Goal: Task Accomplishment & Management: Manage account settings

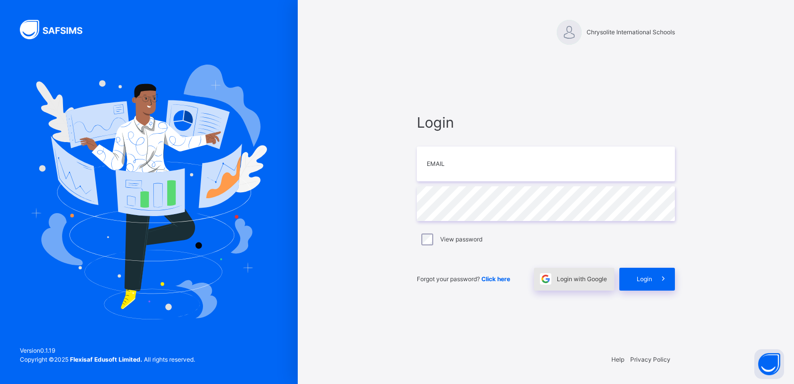
click at [566, 284] on div "Login with Google" at bounding box center [574, 279] width 80 height 23
click at [582, 280] on span "Login with Google" at bounding box center [582, 279] width 50 height 9
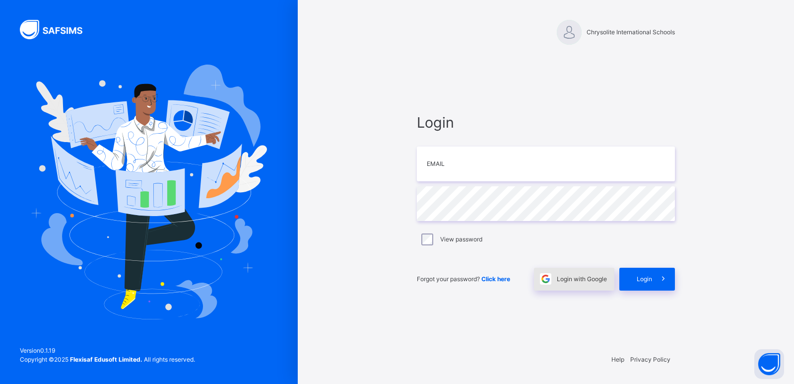
click at [589, 280] on span "Login with Google" at bounding box center [582, 279] width 50 height 9
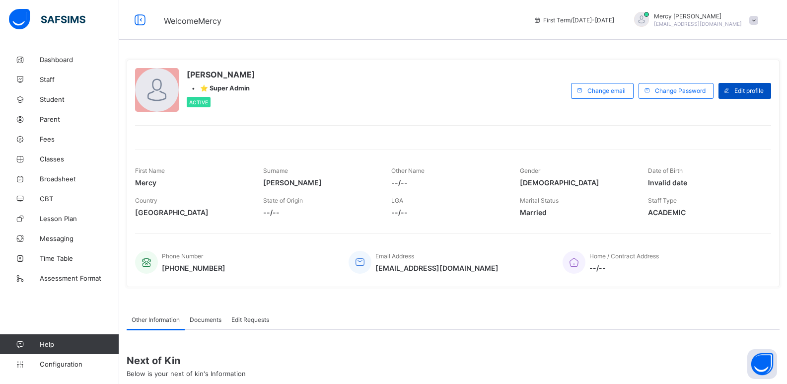
click at [746, 89] on span "Edit profile" at bounding box center [748, 90] width 29 height 7
select select "**"
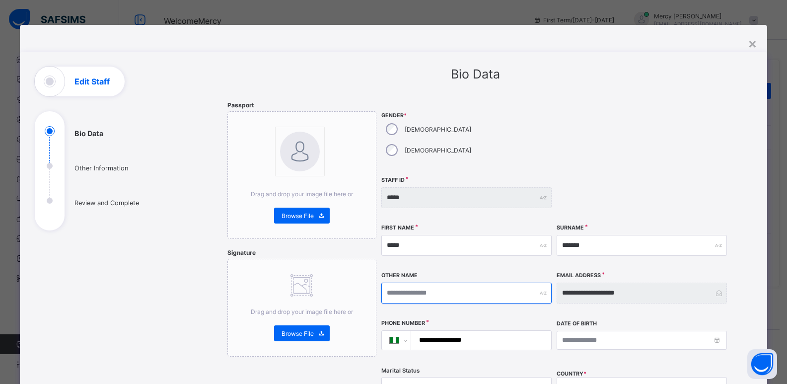
click at [462, 283] on input "text" at bounding box center [466, 293] width 170 height 21
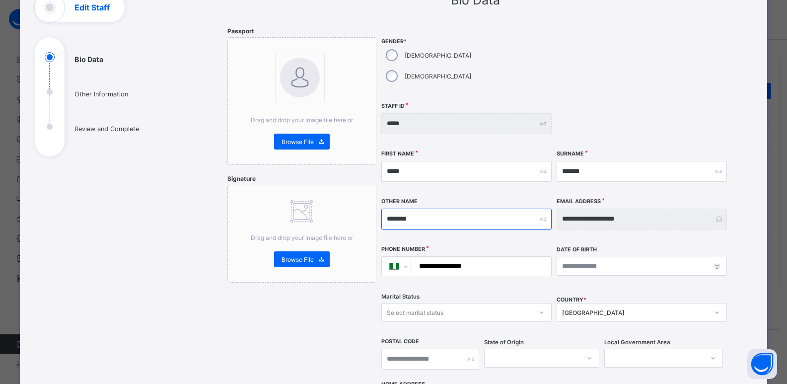
scroll to position [109, 0]
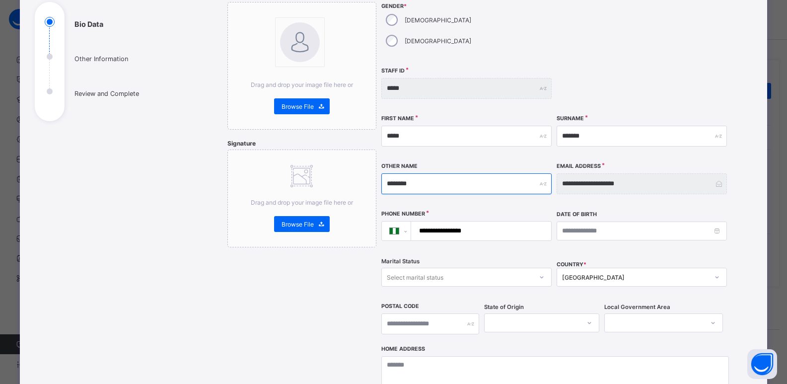
type input "********"
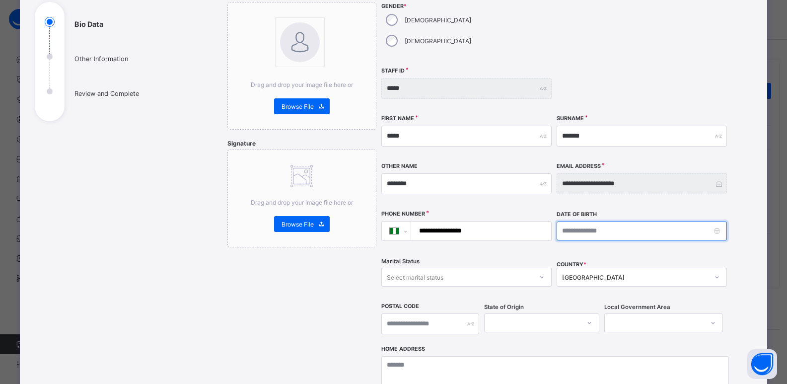
click at [646, 221] on input at bounding box center [642, 230] width 170 height 19
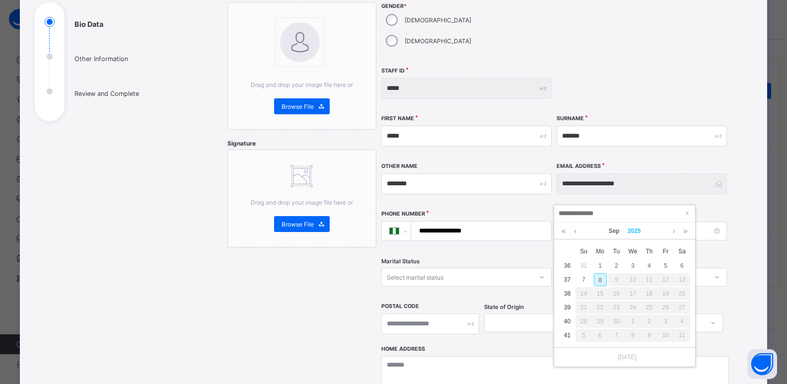
click at [635, 230] on link "2025" at bounding box center [634, 230] width 21 height 17
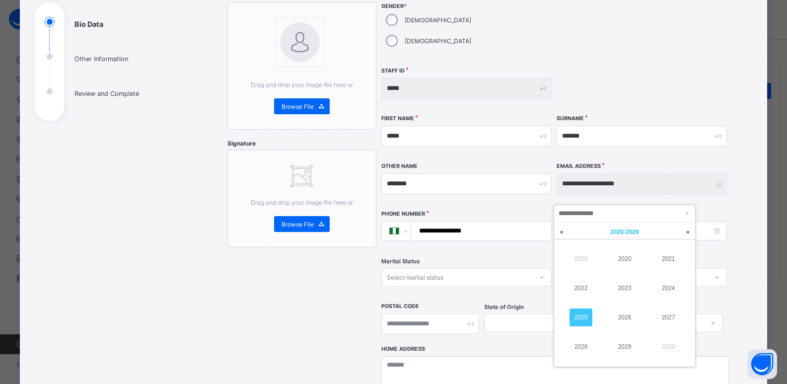
click at [635, 230] on span "[DATE] - [DATE]" at bounding box center [624, 231] width 28 height 7
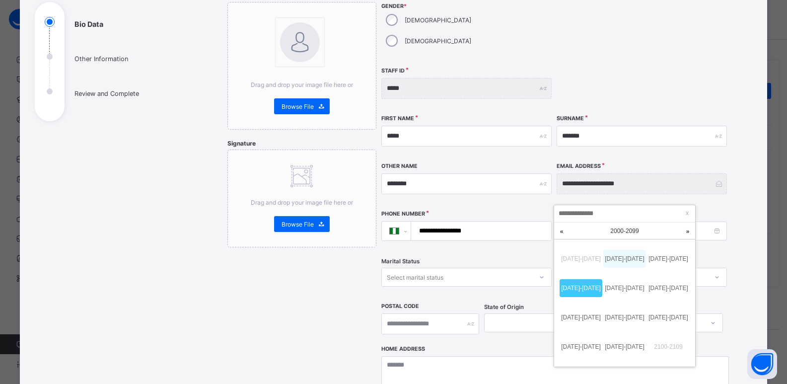
click at [630, 257] on link "[DATE]-[DATE]" at bounding box center [624, 259] width 43 height 18
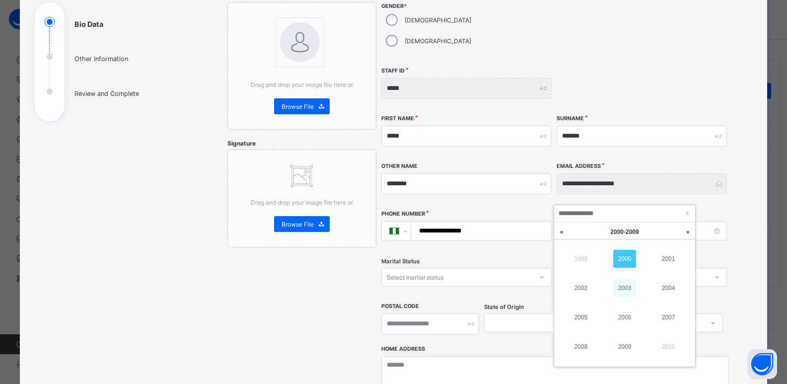
click at [629, 288] on link "2003" at bounding box center [624, 288] width 23 height 18
click at [618, 230] on link "Sep" at bounding box center [614, 230] width 19 height 17
click at [628, 317] on link "Aug" at bounding box center [624, 317] width 23 height 18
click at [598, 296] on div "11" at bounding box center [600, 293] width 13 height 13
type input "**********"
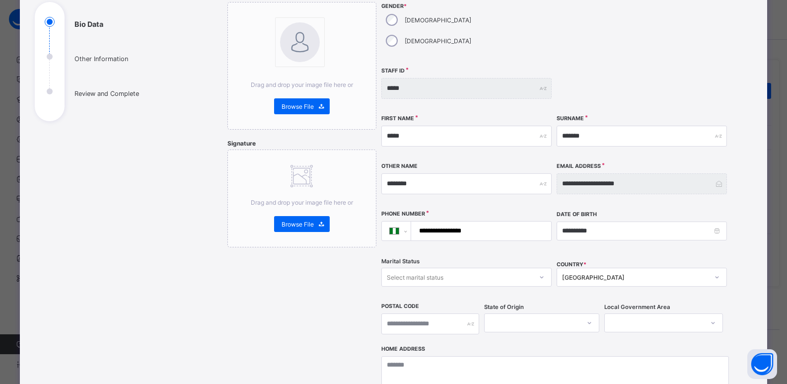
click at [479, 270] on div "Select marital status" at bounding box center [457, 277] width 150 height 14
click at [463, 291] on div "Single" at bounding box center [466, 298] width 169 height 15
click at [433, 313] on input "text" at bounding box center [430, 323] width 98 height 21
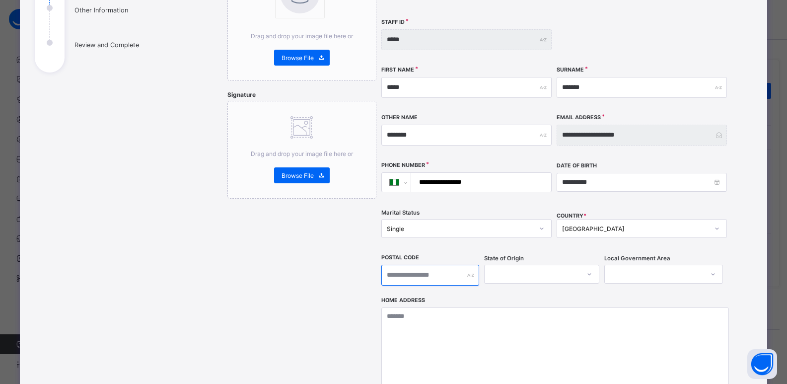
scroll to position [159, 0]
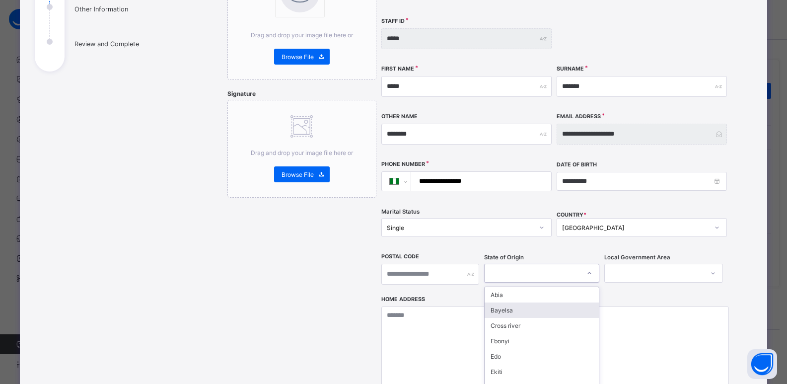
click at [530, 264] on div "option Bayelsa focused, 2 of 37. 37 results available. Use Up and Down to choos…" at bounding box center [541, 273] width 115 height 19
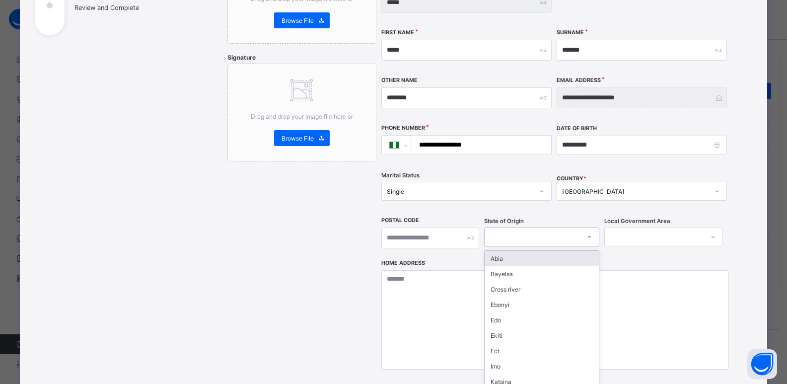
click at [529, 251] on div "Abia" at bounding box center [542, 258] width 114 height 15
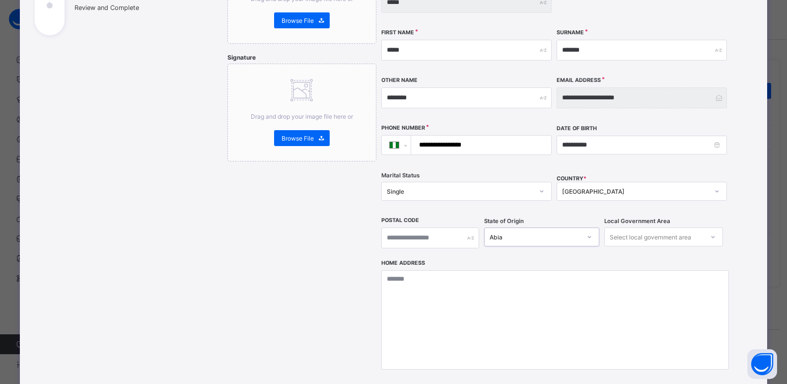
click at [641, 227] on div "Select local government area" at bounding box center [650, 236] width 81 height 19
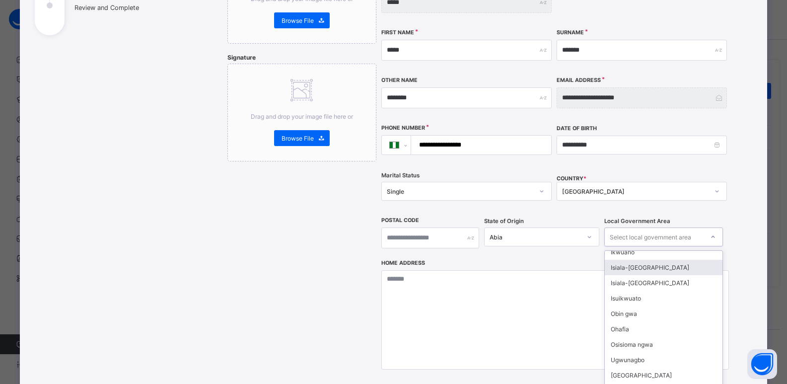
scroll to position [73, 0]
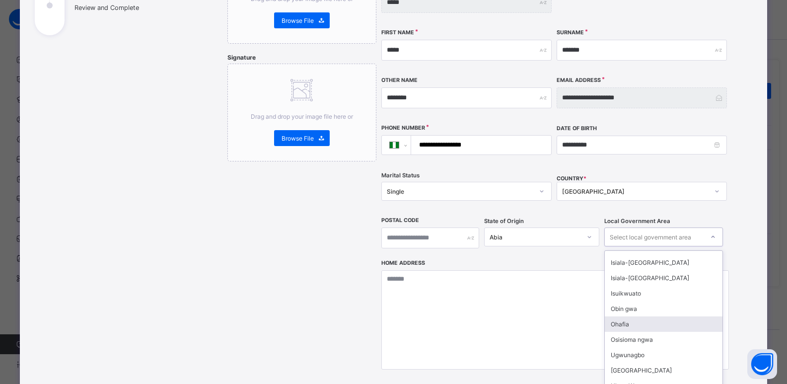
click at [637, 316] on div "Ohafia" at bounding box center [664, 323] width 118 height 15
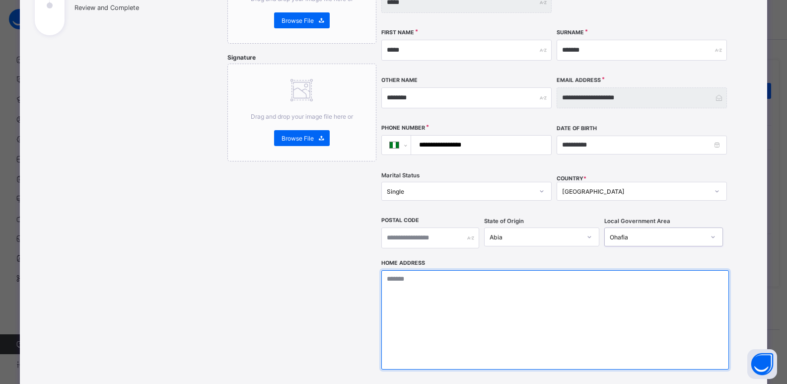
click at [552, 278] on textarea at bounding box center [555, 319] width 348 height 99
type textarea "**********"
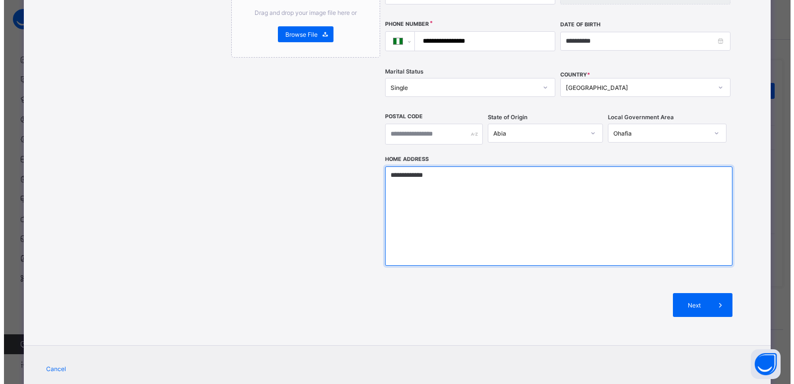
scroll to position [311, 0]
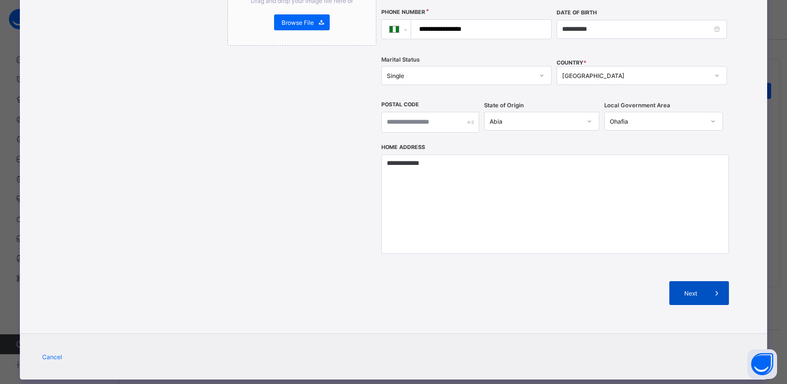
click at [697, 281] on div "Next" at bounding box center [699, 293] width 60 height 24
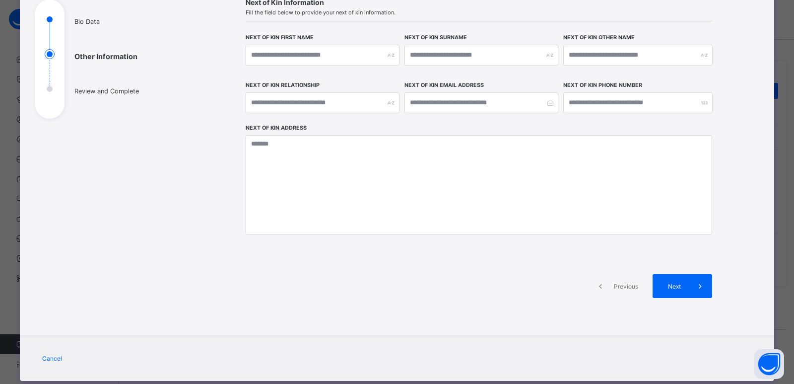
scroll to position [134, 0]
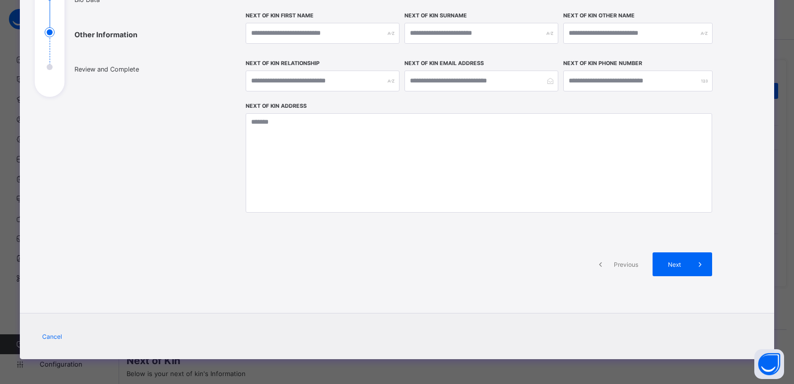
click at [607, 264] on span at bounding box center [601, 264] width 24 height 24
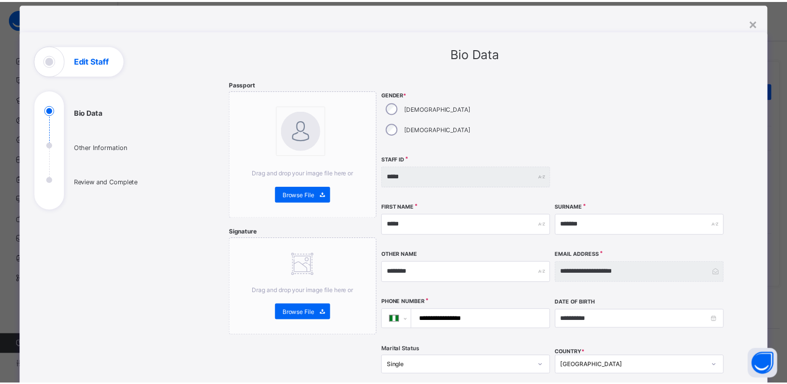
scroll to position [0, 0]
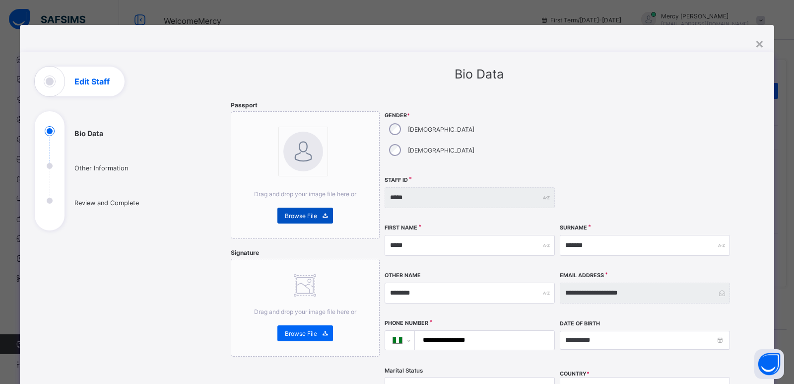
click at [292, 216] on span "Browse File" at bounding box center [301, 215] width 32 height 7
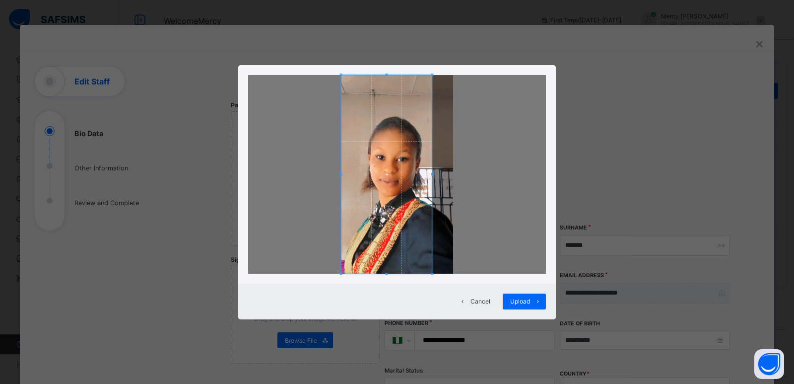
click at [433, 177] on span at bounding box center [432, 174] width 2 height 199
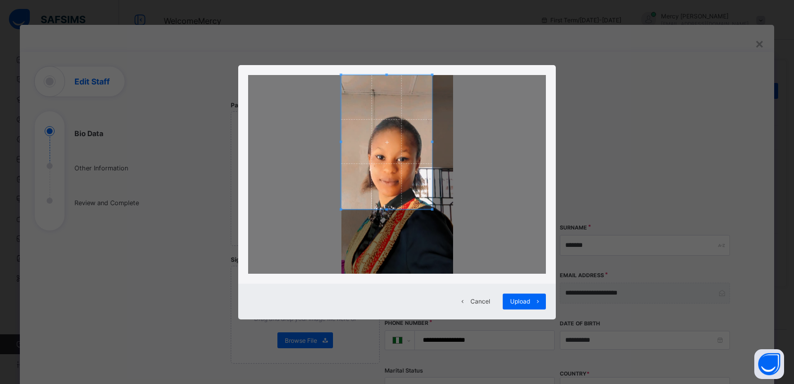
click at [398, 208] on div at bounding box center [387, 142] width 91 height 134
click at [394, 106] on div at bounding box center [387, 157] width 91 height 103
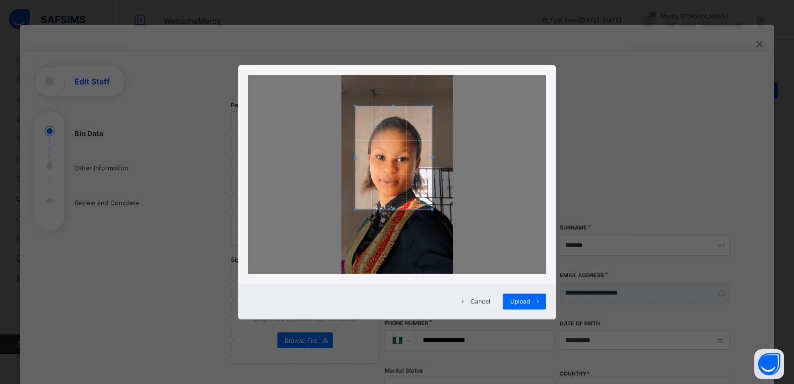
click at [356, 158] on div at bounding box center [394, 157] width 76 height 103
click at [522, 300] on span "Upload" at bounding box center [520, 300] width 20 height 7
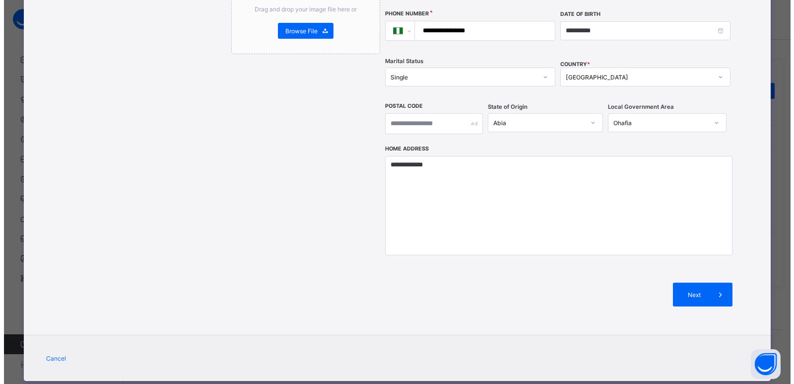
scroll to position [311, 0]
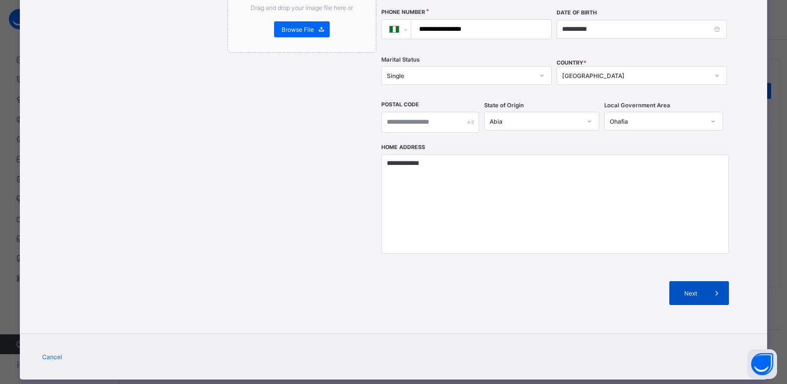
click at [677, 281] on div "Next" at bounding box center [699, 293] width 60 height 24
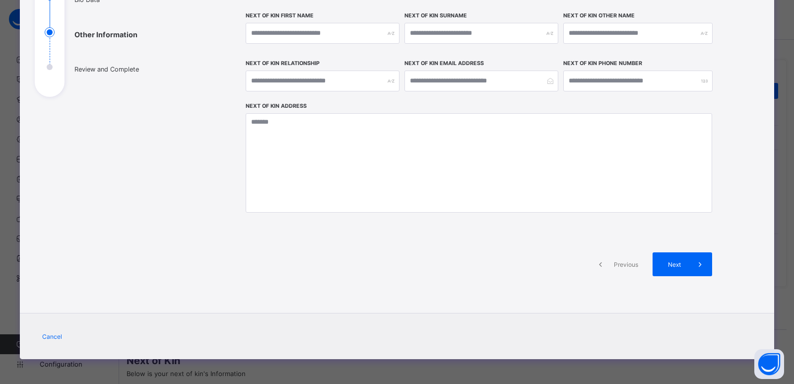
scroll to position [134, 0]
click at [313, 39] on input "text" at bounding box center [323, 33] width 154 height 21
type input "*"
type input "*******"
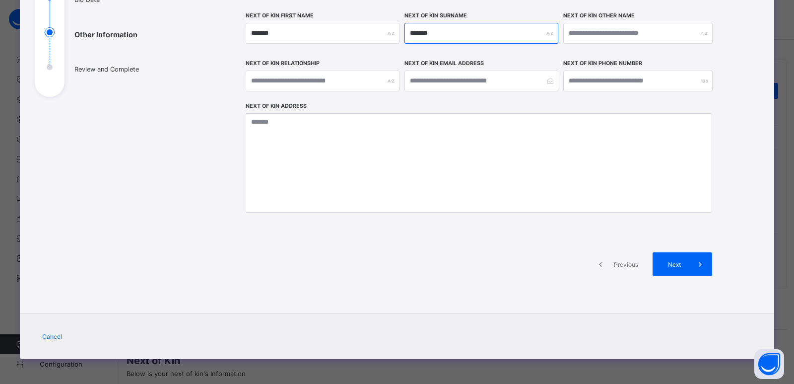
type input "*******"
type input "*********"
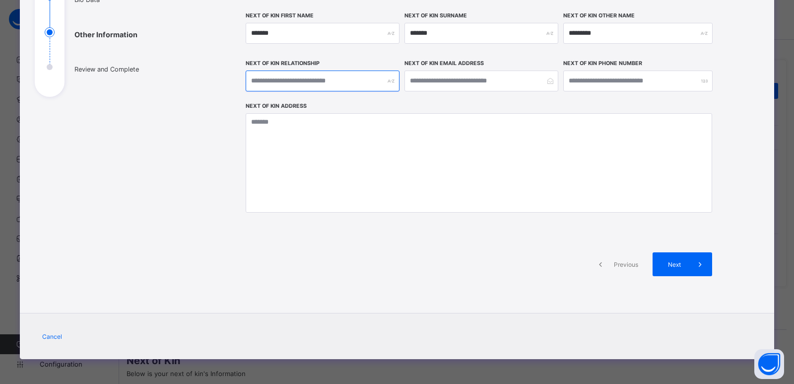
click at [315, 84] on input "text" at bounding box center [323, 81] width 154 height 21
type input "******"
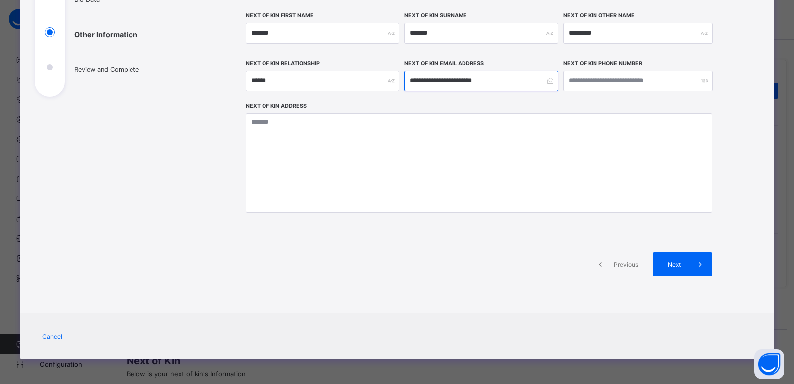
type input "**********"
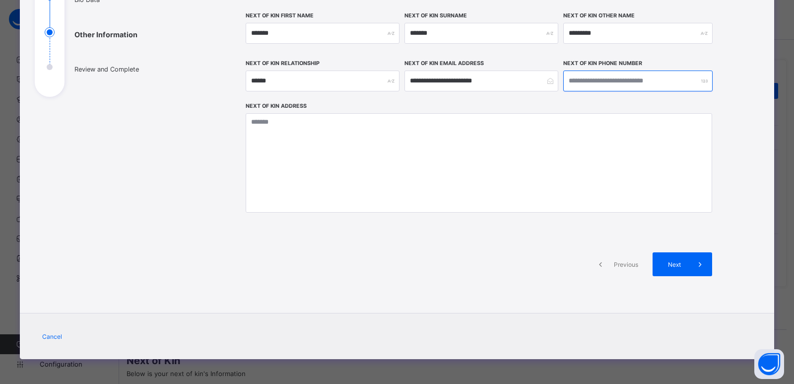
click at [596, 83] on input "number" at bounding box center [638, 81] width 149 height 21
type input "**********"
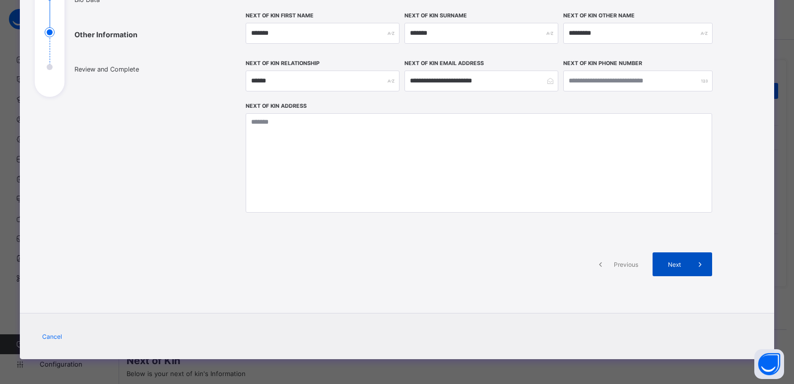
click at [673, 263] on span "Next" at bounding box center [674, 264] width 28 height 7
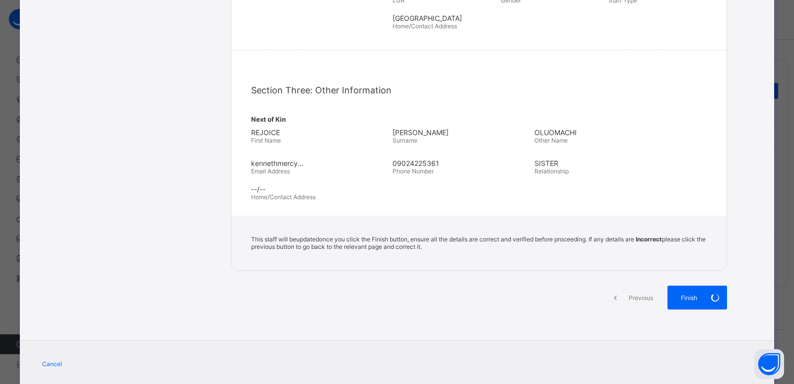
scroll to position [272, 0]
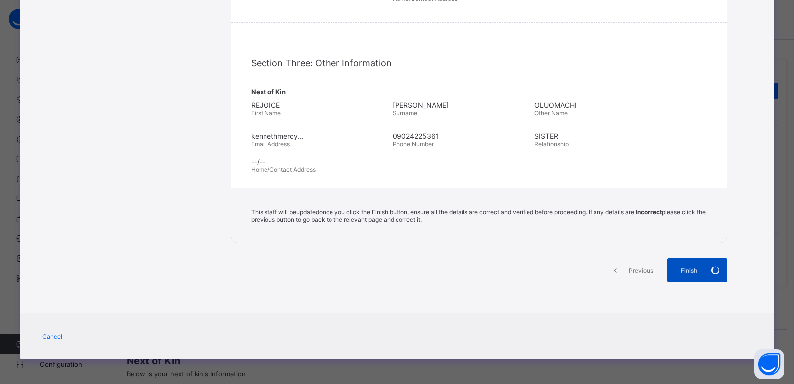
click at [693, 270] on div "Finish" at bounding box center [698, 270] width 60 height 24
click at [698, 267] on span "Finish" at bounding box center [689, 270] width 28 height 7
click at [695, 273] on span "Finish" at bounding box center [689, 270] width 28 height 7
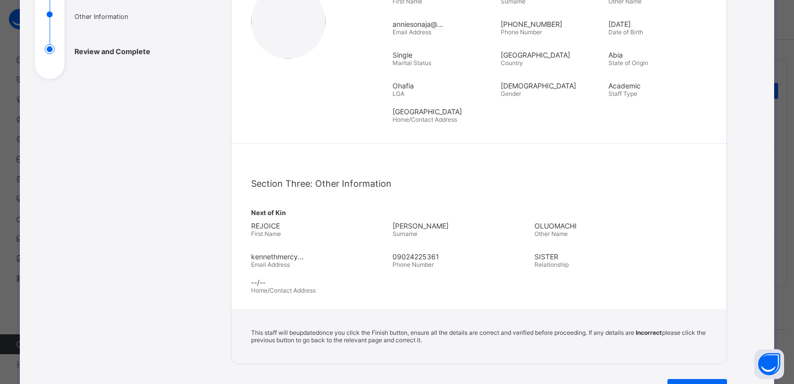
scroll to position [0, 0]
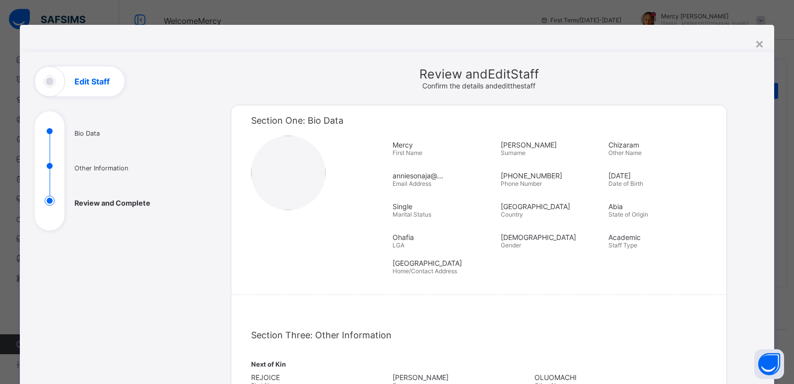
click at [74, 131] on ul "Bio Data Other Information Review and Complete" at bounding box center [109, 178] width 149 height 104
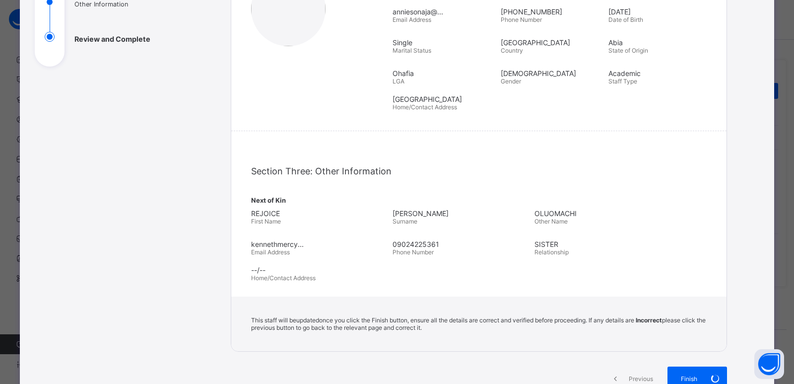
scroll to position [272, 0]
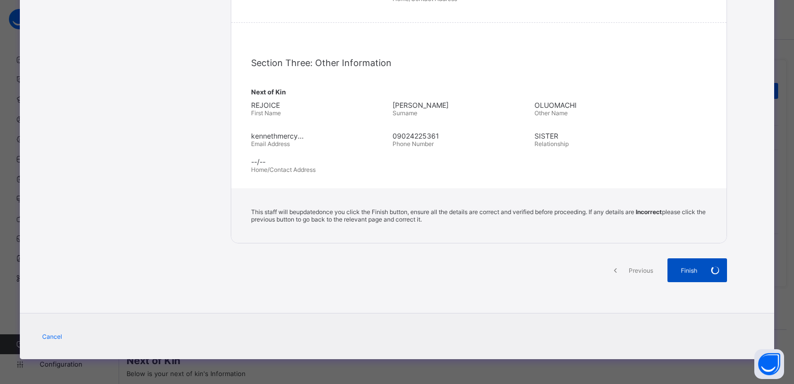
click at [706, 266] on span at bounding box center [716, 270] width 24 height 24
click at [688, 271] on span "Finish" at bounding box center [689, 270] width 28 height 7
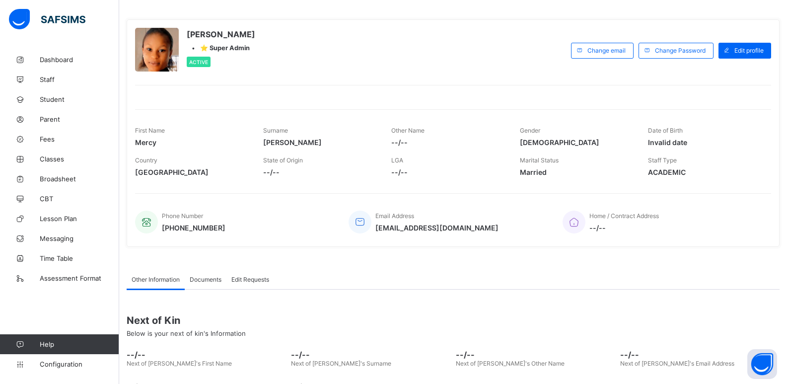
scroll to position [40, 0]
click at [765, 59] on div "Edit profile" at bounding box center [744, 51] width 53 height 16
select select "**"
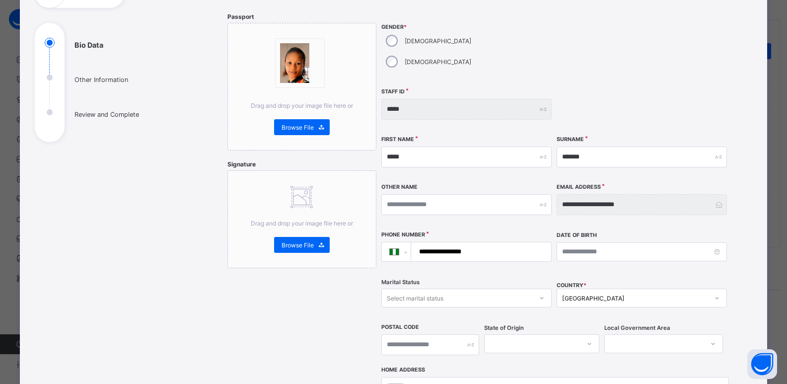
scroll to position [89, 0]
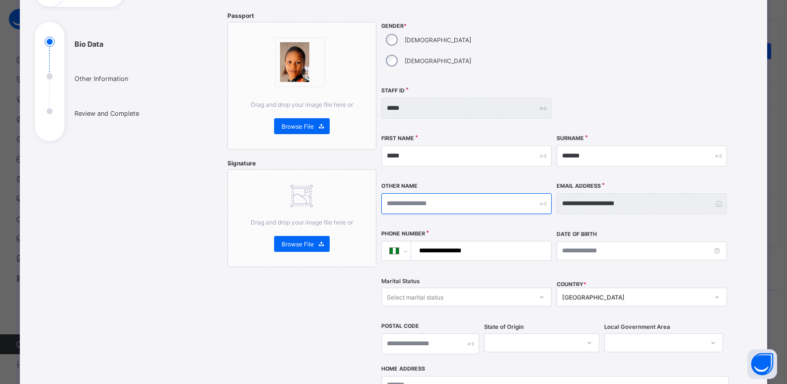
click at [455, 193] on input "text" at bounding box center [466, 203] width 170 height 21
type input "*"
type input "********"
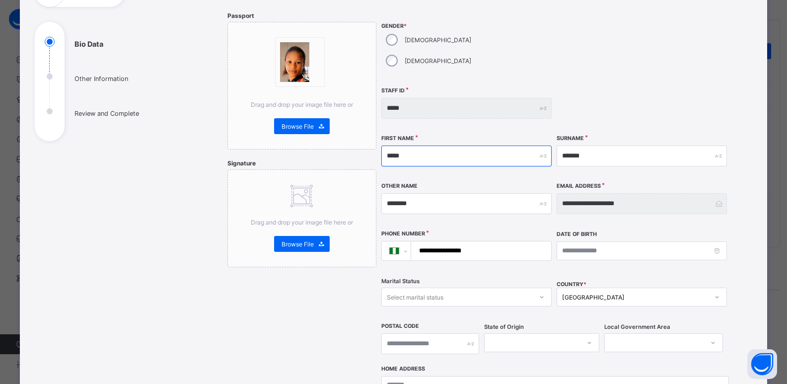
click at [448, 145] on input "*****" at bounding box center [466, 155] width 170 height 21
type input "******"
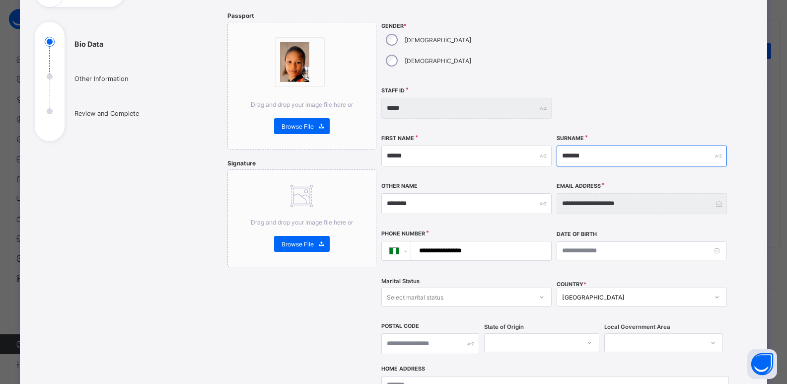
type input "*******"
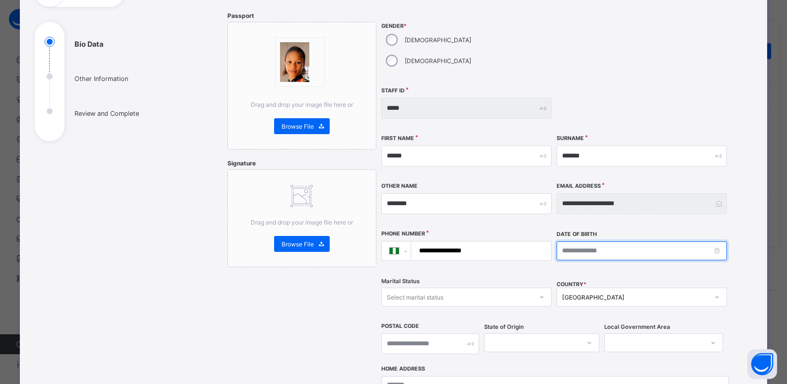
click at [595, 241] on input at bounding box center [642, 250] width 170 height 19
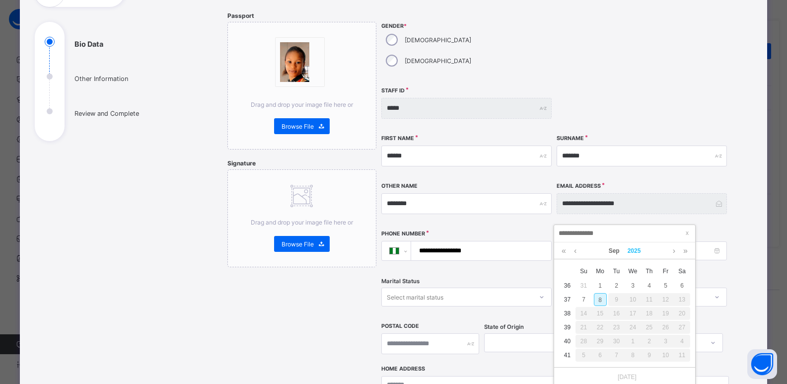
click at [641, 249] on link "2025" at bounding box center [634, 250] width 21 height 17
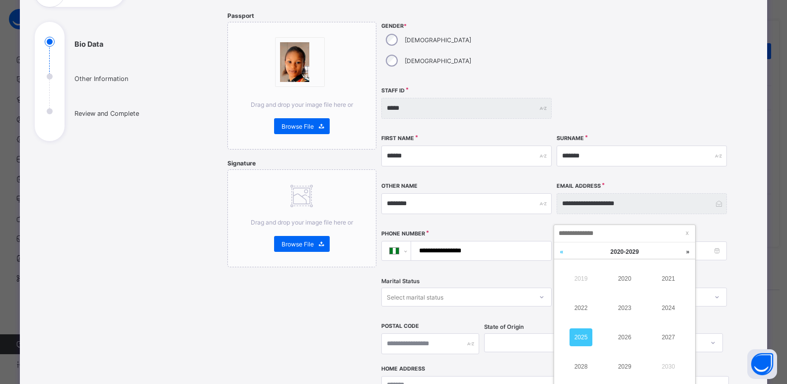
click at [568, 251] on link at bounding box center [561, 251] width 15 height 19
click at [560, 254] on link at bounding box center [561, 251] width 15 height 19
click at [682, 251] on link at bounding box center [687, 251] width 15 height 19
click at [627, 308] on link "2003" at bounding box center [624, 308] width 23 height 18
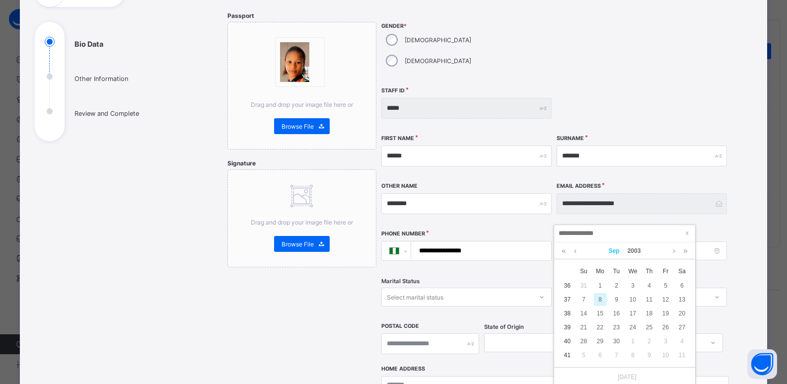
click at [615, 255] on link "Sep" at bounding box center [614, 250] width 19 height 17
click at [621, 341] on link "Aug" at bounding box center [624, 337] width 23 height 18
click at [603, 317] on div "11" at bounding box center [600, 313] width 13 height 13
type input "**********"
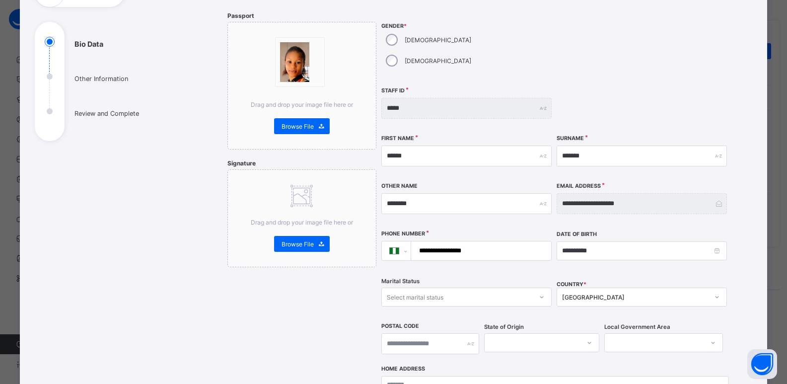
click at [565, 287] on div "[GEOGRAPHIC_DATA]" at bounding box center [642, 296] width 170 height 19
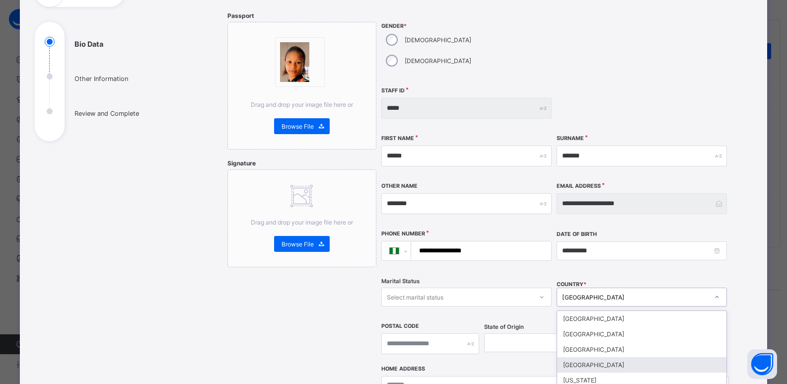
scroll to position [149, 0]
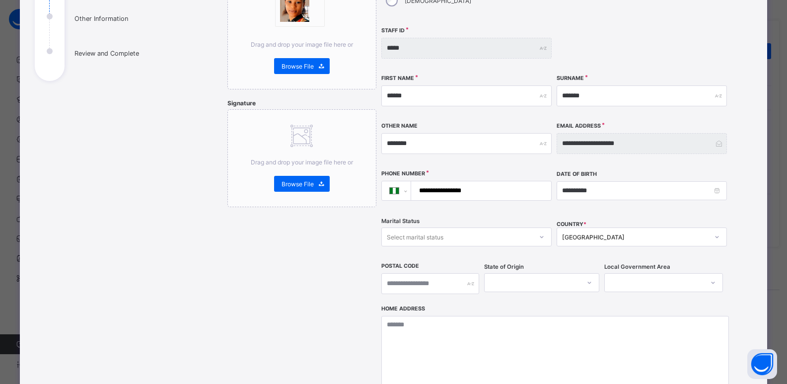
click at [344, 236] on div "Passport Drag and drop your image file here or Browse File Signature Drag and d…" at bounding box center [301, 216] width 149 height 529
click at [411, 227] on div "Select marital status" at bounding box center [415, 236] width 57 height 19
click at [403, 251] on div "Single" at bounding box center [466, 258] width 169 height 15
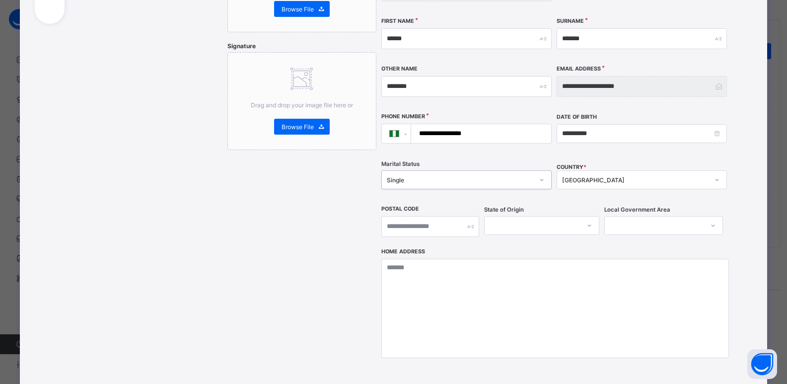
scroll to position [212, 0]
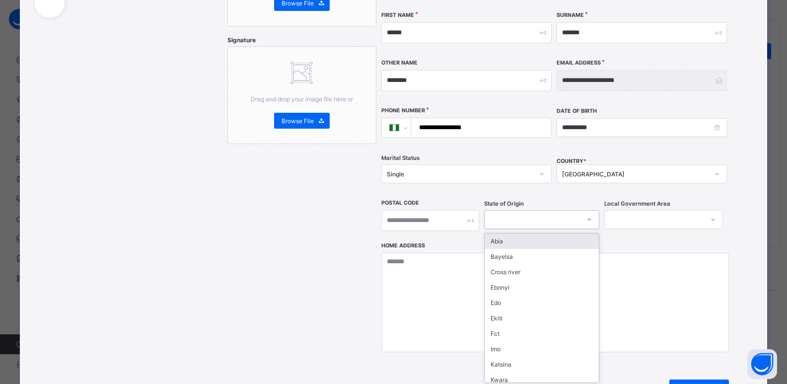
click at [518, 212] on div at bounding box center [532, 219] width 95 height 14
click at [519, 233] on div "Abia" at bounding box center [542, 240] width 114 height 15
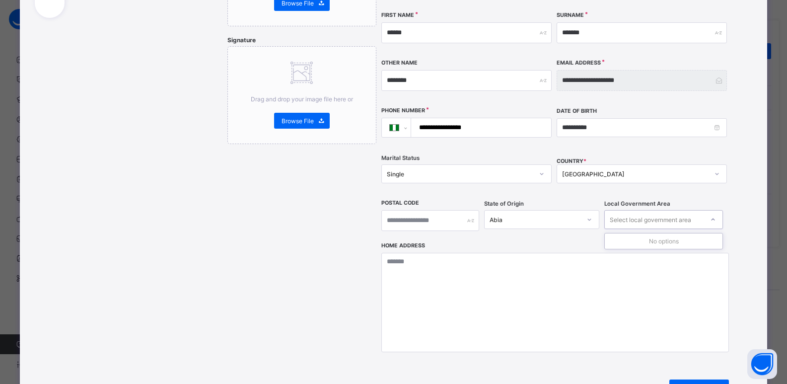
click at [635, 210] on div "Select local government area" at bounding box center [650, 219] width 81 height 19
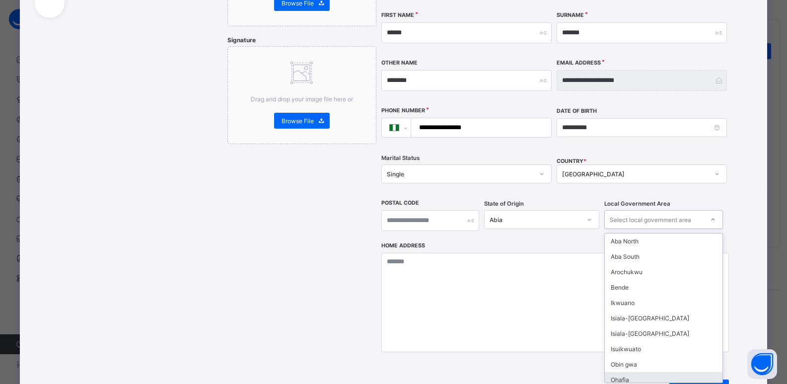
click at [628, 372] on div "Ohafia" at bounding box center [664, 379] width 118 height 15
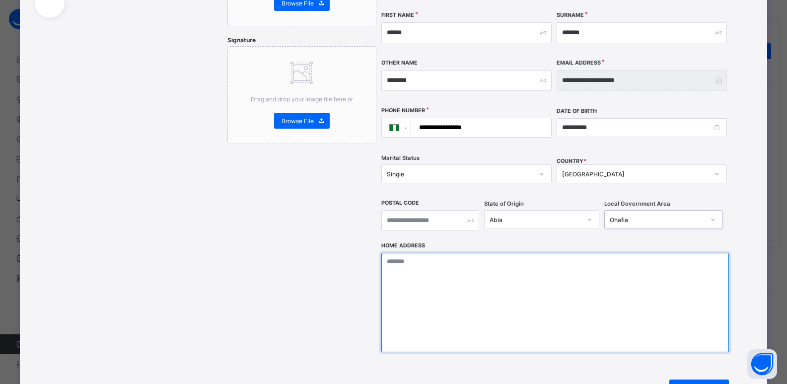
click at [554, 270] on textarea at bounding box center [555, 302] width 348 height 99
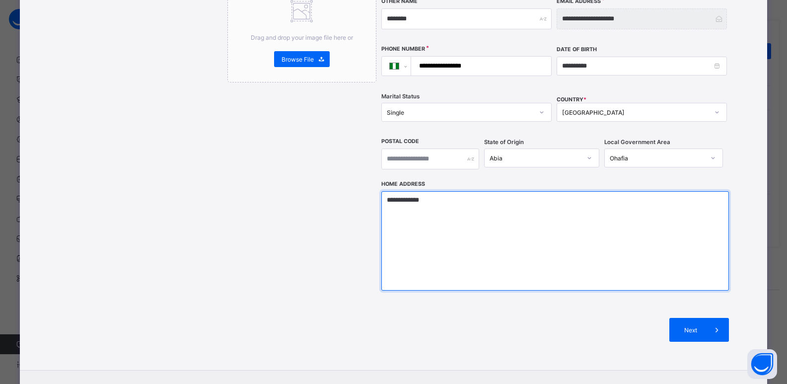
scroll to position [288, 0]
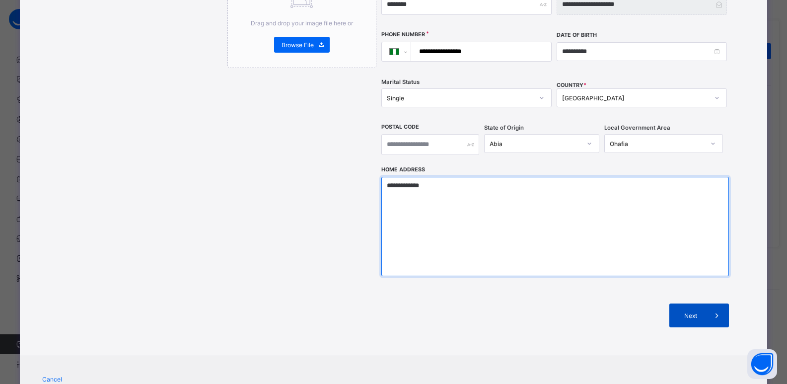
type textarea "**********"
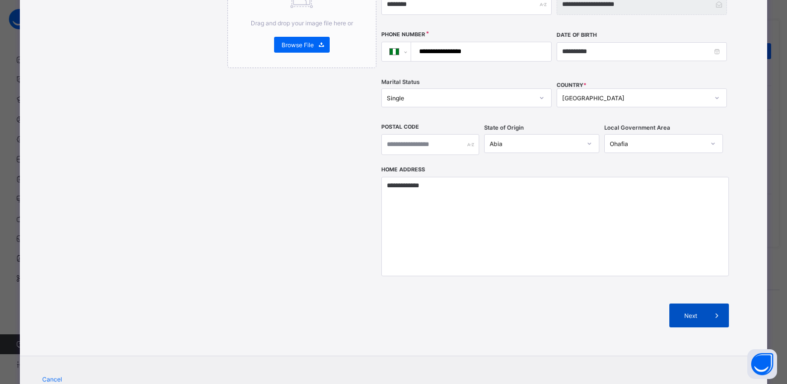
click at [684, 312] on span "Next" at bounding box center [691, 315] width 28 height 7
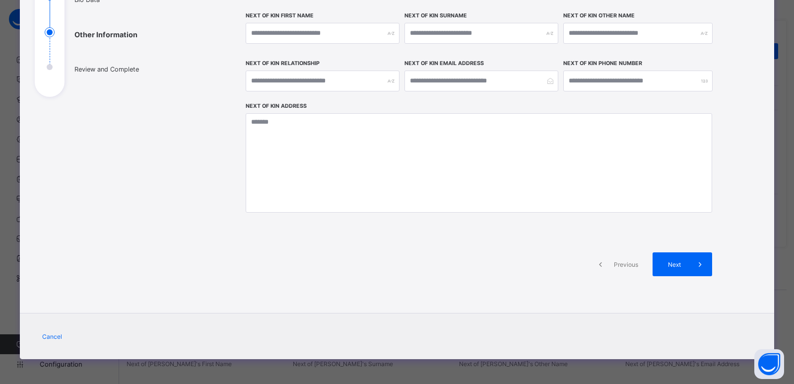
scroll to position [0, 0]
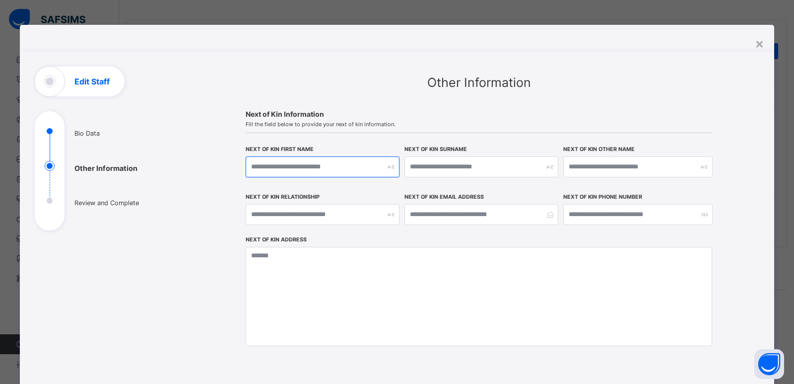
click at [354, 171] on input "text" at bounding box center [323, 166] width 154 height 21
type input "*******"
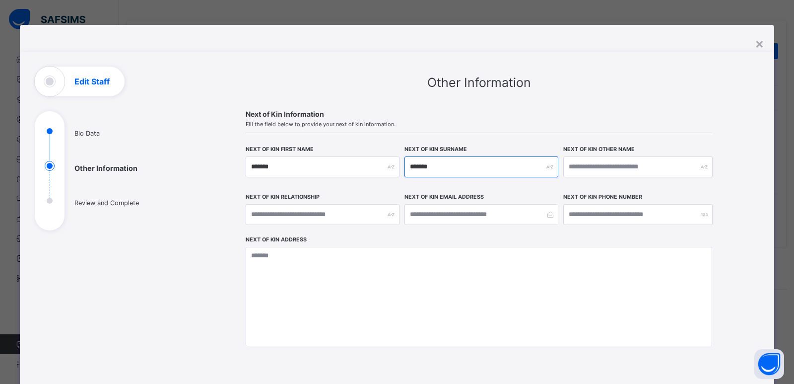
type input "*******"
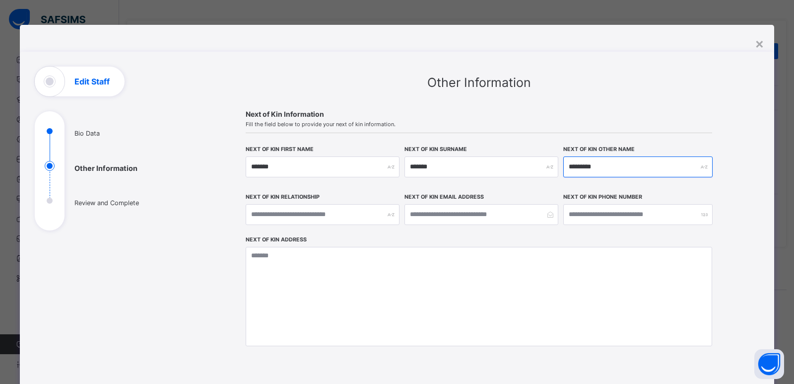
type input "*********"
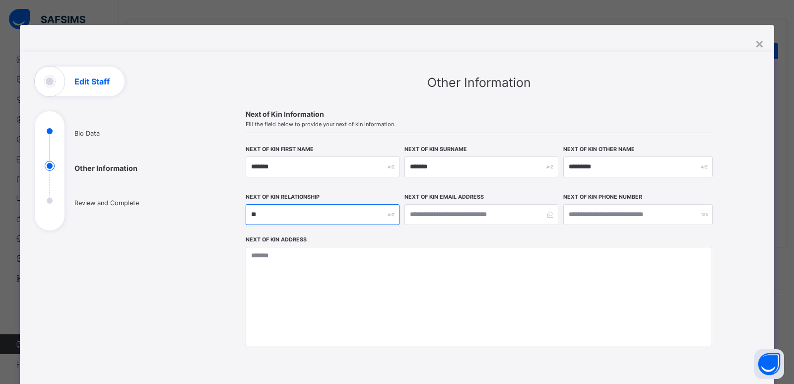
type input "*"
type input "******"
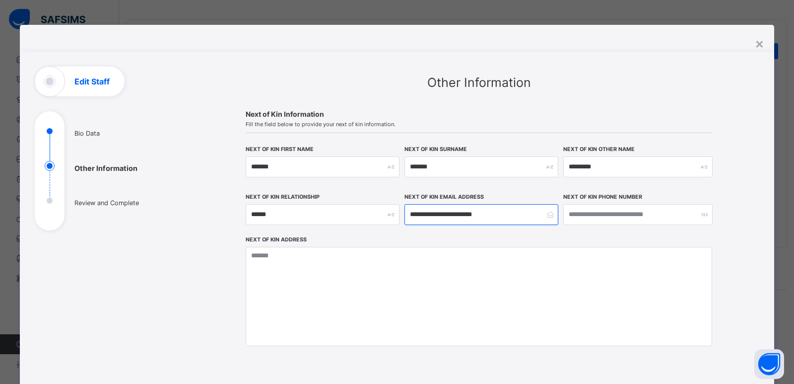
type input "**********"
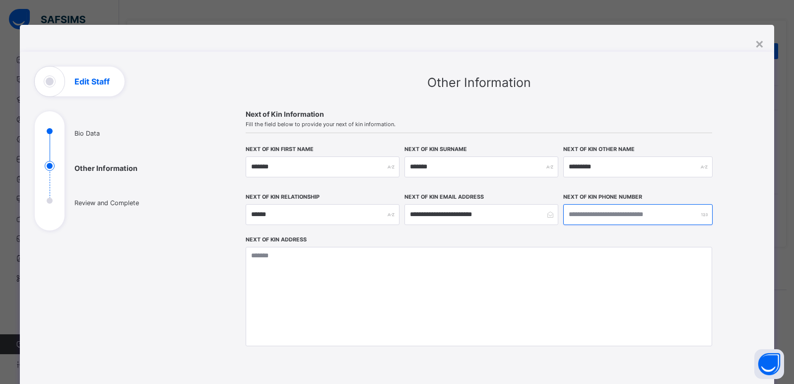
type input "**********"
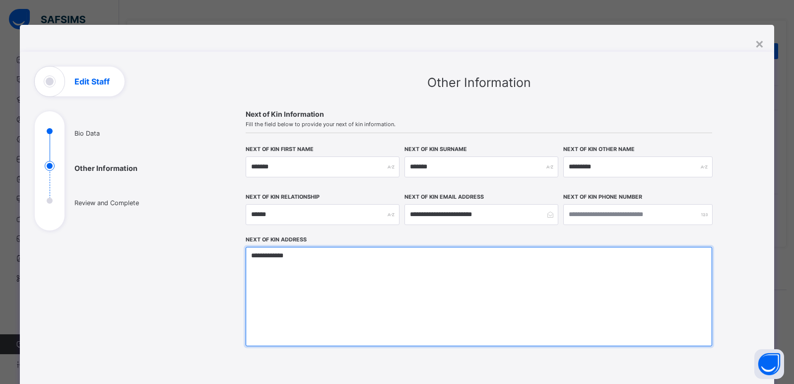
scroll to position [134, 0]
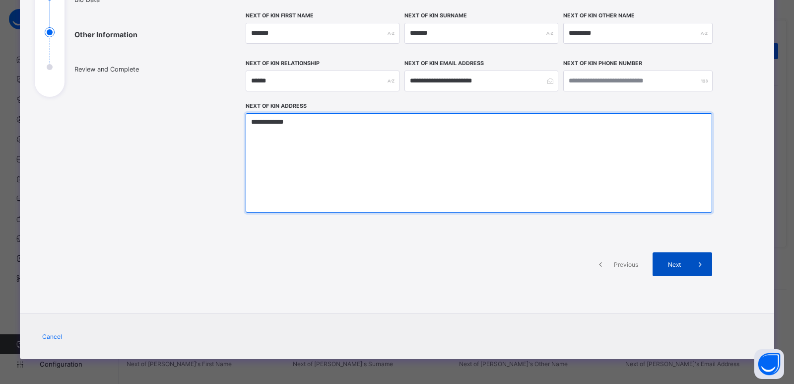
type textarea "**********"
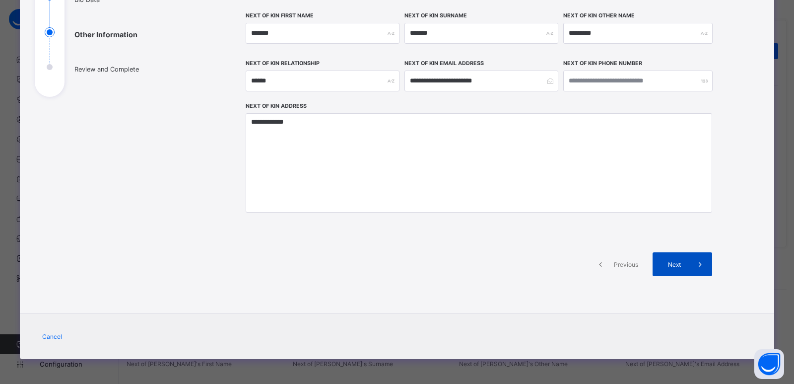
click at [663, 266] on span "Next" at bounding box center [674, 264] width 28 height 7
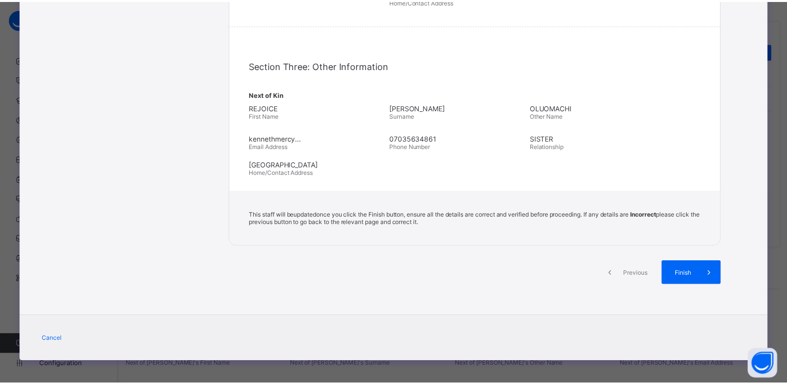
scroll to position [272, 0]
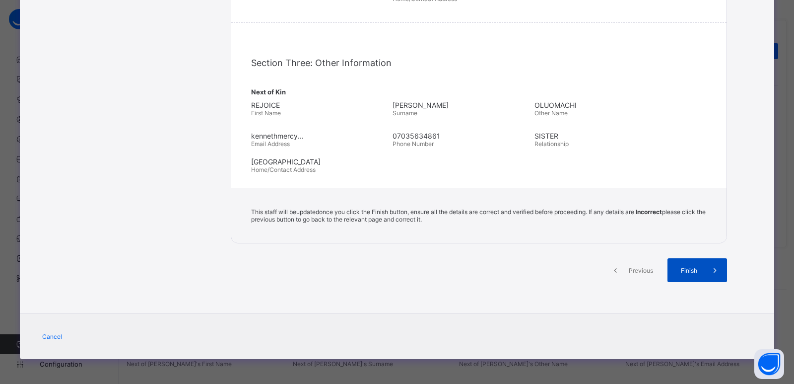
click at [694, 269] on span "Finish" at bounding box center [689, 270] width 28 height 7
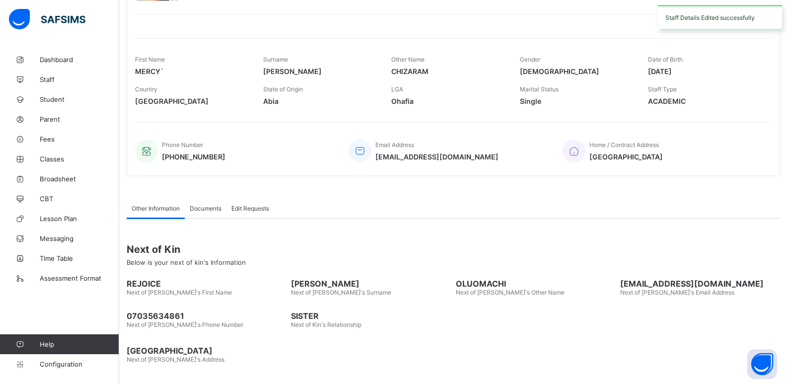
scroll to position [113, 0]
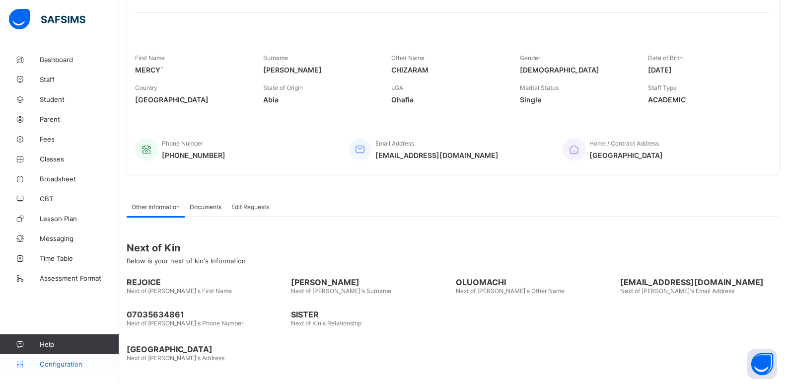
click at [58, 360] on span "Configuration" at bounding box center [79, 364] width 79 height 8
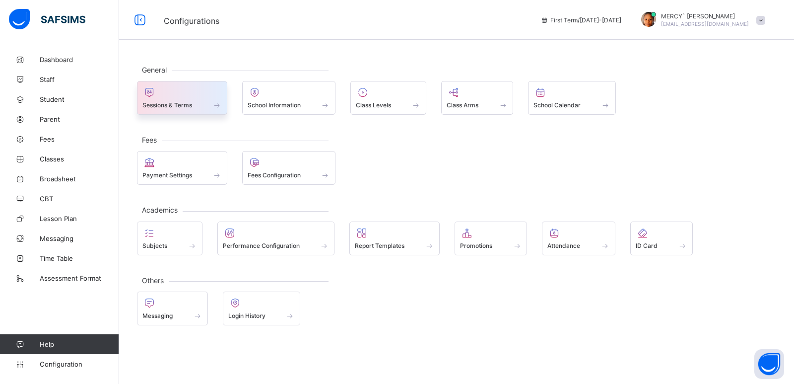
click at [191, 100] on span at bounding box center [181, 99] width 79 height 2
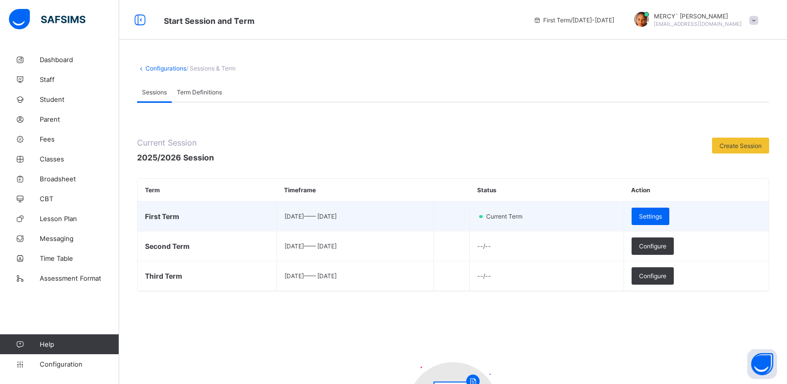
click at [321, 222] on td "2025-09-08 —— 2025-12-31" at bounding box center [355, 217] width 157 height 30
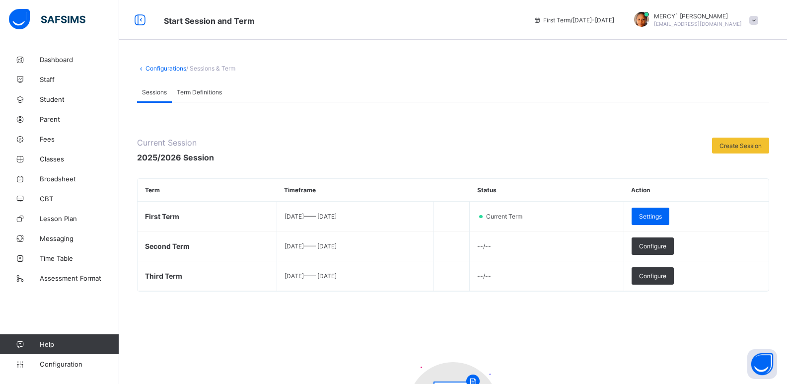
click at [207, 89] on span "Term Definitions" at bounding box center [199, 91] width 45 height 7
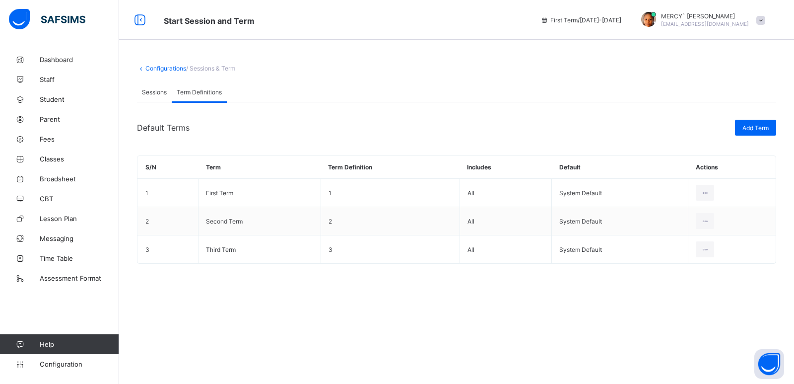
click at [199, 70] on span "/ Sessions & Term" at bounding box center [210, 68] width 49 height 7
click at [151, 91] on span "Sessions" at bounding box center [154, 91] width 25 height 7
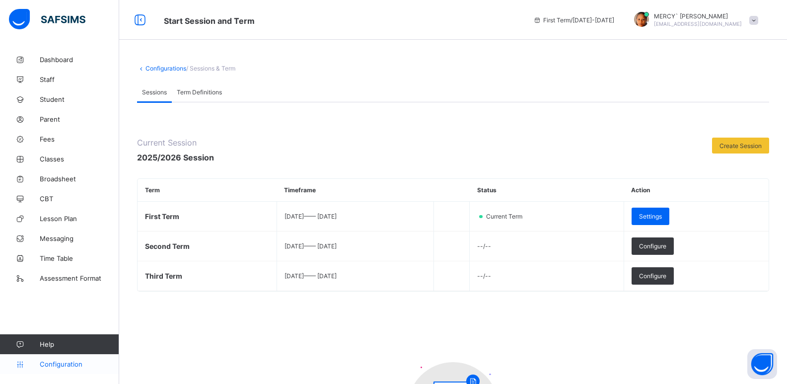
click at [65, 369] on link "Configuration" at bounding box center [59, 364] width 119 height 20
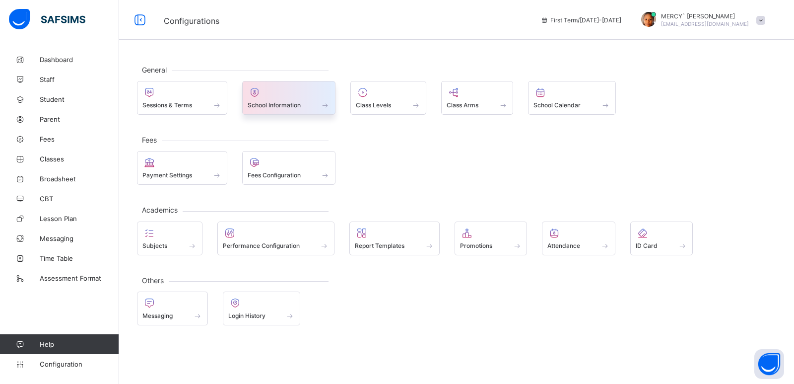
click at [308, 108] on div "School Information" at bounding box center [289, 105] width 83 height 8
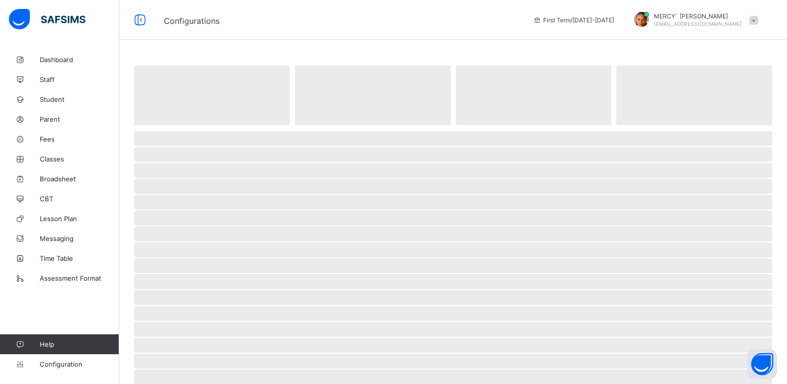
select select "**"
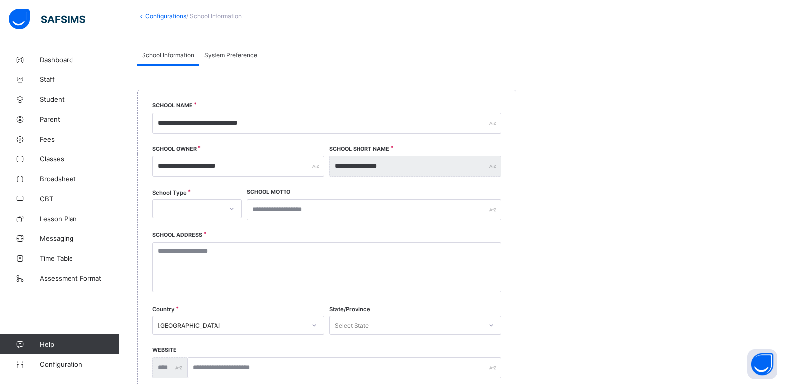
scroll to position [53, 0]
click at [223, 208] on div at bounding box center [231, 208] width 19 height 18
click at [204, 234] on div "PRIVATE" at bounding box center [197, 228] width 88 height 15
click at [286, 212] on input "text" at bounding box center [374, 208] width 254 height 21
type input "**********"
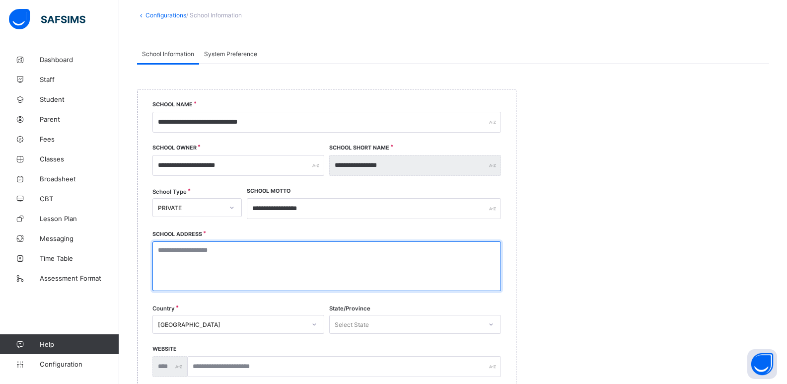
click at [294, 261] on textarea at bounding box center [326, 266] width 349 height 50
type textarea "*"
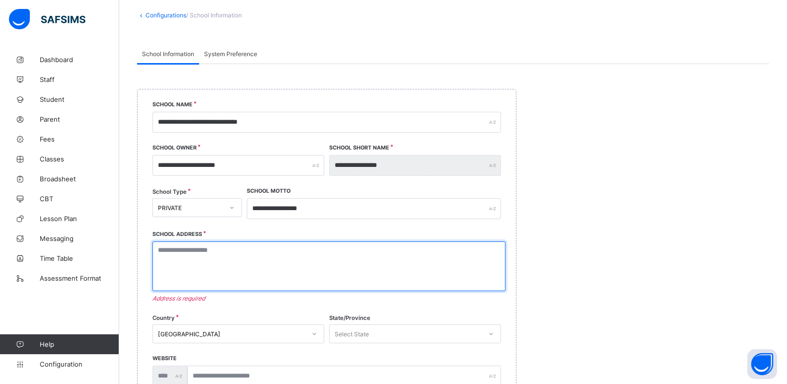
type textarea "*"
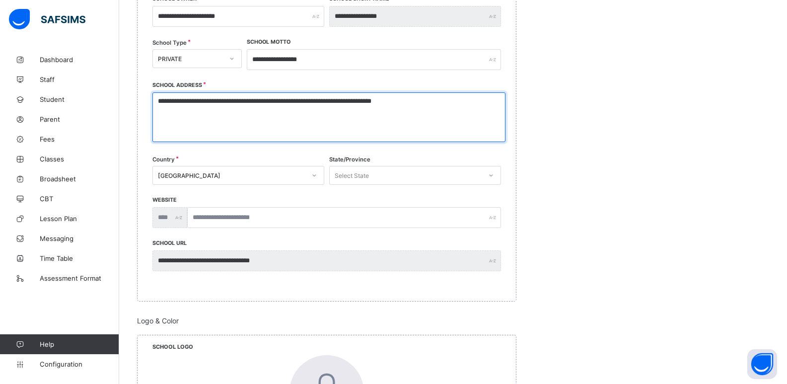
scroll to position [212, 0]
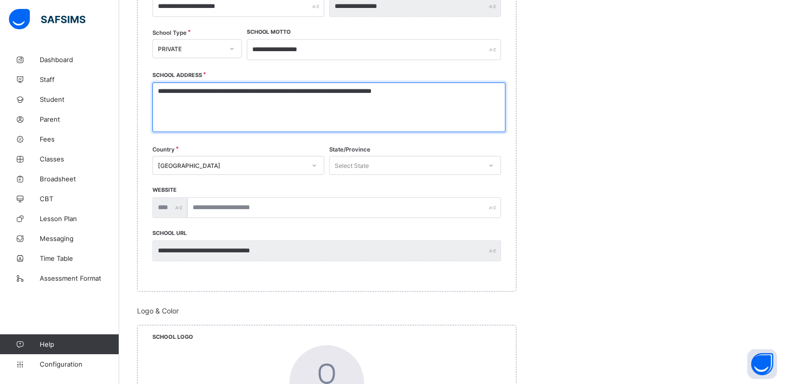
type textarea "**********"
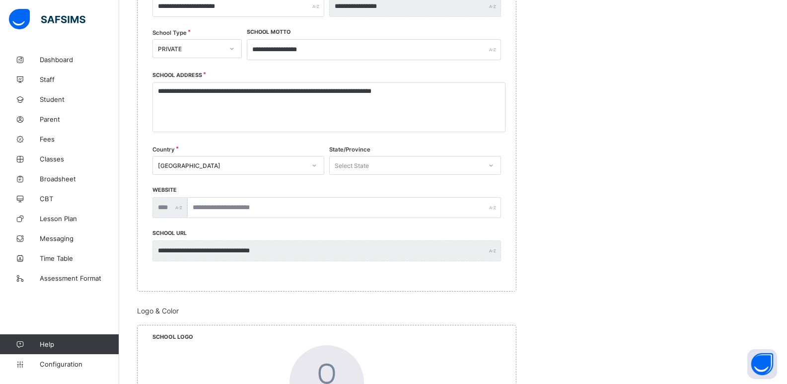
click at [475, 167] on div "Select State" at bounding box center [406, 165] width 152 height 14
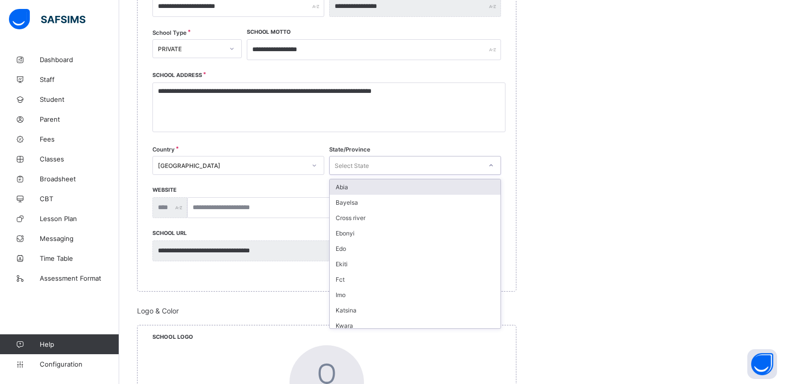
type input "*"
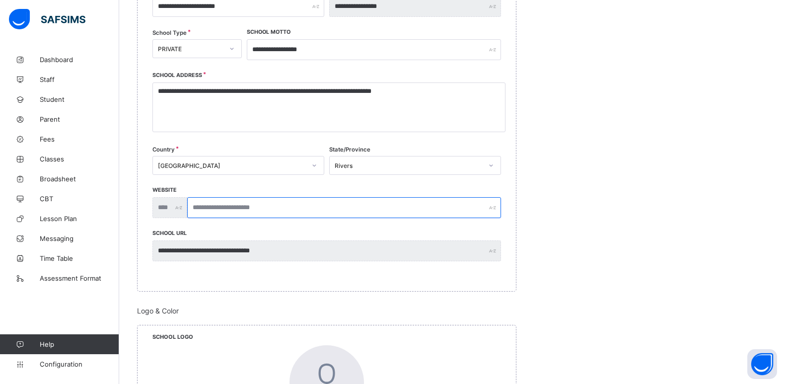
click at [298, 207] on input "text" at bounding box center [344, 207] width 314 height 21
type input "**********"
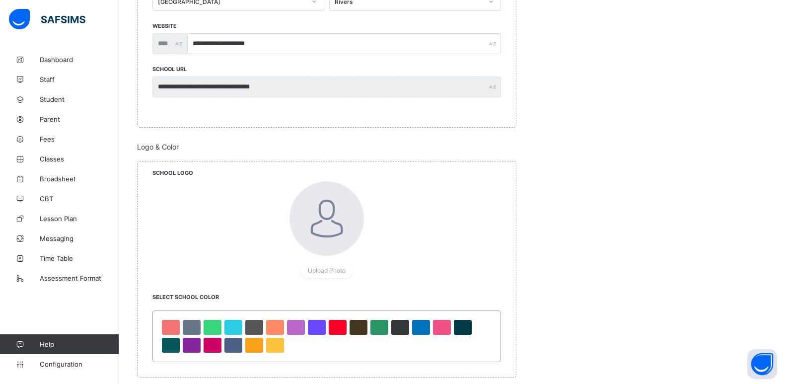
scroll to position [382, 0]
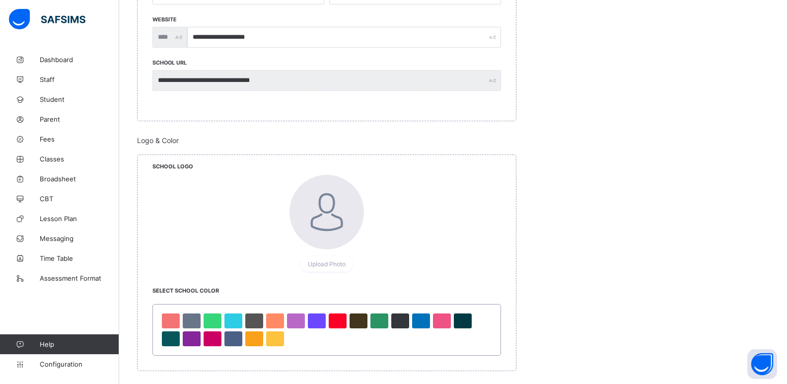
click at [298, 207] on div at bounding box center [326, 212] width 74 height 74
click at [334, 263] on span "Upload Photo" at bounding box center [327, 263] width 38 height 7
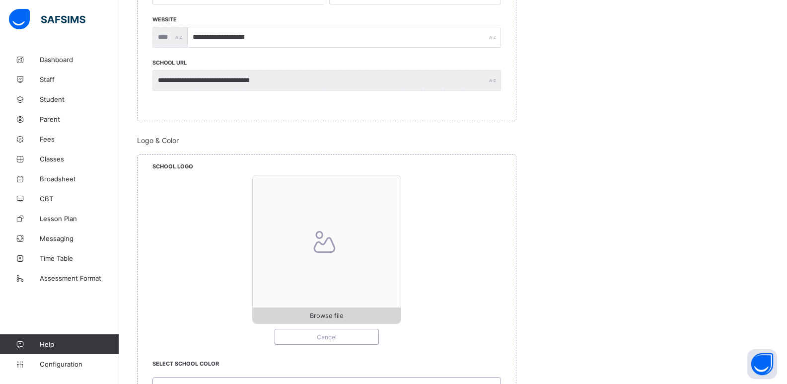
click at [327, 315] on span "Browse file" at bounding box center [326, 315] width 33 height 7
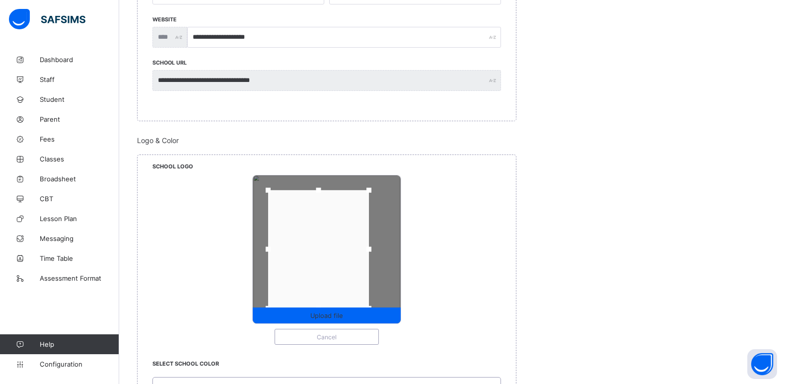
drag, startPoint x: 389, startPoint y: 247, endPoint x: 372, endPoint y: 248, distance: 16.5
click at [371, 248] on div at bounding box center [368, 249] width 5 height 5
drag, startPoint x: 274, startPoint y: 251, endPoint x: 288, endPoint y: 255, distance: 14.9
click at [288, 255] on div at bounding box center [282, 249] width 15 height 15
drag, startPoint x: 335, startPoint y: 306, endPoint x: 334, endPoint y: 300, distance: 5.5
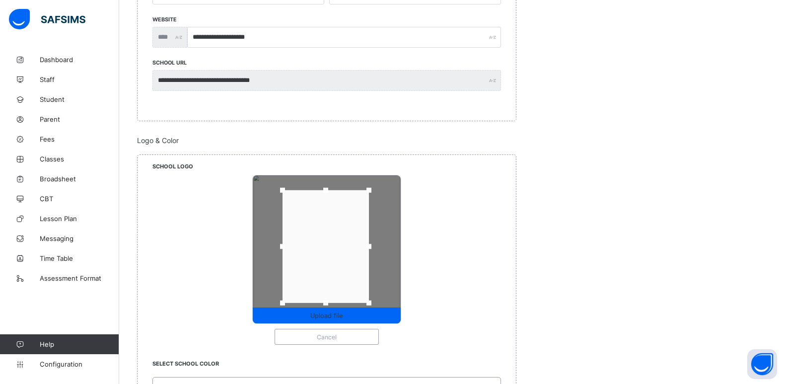
click at [333, 300] on div at bounding box center [325, 302] width 15 height 15
drag, startPoint x: 328, startPoint y: 191, endPoint x: 329, endPoint y: 201, distance: 9.6
click at [328, 201] on div at bounding box center [325, 199] width 5 height 5
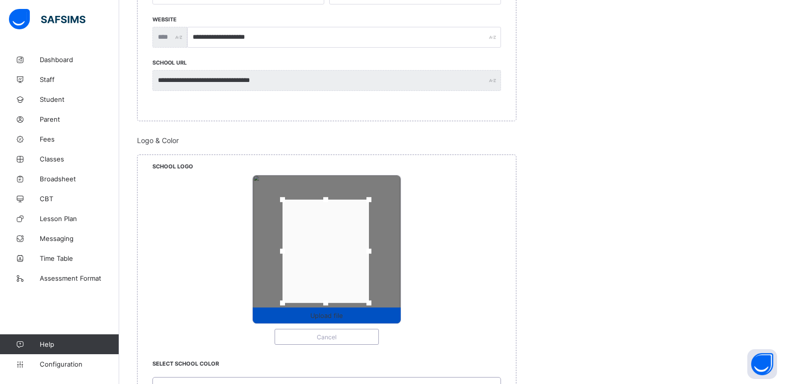
click at [348, 313] on span "Upload file" at bounding box center [327, 315] width 148 height 7
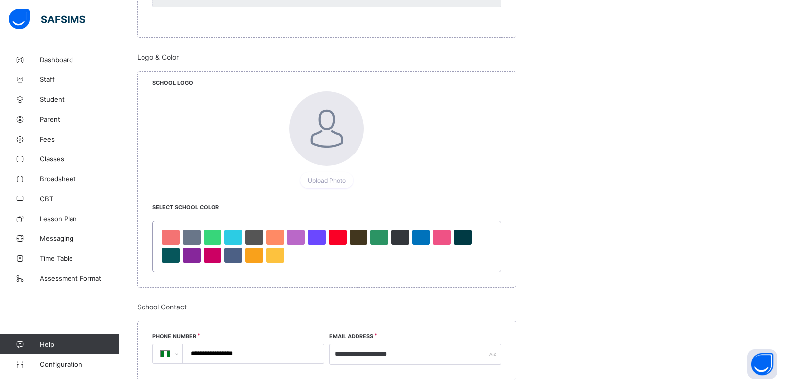
scroll to position [475, 0]
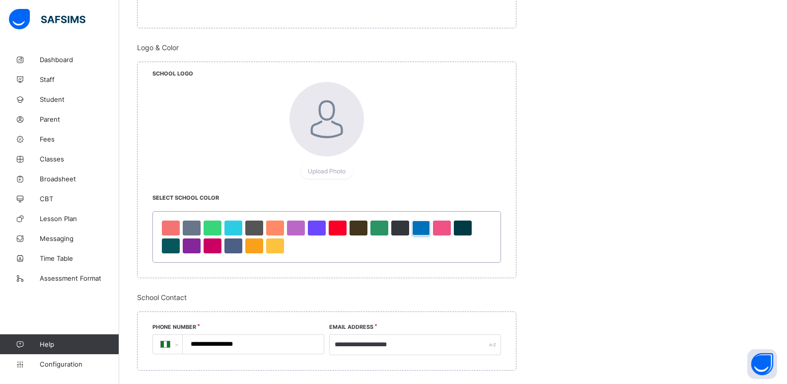
click at [415, 231] on div at bounding box center [421, 227] width 18 height 15
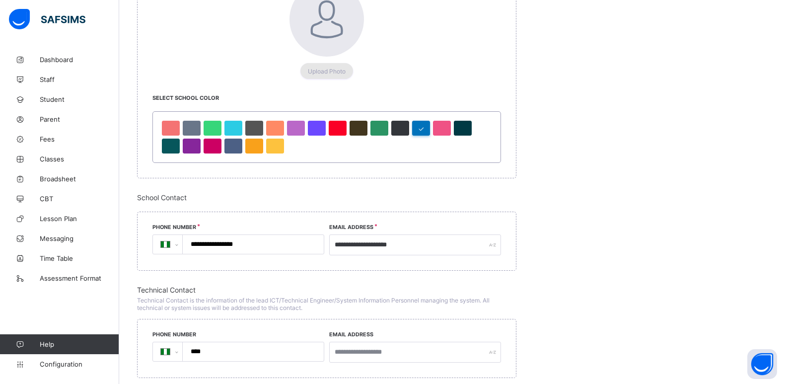
scroll to position [581, 0]
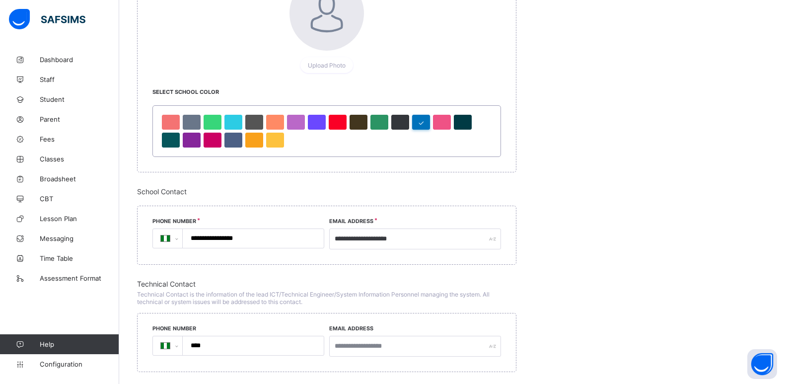
click at [256, 236] on input "**********" at bounding box center [251, 238] width 133 height 19
type input "**********"
click at [365, 236] on input "**********" at bounding box center [415, 238] width 172 height 21
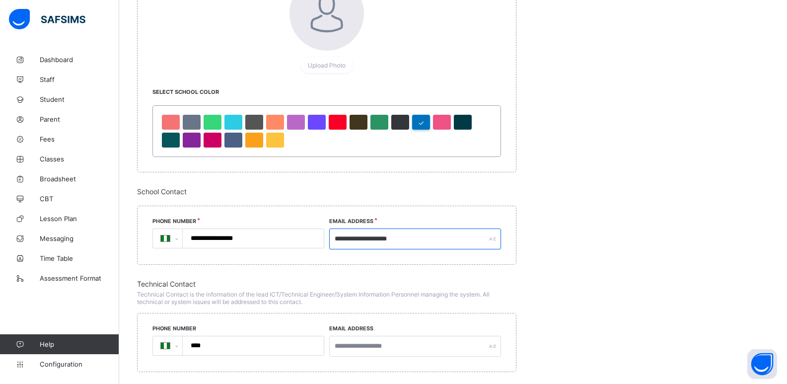
click at [365, 236] on input "**********" at bounding box center [415, 238] width 172 height 21
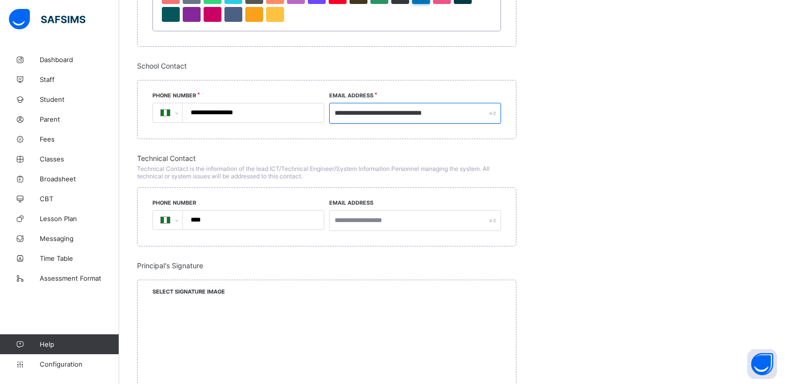
scroll to position [710, 0]
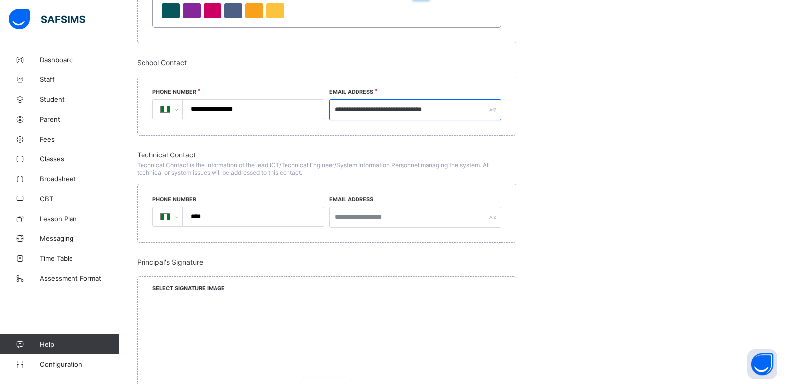
type input "**********"
click at [260, 222] on input "****" at bounding box center [251, 216] width 133 height 19
type input "**********"
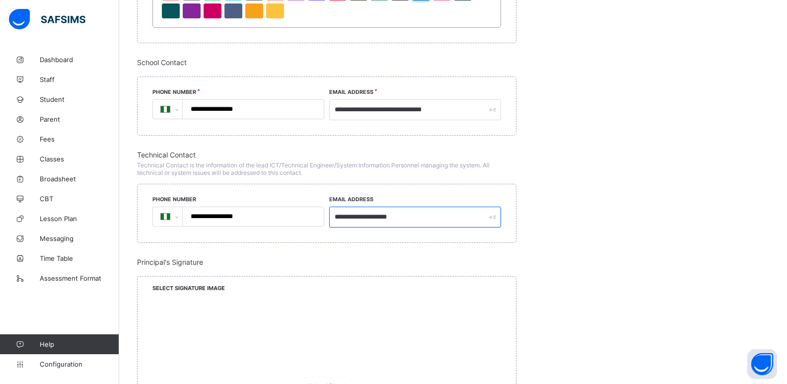
type input "**********"
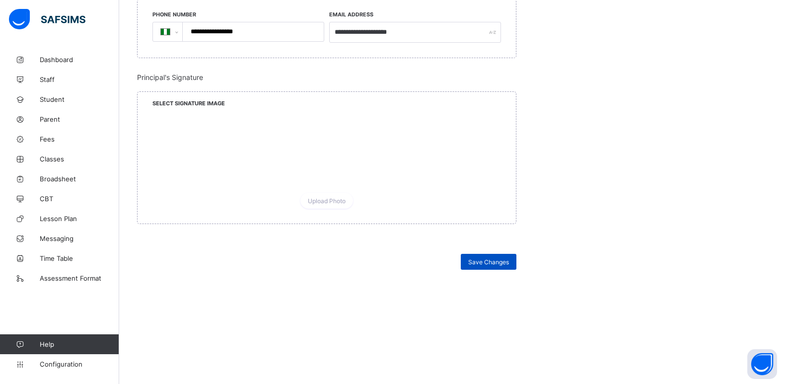
click at [489, 261] on span "Save Changes" at bounding box center [488, 261] width 41 height 7
click at [478, 266] on div "Save Changes" at bounding box center [489, 262] width 56 height 16
click at [90, 361] on span "Configuration" at bounding box center [79, 364] width 79 height 8
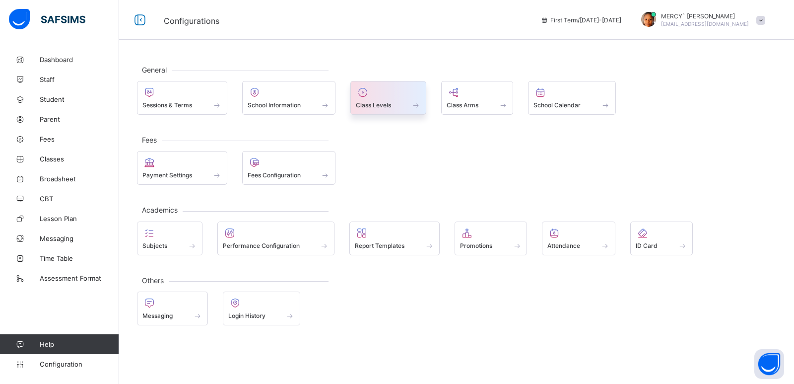
click at [377, 102] on span "Class Levels" at bounding box center [373, 104] width 35 height 7
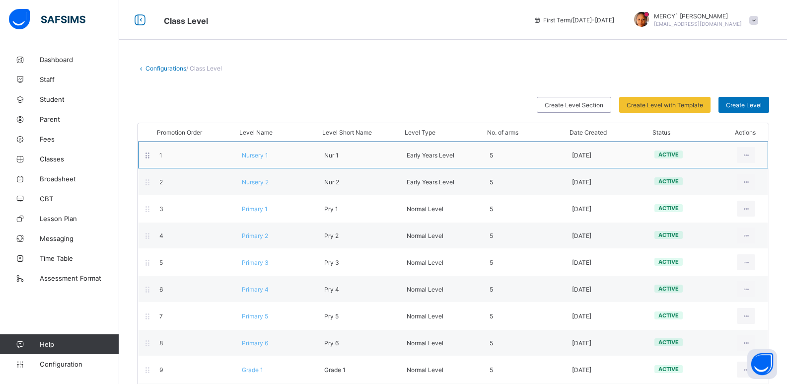
click at [458, 156] on div "Early Years Level" at bounding box center [440, 154] width 82 height 7
click at [750, 156] on icon at bounding box center [746, 154] width 8 height 7
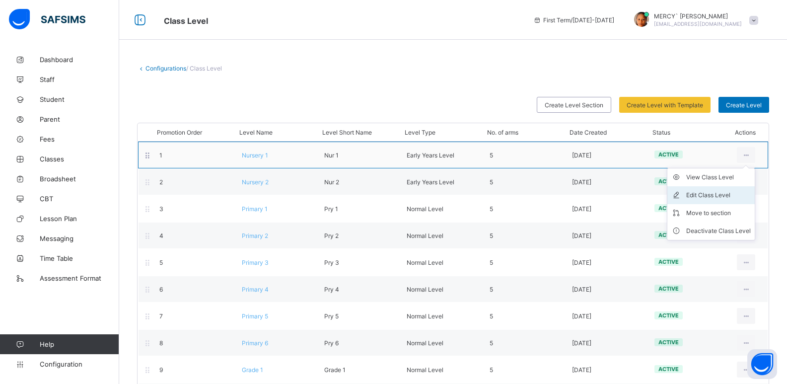
click at [722, 193] on div "Edit Class Level" at bounding box center [718, 195] width 65 height 10
type input "*********"
type input "*****"
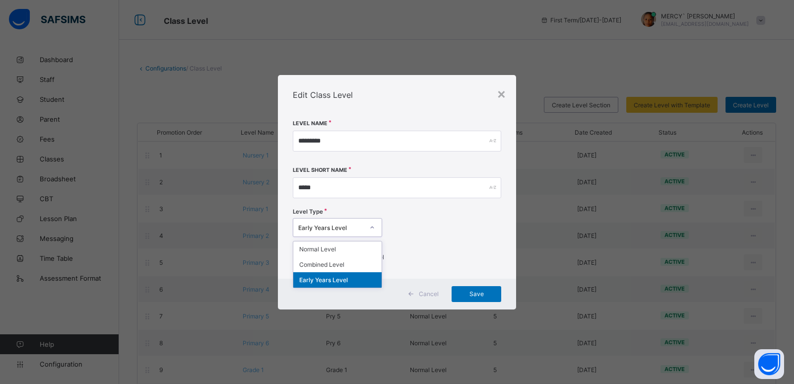
click at [367, 225] on div at bounding box center [372, 227] width 17 height 16
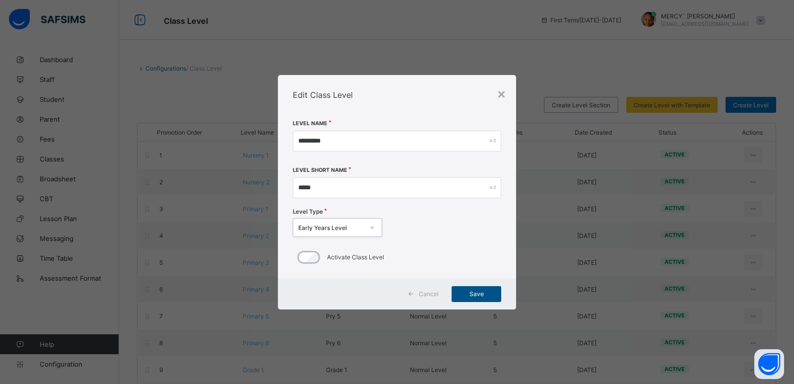
click at [481, 289] on div "Save" at bounding box center [477, 294] width 50 height 16
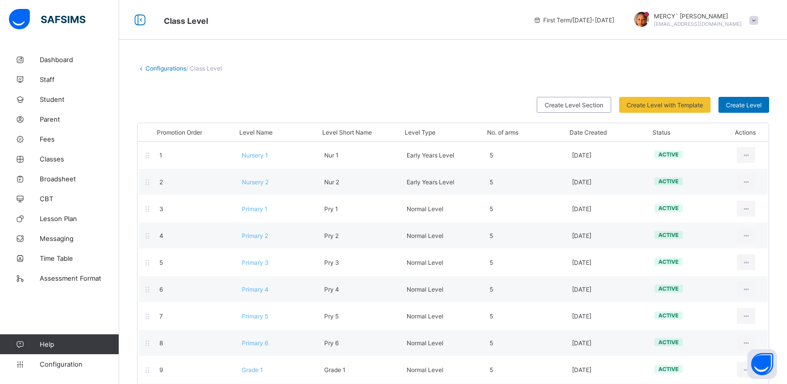
click at [216, 70] on span "/ Class Level" at bounding box center [204, 68] width 36 height 7
click at [56, 361] on span "Configuration" at bounding box center [79, 364] width 79 height 8
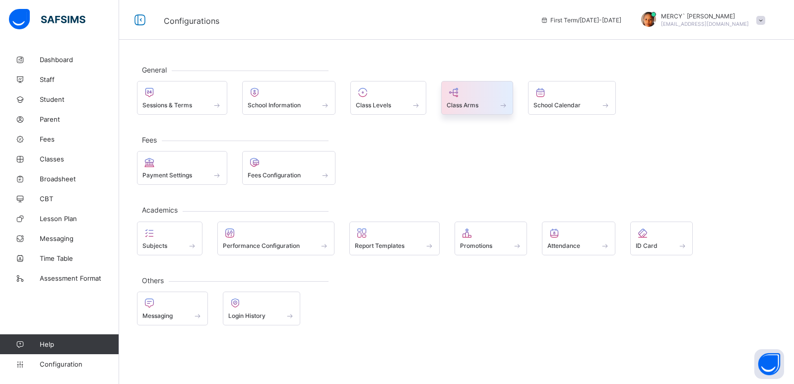
click at [464, 92] on div at bounding box center [478, 92] width 62 height 12
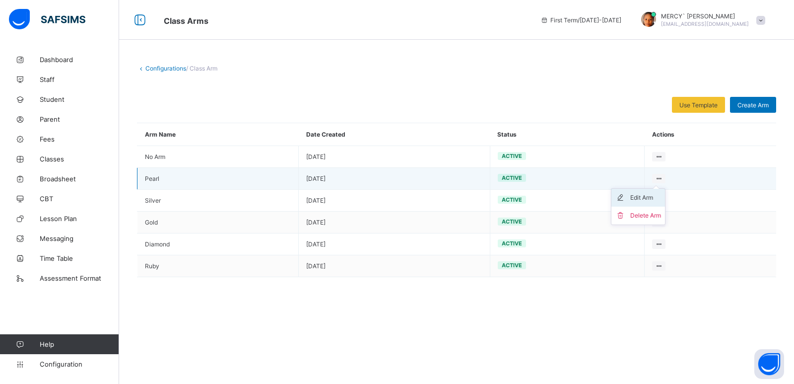
click at [641, 196] on div "Edit Arm" at bounding box center [646, 198] width 31 height 10
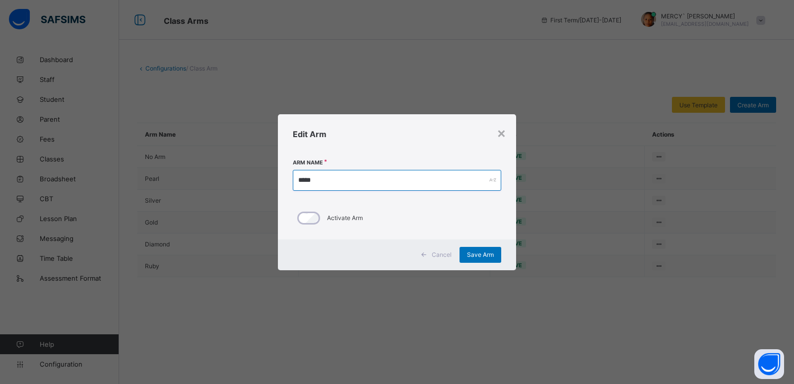
click at [403, 185] on input "*****" at bounding box center [397, 180] width 209 height 21
type input "*"
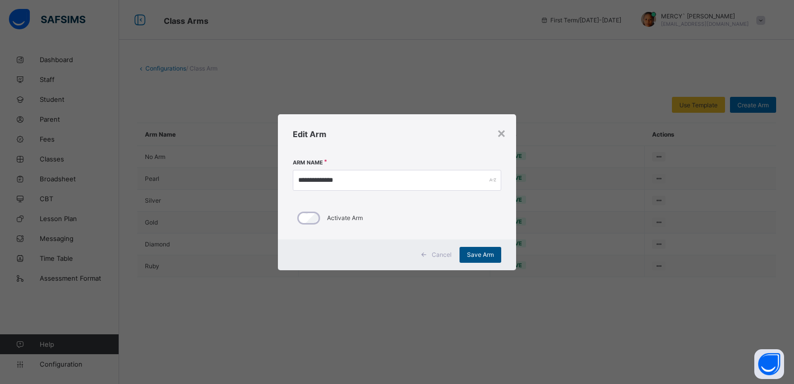
click at [482, 249] on div "Save Arm" at bounding box center [481, 255] width 42 height 16
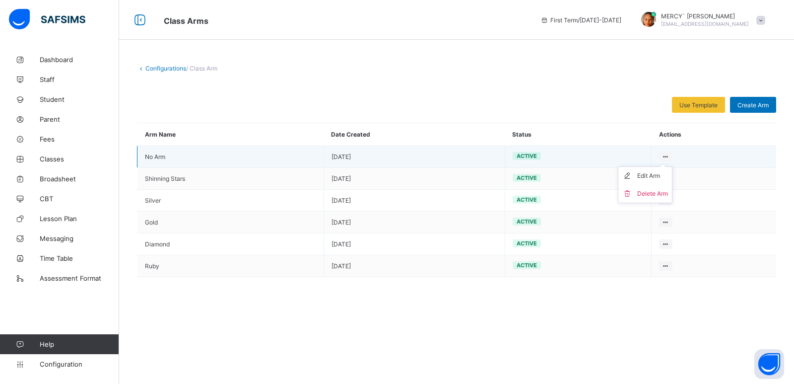
click at [661, 152] on div at bounding box center [665, 156] width 13 height 9
click at [647, 177] on div "Edit Arm" at bounding box center [652, 176] width 31 height 10
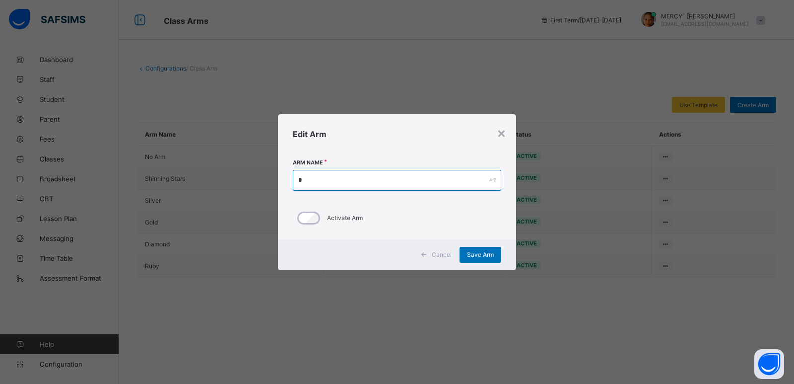
click at [415, 185] on input "*" at bounding box center [397, 180] width 209 height 21
type input "******"
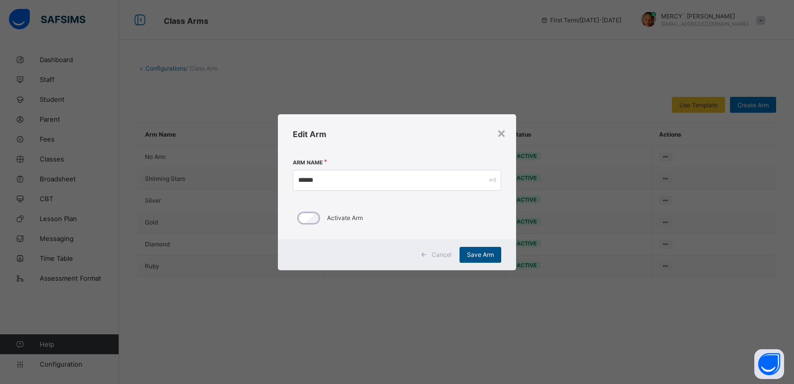
click at [486, 254] on span "Save Arm" at bounding box center [480, 254] width 27 height 7
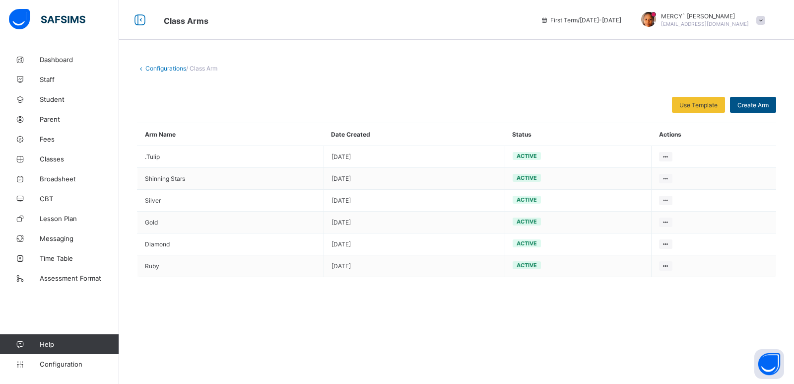
click at [767, 104] on span "Create Arm" at bounding box center [753, 104] width 31 height 7
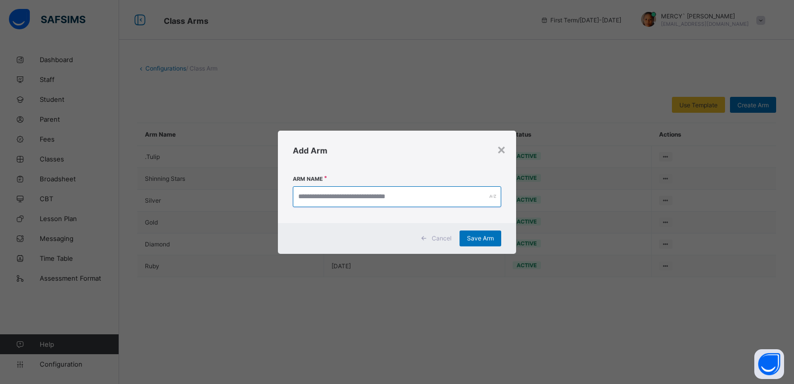
click at [442, 193] on input "text" at bounding box center [397, 196] width 209 height 21
type input "**********"
click at [459, 225] on div "Cancel Save Arm" at bounding box center [397, 238] width 238 height 31
click at [488, 240] on span "Save Arm" at bounding box center [480, 237] width 27 height 7
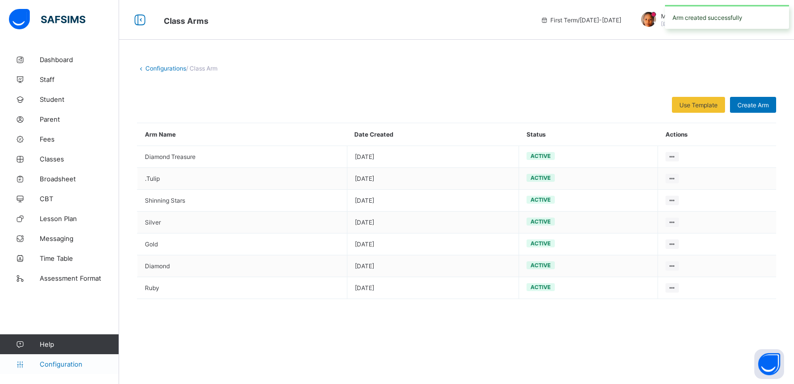
click at [66, 363] on span "Configuration" at bounding box center [79, 364] width 79 height 8
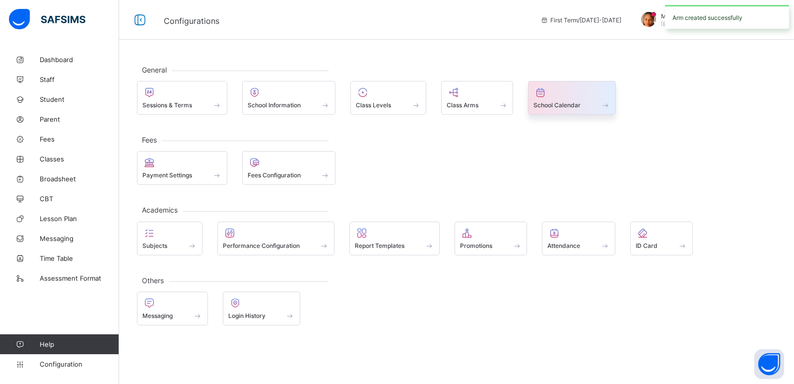
click at [549, 109] on span "School Calendar" at bounding box center [557, 104] width 47 height 7
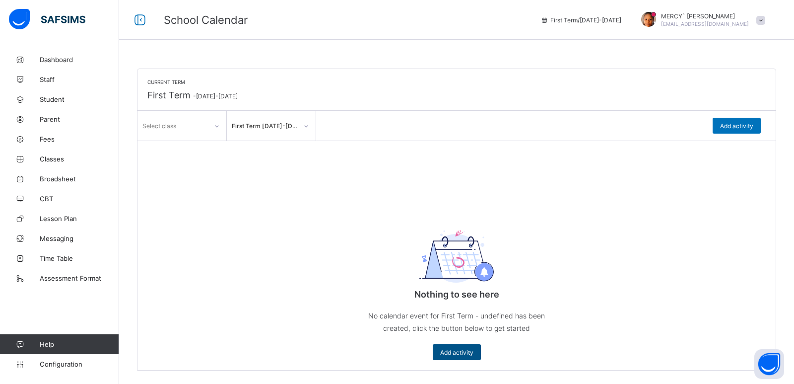
click at [461, 356] on div "Add activity" at bounding box center [457, 352] width 48 height 16
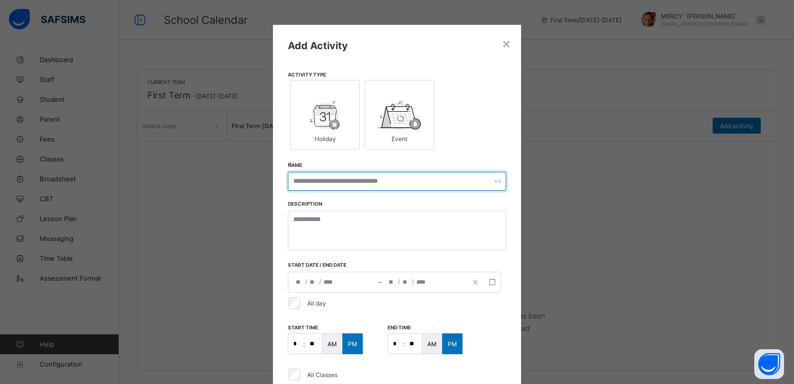
click at [328, 185] on input "text" at bounding box center [397, 181] width 218 height 19
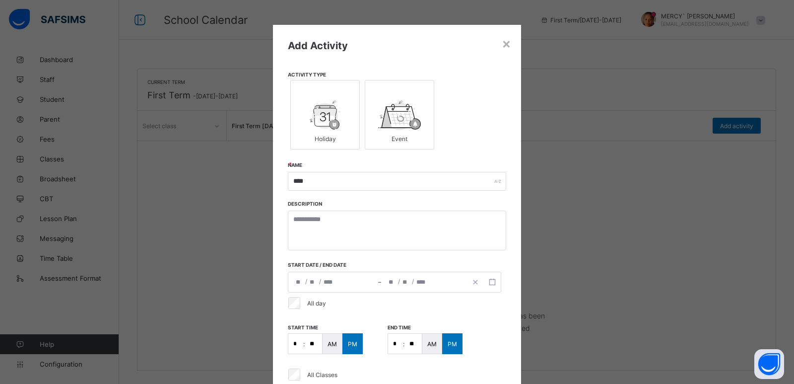
click at [379, 130] on div "Event" at bounding box center [399, 138] width 59 height 17
click at [346, 179] on input "****" at bounding box center [397, 181] width 218 height 19
type input "**********"
click at [340, 283] on div "**********" at bounding box center [333, 282] width 90 height 20
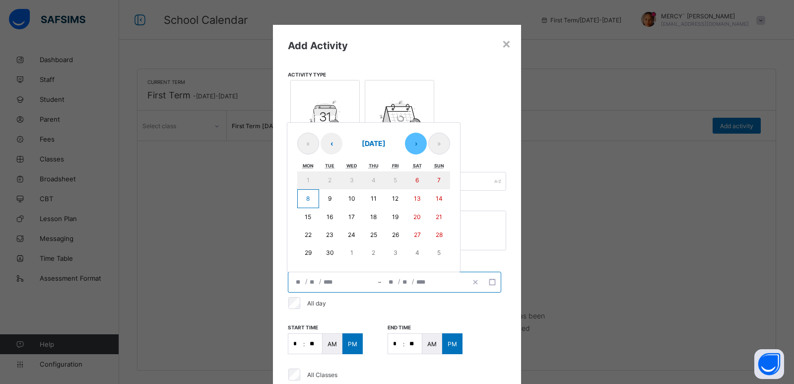
click at [418, 148] on button "›" at bounding box center [416, 144] width 22 height 22
click at [353, 177] on button "1" at bounding box center [352, 181] width 22 height 18
click at [315, 283] on input "*" at bounding box center [313, 282] width 8 height 20
type input "**"
click at [299, 283] on input "*" at bounding box center [299, 282] width 8 height 20
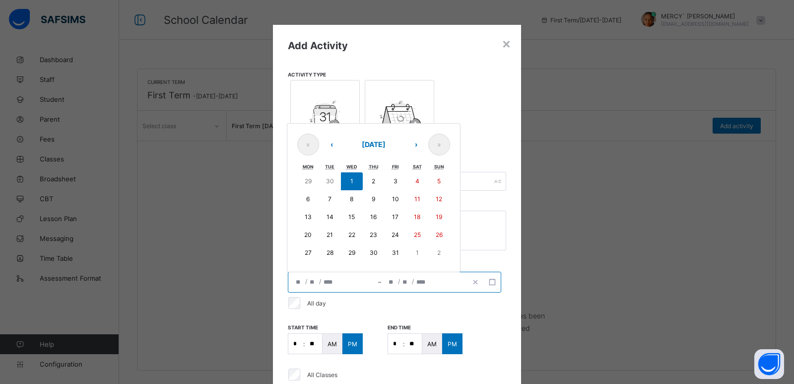
click at [432, 277] on div "/ /" at bounding box center [424, 282] width 86 height 20
click at [486, 281] on button "button" at bounding box center [492, 282] width 17 height 11
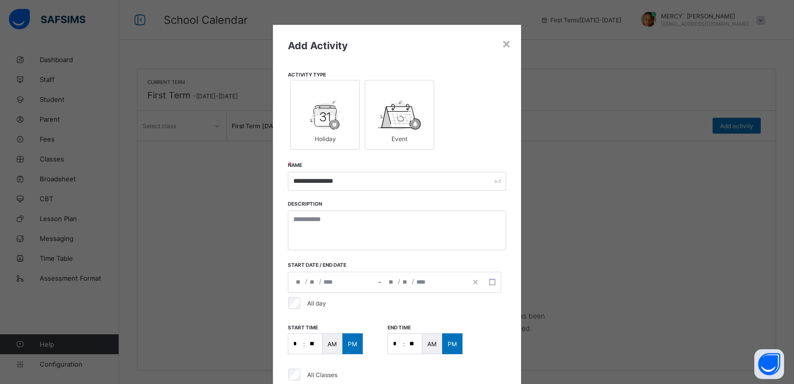
click at [378, 283] on span "–" at bounding box center [379, 282] width 3 height 9
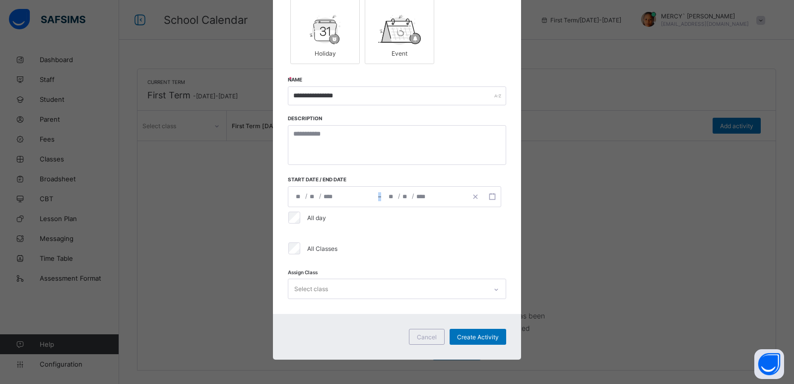
scroll to position [154, 0]
click at [466, 285] on div "Select class" at bounding box center [397, 288] width 218 height 20
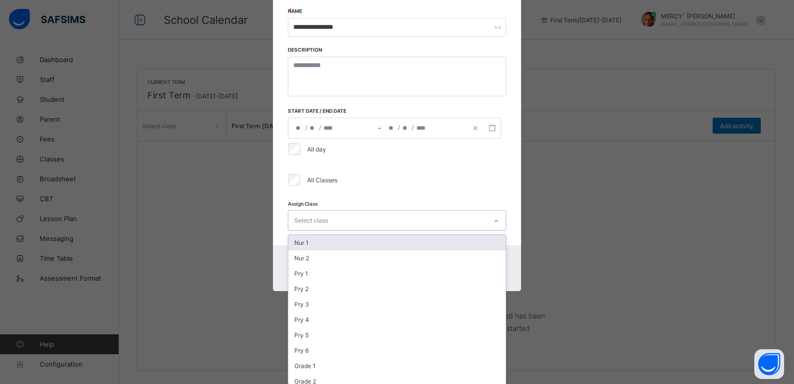
click at [396, 245] on div "Nur 1" at bounding box center [396, 242] width 217 height 15
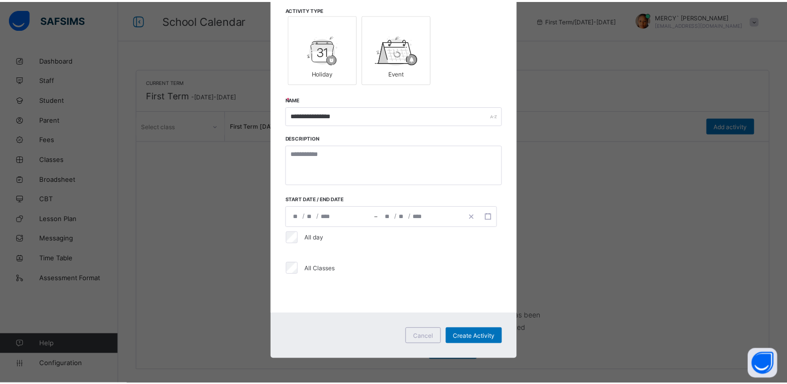
scroll to position [66, 0]
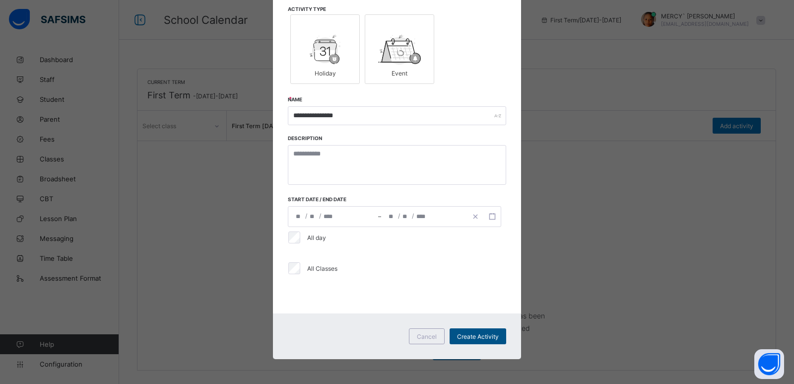
click at [475, 333] on span "Create Activity" at bounding box center [478, 336] width 42 height 7
click at [319, 218] on div "**********" at bounding box center [333, 217] width 90 height 20
type input "*"
click at [488, 239] on div "All day" at bounding box center [394, 237] width 217 height 12
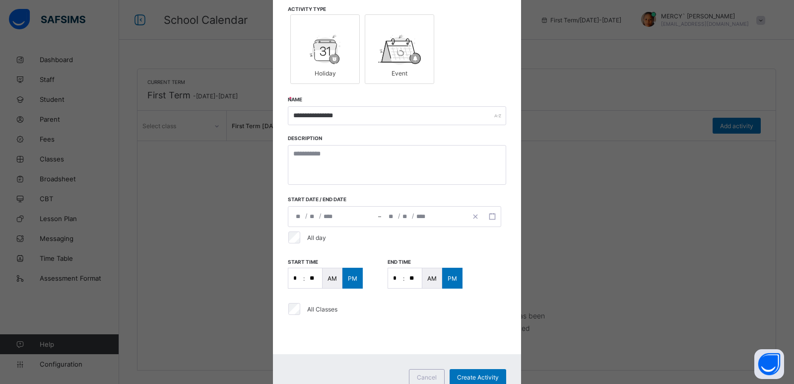
click at [384, 225] on div "/ /" at bounding box center [424, 217] width 86 height 20
click at [477, 236] on div "All day" at bounding box center [394, 237] width 217 height 12
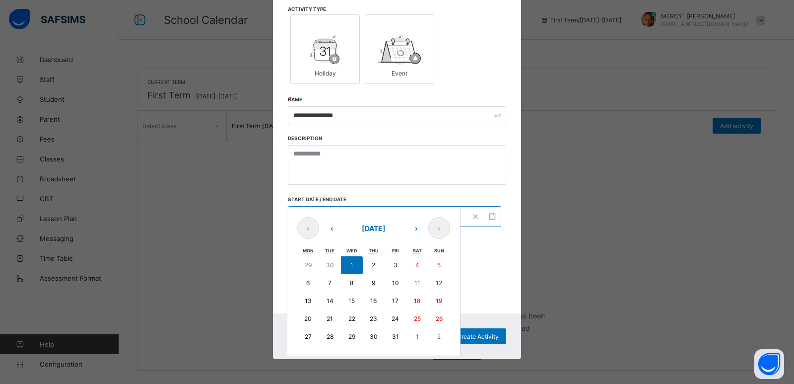
click at [390, 216] on div "**********" at bounding box center [394, 216] width 213 height 21
click at [353, 267] on button "1" at bounding box center [352, 265] width 22 height 18
type input "**********"
type input "*"
type input "**"
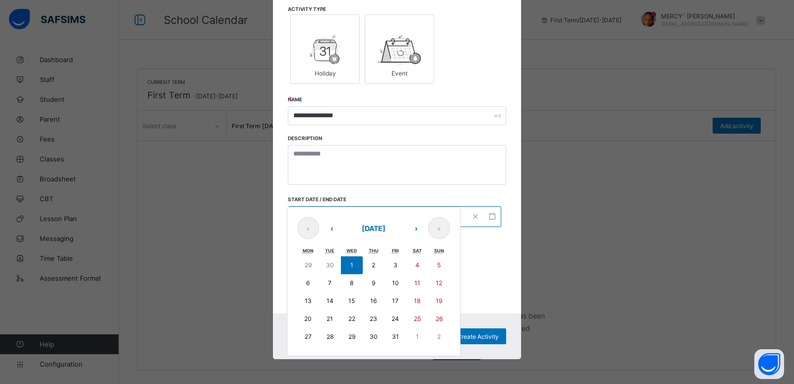
type input "**********"
type input "*"
type input "**"
type input "****"
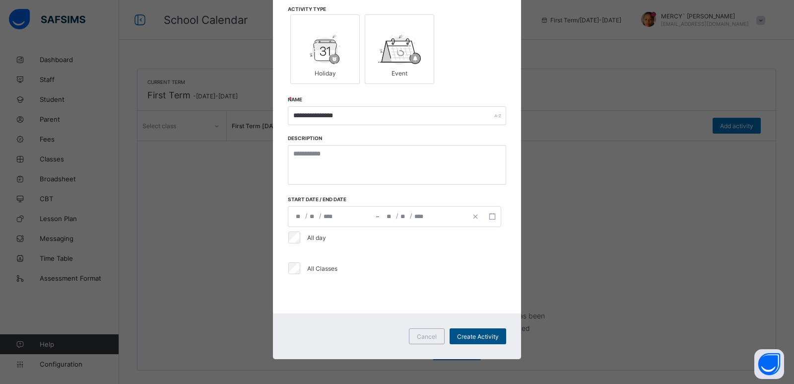
click at [481, 337] on span "Create Activity" at bounding box center [478, 336] width 42 height 7
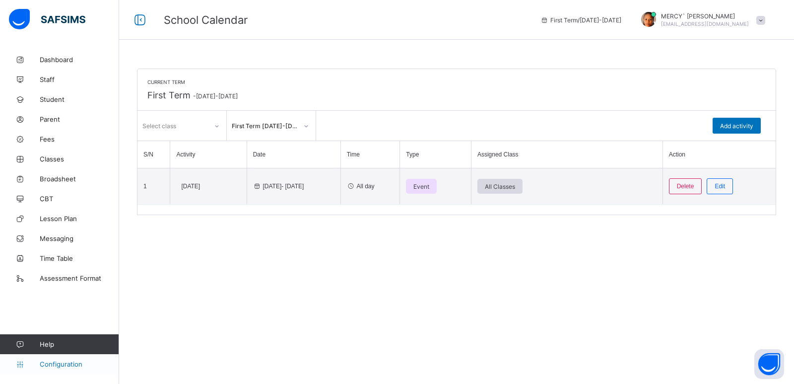
click at [57, 359] on link "Configuration" at bounding box center [59, 364] width 119 height 20
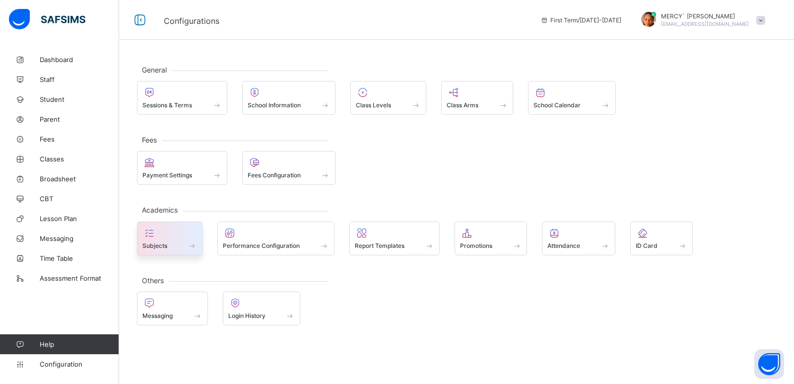
click at [181, 247] on div "Subjects" at bounding box center [169, 245] width 55 height 8
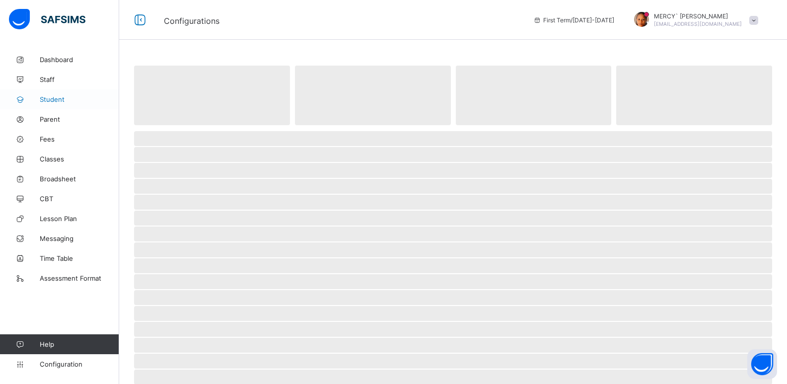
click at [60, 97] on span "Student" at bounding box center [79, 99] width 79 height 8
click at [87, 105] on link "Student" at bounding box center [59, 99] width 119 height 20
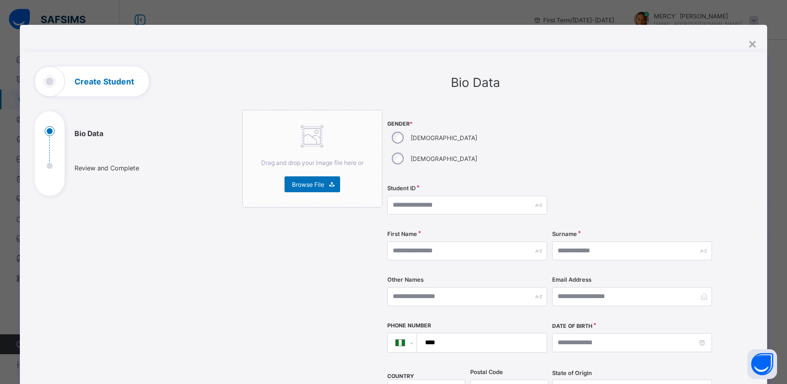
select select "**"
click at [423, 196] on input "text" at bounding box center [467, 205] width 160 height 19
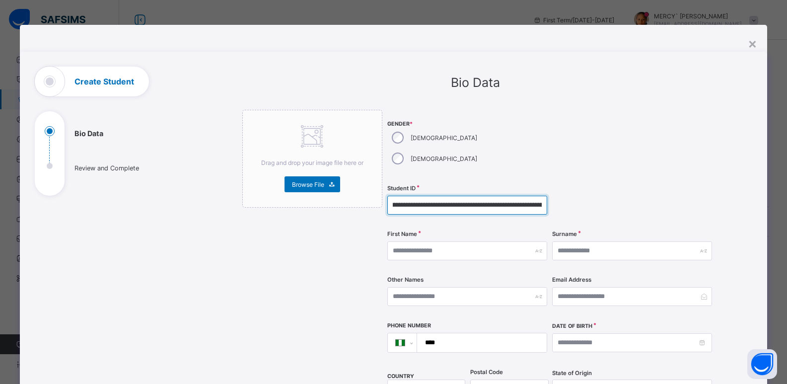
scroll to position [0, 45]
click at [438, 196] on input "*******" at bounding box center [467, 205] width 160 height 19
click at [417, 196] on input "*******" at bounding box center [467, 205] width 160 height 19
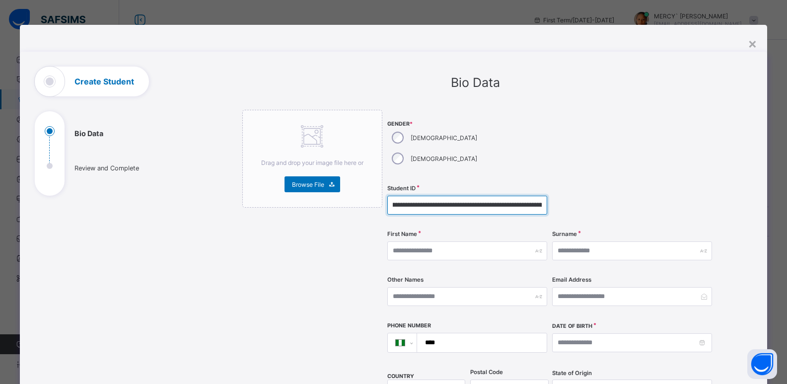
click at [393, 196] on input "*******" at bounding box center [467, 205] width 160 height 19
click at [388, 196] on input "*******" at bounding box center [467, 205] width 160 height 19
click at [387, 196] on input "*******" at bounding box center [467, 205] width 160 height 19
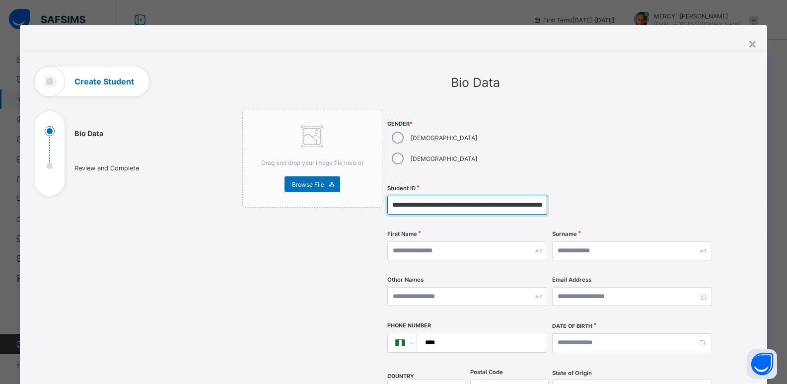
click at [387, 196] on input "*******" at bounding box center [467, 205] width 160 height 19
click at [397, 196] on input "*******" at bounding box center [467, 205] width 160 height 19
type input "*******"
click at [389, 196] on input "*******" at bounding box center [467, 205] width 160 height 19
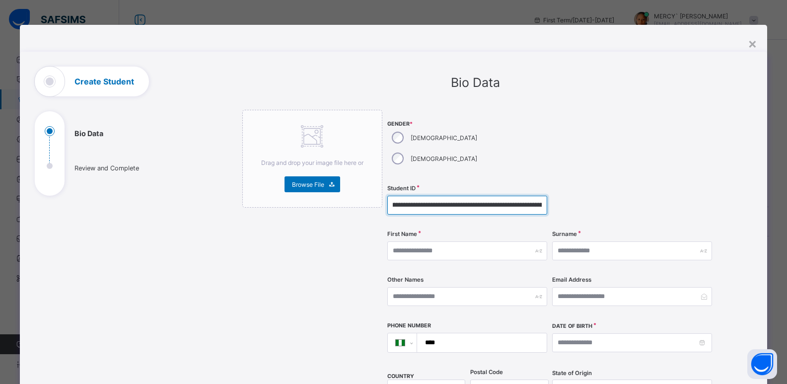
click at [389, 196] on input "*******" at bounding box center [467, 205] width 160 height 19
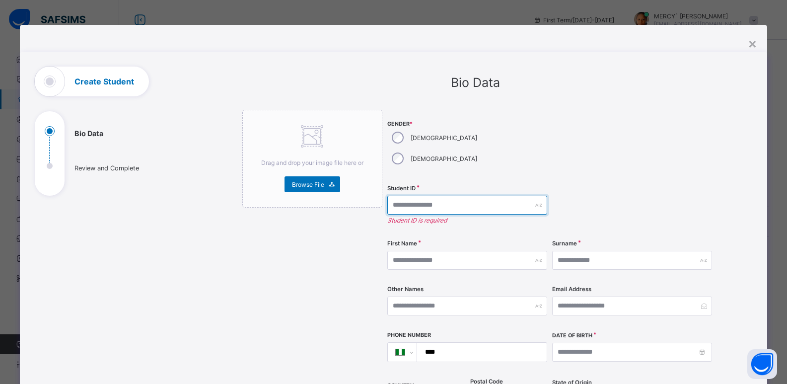
click at [389, 196] on input "text" at bounding box center [467, 205] width 160 height 19
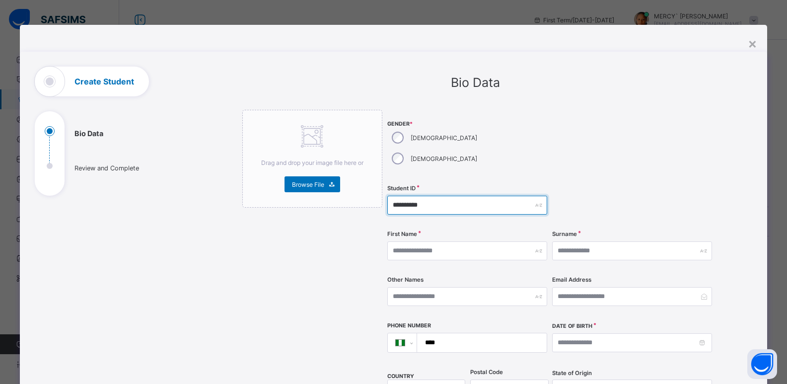
type input "**********"
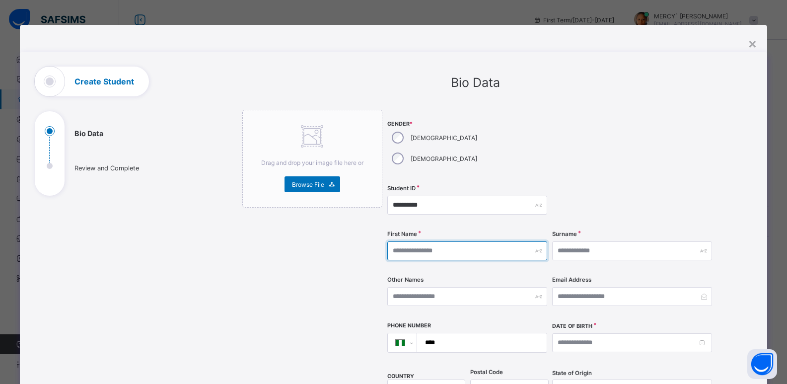
type input "*"
type input "*******"
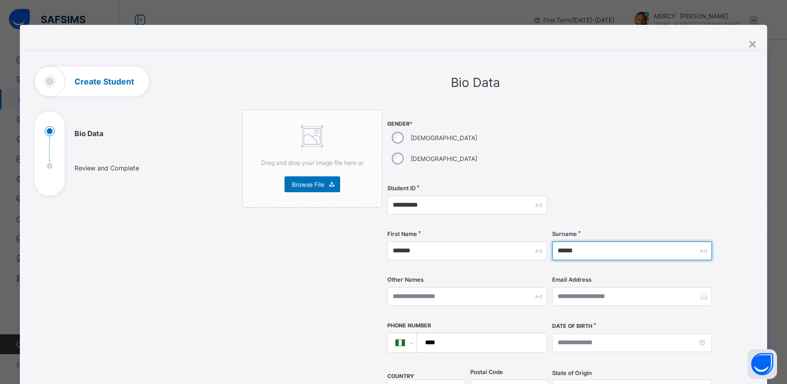
type input "******"
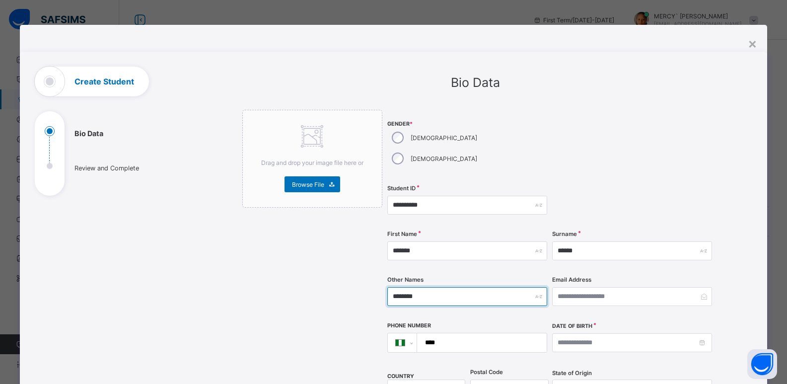
type input "********"
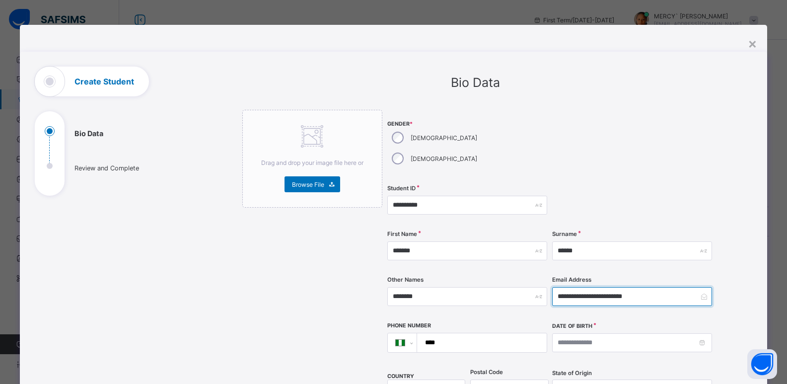
type input "**********"
click at [471, 333] on input "****" at bounding box center [480, 342] width 122 height 19
type input "**********"
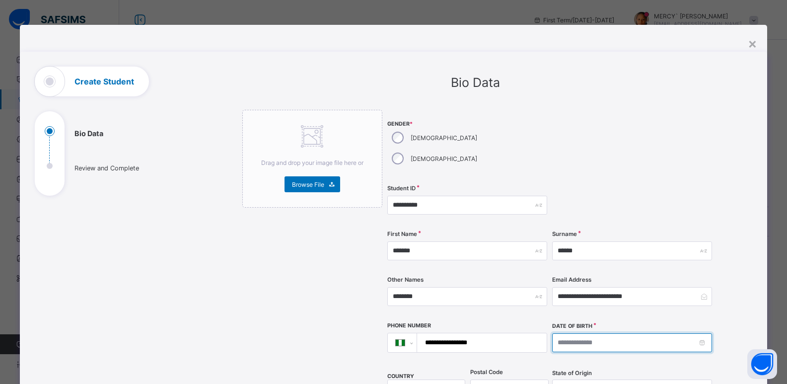
click at [637, 333] on input at bounding box center [632, 342] width 160 height 19
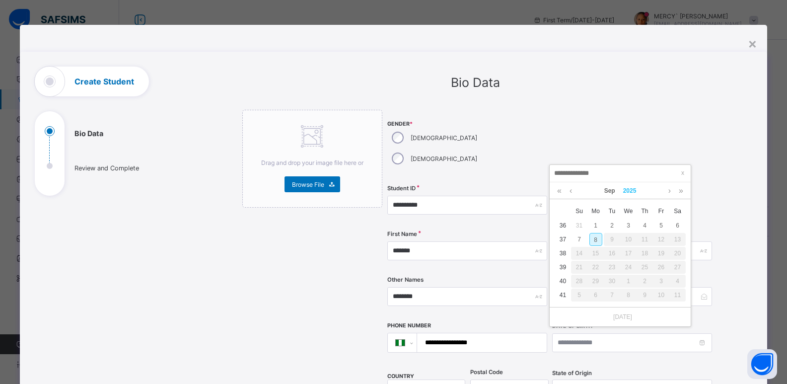
click at [630, 189] on link "2025" at bounding box center [629, 190] width 21 height 17
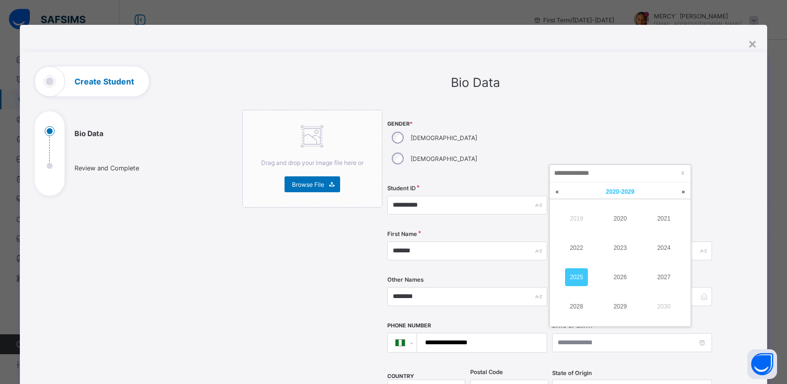
click at [615, 195] on span "[DATE] - [DATE]" at bounding box center [620, 191] width 28 height 7
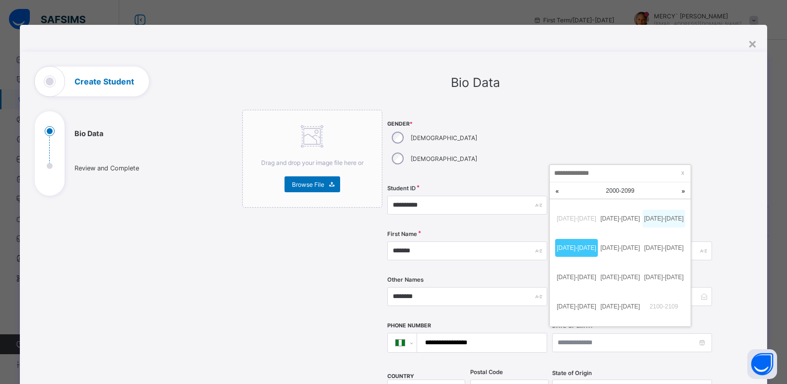
click at [668, 222] on link "[DATE]-[DATE]" at bounding box center [663, 219] width 43 height 18
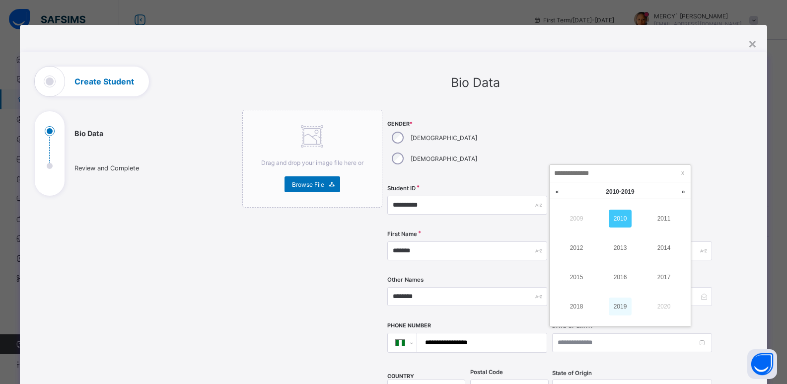
click at [625, 311] on link "2019" at bounding box center [620, 306] width 23 height 18
click at [664, 239] on div "13" at bounding box center [661, 239] width 13 height 13
type input "**********"
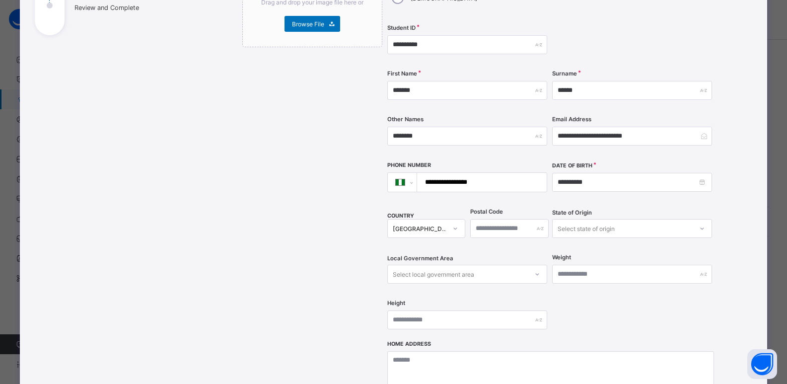
scroll to position [162, 0]
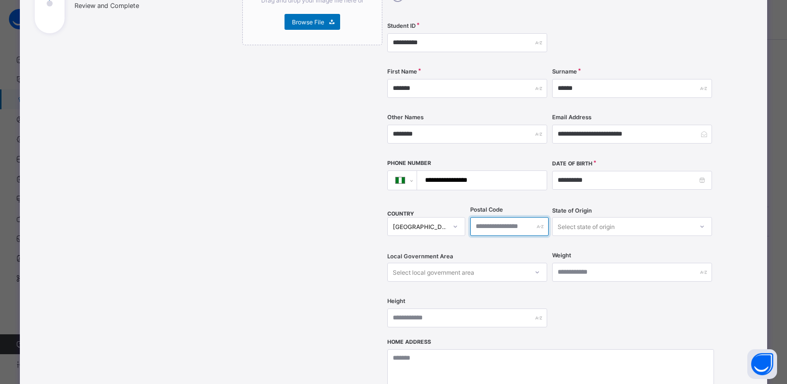
click at [520, 217] on input "text" at bounding box center [509, 226] width 78 height 19
click at [623, 219] on div "Select state of origin" at bounding box center [623, 226] width 140 height 14
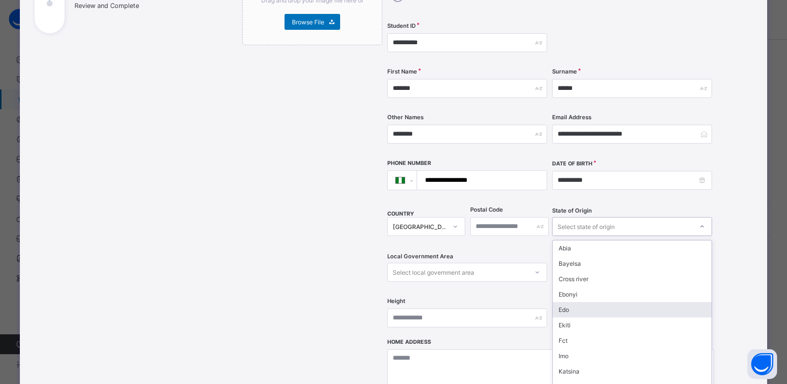
click at [606, 302] on div "Edo" at bounding box center [632, 309] width 159 height 15
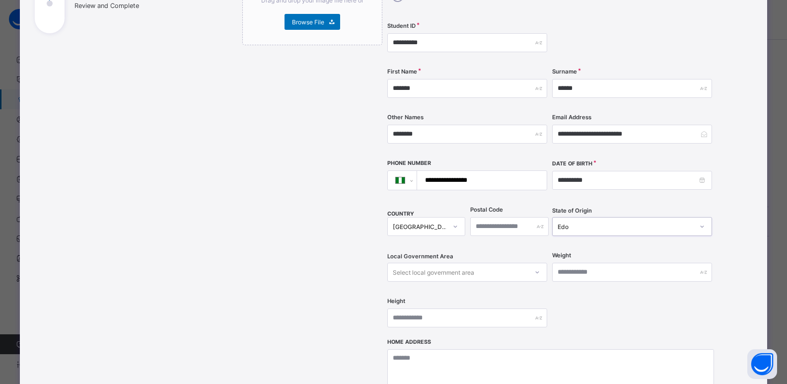
scroll to position [198, 0]
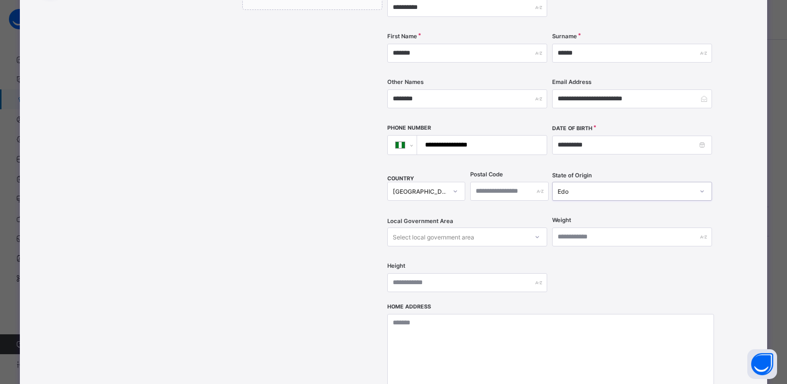
click at [474, 246] on div "Select local government area" at bounding box center [467, 236] width 160 height 19
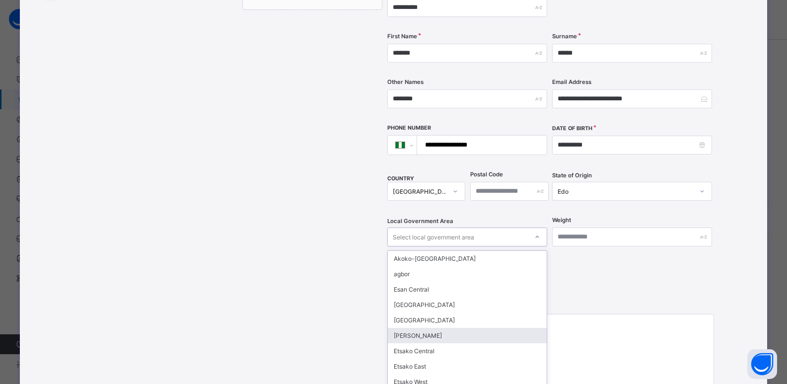
click at [450, 328] on div "[PERSON_NAME]" at bounding box center [467, 335] width 159 height 15
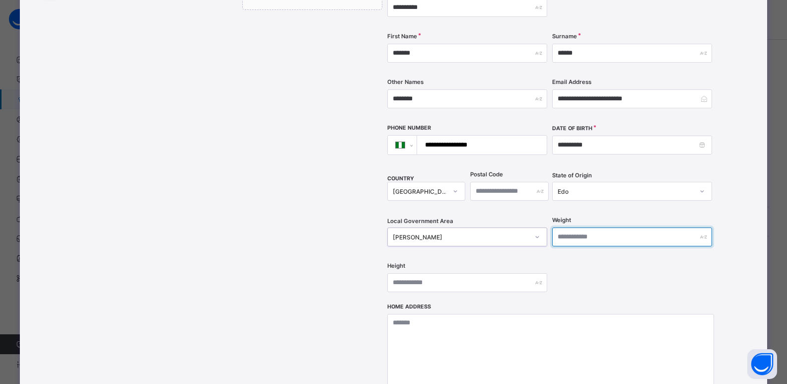
click at [573, 227] on input "text" at bounding box center [632, 236] width 160 height 19
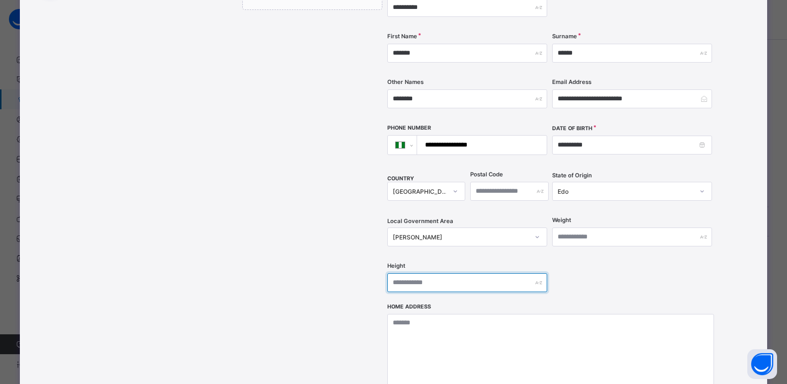
click at [483, 273] on input "text" at bounding box center [467, 282] width 160 height 19
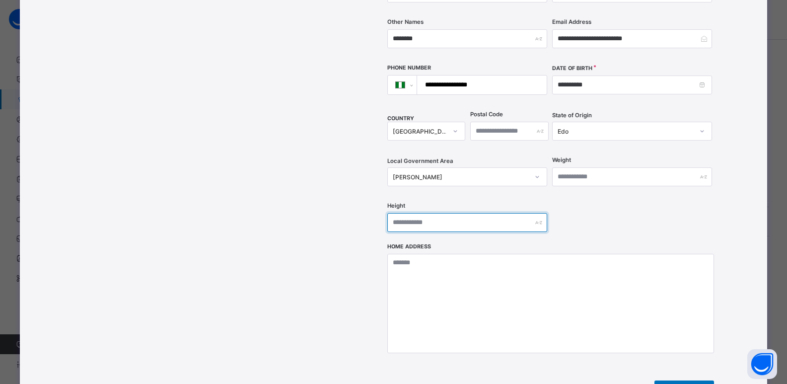
scroll to position [270, 0]
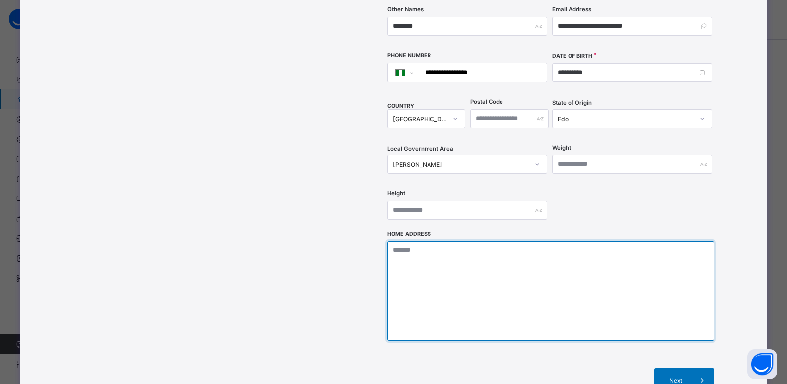
click at [483, 266] on textarea at bounding box center [550, 290] width 327 height 99
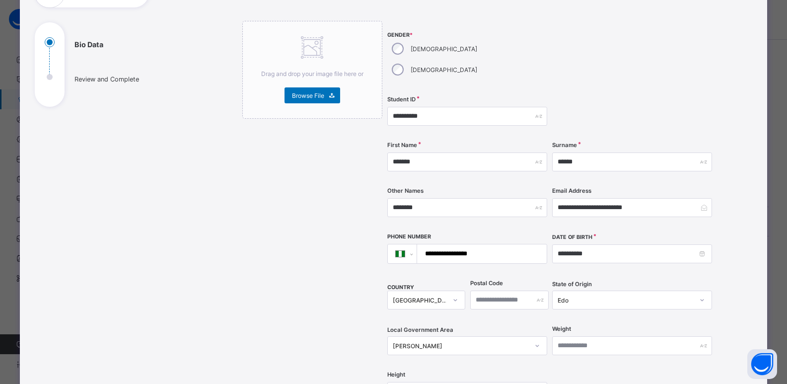
scroll to position [88, 0]
type textarea "**********"
click at [440, 60] on div "[DEMOGRAPHIC_DATA]" at bounding box center [433, 70] width 92 height 21
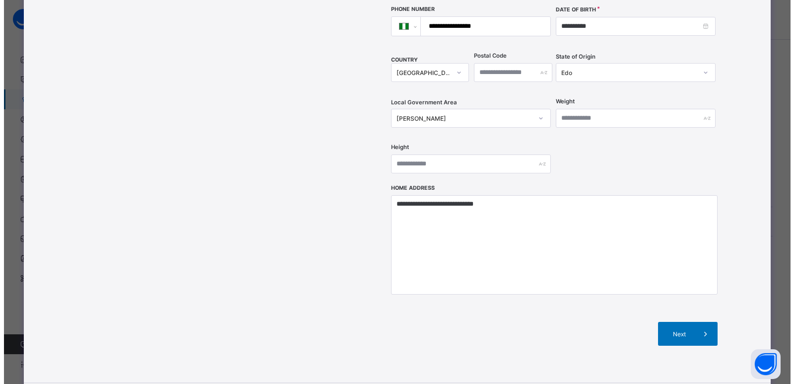
scroll to position [365, 0]
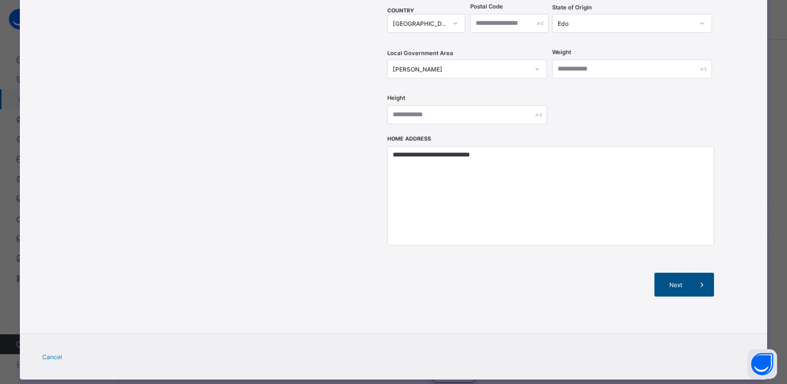
click at [661, 273] on div "Next" at bounding box center [684, 285] width 60 height 24
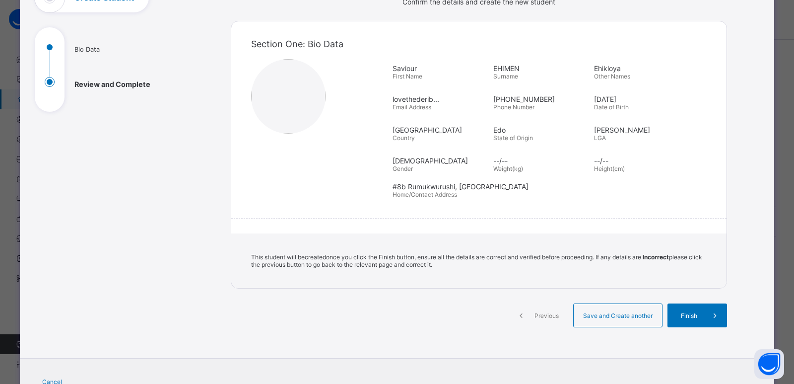
scroll to position [89, 0]
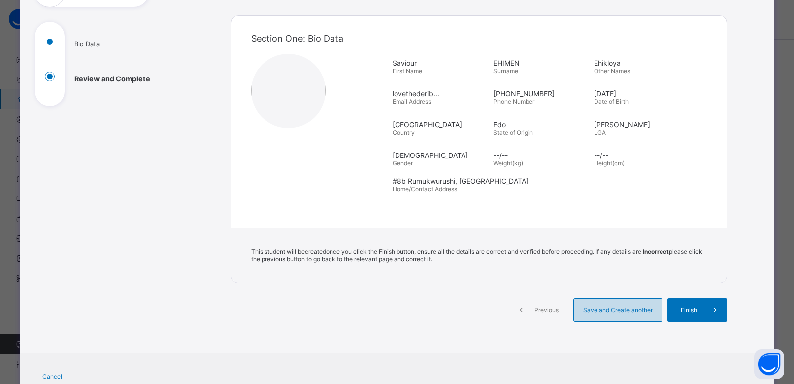
click at [636, 316] on div "Save and Create another" at bounding box center [617, 310] width 89 height 24
select select "**"
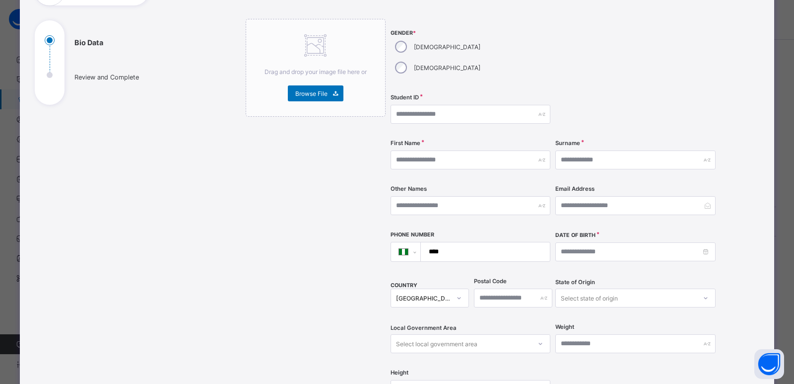
scroll to position [0, 0]
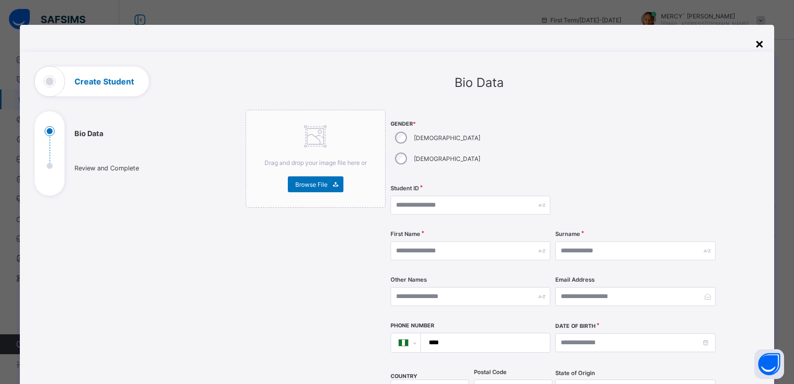
click at [760, 41] on div "×" at bounding box center [759, 43] width 9 height 17
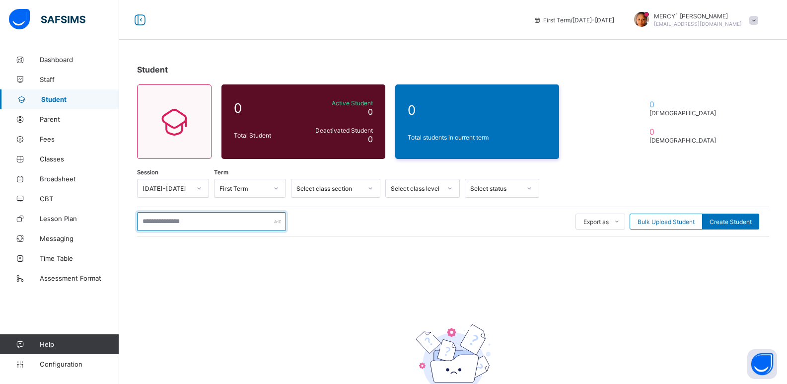
click at [177, 221] on input "text" at bounding box center [211, 221] width 149 height 19
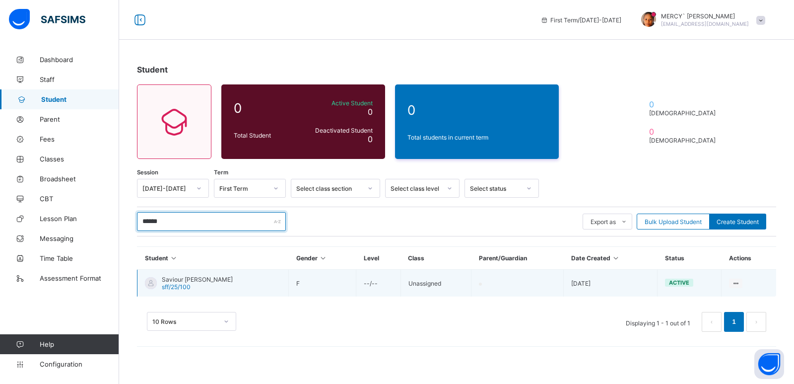
type input "******"
click at [249, 283] on td "Saviour Ehikloya EHIMEN sff/25/100" at bounding box center [213, 283] width 151 height 27
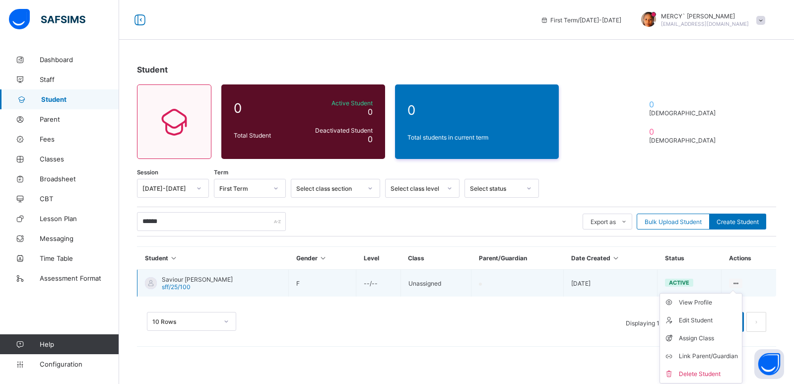
click at [733, 281] on icon at bounding box center [736, 283] width 8 height 7
click at [690, 323] on div "Edit Student" at bounding box center [708, 320] width 59 height 10
select select "**"
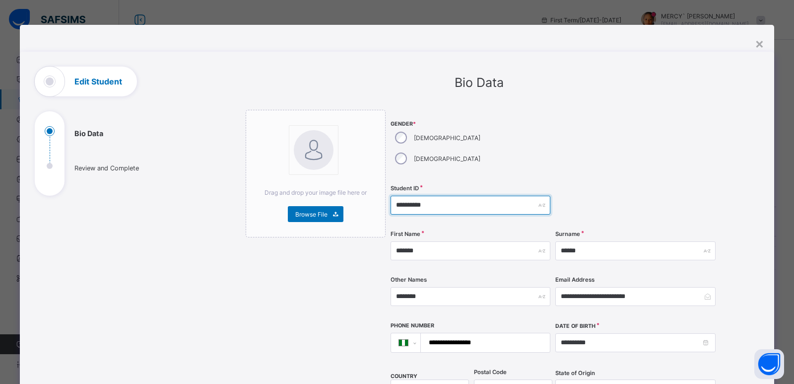
click at [463, 196] on input "**********" at bounding box center [471, 205] width 160 height 19
type input "*"
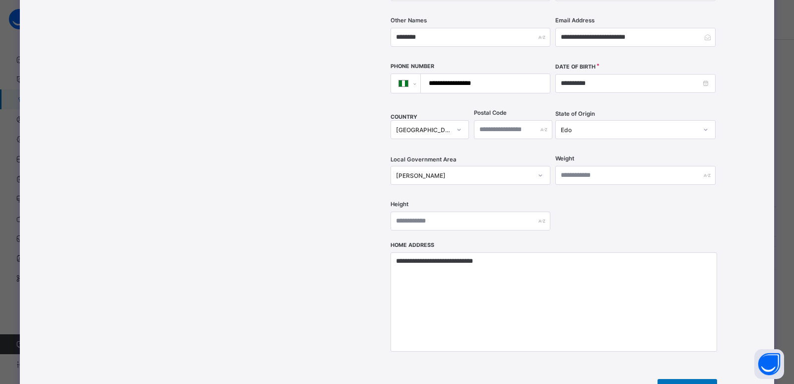
scroll to position [365, 0]
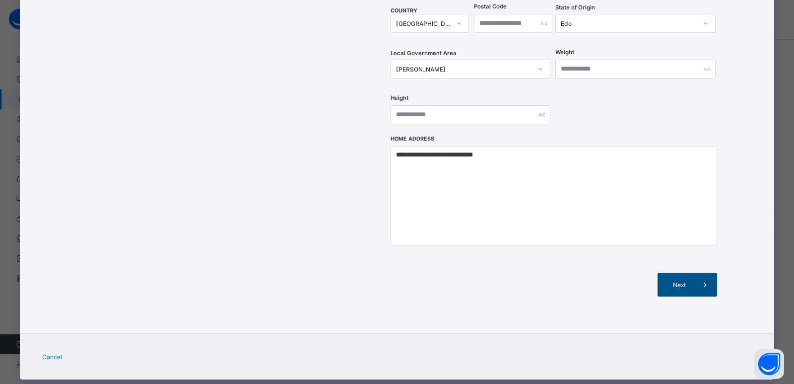
type input "**********"
click at [694, 273] on span at bounding box center [706, 285] width 24 height 24
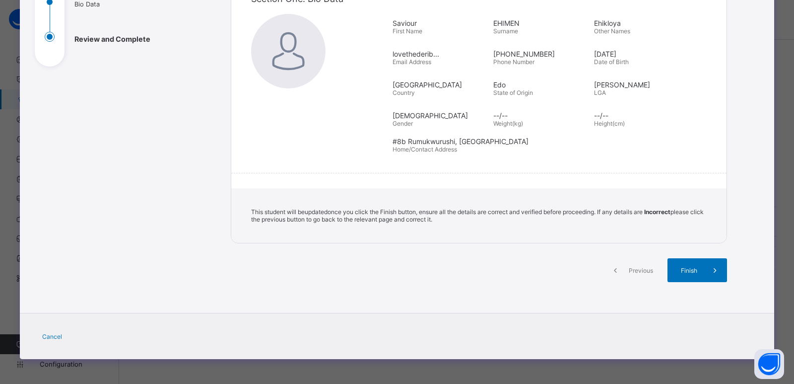
scroll to position [129, 0]
click at [689, 274] on span "Finish" at bounding box center [689, 270] width 28 height 7
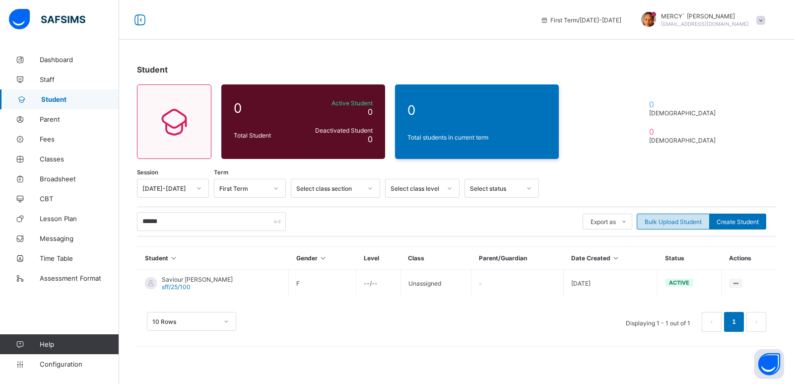
click at [672, 226] on div "Bulk Upload Student" at bounding box center [673, 221] width 73 height 16
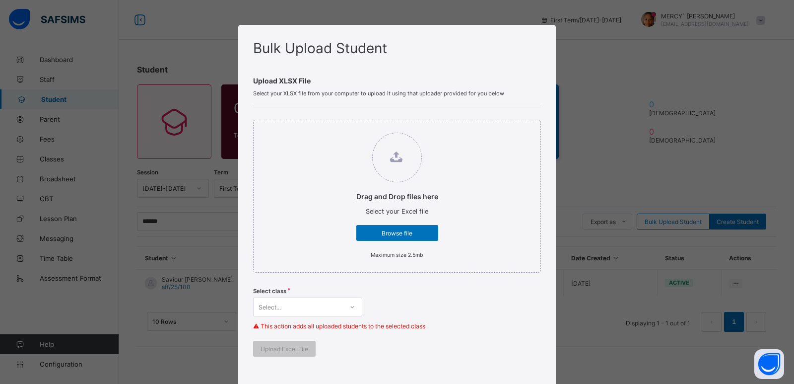
click at [317, 310] on div "Select..." at bounding box center [307, 306] width 109 height 19
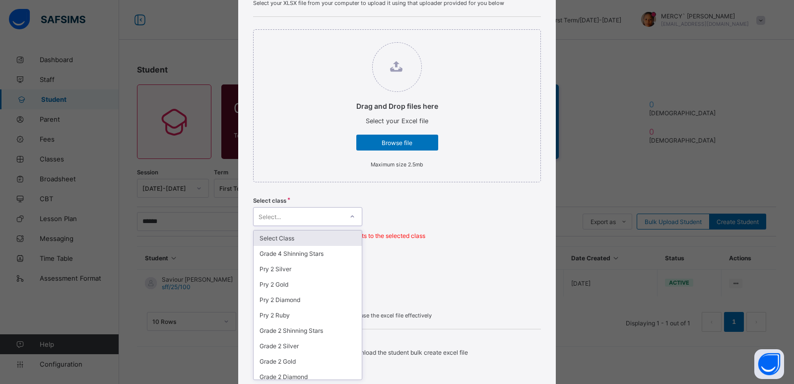
click at [417, 225] on div "Select class option Select Class focused, 1 of 101. 101 results available. Use …" at bounding box center [397, 221] width 288 height 58
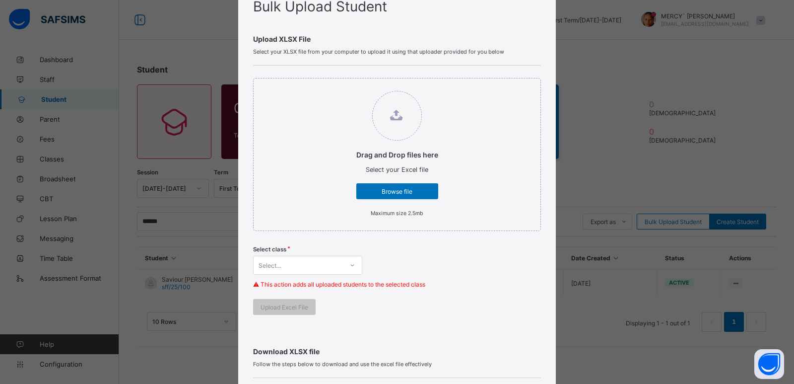
scroll to position [53, 0]
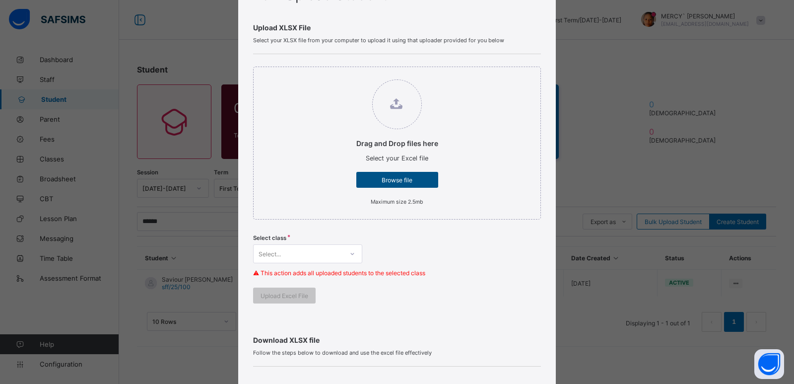
click at [397, 183] on span "Browse file" at bounding box center [397, 179] width 67 height 7
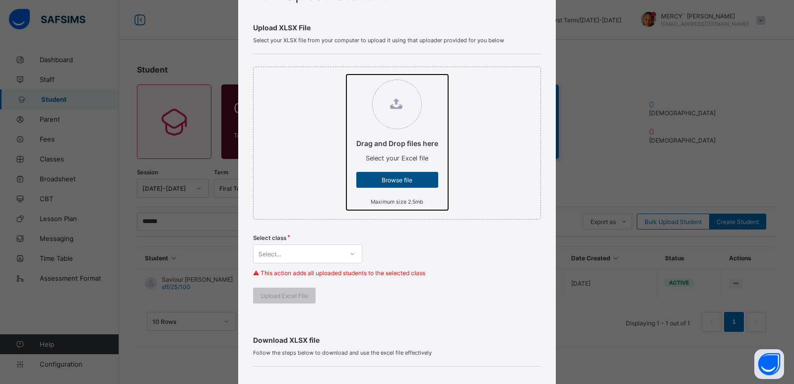
click at [347, 74] on input "Drag and Drop files here Select your Excel file Browse file Maximum size 2.5mb" at bounding box center [347, 74] width 0 height 0
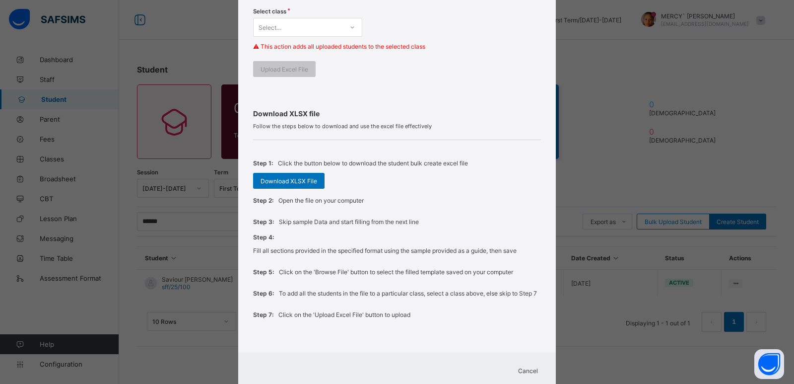
scroll to position [284, 0]
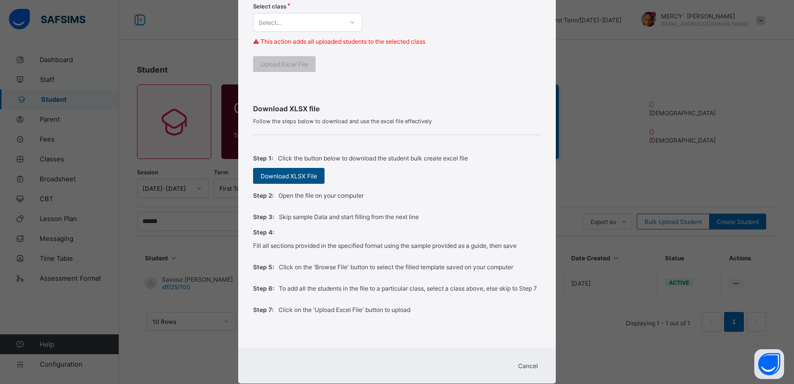
click at [294, 178] on span "Download XLSX File" at bounding box center [289, 175] width 57 height 7
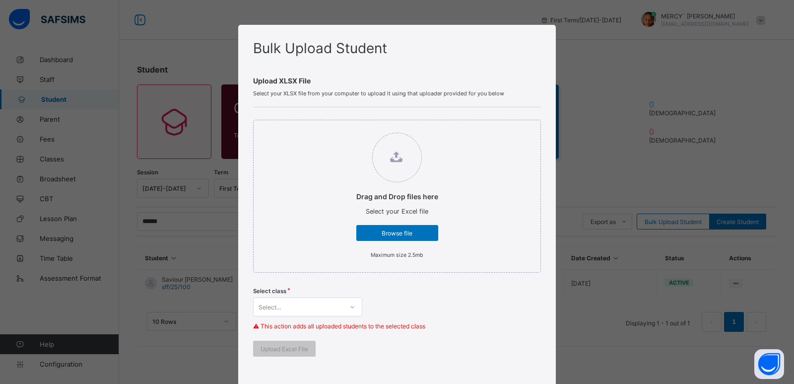
scroll to position [316, 0]
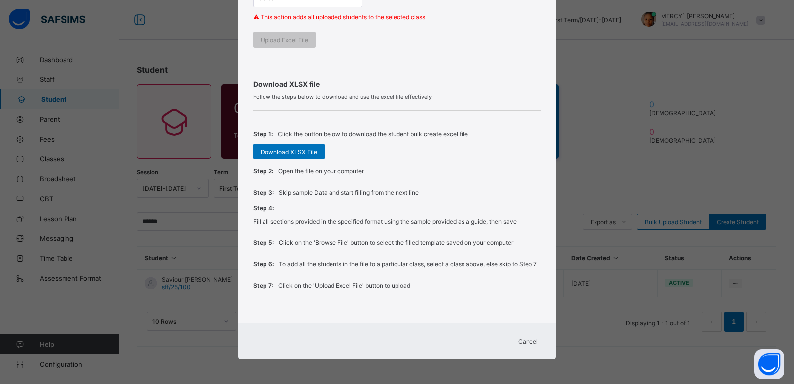
click at [525, 340] on span "Cancel" at bounding box center [528, 341] width 20 height 7
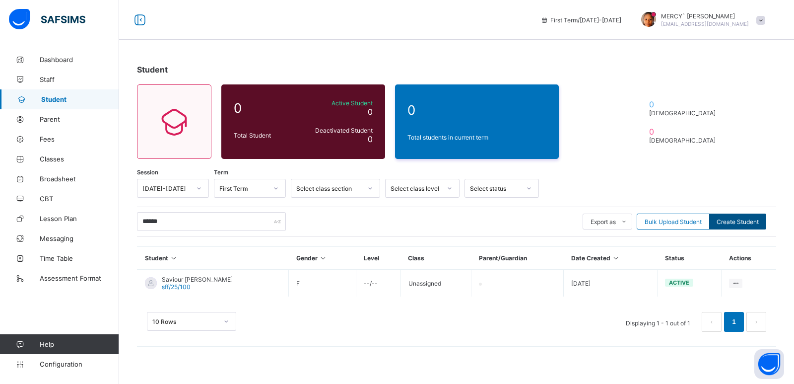
click at [751, 215] on div "Create Student" at bounding box center [737, 221] width 57 height 16
select select "**"
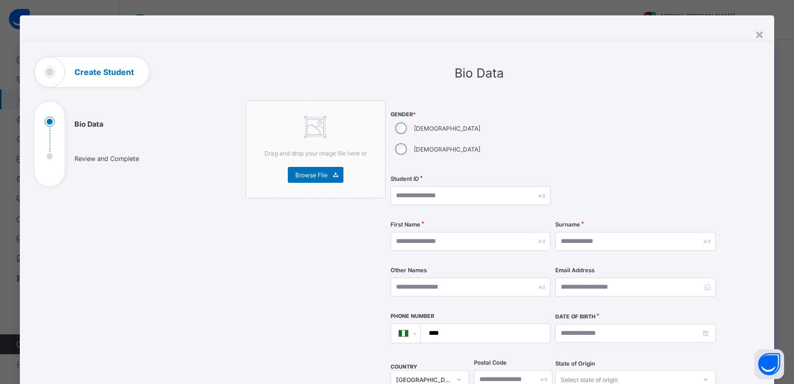
scroll to position [6, 0]
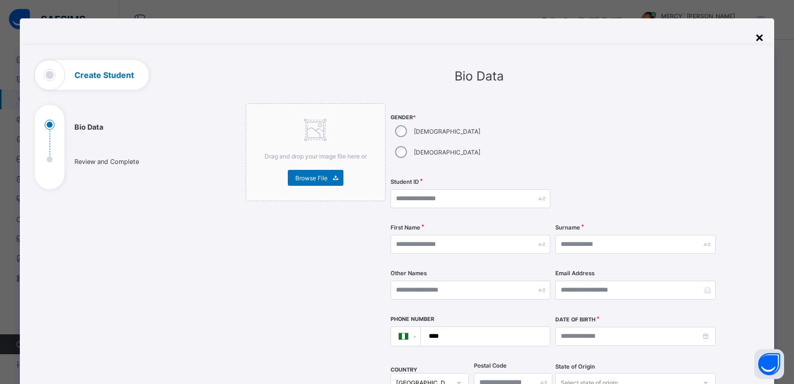
click at [757, 39] on div "×" at bounding box center [759, 36] width 9 height 17
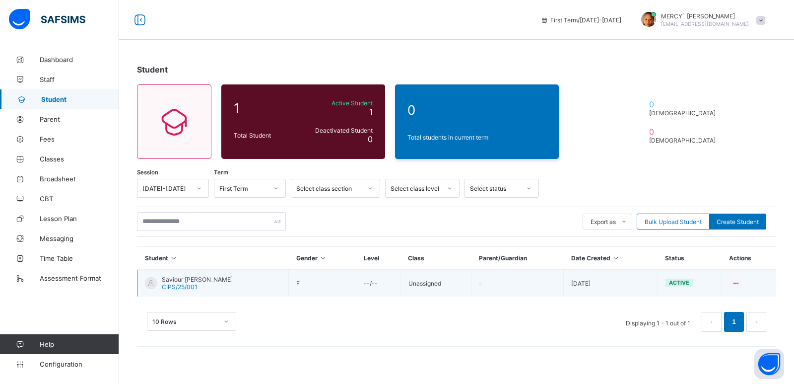
click at [441, 284] on td "Unassigned" at bounding box center [436, 283] width 71 height 27
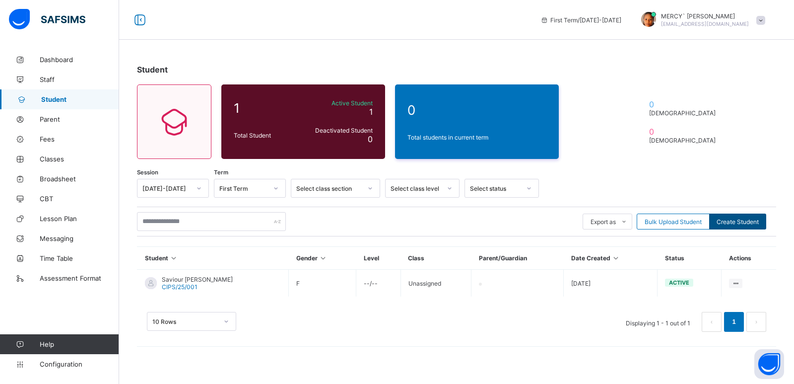
click at [728, 222] on span "Create Student" at bounding box center [738, 221] width 42 height 7
select select "**"
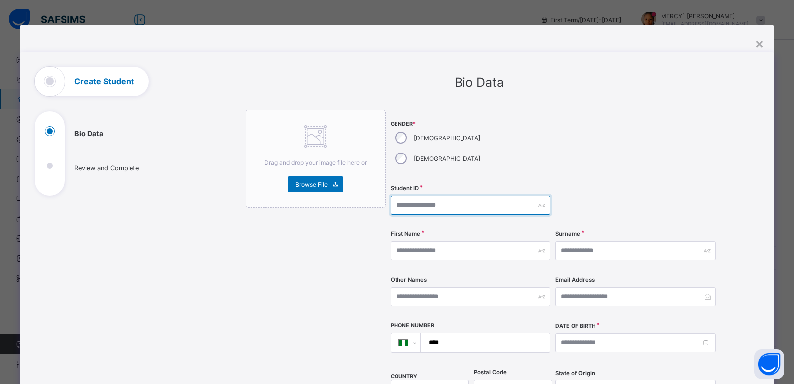
click at [418, 196] on input "text" at bounding box center [471, 205] width 160 height 19
type input "*"
type input "**********"
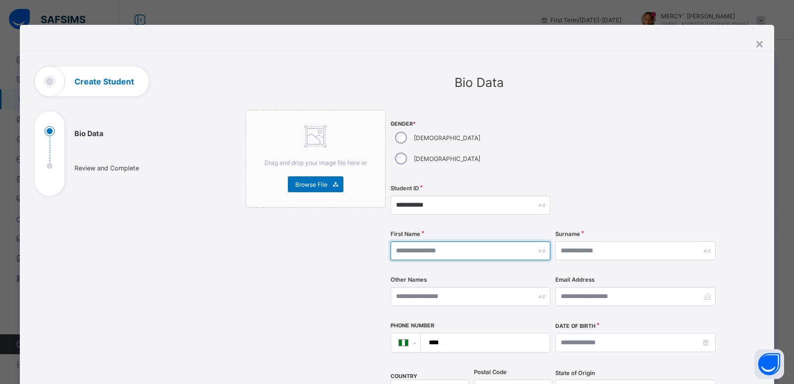
click at [424, 241] on input "text" at bounding box center [471, 250] width 160 height 19
type input "**********"
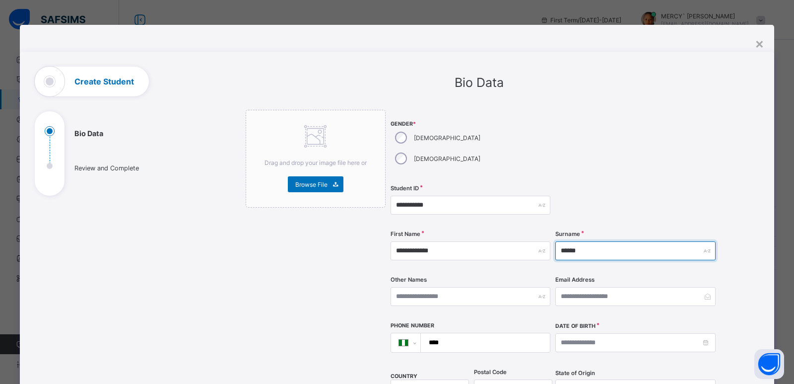
type input "******"
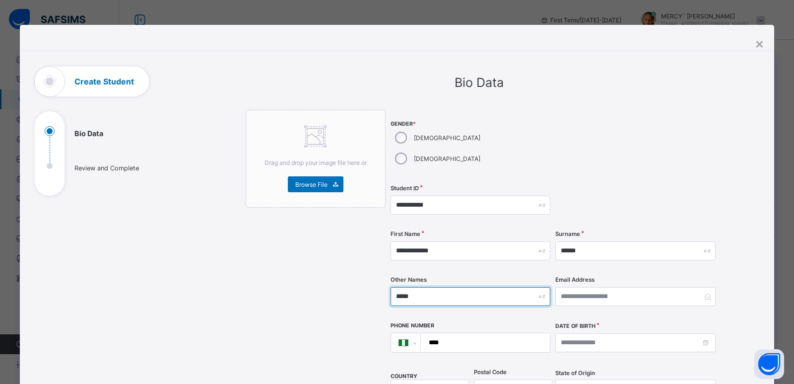
type input "*****"
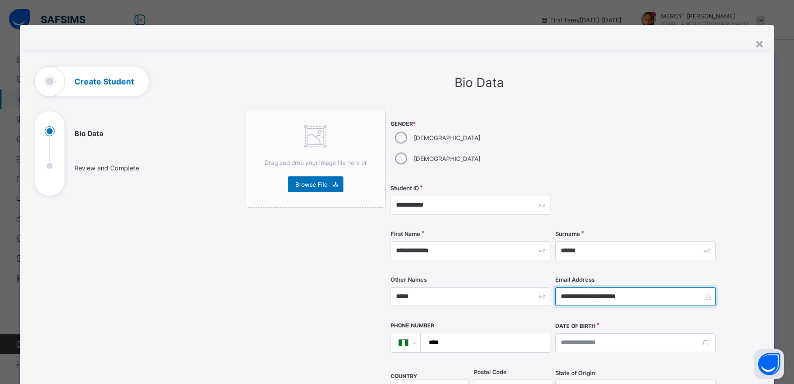
type input "**********"
click at [494, 333] on input "****" at bounding box center [484, 342] width 122 height 19
type input "**********"
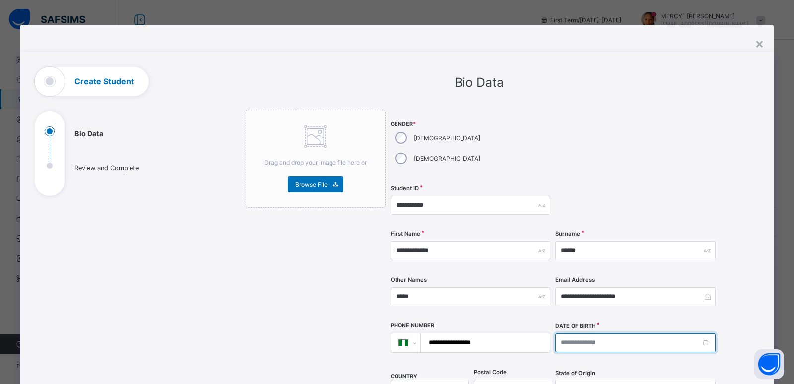
click at [595, 333] on input at bounding box center [636, 342] width 160 height 19
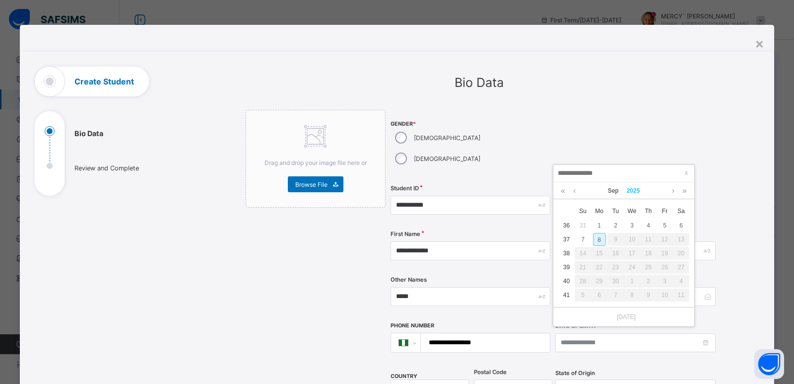
click at [641, 190] on link "2025" at bounding box center [633, 190] width 21 height 17
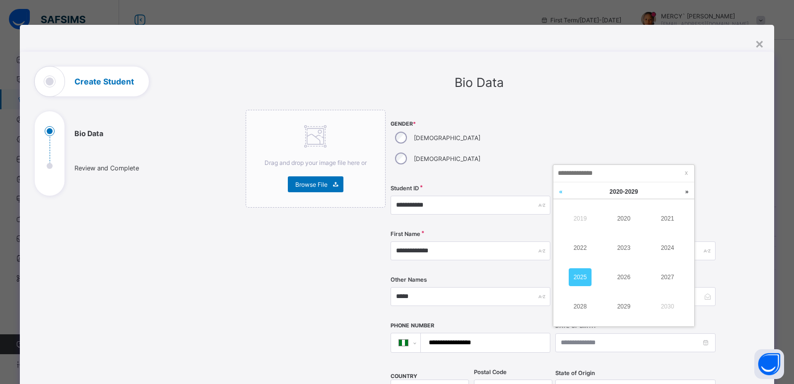
click at [561, 193] on link at bounding box center [561, 191] width 15 height 19
click at [587, 280] on link "2015" at bounding box center [580, 277] width 23 height 18
click at [609, 189] on link "Sep" at bounding box center [613, 190] width 19 height 17
click at [584, 249] on link "Apr" at bounding box center [580, 248] width 23 height 18
click at [615, 268] on div "21" at bounding box center [616, 267] width 13 height 13
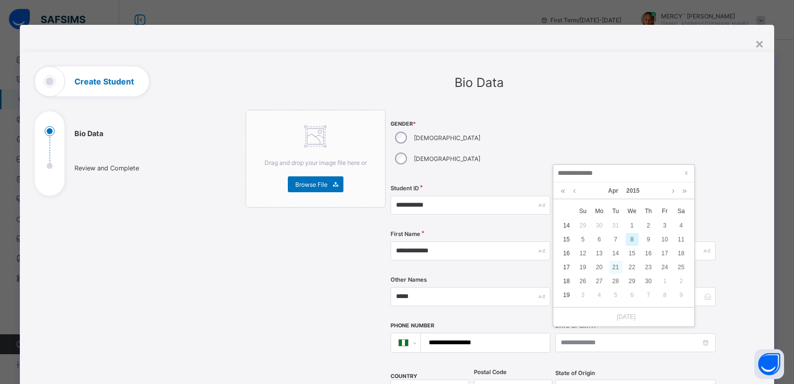
type input "**********"
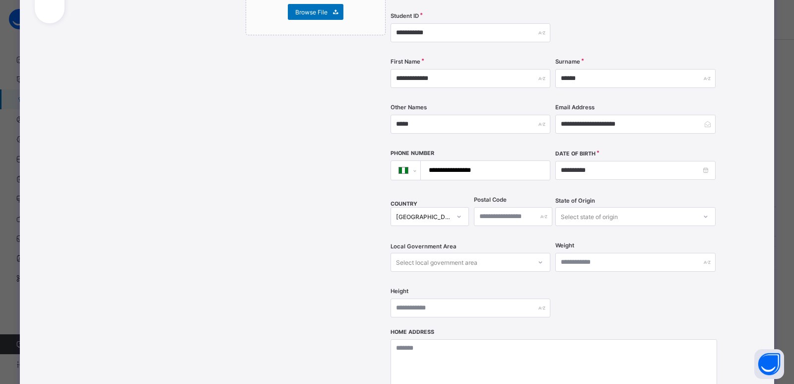
scroll to position [182, 0]
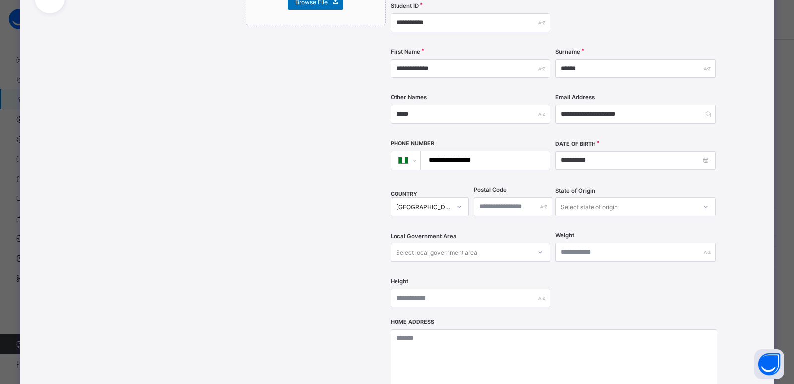
click at [585, 197] on div "Select state of origin" at bounding box center [589, 206] width 57 height 19
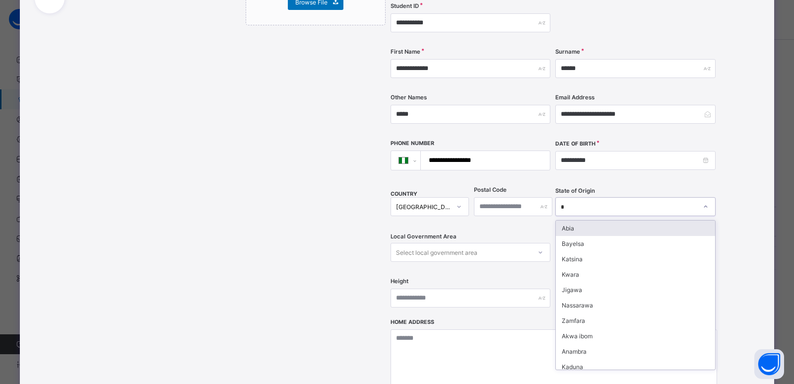
type input "**"
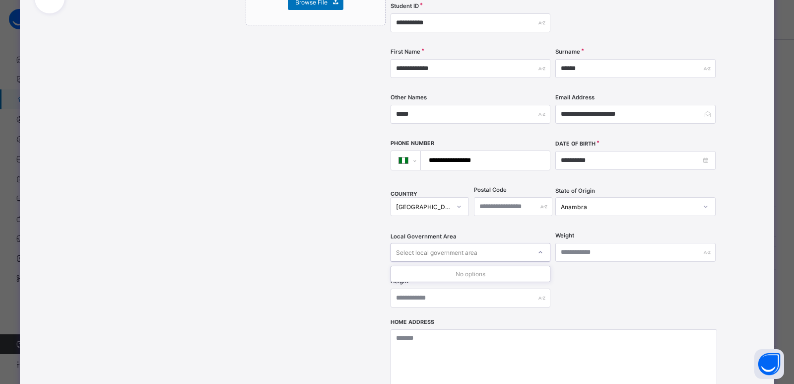
click at [483, 245] on div "Select local government area" at bounding box center [461, 252] width 140 height 14
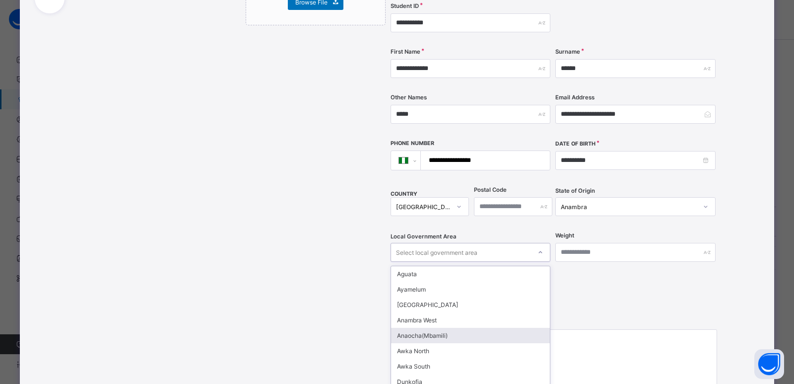
click at [421, 328] on div "Anaocha(Mbamili)" at bounding box center [470, 335] width 159 height 15
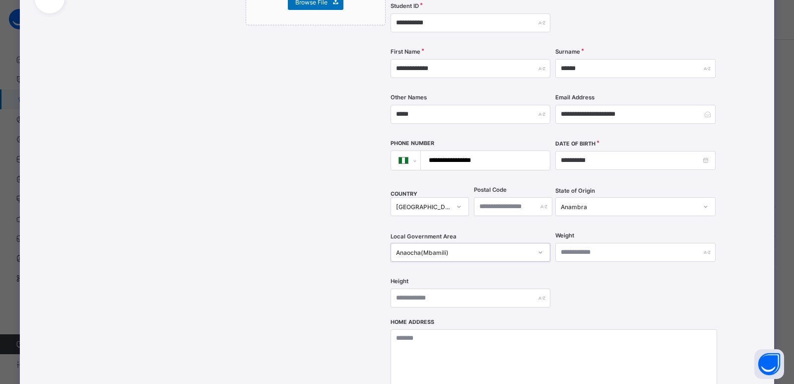
scroll to position [365, 0]
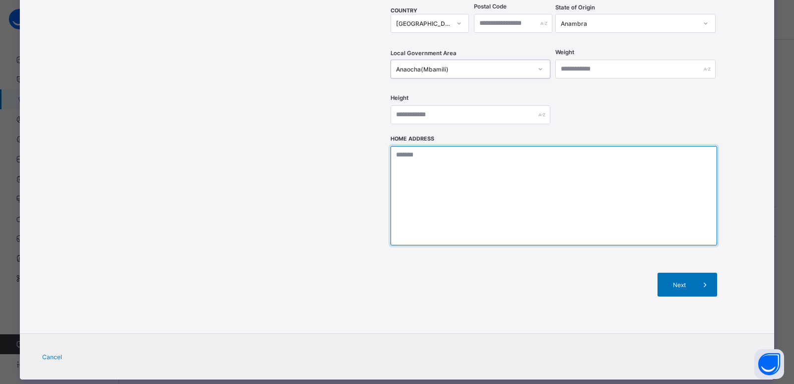
click at [494, 196] on textarea at bounding box center [554, 195] width 327 height 99
type textarea "**********"
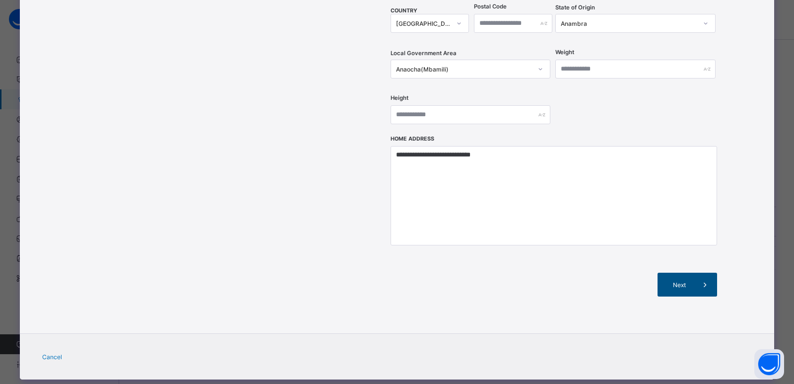
click at [667, 281] on span "Next" at bounding box center [679, 284] width 28 height 7
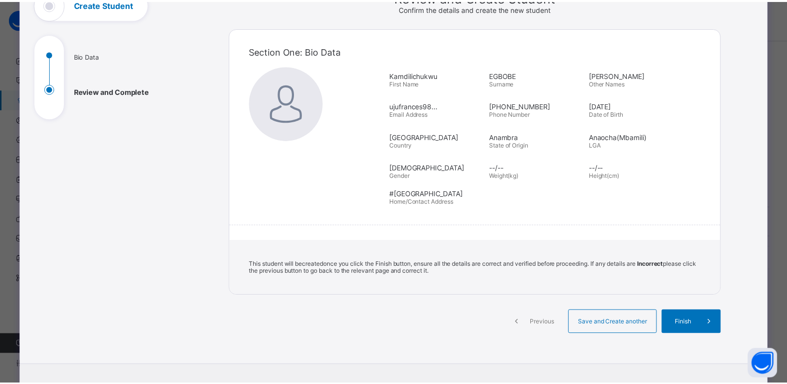
scroll to position [76, 0]
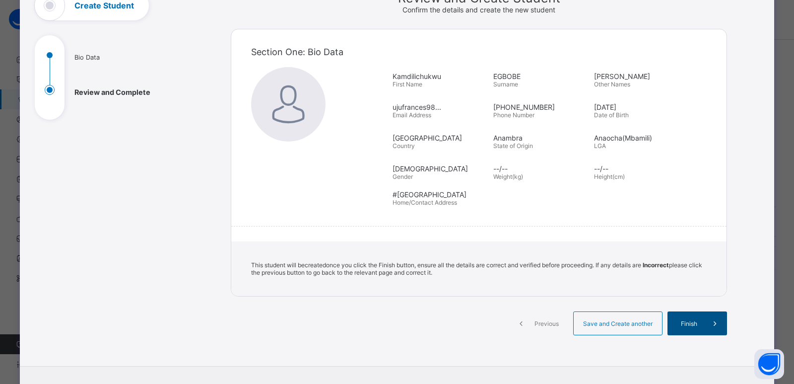
click at [699, 328] on div "Finish" at bounding box center [698, 323] width 60 height 24
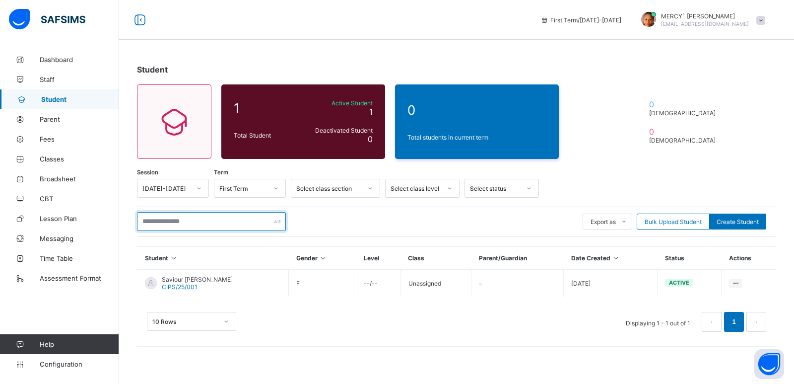
click at [230, 220] on input "text" at bounding box center [211, 221] width 149 height 19
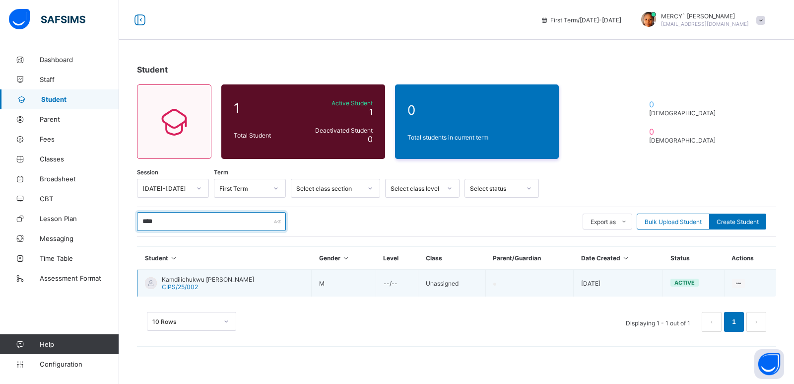
type input "****"
click at [229, 277] on span "Kamdilichukwu [PERSON_NAME]" at bounding box center [208, 279] width 92 height 7
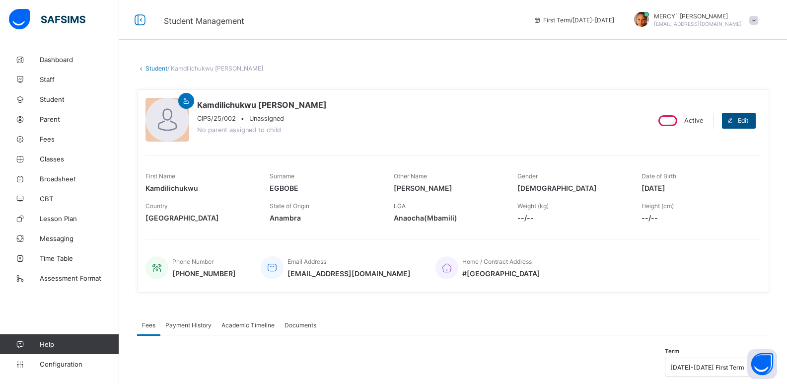
click at [734, 123] on icon at bounding box center [729, 120] width 7 height 6
select select "**"
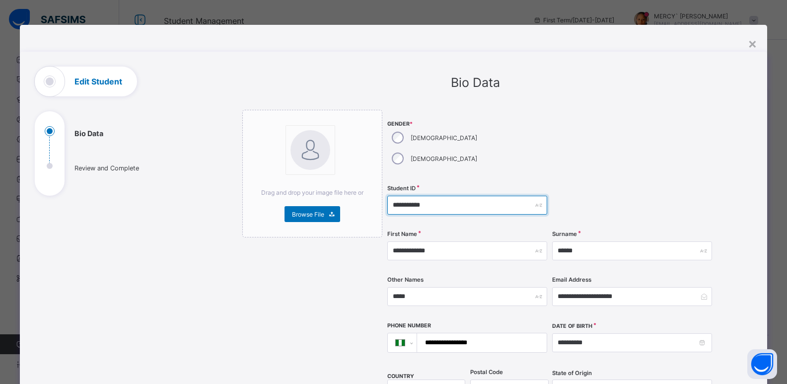
click at [400, 196] on input "**********" at bounding box center [467, 205] width 160 height 19
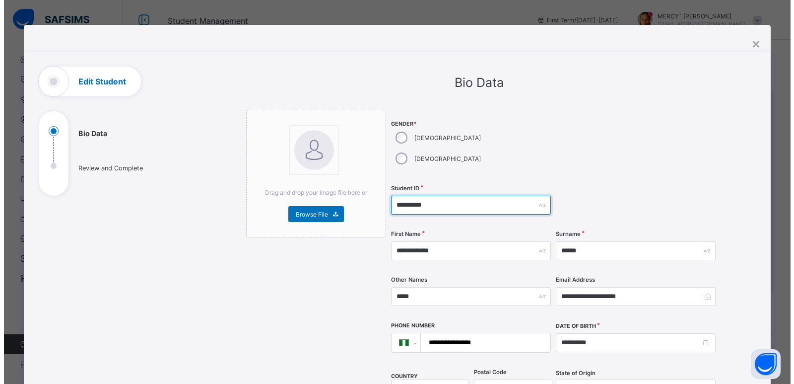
scroll to position [365, 0]
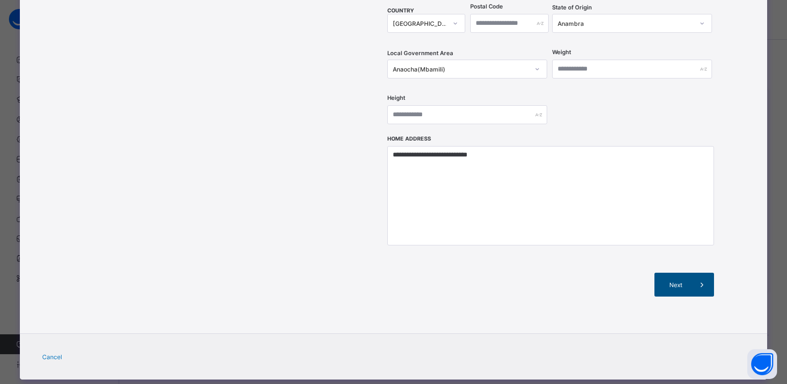
type input "**********"
click at [692, 273] on span at bounding box center [702, 285] width 24 height 24
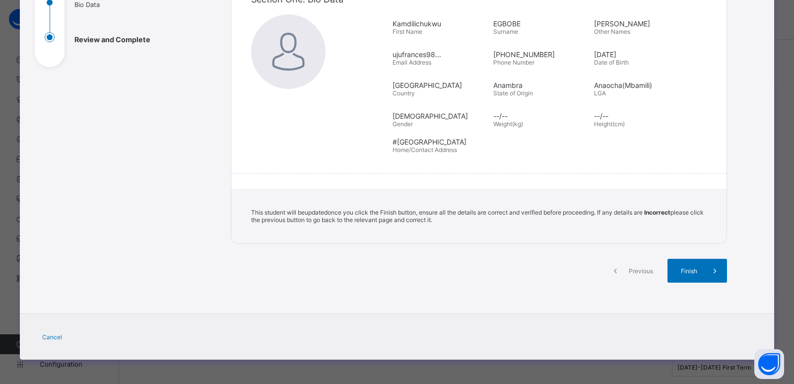
scroll to position [129, 0]
click at [691, 275] on div "Finish" at bounding box center [698, 270] width 60 height 24
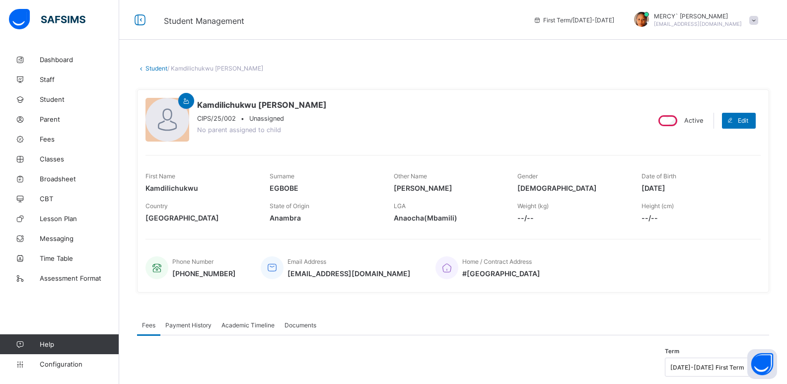
click at [144, 68] on icon at bounding box center [141, 68] width 8 height 7
click at [142, 70] on icon at bounding box center [141, 68] width 8 height 7
click at [148, 69] on link "Student" at bounding box center [156, 68] width 22 height 7
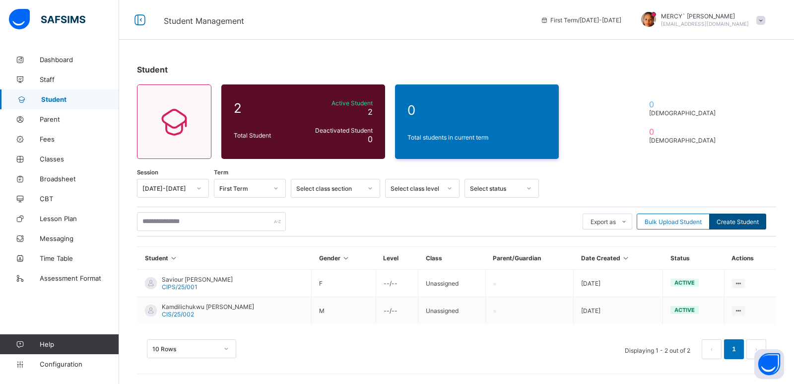
click at [736, 219] on span "Create Student" at bounding box center [738, 221] width 42 height 7
select select "**"
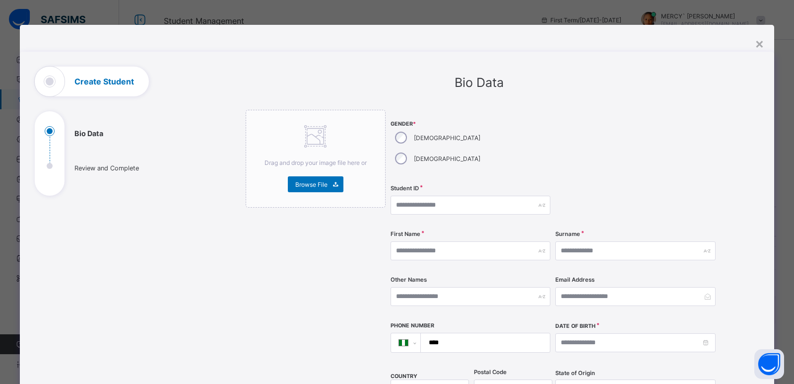
click at [406, 142] on div "[DEMOGRAPHIC_DATA]" at bounding box center [437, 137] width 92 height 21
click at [425, 196] on input "text" at bounding box center [471, 205] width 160 height 19
type input "**********"
type input "******"
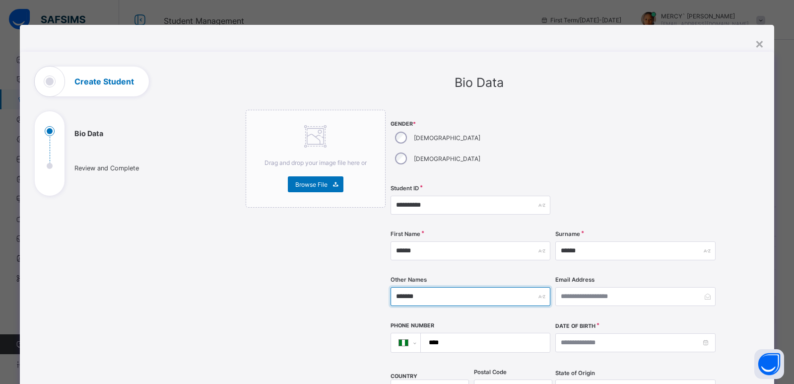
type input "*******"
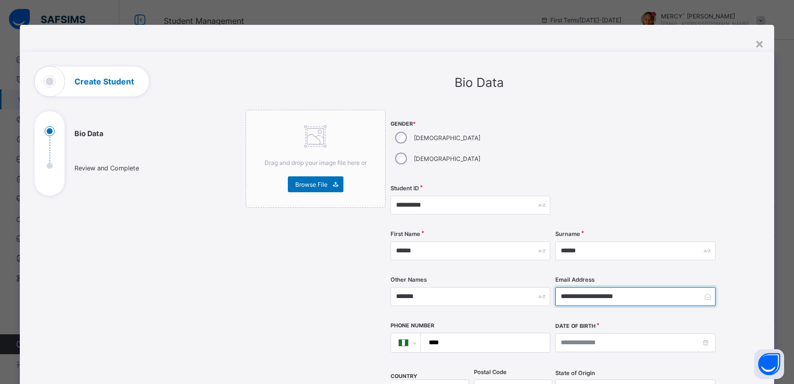
type input "**********"
click at [506, 333] on input "****" at bounding box center [484, 342] width 122 height 19
type input "**"
select select "**"
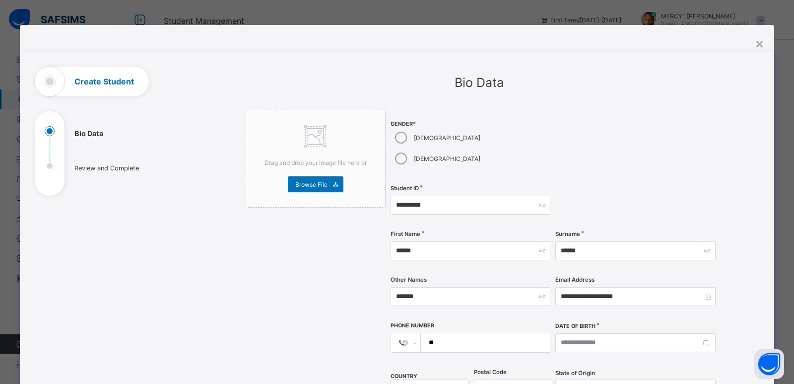
type input "***"
select select "**"
type input "**********"
click at [602, 333] on input at bounding box center [636, 342] width 160 height 19
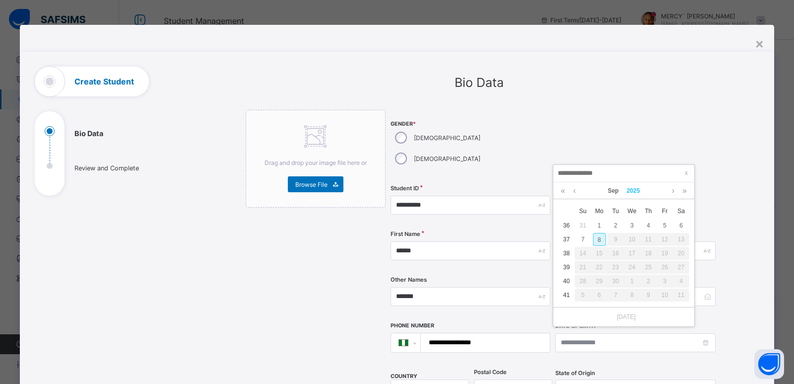
click at [633, 190] on link "2025" at bounding box center [633, 190] width 21 height 17
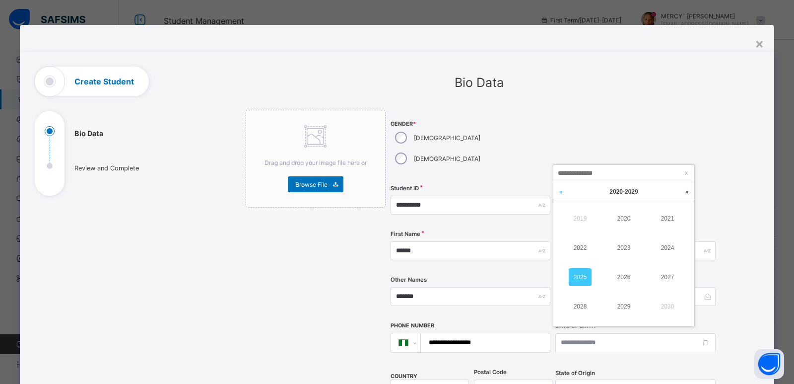
click at [564, 191] on link at bounding box center [561, 191] width 15 height 19
click at [580, 275] on link "2015" at bounding box center [580, 277] width 23 height 18
click at [612, 192] on link "Sep" at bounding box center [613, 190] width 19 height 17
click at [581, 216] on link "Jan" at bounding box center [580, 219] width 23 height 18
click at [663, 280] on div "30" at bounding box center [665, 281] width 13 height 13
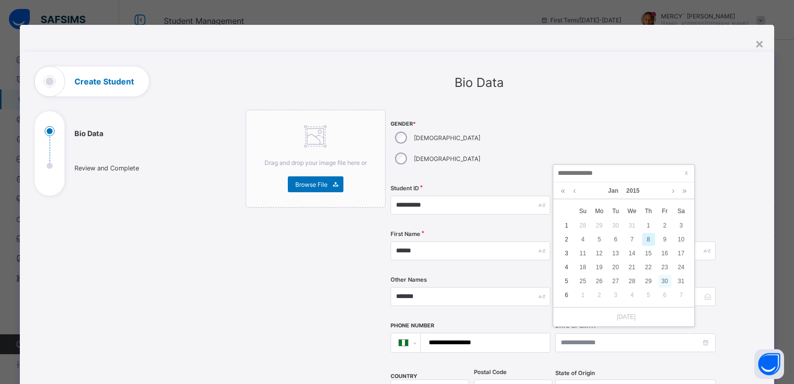
type input "**********"
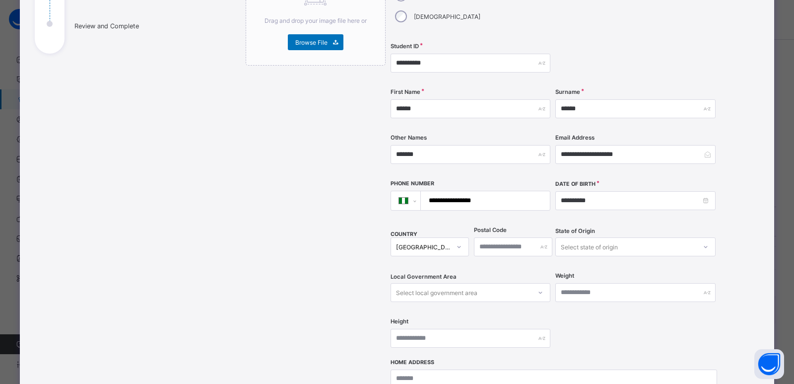
scroll to position [152, 0]
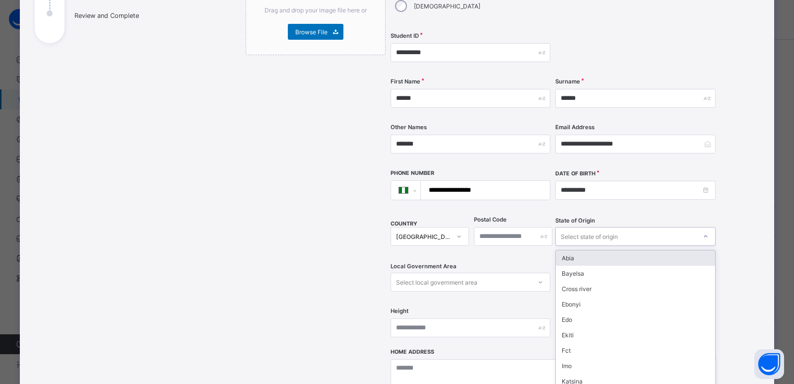
click at [585, 227] on div "Select state of origin" at bounding box center [636, 236] width 160 height 19
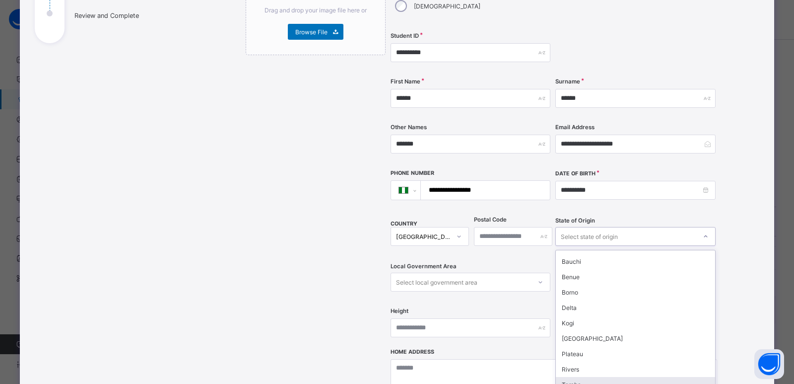
scroll to position [421, 0]
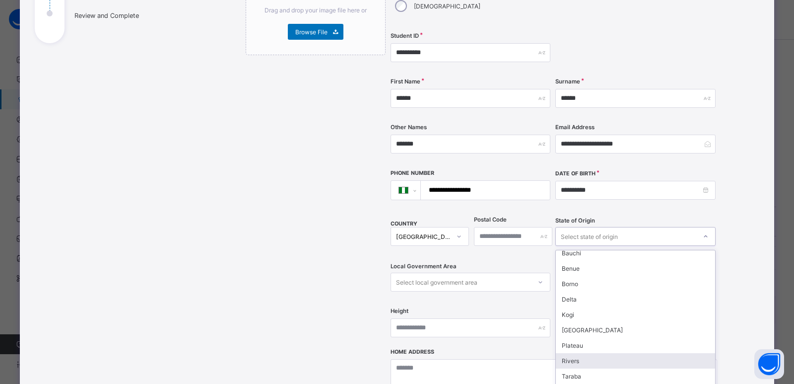
click at [579, 353] on div "Rivers" at bounding box center [635, 360] width 159 height 15
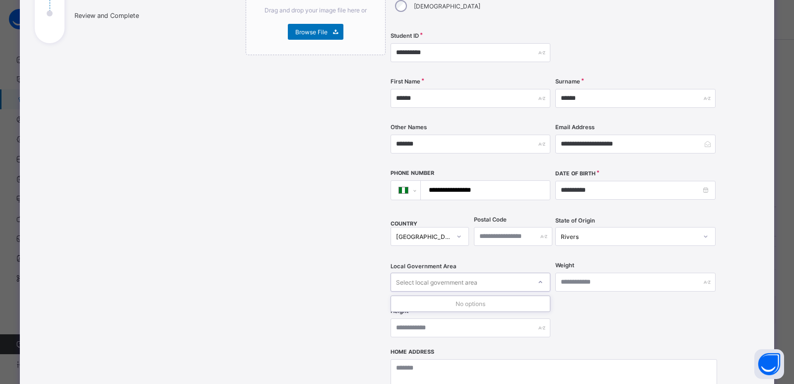
click at [499, 275] on div "Select local government area" at bounding box center [461, 282] width 140 height 14
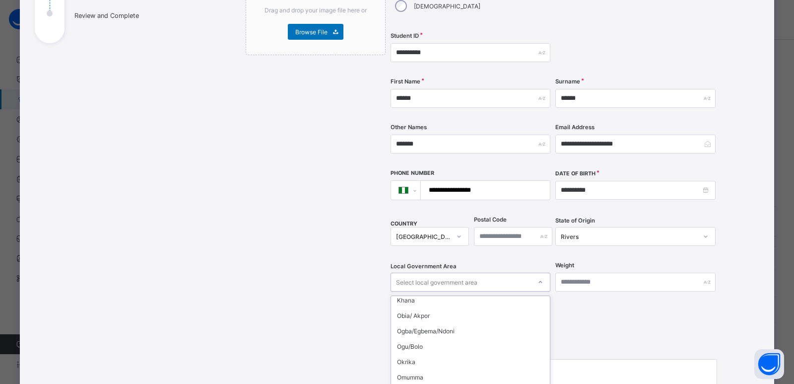
scroll to position [205, 0]
click at [426, 383] on div "Opobo/Nkoro" at bounding box center [470, 390] width 159 height 15
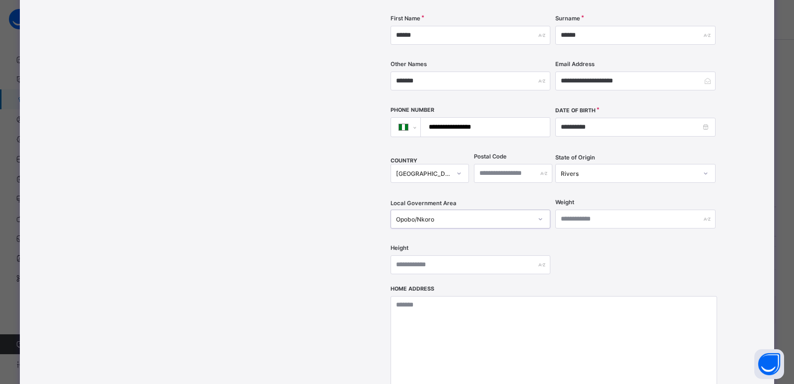
scroll to position [222, 0]
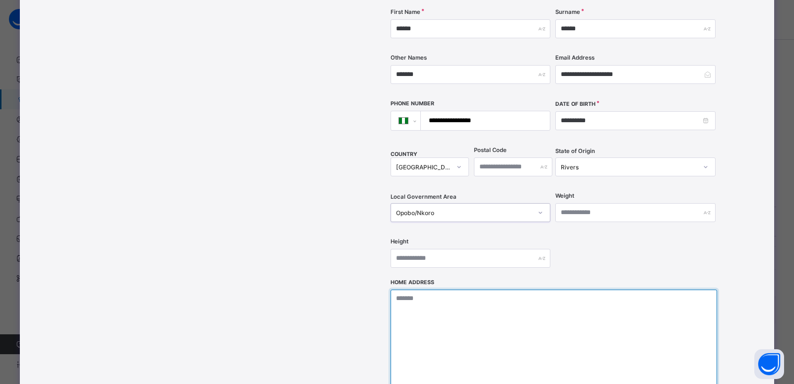
click at [467, 304] on textarea at bounding box center [554, 338] width 327 height 99
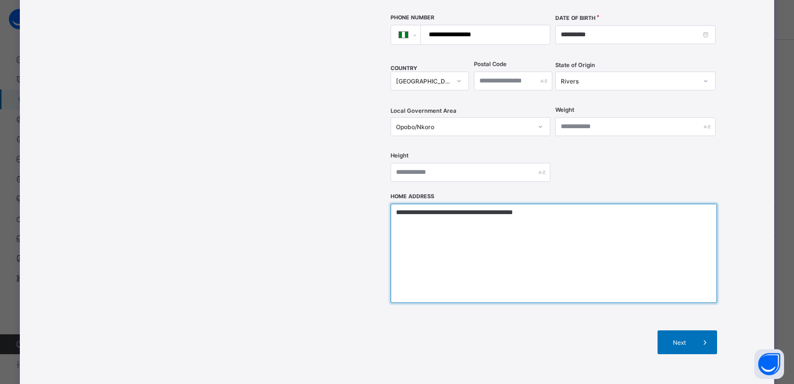
scroll to position [311, 0]
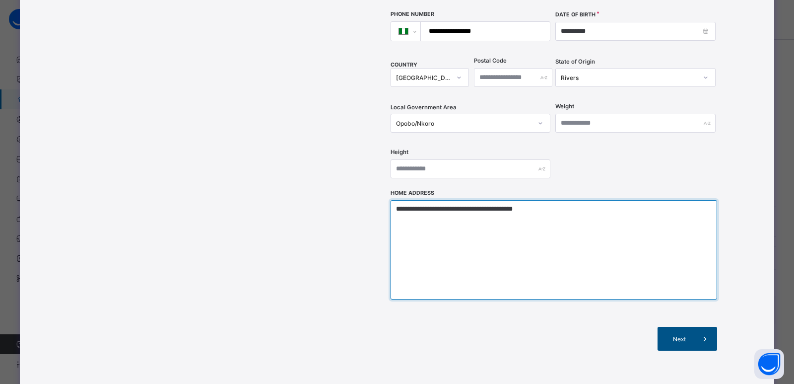
type textarea "**********"
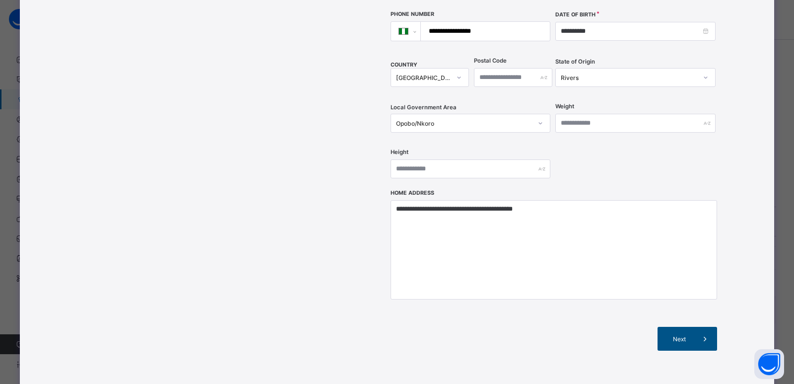
click at [668, 335] on span "Next" at bounding box center [679, 338] width 28 height 7
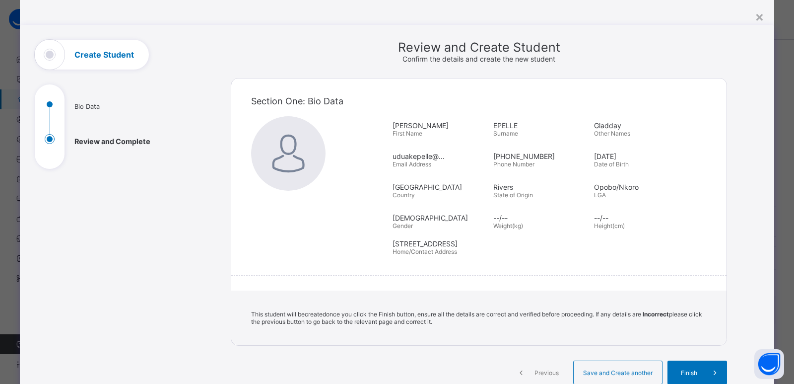
scroll to position [26, 0]
click at [683, 367] on div "Finish" at bounding box center [698, 373] width 60 height 24
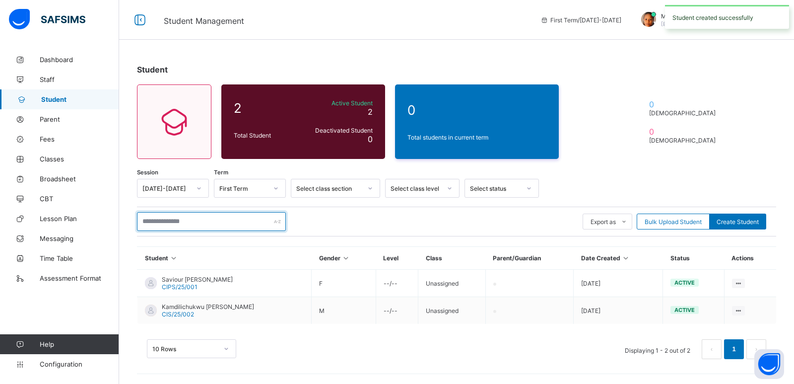
click at [212, 226] on input "text" at bounding box center [211, 221] width 149 height 19
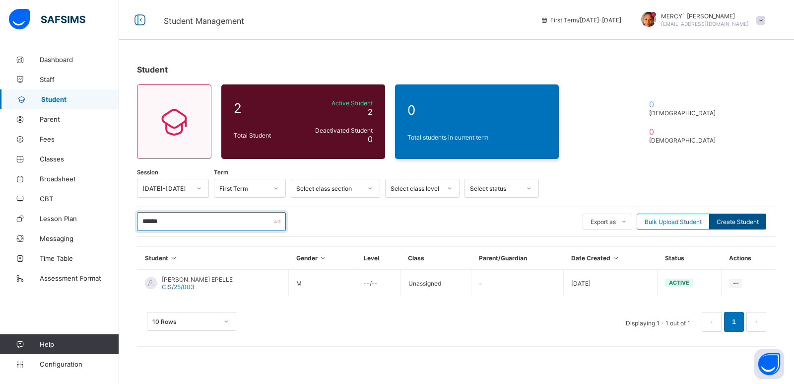
type input "******"
click at [754, 216] on div "Create Student" at bounding box center [737, 221] width 57 height 16
select select "**"
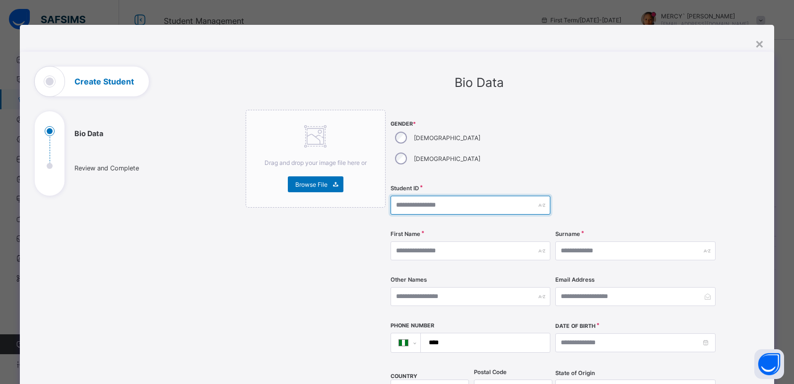
click at [429, 196] on input "text" at bounding box center [471, 205] width 160 height 19
type input "**********"
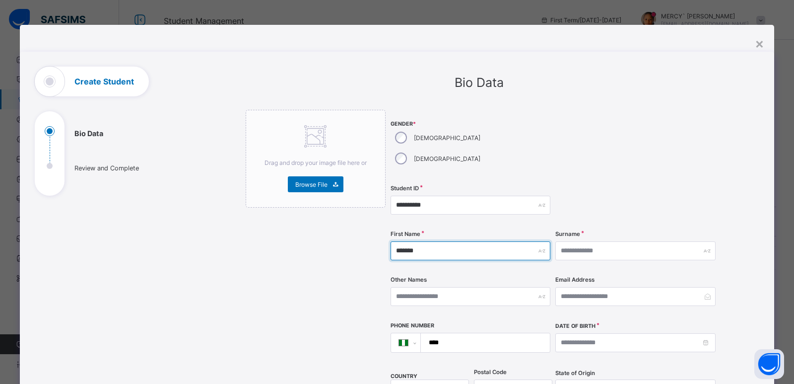
type input "*******"
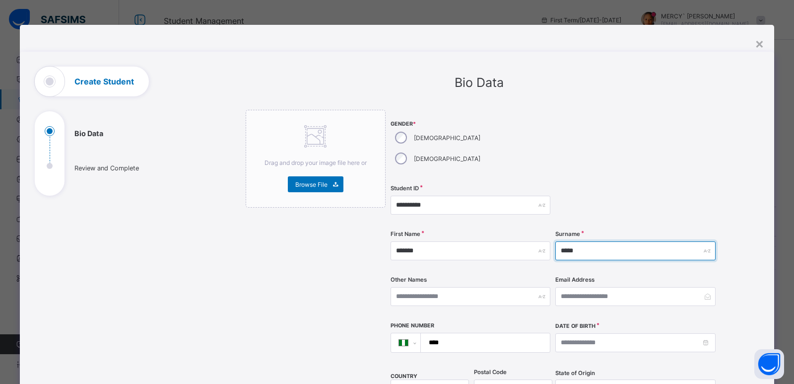
type input "*****"
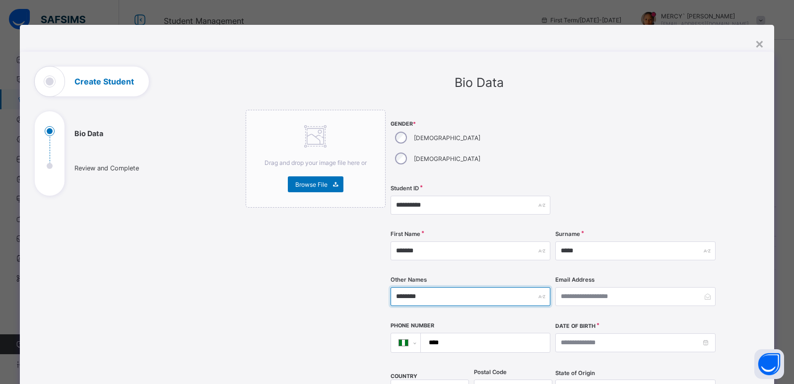
type input "********"
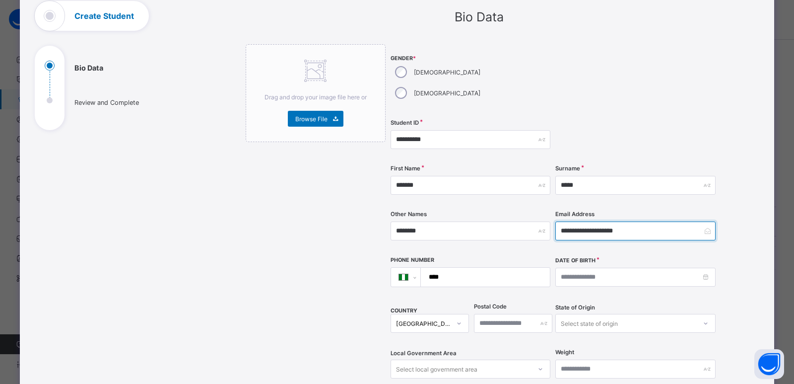
scroll to position [66, 0]
type input "**********"
click at [488, 267] on input "****" at bounding box center [484, 276] width 122 height 19
type input "**********"
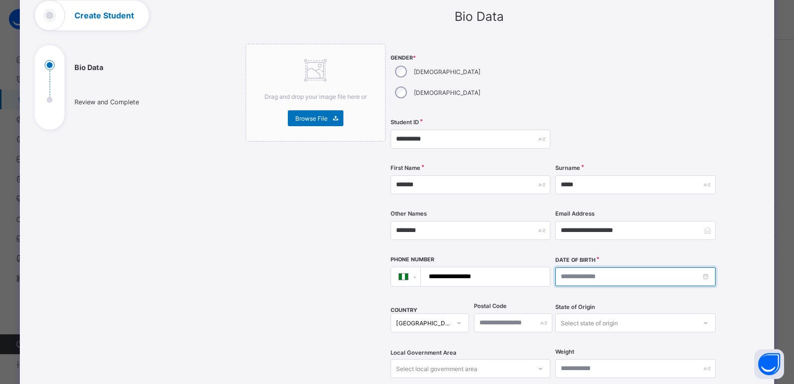
click at [613, 267] on input at bounding box center [636, 276] width 160 height 19
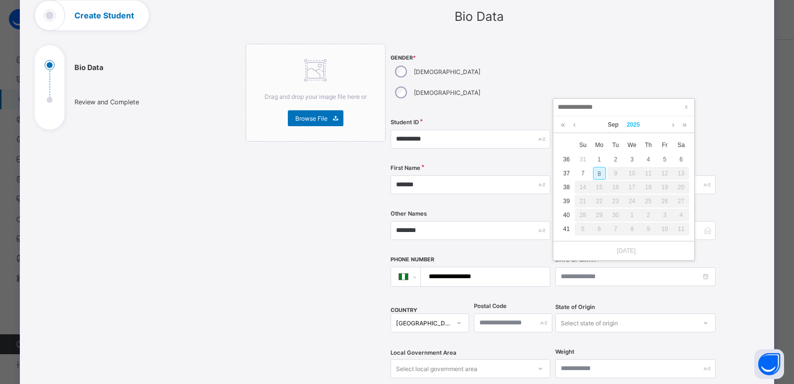
click at [630, 124] on link "2025" at bounding box center [633, 124] width 21 height 17
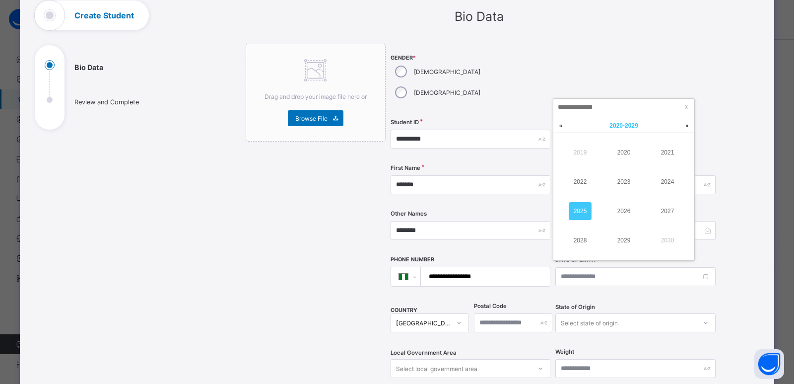
click at [616, 126] on span "2020 - 2029" at bounding box center [624, 125] width 28 height 7
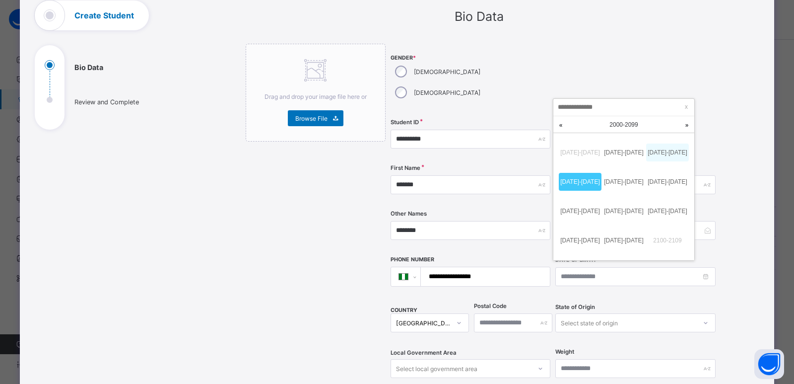
click at [667, 155] on link "2010-2019" at bounding box center [667, 152] width 43 height 18
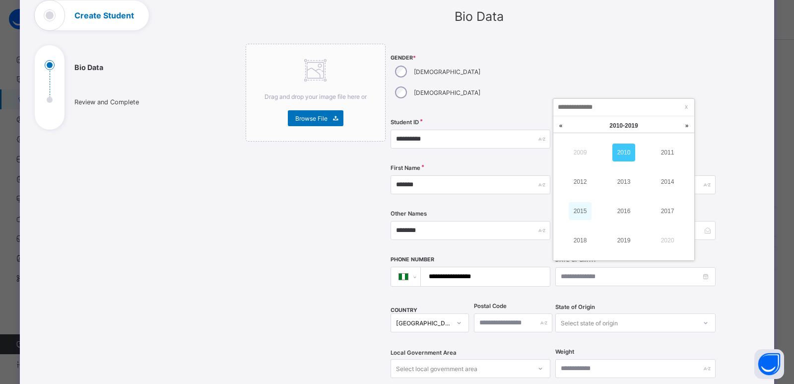
click at [586, 214] on link "2015" at bounding box center [580, 211] width 23 height 18
click at [617, 126] on link "Sep" at bounding box center [613, 124] width 19 height 17
click at [632, 212] on link "Aug" at bounding box center [624, 211] width 23 height 18
click at [682, 173] on div "8" at bounding box center [681, 173] width 13 height 13
type input "**********"
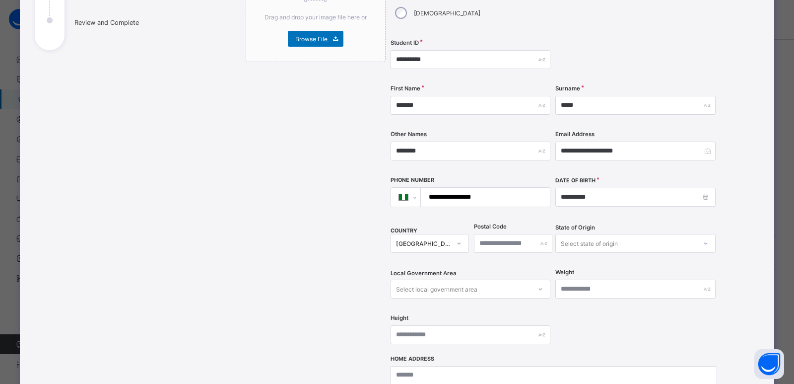
scroll to position [152, 0]
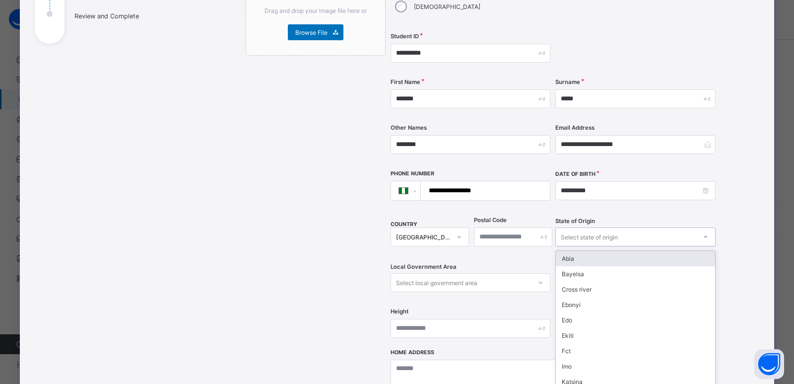
click at [581, 227] on div "Select state of origin" at bounding box center [589, 236] width 57 height 19
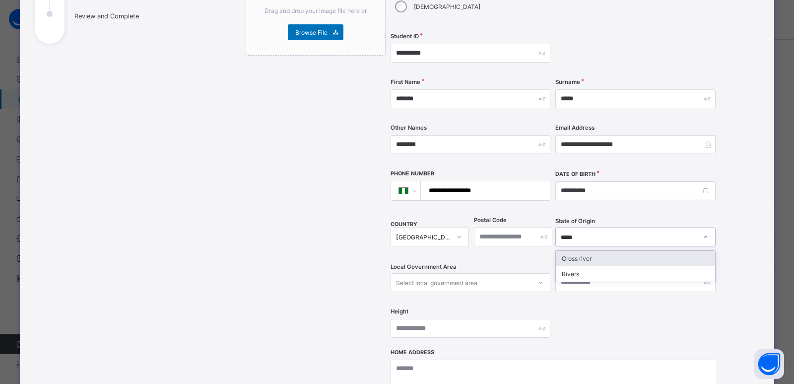
type input "******"
click at [586, 251] on div "Rivers" at bounding box center [635, 258] width 159 height 15
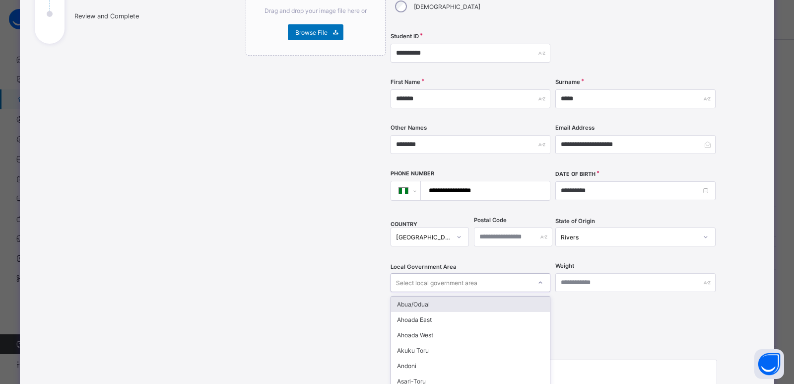
click at [498, 273] on div "Select local government area" at bounding box center [471, 282] width 160 height 19
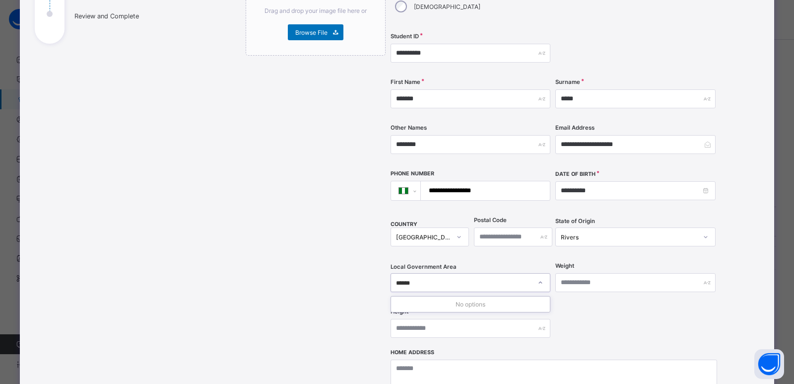
type input "*******"
click at [476, 273] on div "okirika" at bounding box center [471, 282] width 160 height 19
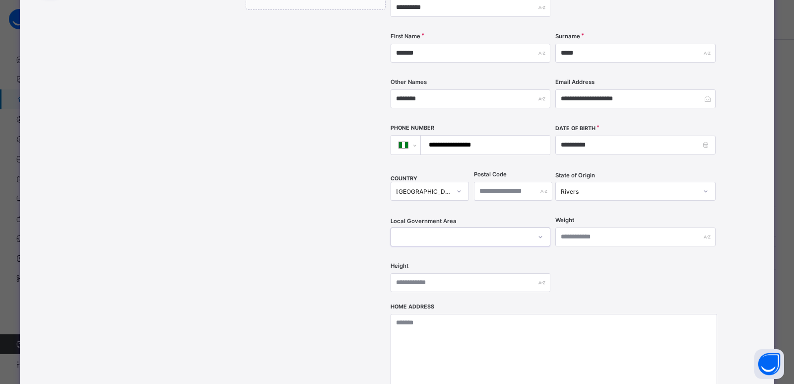
click at [480, 246] on div "0 results available. Select is focused ,type to refine list, press Down to open…" at bounding box center [471, 236] width 160 height 19
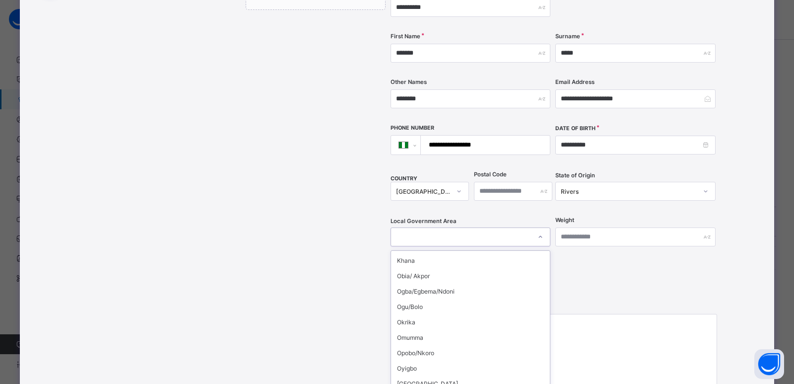
scroll to position [202, 0]
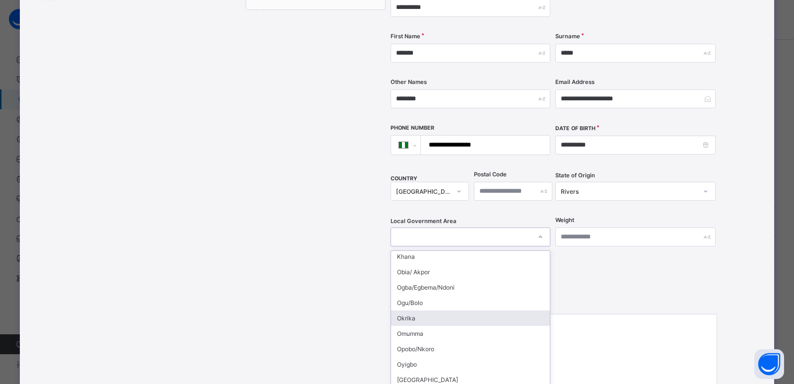
click at [448, 310] on div "Okrika" at bounding box center [470, 317] width 159 height 15
click at [448, 303] on div "Home Address" at bounding box center [554, 364] width 327 height 123
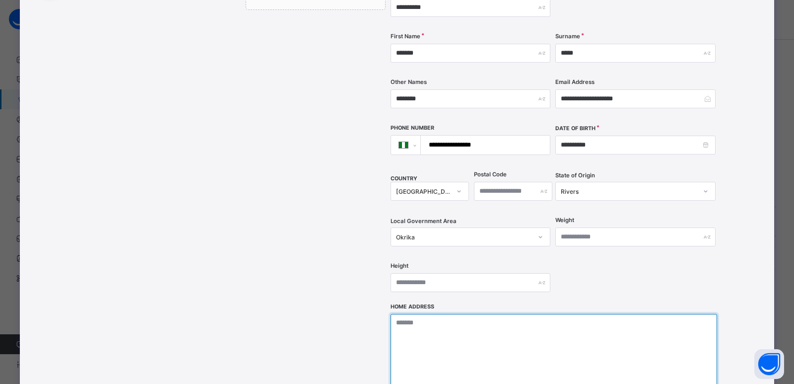
click at [460, 314] on textarea at bounding box center [554, 363] width 327 height 99
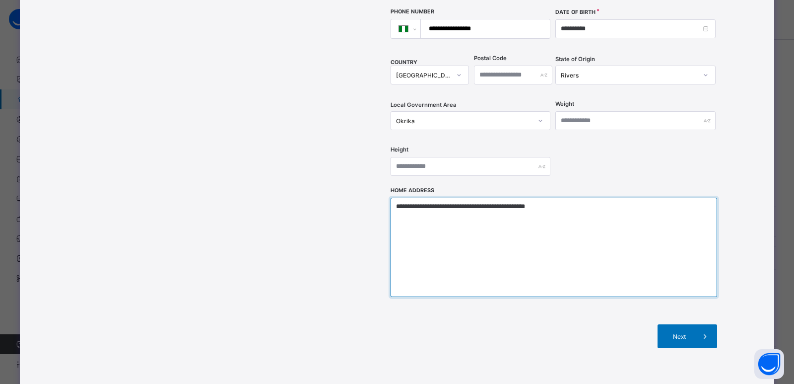
scroll to position [320, 0]
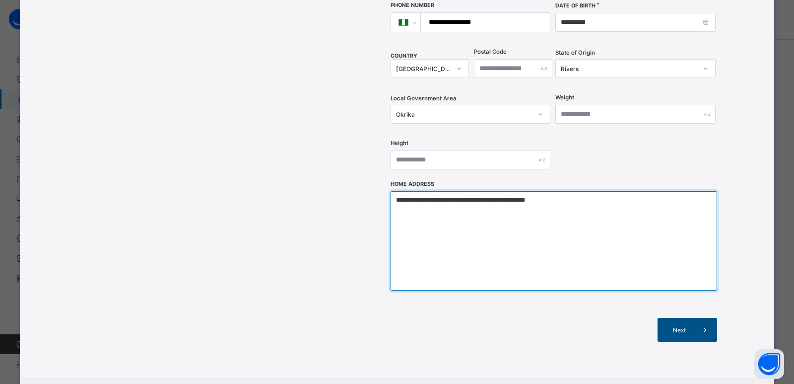
type textarea "**********"
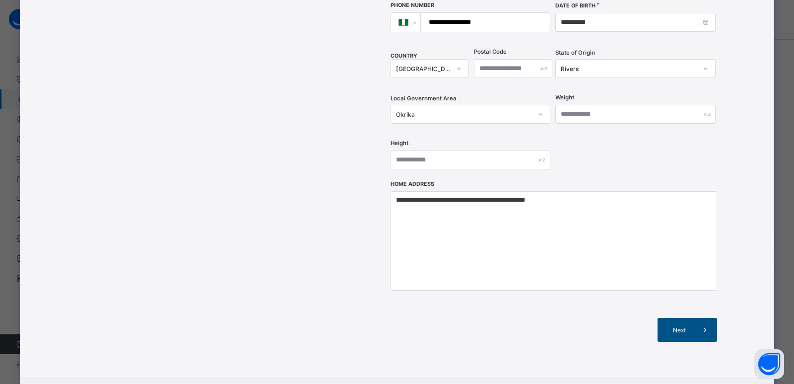
click at [679, 326] on span "Next" at bounding box center [679, 329] width 28 height 7
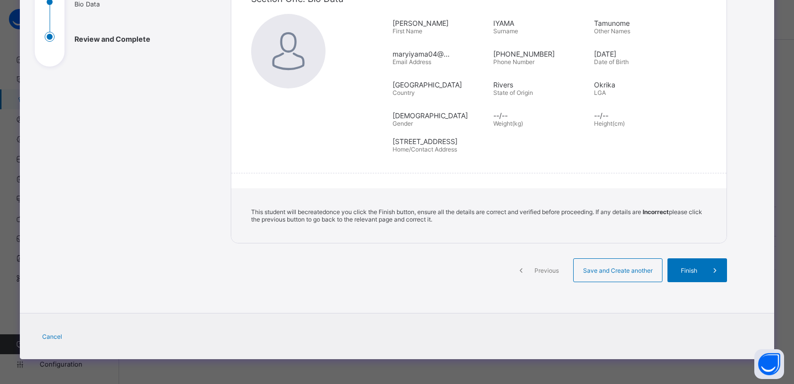
scroll to position [129, 0]
click at [677, 274] on div "Finish" at bounding box center [698, 270] width 60 height 24
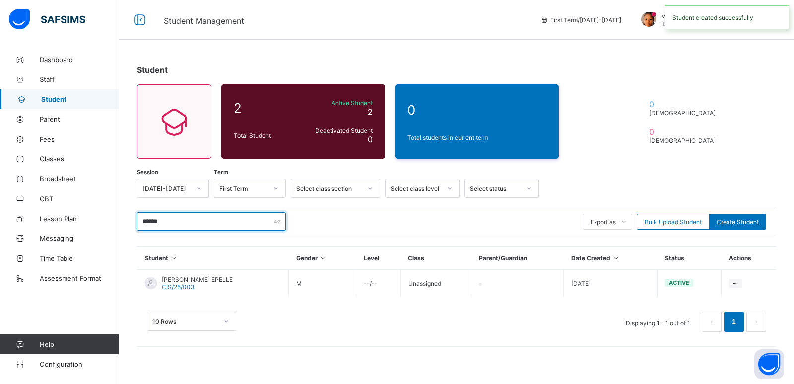
click at [193, 219] on input "******" at bounding box center [211, 221] width 149 height 19
type input "*"
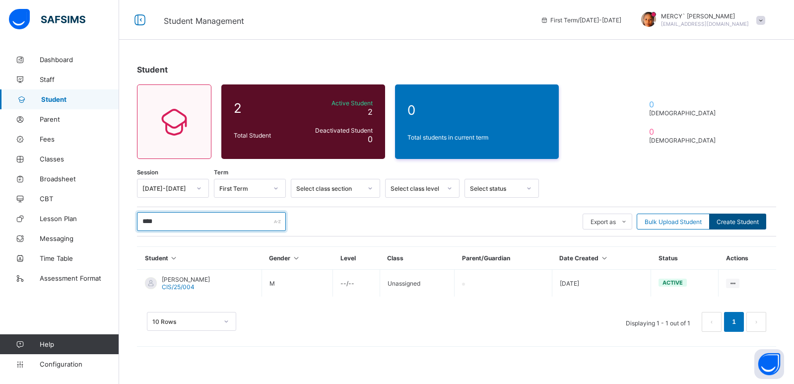
type input "****"
click at [740, 221] on span "Create Student" at bounding box center [738, 221] width 42 height 7
select select "**"
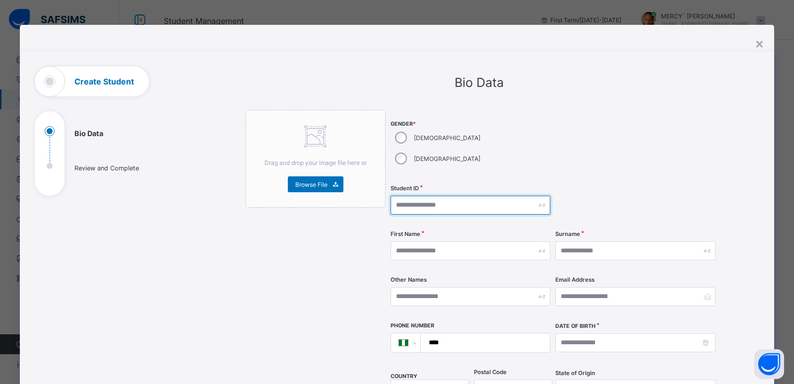
click at [436, 196] on input "text" at bounding box center [471, 205] width 160 height 19
type input "**********"
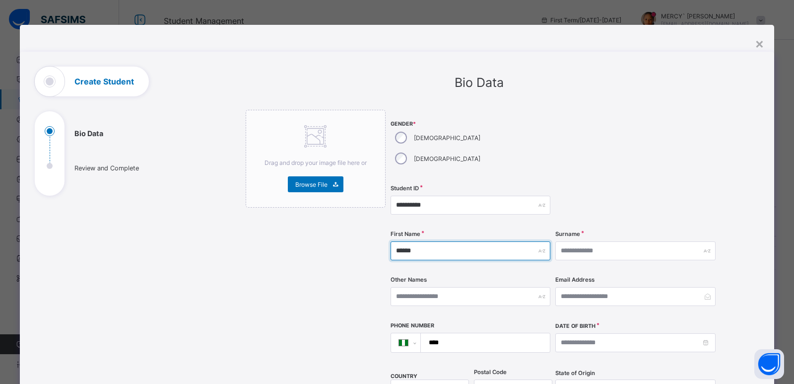
type input "******"
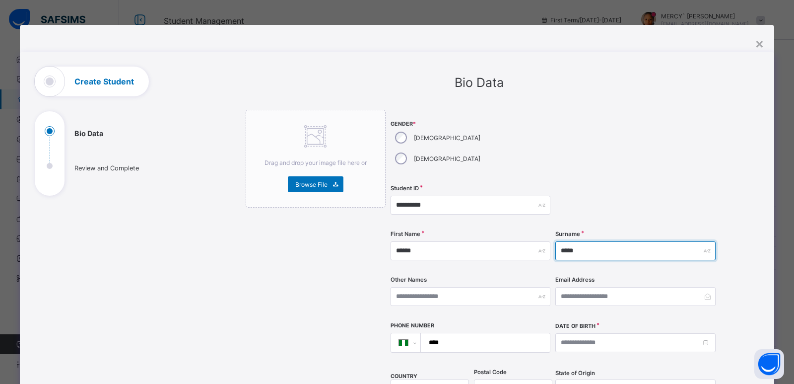
type input "*****"
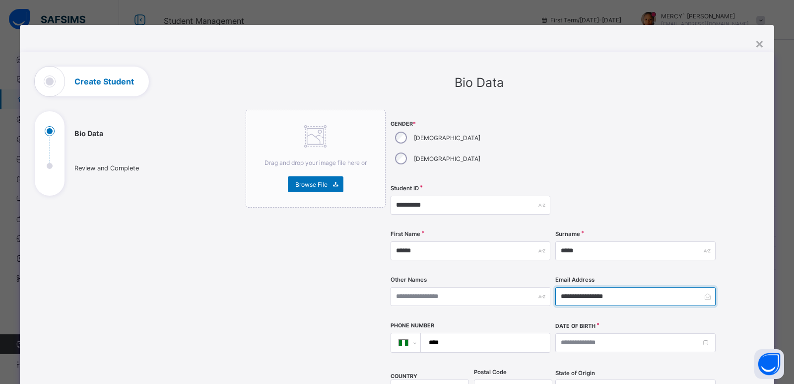
type input "**********"
click at [461, 333] on input "****" at bounding box center [484, 342] width 122 height 19
type input "**********"
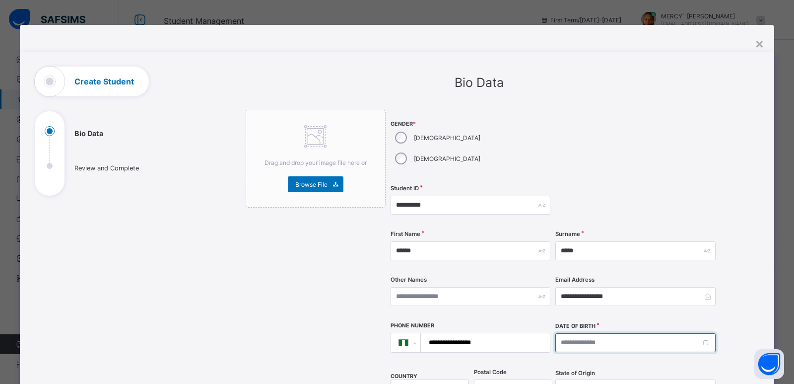
click at [593, 333] on input at bounding box center [636, 342] width 160 height 19
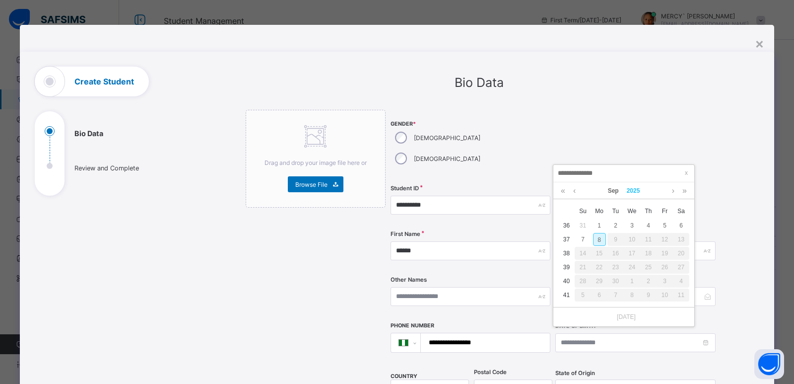
click at [631, 193] on link "2025" at bounding box center [633, 190] width 21 height 17
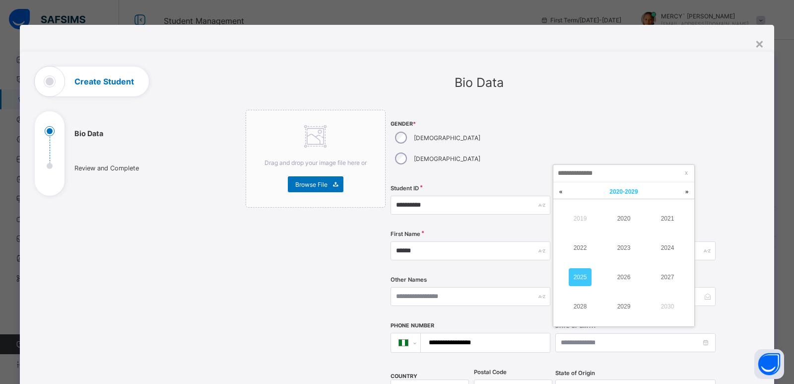
click at [613, 194] on span "2020 - 2029" at bounding box center [624, 191] width 28 height 7
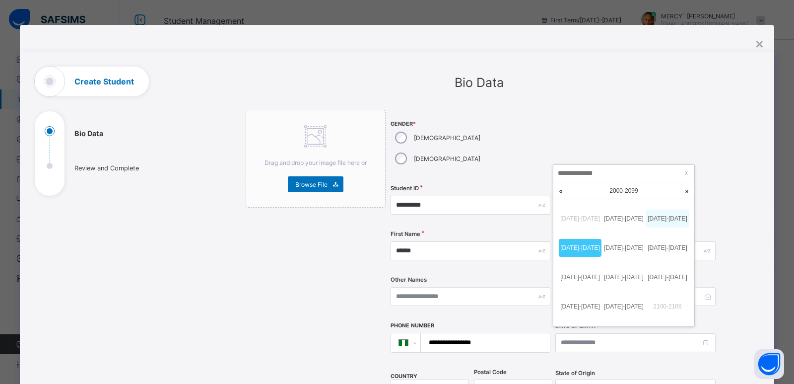
click at [651, 221] on link "2010-2019" at bounding box center [667, 219] width 43 height 18
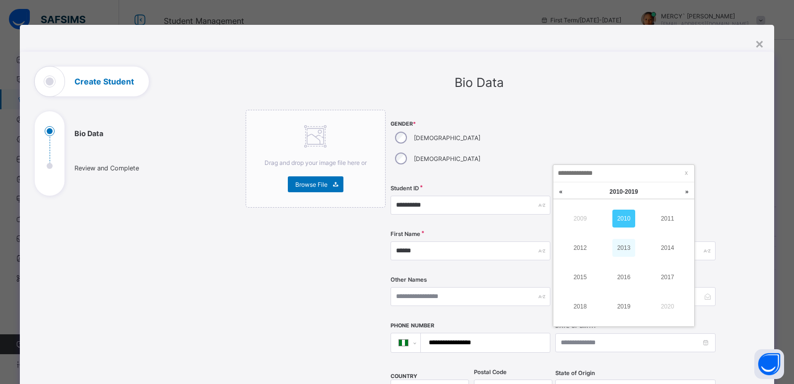
click at [618, 251] on link "2013" at bounding box center [624, 248] width 23 height 18
click at [614, 190] on link "Sep" at bounding box center [613, 190] width 19 height 17
click at [659, 223] on link "Mar" at bounding box center [667, 219] width 23 height 18
click at [685, 228] on div "2" at bounding box center [681, 225] width 13 height 13
type input "**********"
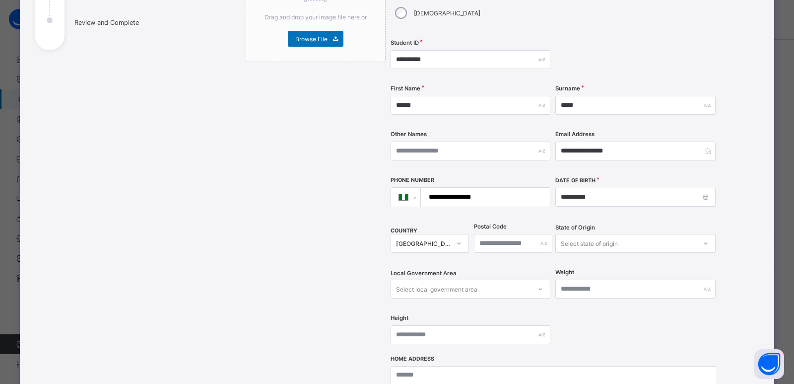
scroll to position [152, 0]
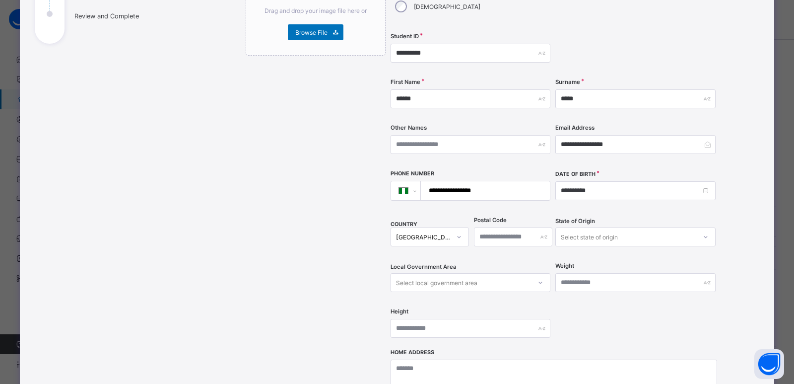
click at [567, 226] on div "State of Origin Select state of origin" at bounding box center [636, 236] width 160 height 41
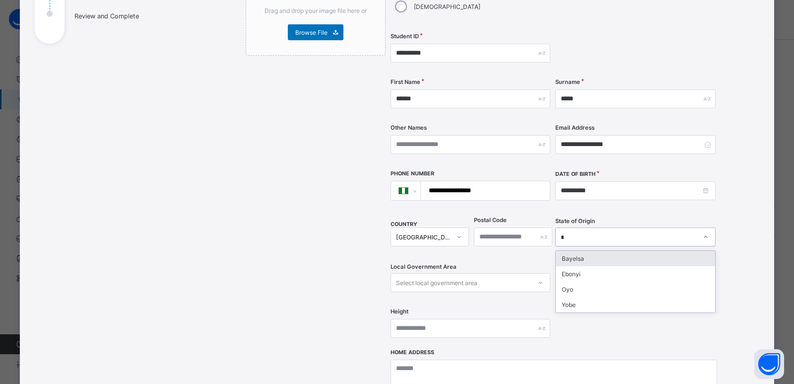
type input "**"
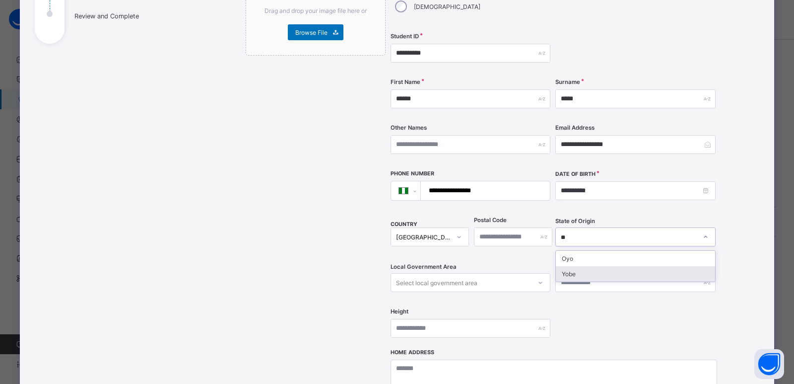
click at [599, 266] on div "Yobe" at bounding box center [635, 273] width 159 height 15
click at [475, 273] on div "Select local government area" at bounding box center [436, 282] width 81 height 19
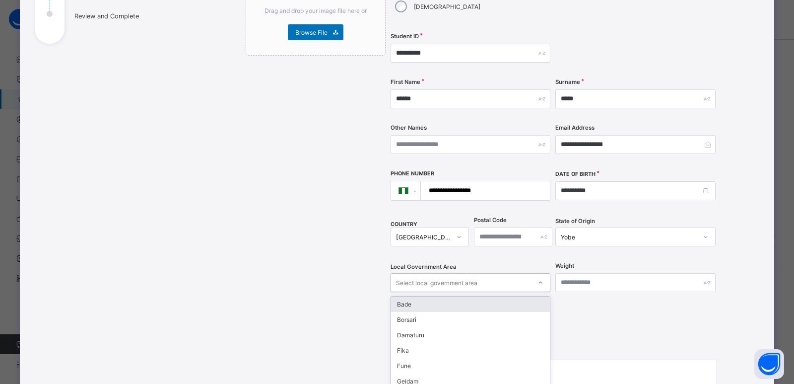
click at [478, 296] on div "Bade" at bounding box center [470, 303] width 159 height 15
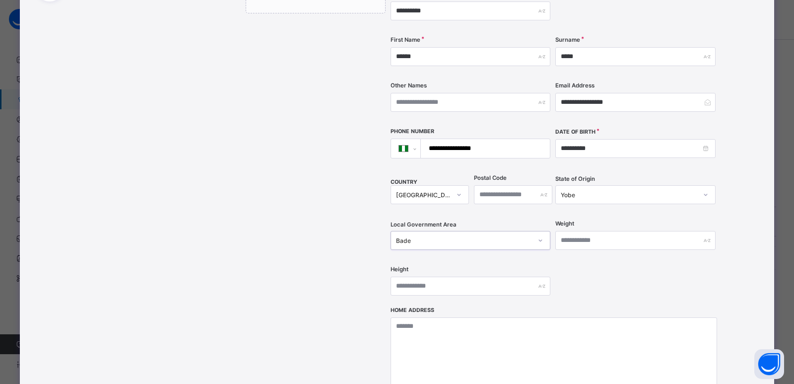
scroll to position [199, 0]
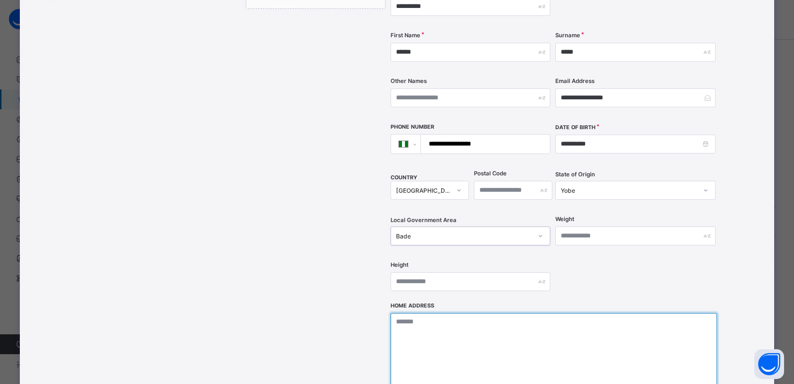
click at [478, 313] on textarea at bounding box center [554, 362] width 327 height 99
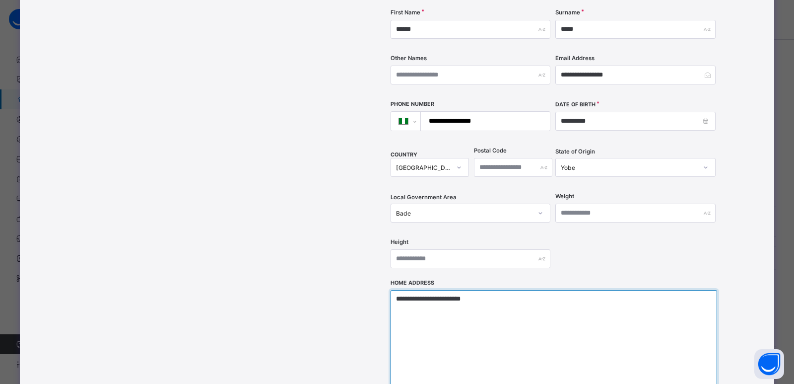
scroll to position [365, 0]
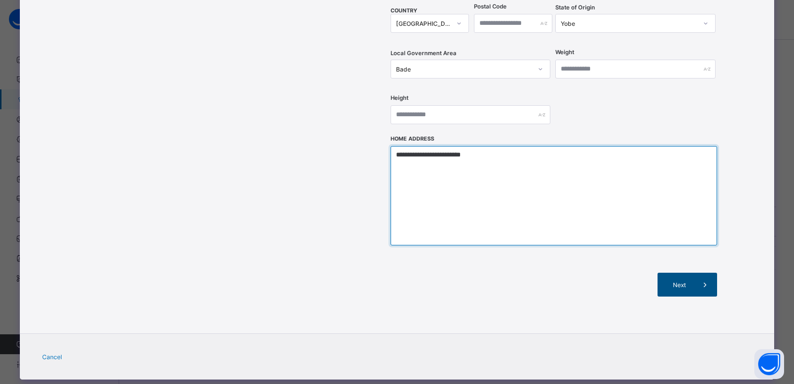
type textarea "**********"
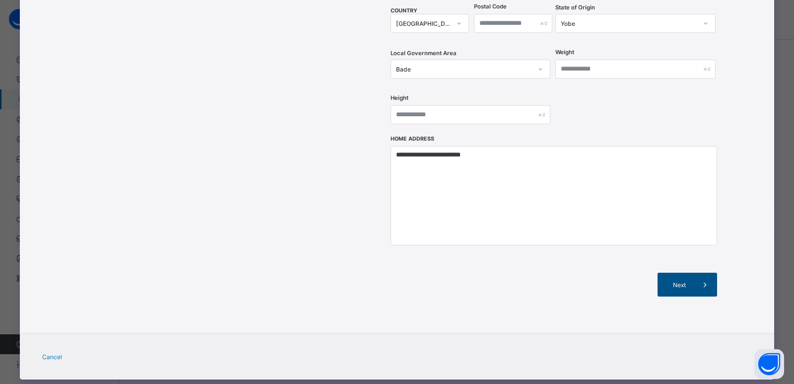
click at [670, 281] on span "Next" at bounding box center [679, 284] width 28 height 7
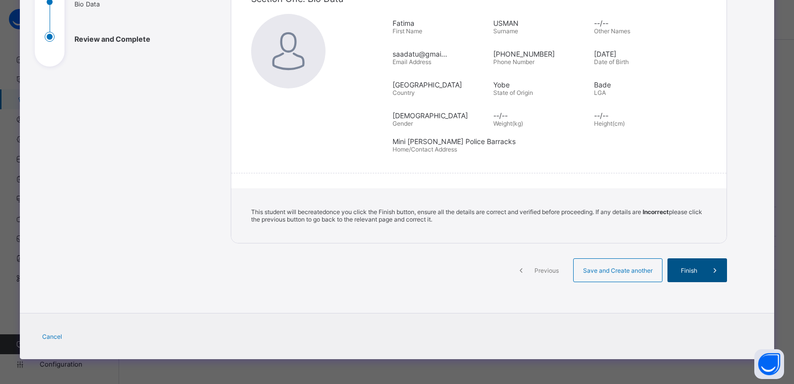
click at [693, 270] on span "Finish" at bounding box center [689, 270] width 28 height 7
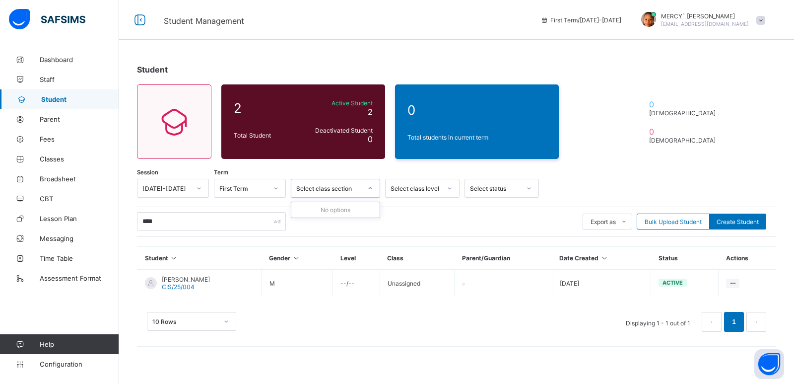
click at [321, 186] on div "Select class section" at bounding box center [329, 188] width 66 height 7
click at [724, 225] on div "Create Student" at bounding box center [737, 221] width 57 height 16
select select "**"
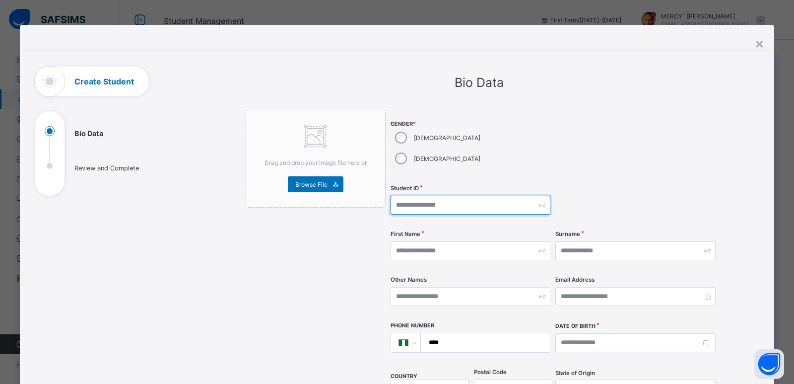
click at [429, 196] on input "text" at bounding box center [471, 205] width 160 height 19
type input "**********"
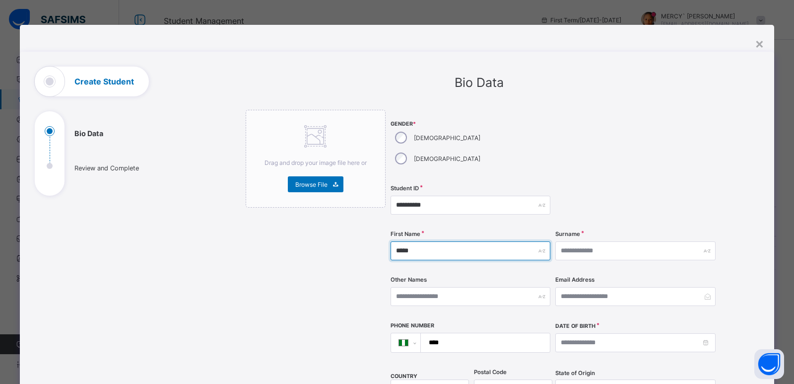
type input "*****"
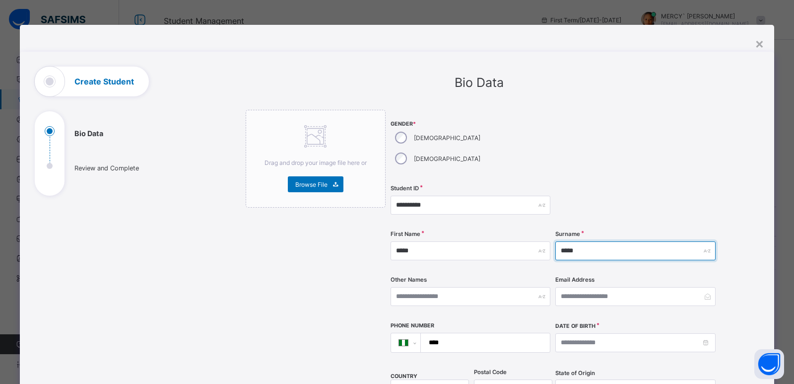
type input "*****"
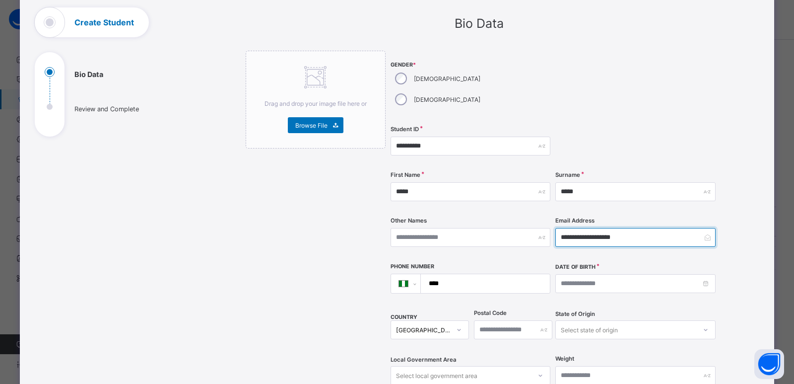
scroll to position [70, 0]
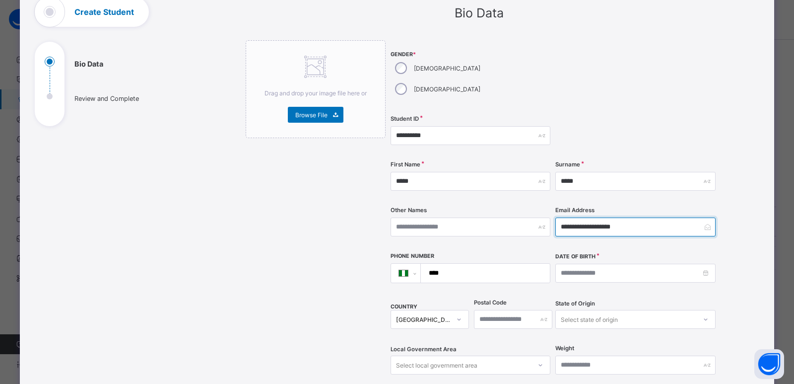
type input "**********"
click at [462, 264] on input "****" at bounding box center [484, 273] width 122 height 19
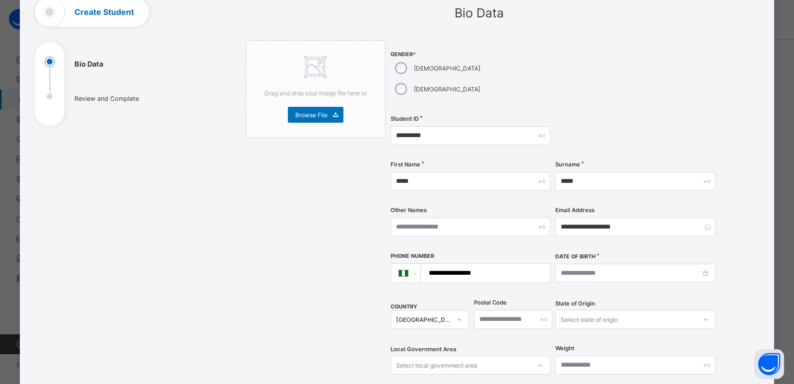
type input "**********"
click at [574, 264] on input at bounding box center [636, 273] width 160 height 19
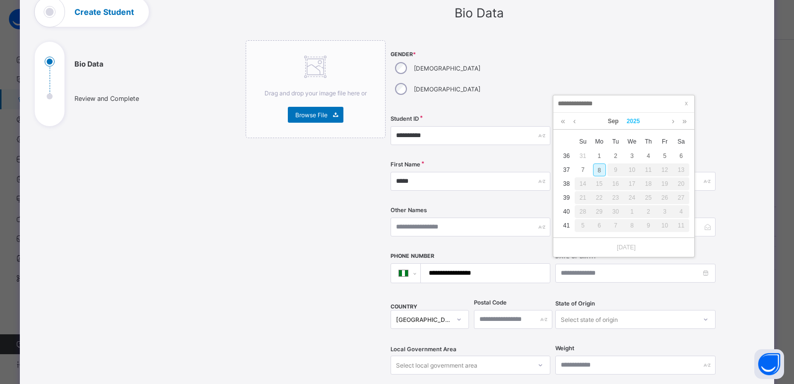
click at [634, 124] on link "2025" at bounding box center [633, 121] width 21 height 17
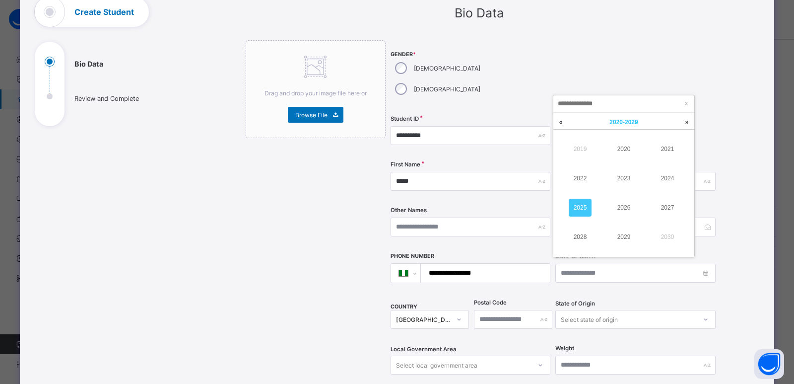
click at [619, 125] on span "2020 - 2029" at bounding box center [624, 122] width 28 height 7
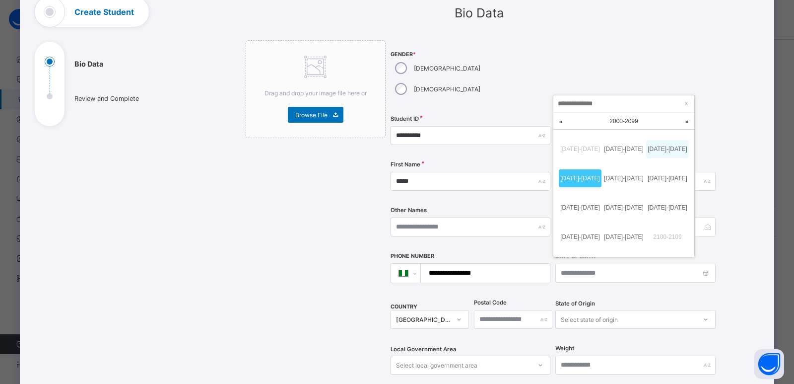
click at [655, 150] on link "2010-2019" at bounding box center [667, 149] width 43 height 18
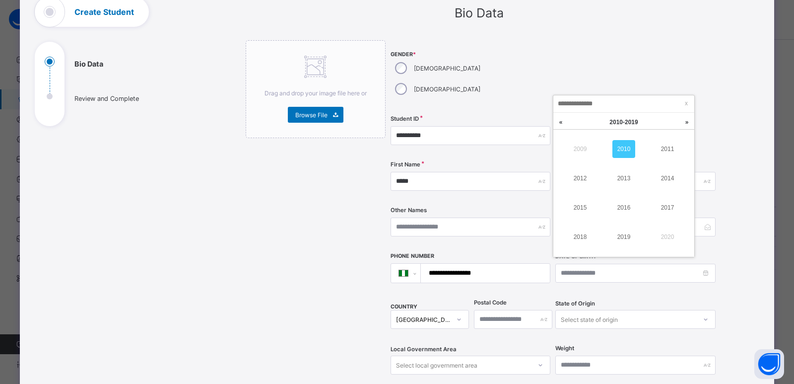
click at [625, 152] on link "2010" at bounding box center [624, 149] width 23 height 18
click at [612, 129] on link "Sep" at bounding box center [613, 121] width 19 height 17
click at [672, 172] on link "Jun" at bounding box center [667, 178] width 23 height 18
click at [661, 171] on div "11" at bounding box center [665, 169] width 13 height 13
type input "**********"
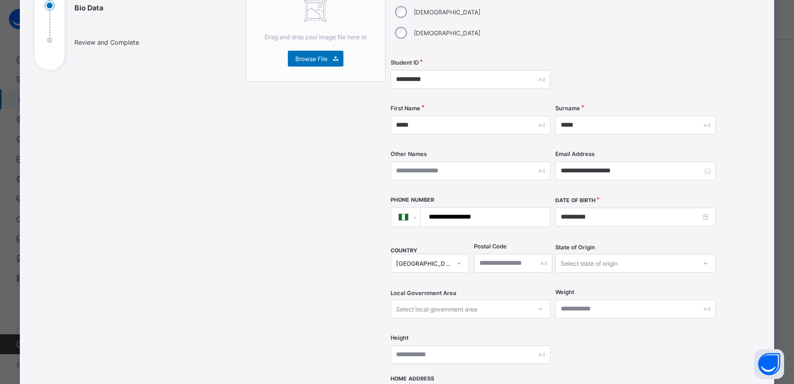
scroll to position [152, 0]
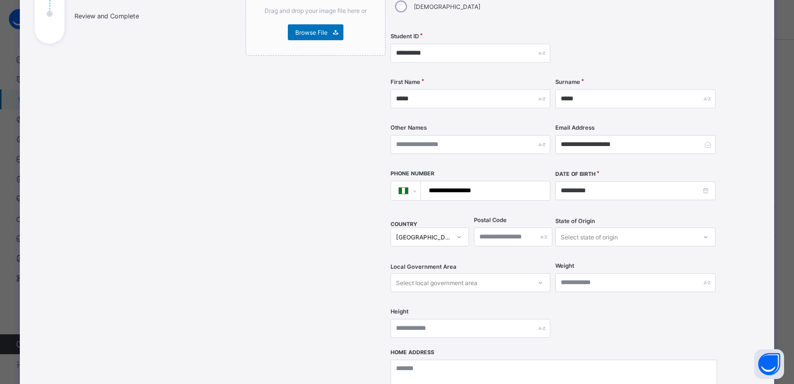
click at [569, 246] on div "Select state of origin" at bounding box center [636, 236] width 160 height 19
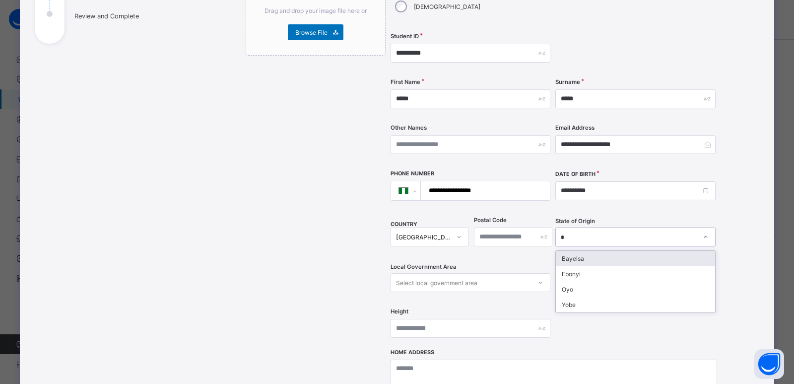
type input "**"
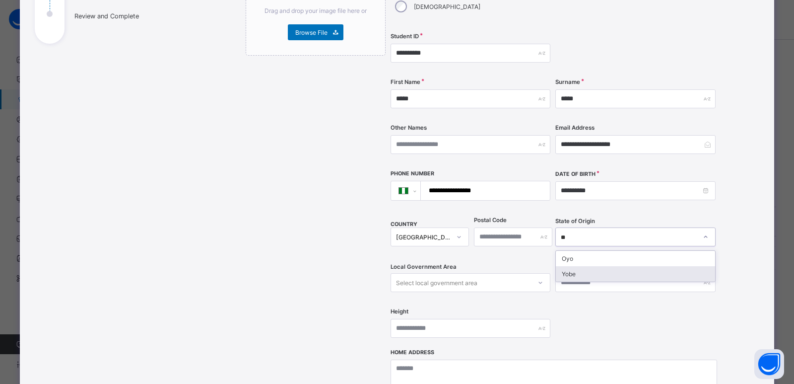
click at [569, 266] on div "Yobe" at bounding box center [635, 273] width 159 height 15
click at [569, 262] on div "Weight" at bounding box center [636, 282] width 160 height 41
click at [456, 273] on div "Select local government area" at bounding box center [436, 282] width 81 height 19
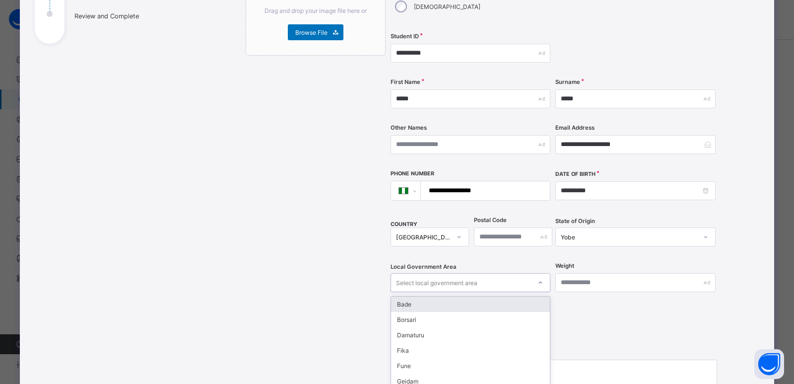
click at [449, 296] on div "Bade" at bounding box center [470, 303] width 159 height 15
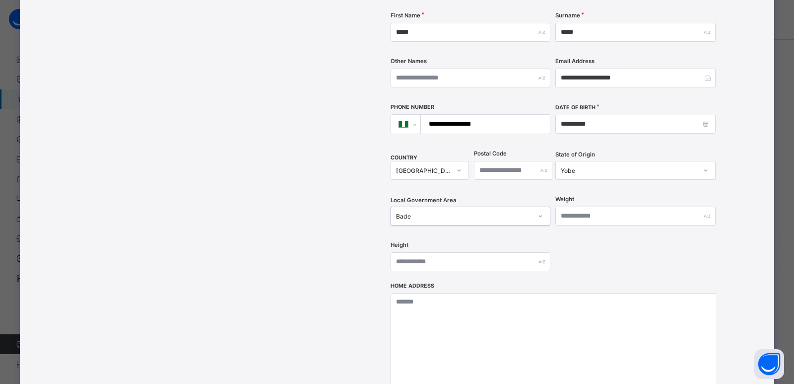
scroll to position [225, 0]
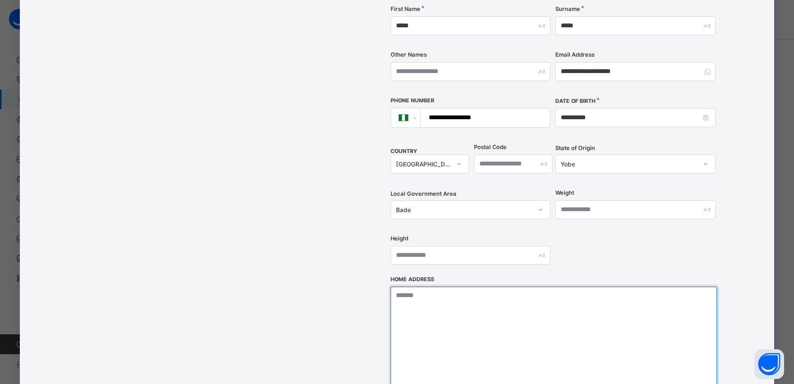
click at [447, 293] on textarea at bounding box center [554, 335] width 327 height 99
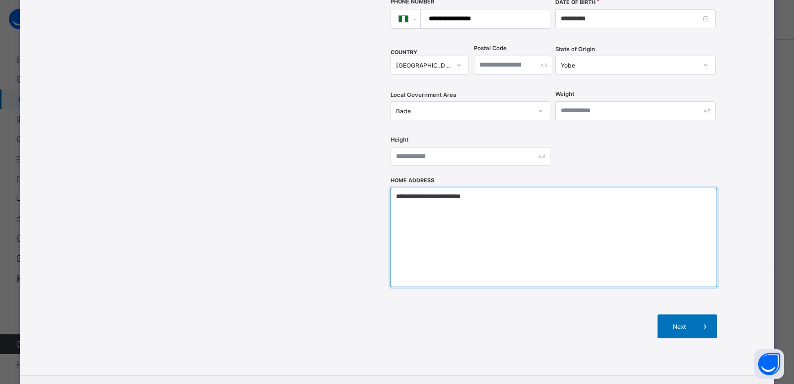
scroll to position [324, 0]
type textarea "**********"
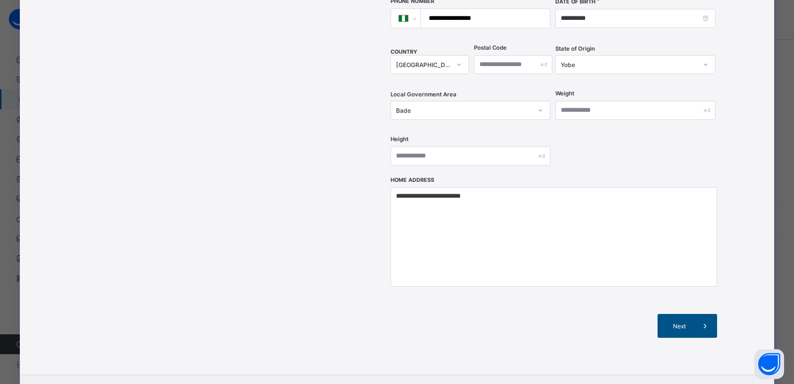
click at [689, 314] on div "Next" at bounding box center [688, 326] width 60 height 24
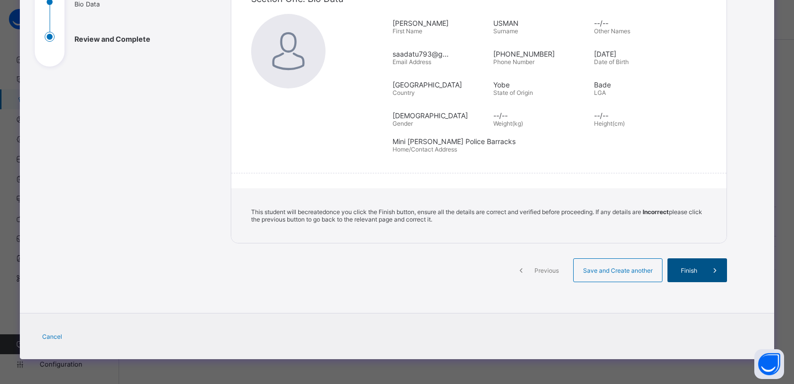
click at [694, 275] on div "Finish" at bounding box center [698, 270] width 60 height 24
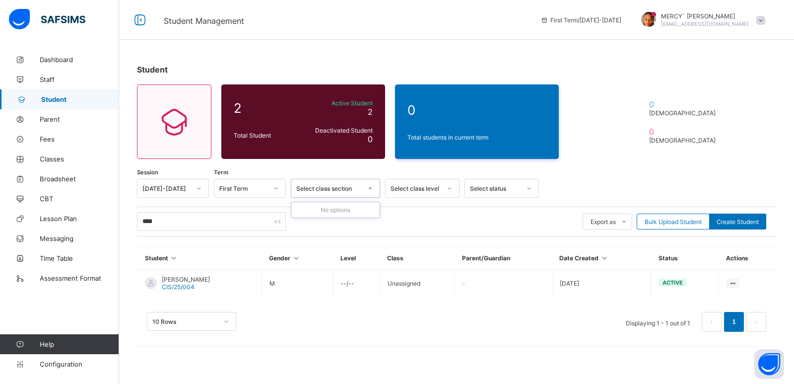
click at [331, 194] on div "Select class section" at bounding box center [326, 188] width 70 height 14
click at [503, 186] on div "Select status" at bounding box center [495, 188] width 51 height 7
click at [733, 225] on div "Create Student" at bounding box center [737, 221] width 57 height 16
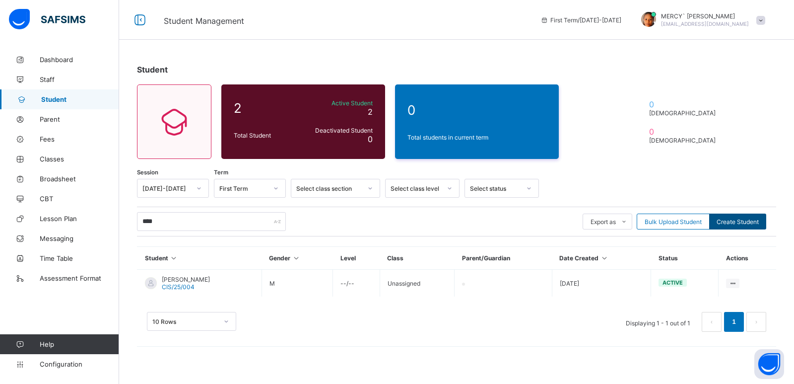
select select "**"
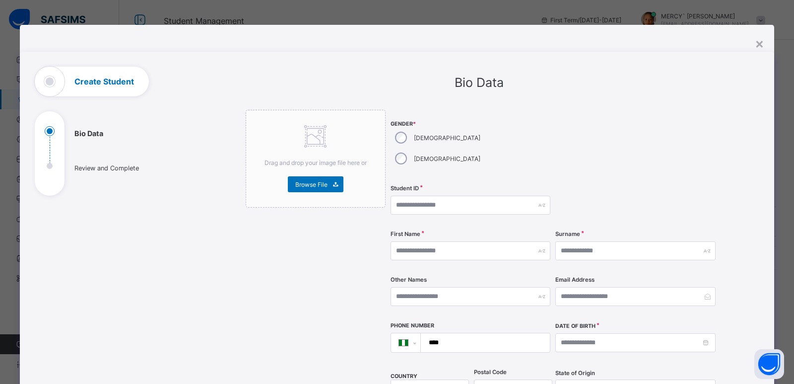
click at [438, 148] on div "[DEMOGRAPHIC_DATA]" at bounding box center [437, 158] width 92 height 21
click at [420, 196] on input "text" at bounding box center [471, 205] width 160 height 19
type input "**********"
click at [416, 241] on input "text" at bounding box center [471, 250] width 160 height 19
type input "*****"
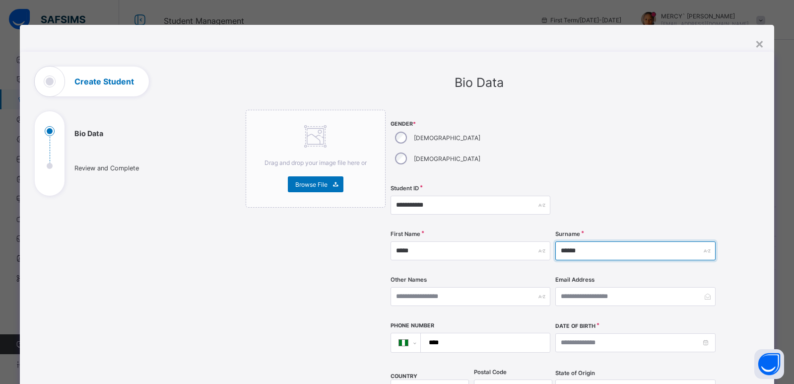
type input "******"
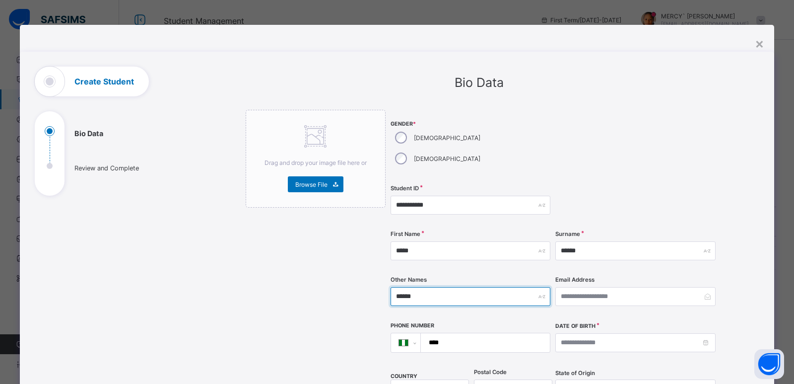
type input "******"
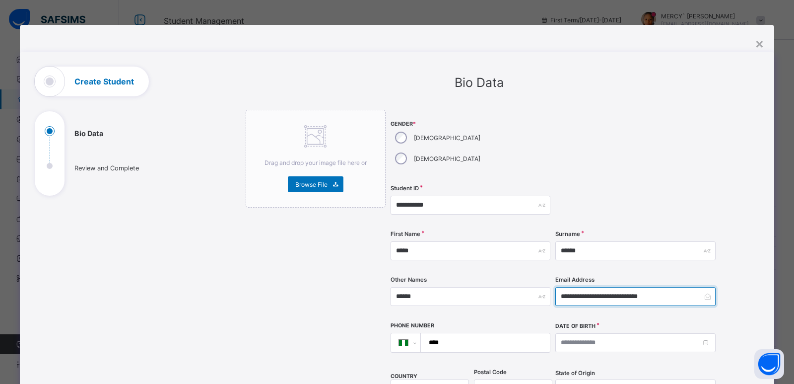
type input "**********"
click at [472, 333] on input "****" at bounding box center [484, 342] width 122 height 19
type input "**********"
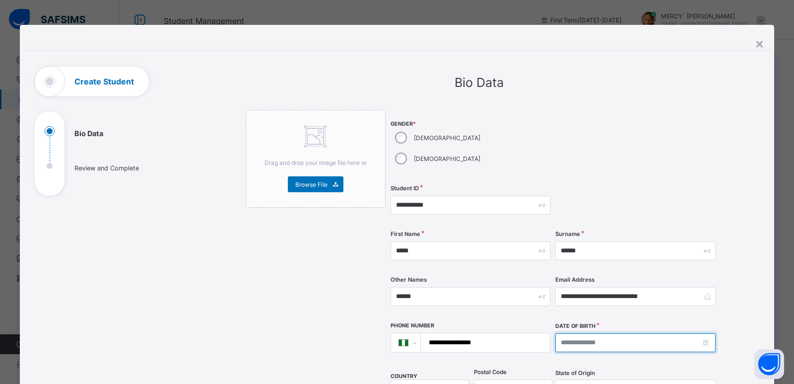
click at [639, 333] on input at bounding box center [636, 342] width 160 height 19
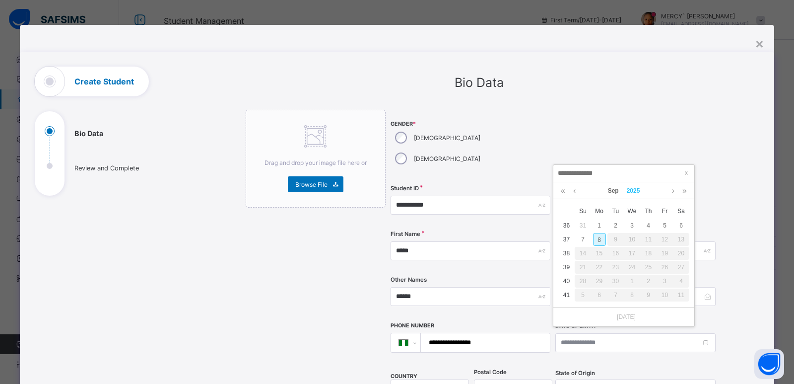
click at [628, 192] on link "2025" at bounding box center [633, 190] width 21 height 17
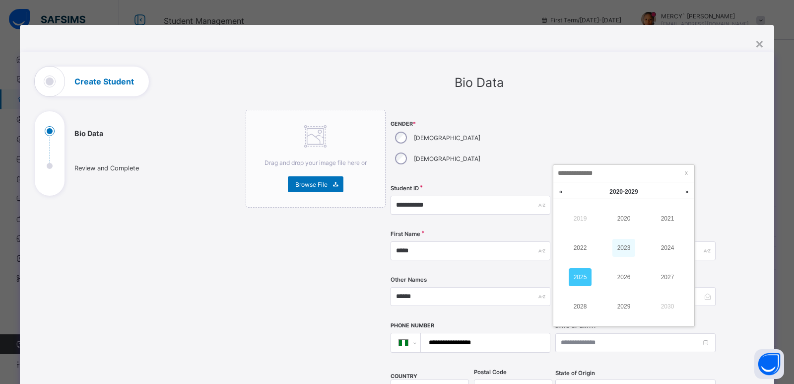
click at [627, 242] on link "2023" at bounding box center [624, 248] width 23 height 18
click at [610, 195] on link "Sep" at bounding box center [613, 190] width 19 height 17
click at [579, 273] on link "Jul" at bounding box center [580, 277] width 23 height 18
click at [586, 265] on div "16" at bounding box center [583, 267] width 13 height 13
type input "**********"
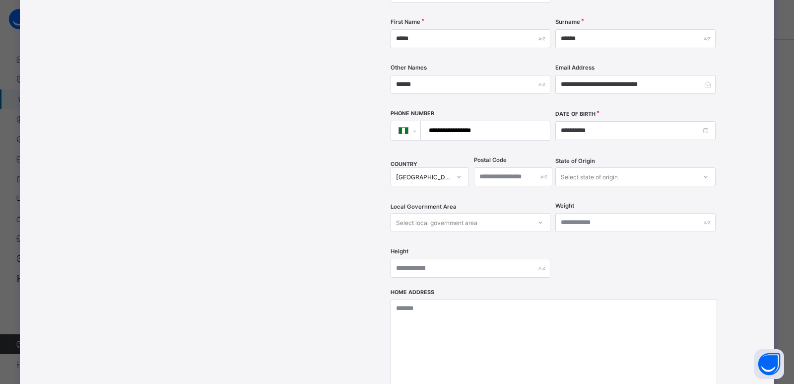
scroll to position [215, 0]
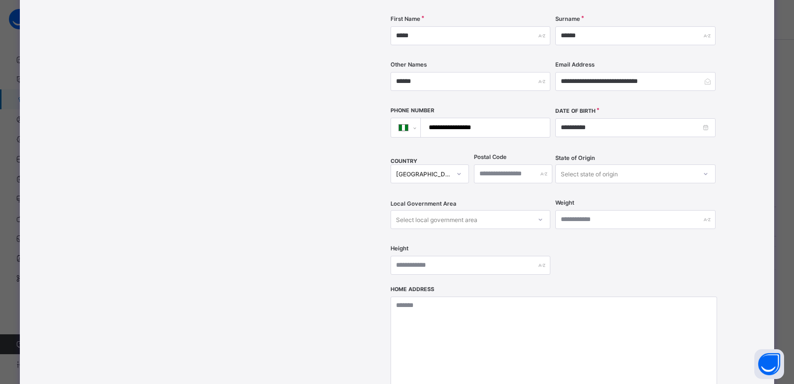
click at [558, 167] on div "Select state of origin" at bounding box center [626, 174] width 140 height 14
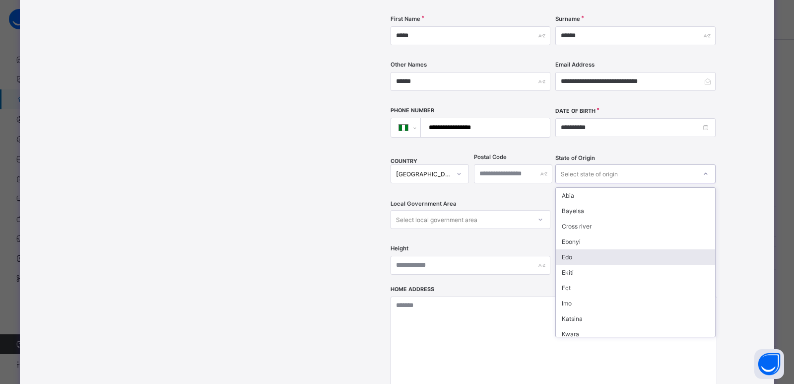
click at [576, 249] on div "Edo" at bounding box center [635, 256] width 159 height 15
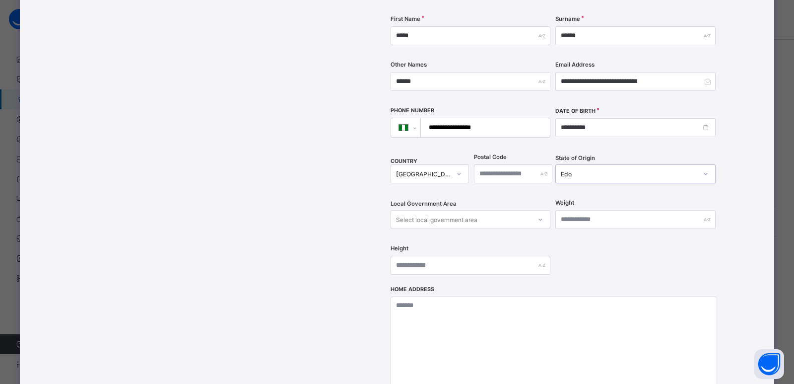
click at [486, 212] on div "Select local government area" at bounding box center [461, 219] width 140 height 14
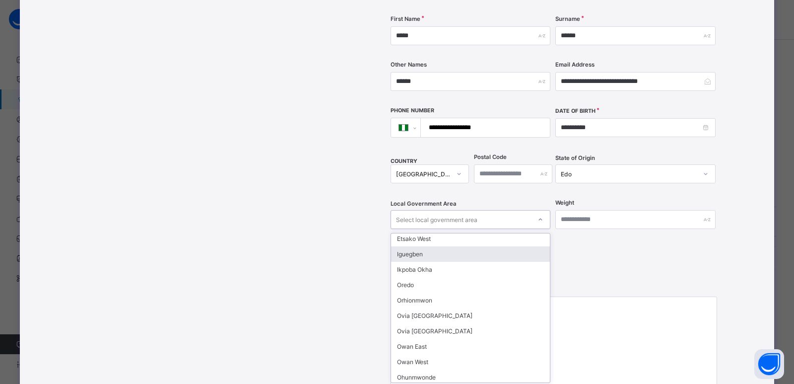
scroll to position [128, 0]
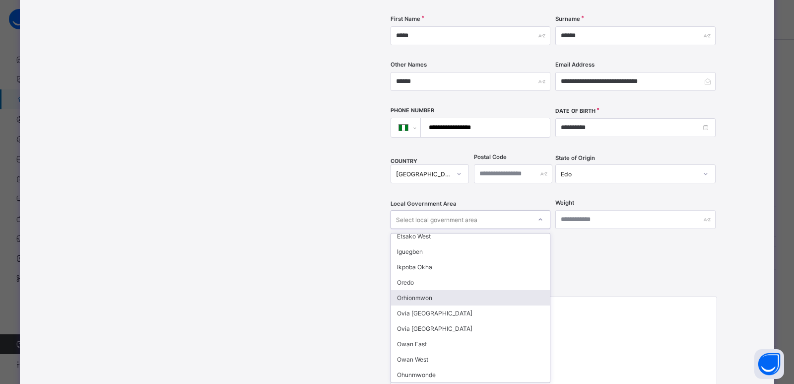
click at [426, 290] on div "Orhionmwon" at bounding box center [470, 297] width 159 height 15
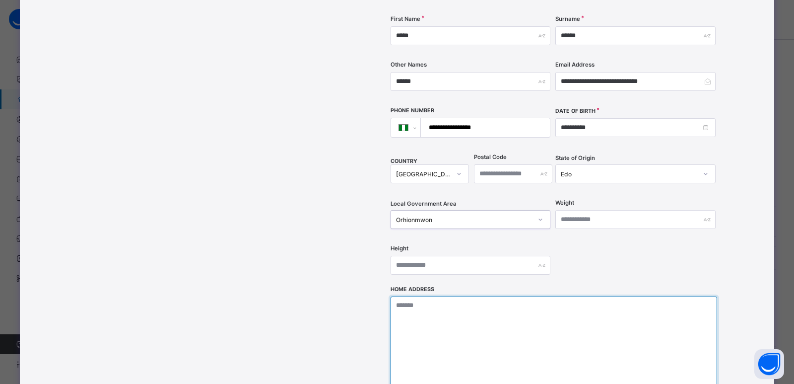
click at [462, 304] on textarea at bounding box center [554, 345] width 327 height 99
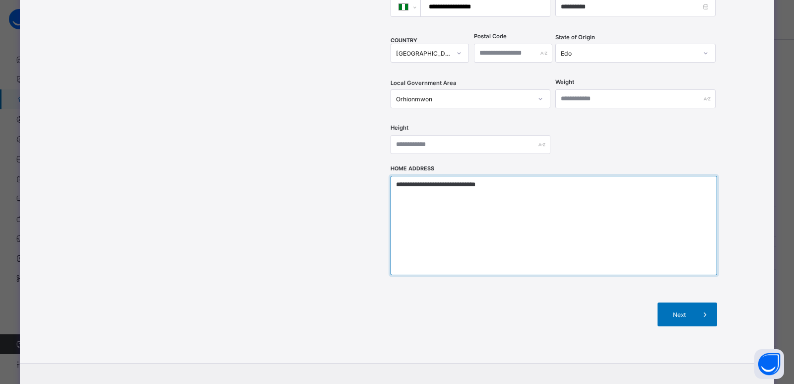
scroll to position [348, 0]
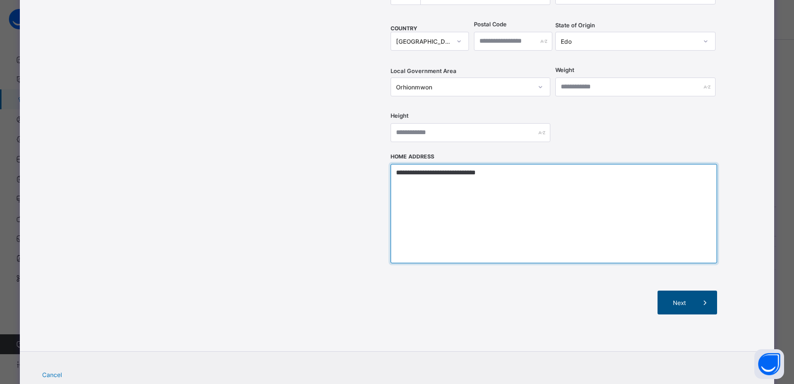
type textarea "**********"
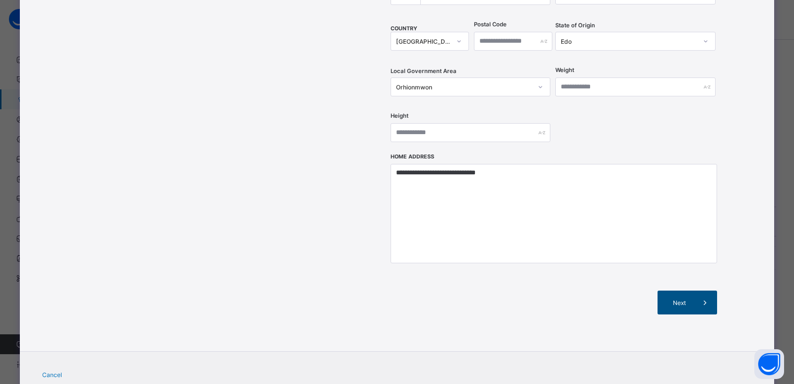
click at [694, 290] on span at bounding box center [706, 302] width 24 height 24
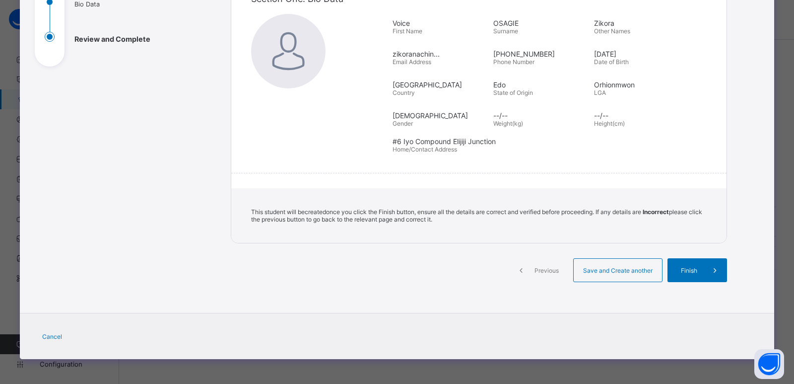
scroll to position [129, 0]
click at [697, 269] on span "Finish" at bounding box center [689, 270] width 28 height 7
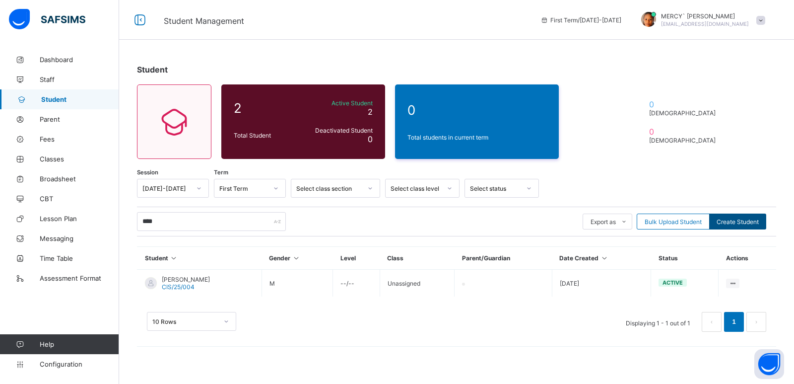
click at [737, 219] on span "Create Student" at bounding box center [738, 221] width 42 height 7
select select "**"
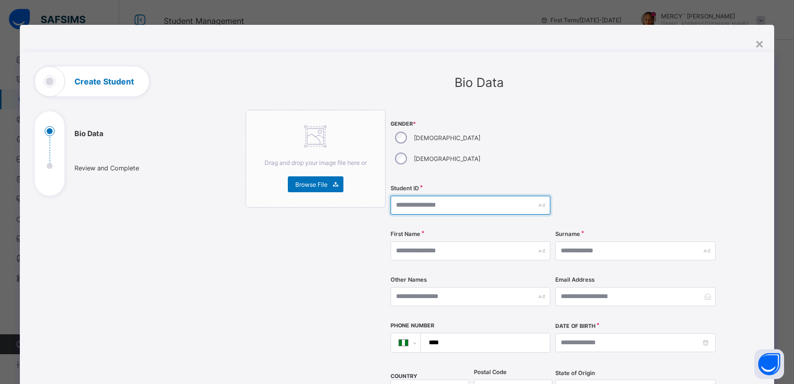
click at [427, 196] on input "text" at bounding box center [471, 205] width 160 height 19
type input "*"
type input "**********"
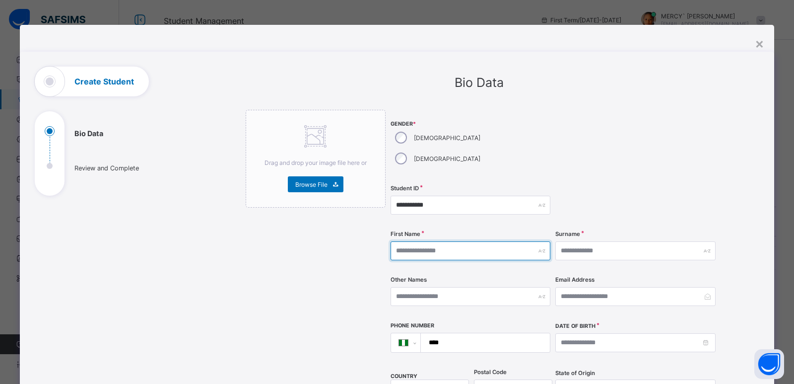
click at [422, 241] on input "text" at bounding box center [471, 250] width 160 height 19
type input "**********"
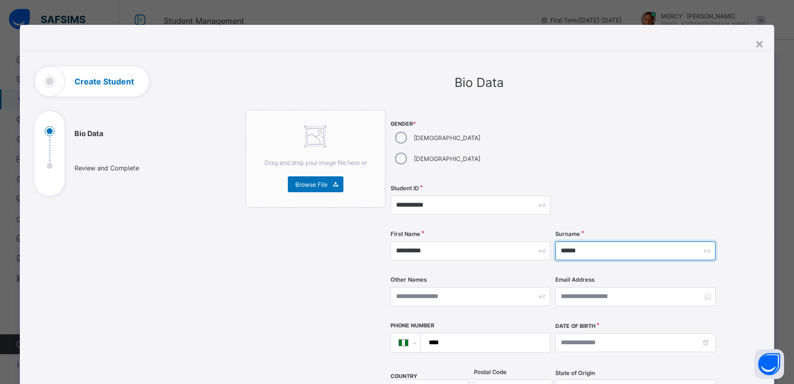
type input "******"
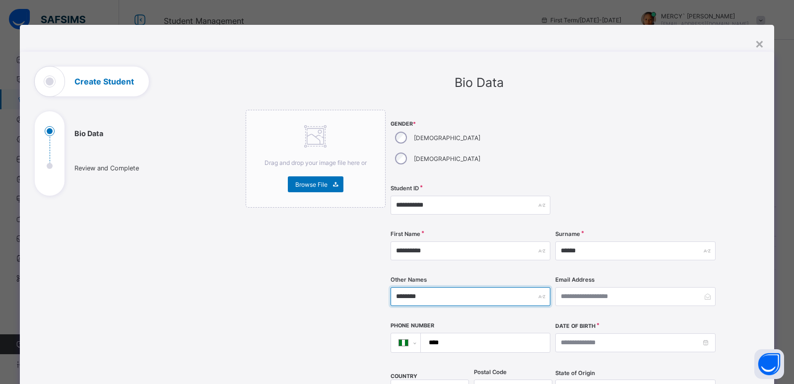
type input "********"
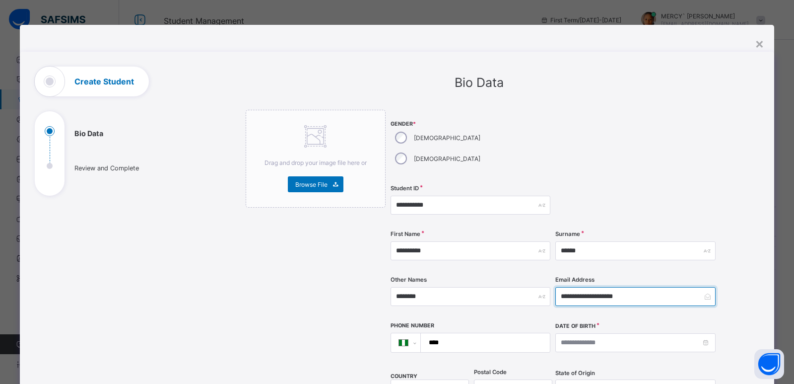
type input "**********"
click at [463, 333] on input "****" at bounding box center [484, 342] width 122 height 19
type input "**********"
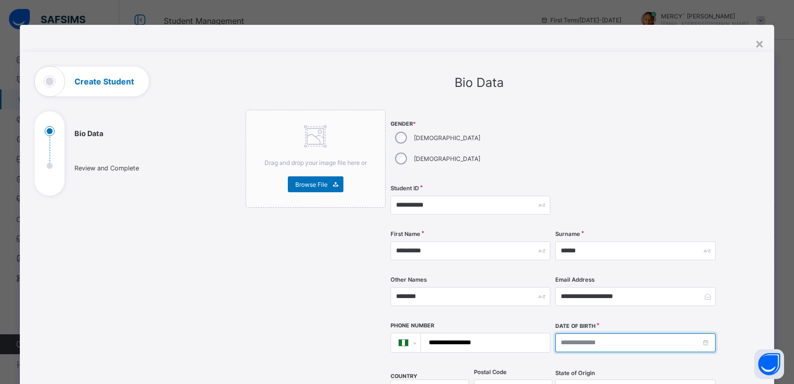
click at [618, 333] on input at bounding box center [636, 342] width 160 height 19
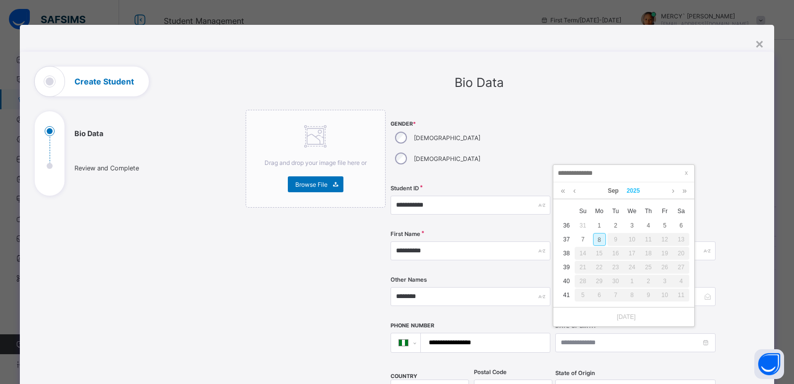
click at [636, 189] on link "2025" at bounding box center [633, 190] width 21 height 17
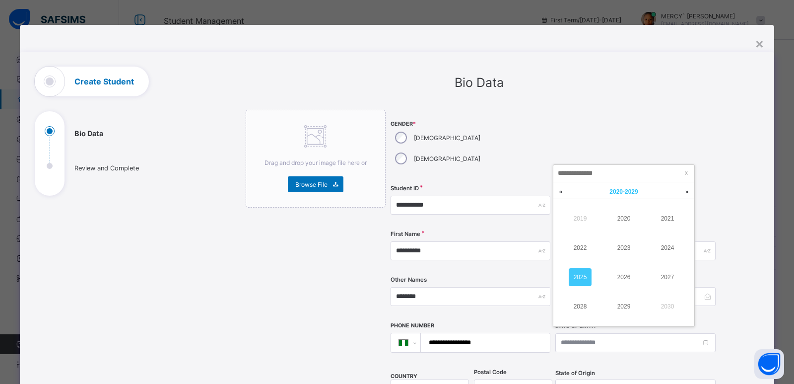
click at [614, 195] on link "2020 - 2029 x" at bounding box center [623, 191] width 89 height 19
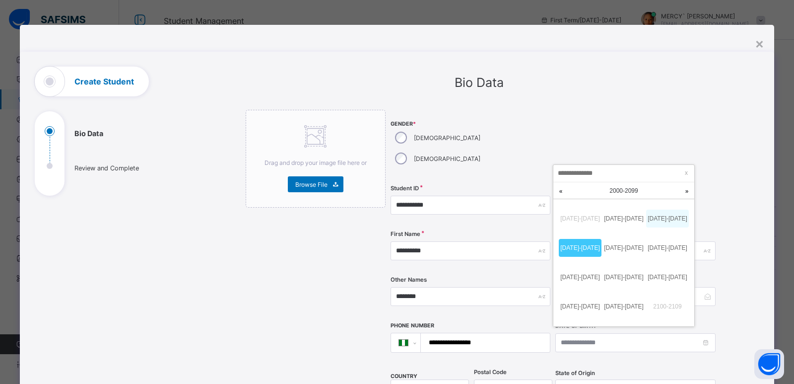
click at [668, 224] on link "2010-2019" at bounding box center [667, 219] width 43 height 18
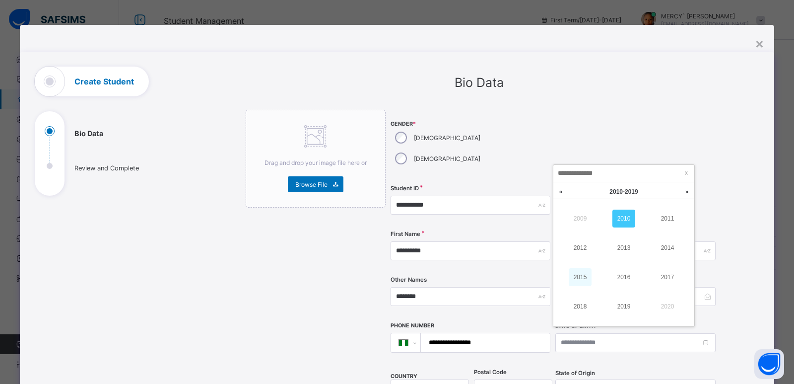
click at [588, 276] on link "2015" at bounding box center [580, 277] width 23 height 18
click at [616, 197] on link "Sep" at bounding box center [613, 190] width 19 height 17
click at [628, 304] on link "Nov" at bounding box center [624, 306] width 23 height 18
click at [677, 223] on div "7" at bounding box center [681, 225] width 13 height 13
type input "**********"
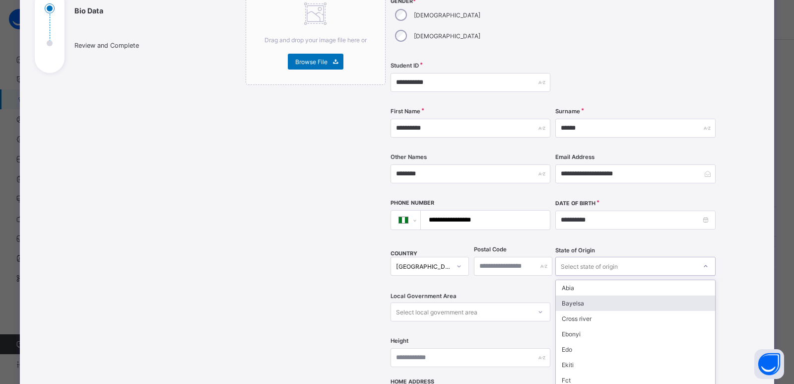
scroll to position [152, 0]
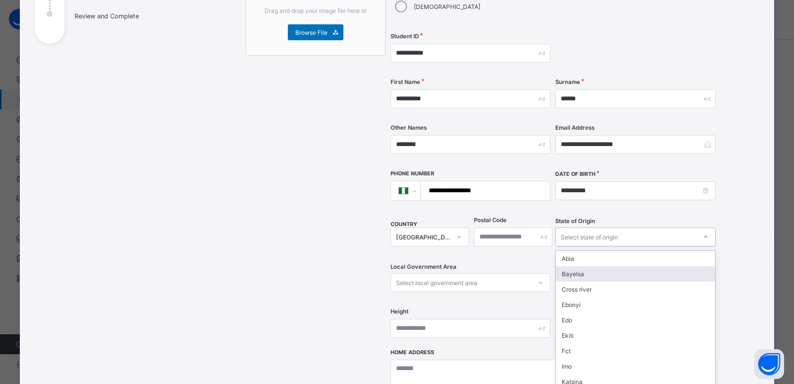
click at [567, 246] on div "option Bayelsa focused, 2 of 37. 37 results available. Use Up and Down to choos…" at bounding box center [636, 236] width 160 height 19
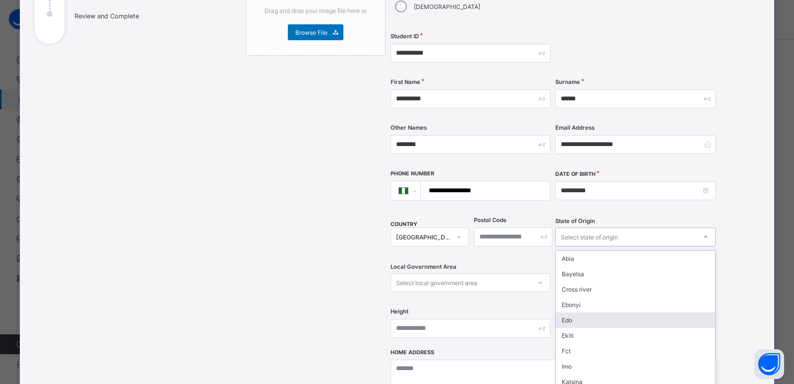
click at [578, 312] on div "Edo" at bounding box center [635, 319] width 159 height 15
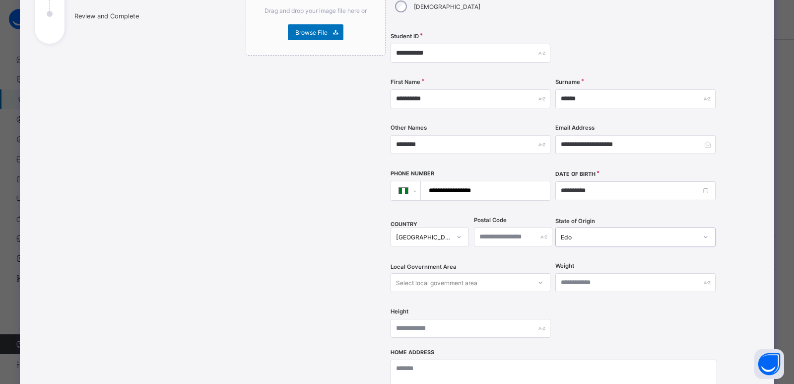
click at [496, 276] on div "Select local government area" at bounding box center [461, 283] width 140 height 14
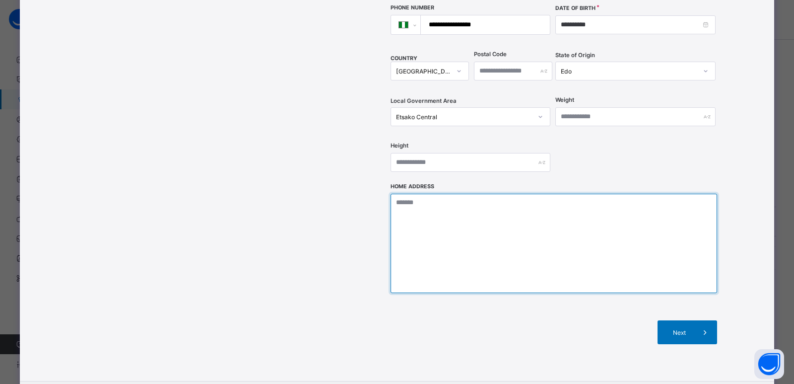
scroll to position [321, 0]
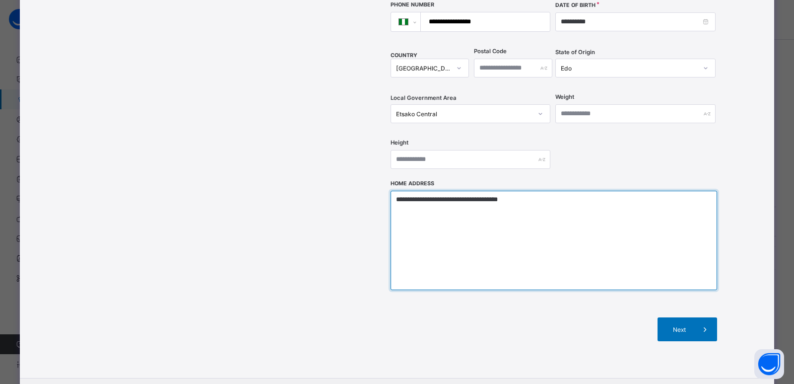
type textarea "**********"
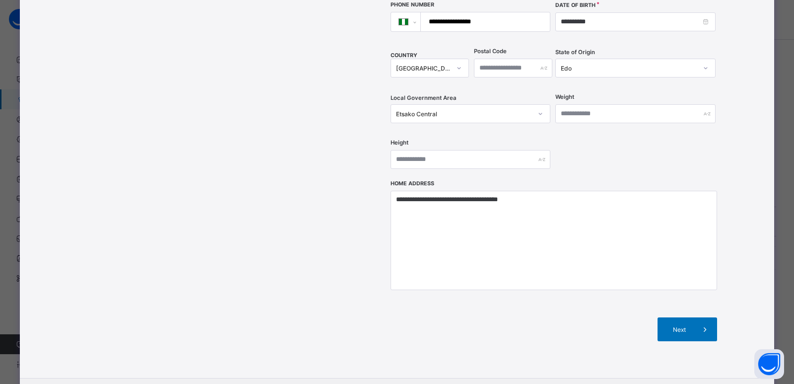
click at [698, 321] on div "Next" at bounding box center [554, 329] width 327 height 54
click at [706, 324] on icon at bounding box center [705, 329] width 11 height 10
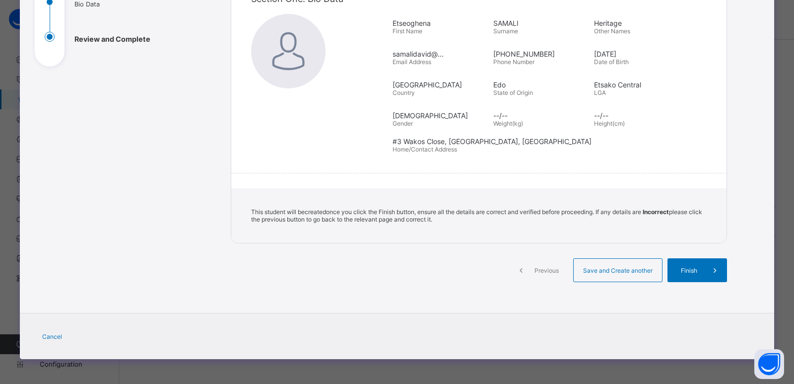
scroll to position [129, 0]
click at [692, 272] on span "Finish" at bounding box center [689, 270] width 28 height 7
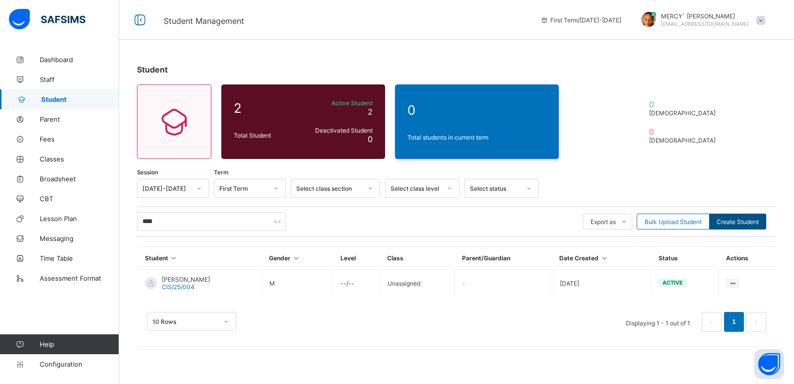
click at [738, 224] on span "Create Student" at bounding box center [738, 221] width 42 height 7
select select "**"
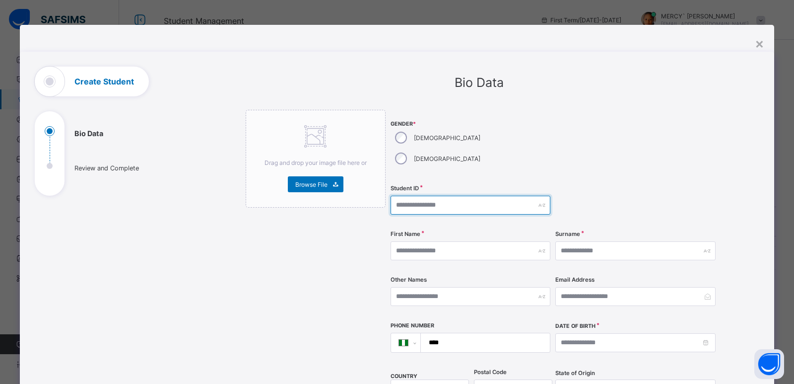
click at [427, 196] on input "text" at bounding box center [471, 205] width 160 height 19
type input "**********"
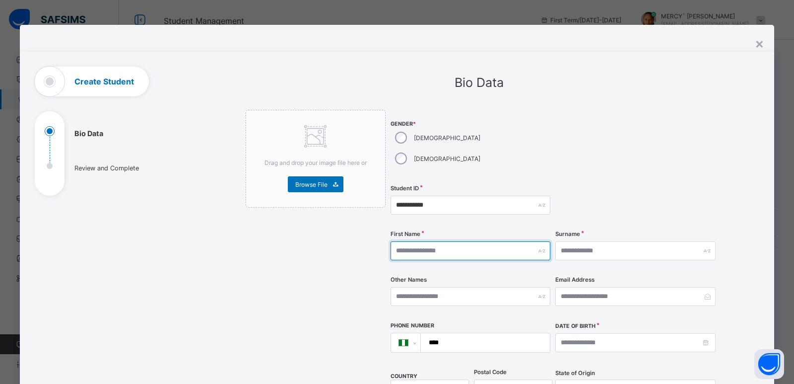
click at [474, 241] on input "text" at bounding box center [471, 250] width 160 height 19
type input "********"
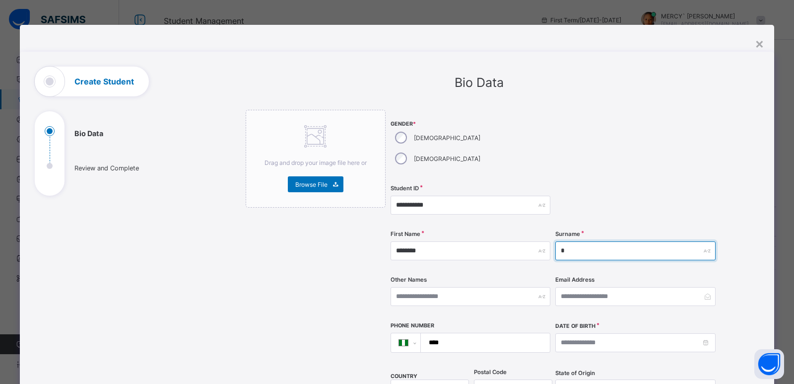
click at [581, 241] on input "*" at bounding box center [636, 250] width 160 height 19
type input "******"
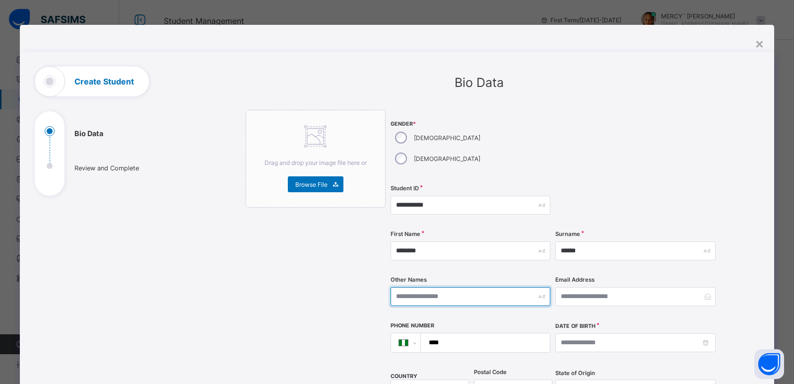
click at [487, 287] on input "text" at bounding box center [471, 296] width 160 height 19
type input "********"
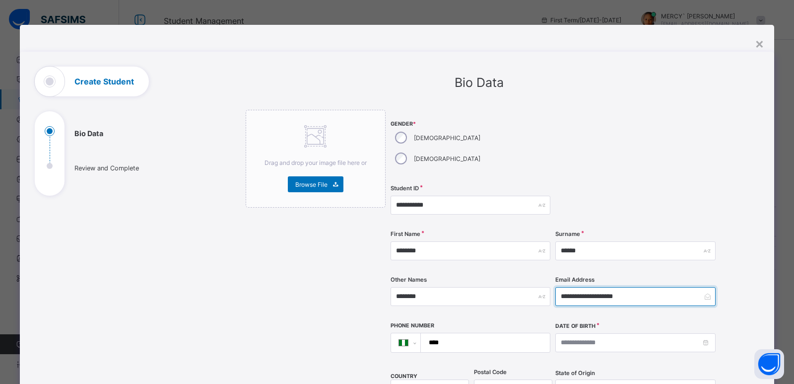
type input "**********"
click at [479, 333] on input "****" at bounding box center [484, 342] width 122 height 19
click at [494, 333] on input "****" at bounding box center [484, 342] width 122 height 19
type input "**********"
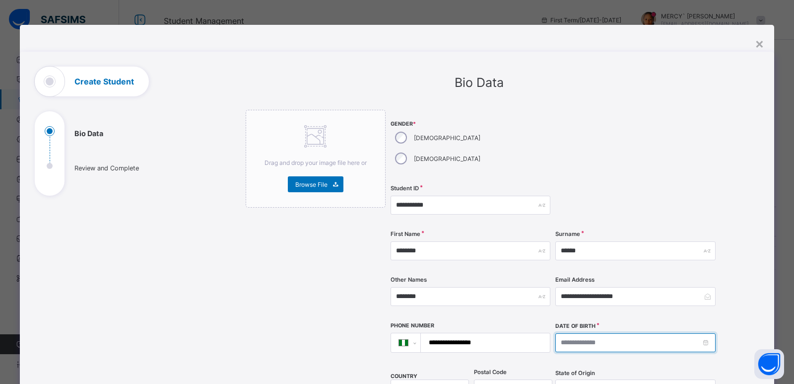
click at [614, 333] on input at bounding box center [636, 342] width 160 height 19
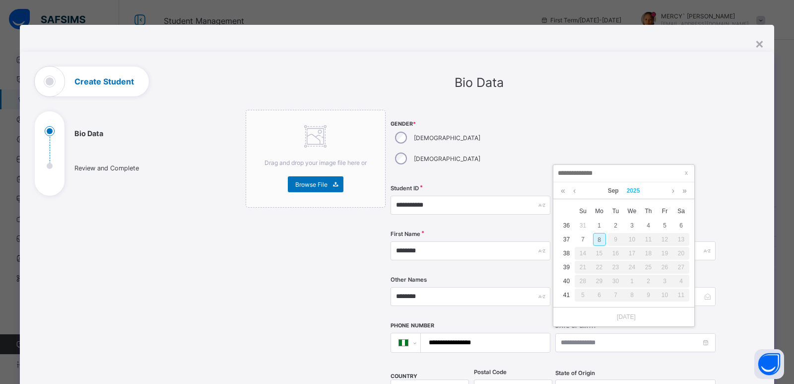
click at [630, 191] on link "2025" at bounding box center [633, 190] width 21 height 17
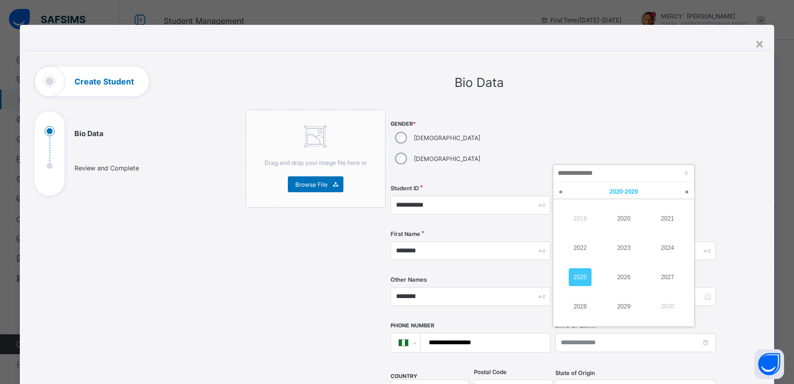
click at [609, 197] on link "2020 - 2029 x" at bounding box center [623, 191] width 89 height 19
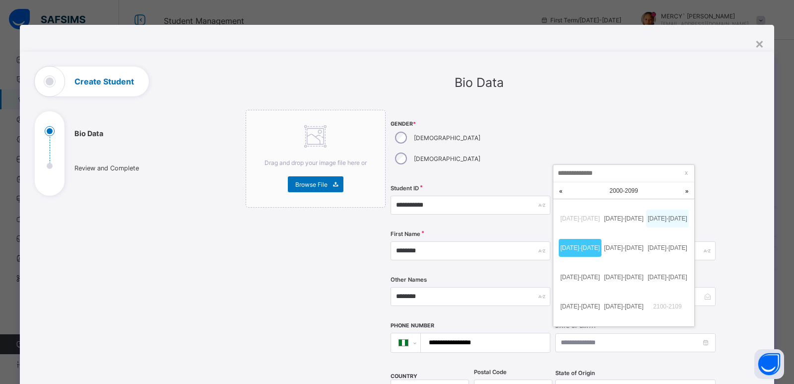
click at [673, 219] on link "2010-2019" at bounding box center [667, 219] width 43 height 18
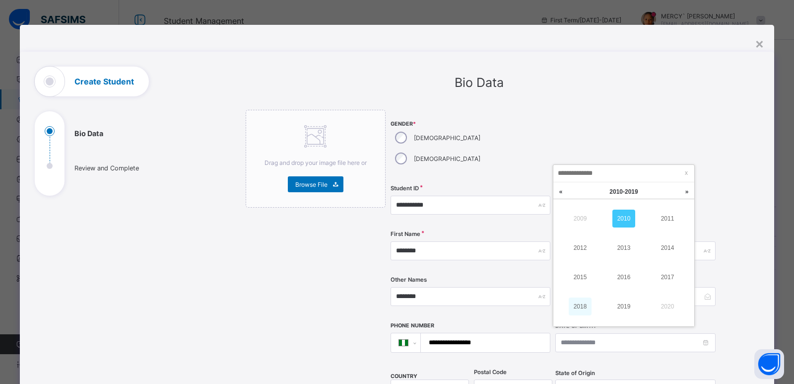
click at [582, 306] on link "2018" at bounding box center [580, 306] width 23 height 18
click at [613, 191] on link "Sep" at bounding box center [613, 190] width 19 height 17
click at [624, 301] on link "Nov" at bounding box center [624, 306] width 23 height 18
click at [632, 242] on div "7" at bounding box center [632, 239] width 13 height 13
type input "**********"
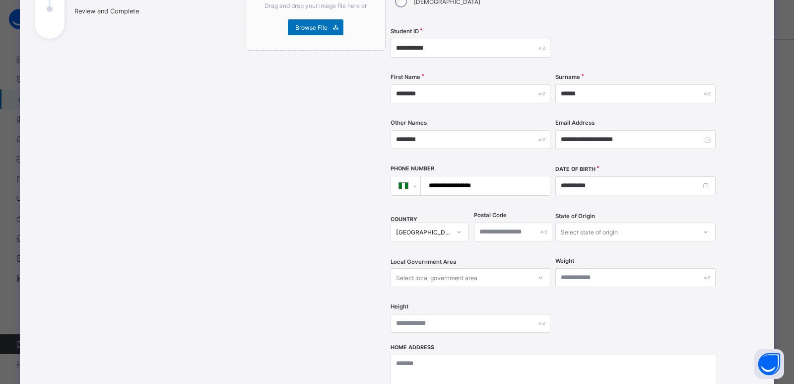
scroll to position [159, 0]
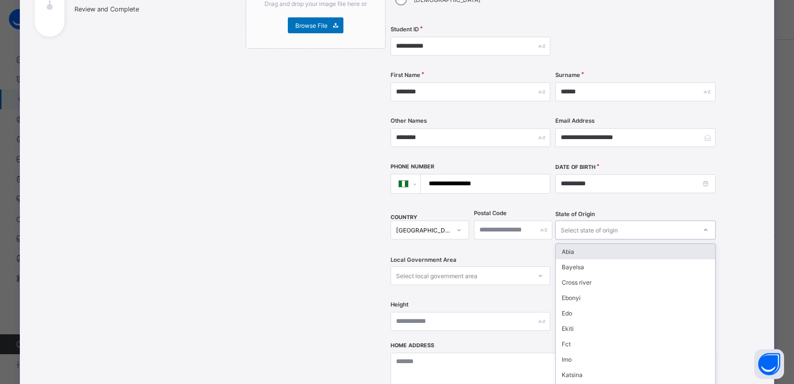
click at [556, 223] on div "Select state of origin" at bounding box center [626, 230] width 140 height 14
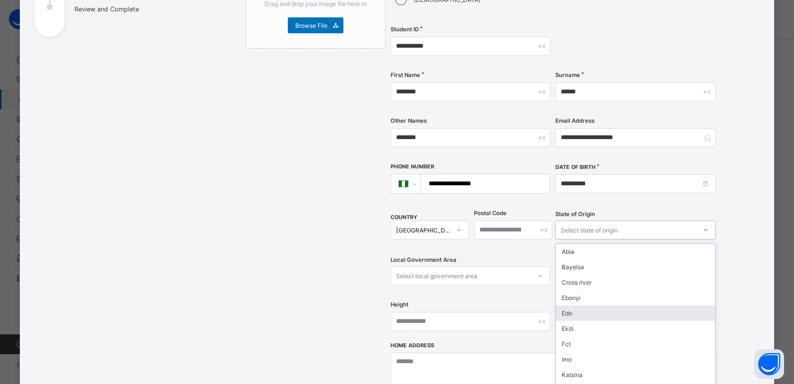
click at [563, 305] on div "Edo" at bounding box center [635, 312] width 159 height 15
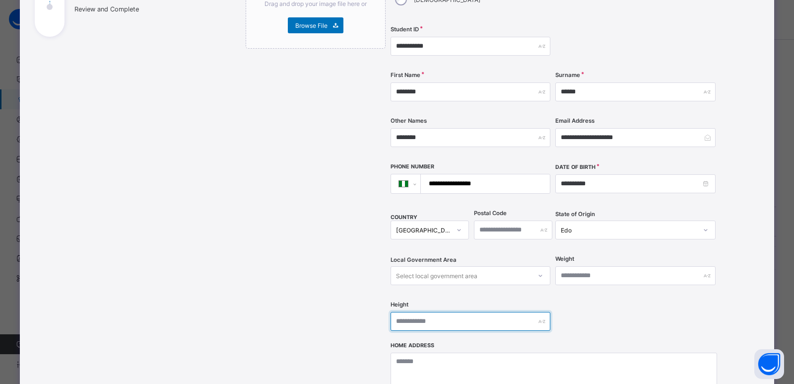
click at [504, 312] on input "text" at bounding box center [471, 321] width 160 height 19
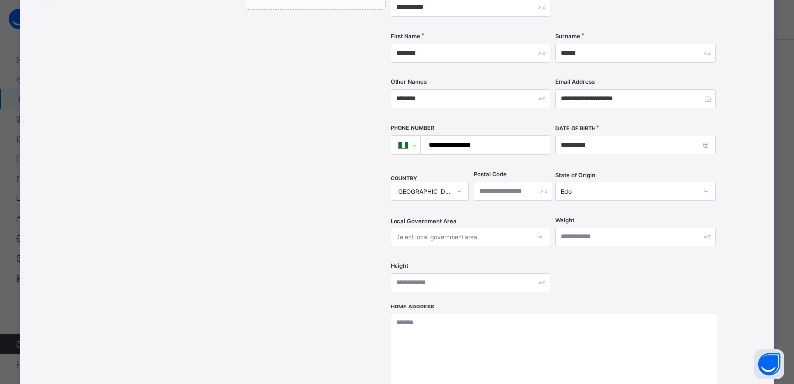
click at [493, 246] on div "Select local government area" at bounding box center [471, 236] width 160 height 19
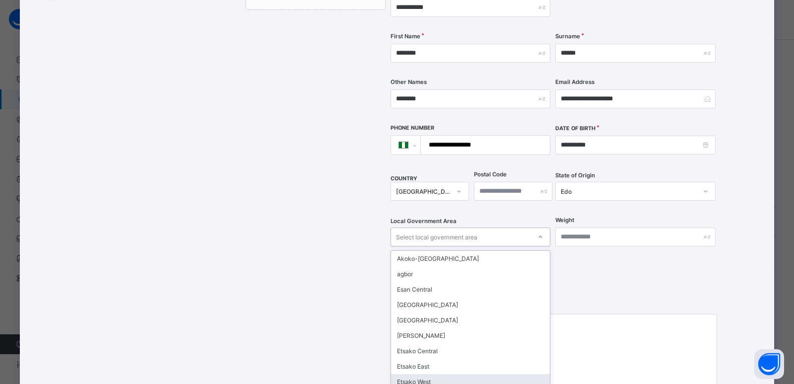
click at [433, 374] on div "Etsako West" at bounding box center [470, 381] width 159 height 15
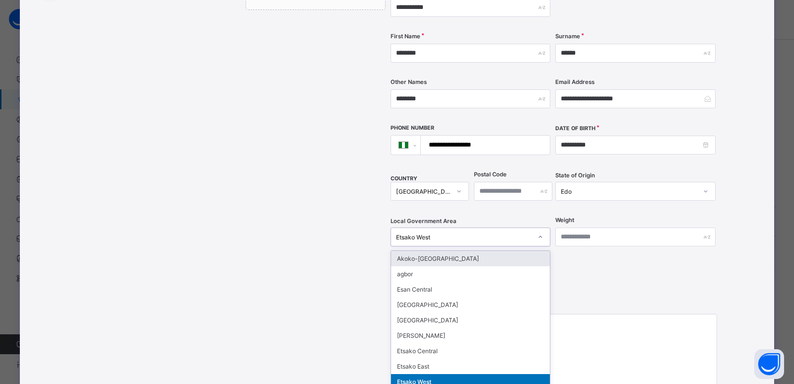
click at [447, 233] on div "Etsako West" at bounding box center [464, 236] width 136 height 7
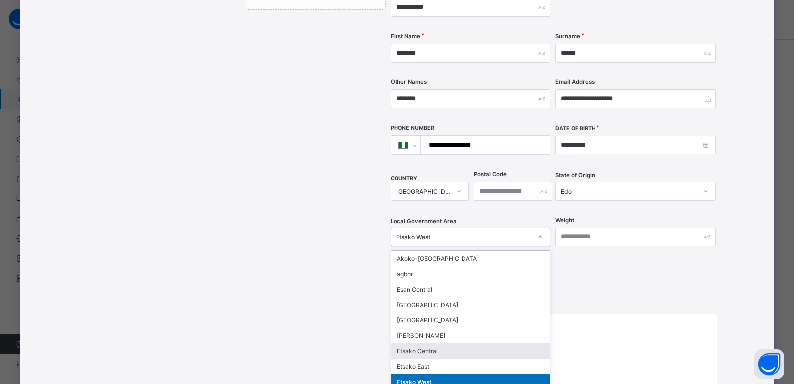
click at [435, 343] on div "Etsako Central" at bounding box center [470, 350] width 159 height 15
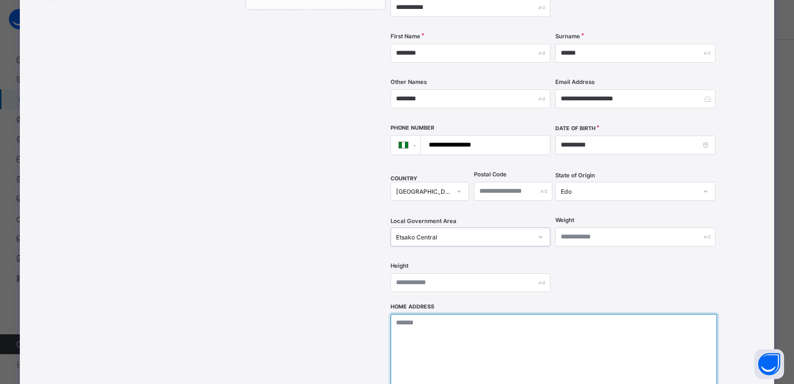
click at [518, 314] on textarea at bounding box center [554, 363] width 327 height 99
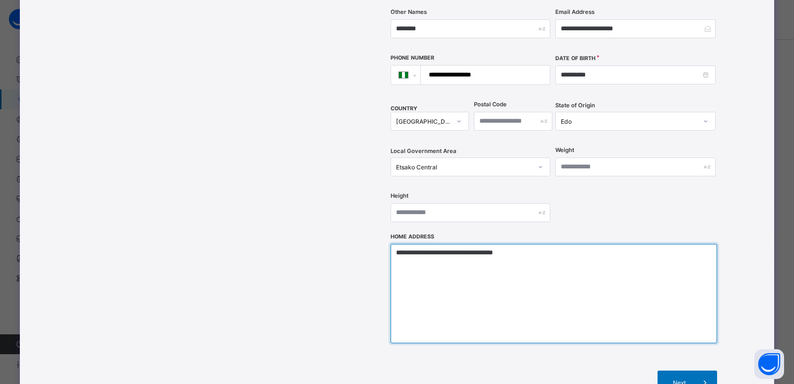
scroll to position [297, 0]
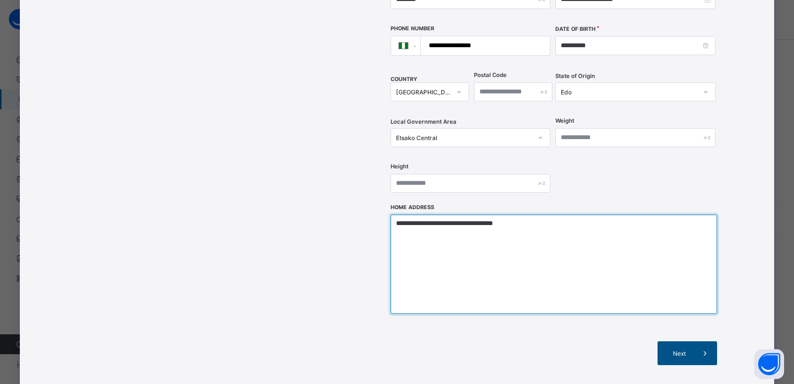
type textarea "**********"
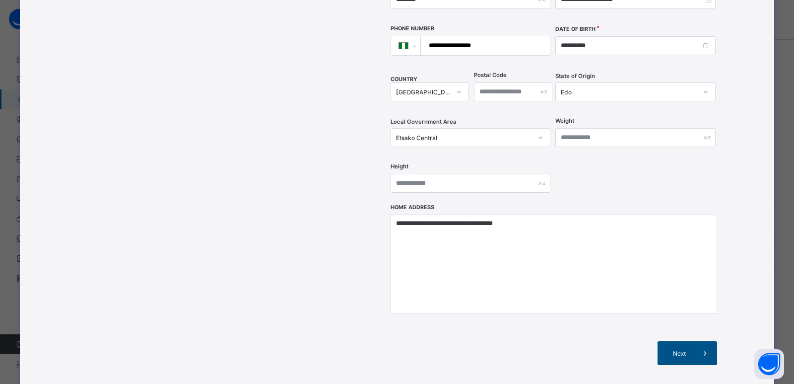
click at [659, 341] on div "Next" at bounding box center [688, 353] width 60 height 24
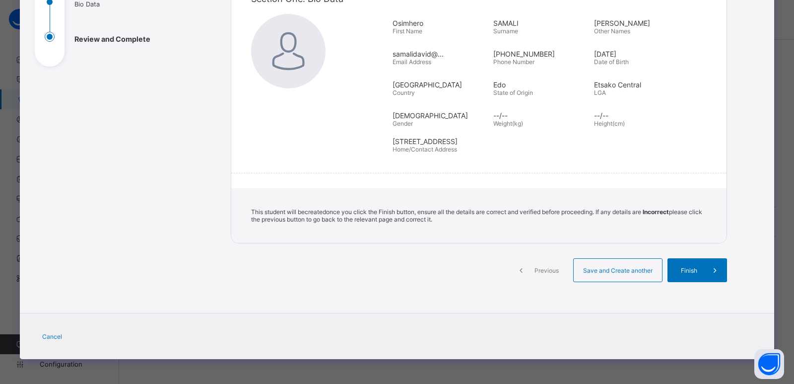
scroll to position [129, 0]
click at [692, 275] on div "Finish" at bounding box center [698, 270] width 60 height 24
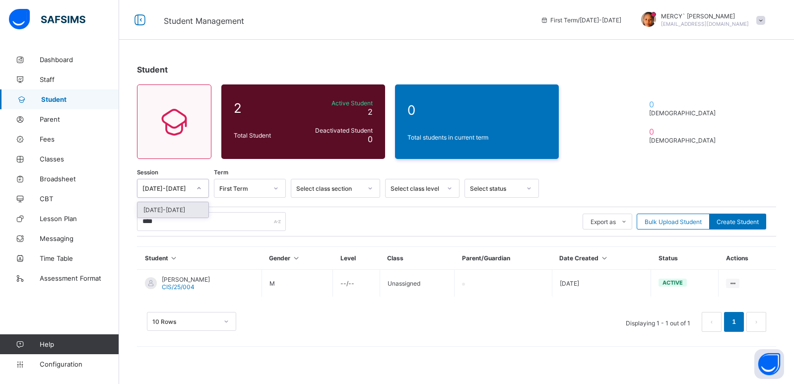
click at [180, 194] on div "[DATE]-[DATE]" at bounding box center [164, 188] width 52 height 14
click at [227, 182] on div "First Term" at bounding box center [240, 188] width 52 height 14
click at [299, 183] on div "Select class section" at bounding box center [326, 188] width 70 height 14
click at [65, 355] on link "Configuration" at bounding box center [59, 364] width 119 height 20
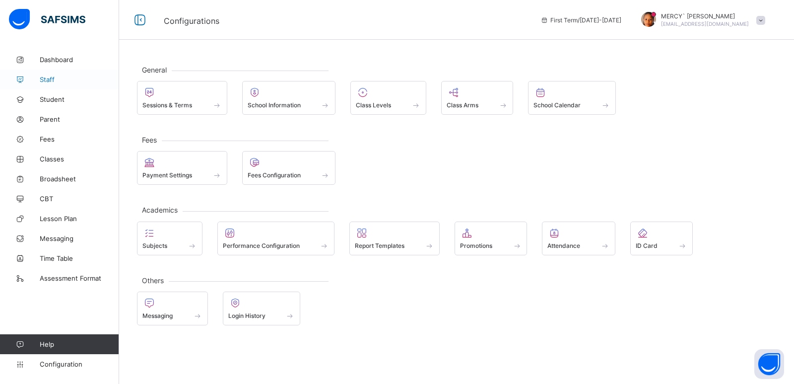
click at [80, 78] on span "Staff" at bounding box center [79, 79] width 79 height 8
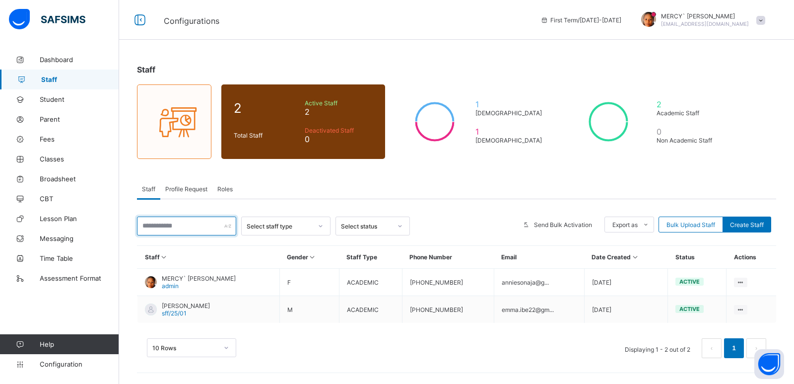
click at [214, 223] on input "text" at bounding box center [186, 225] width 99 height 19
click at [295, 340] on div "10 Rows Displaying 1 - 2 out of 2 1" at bounding box center [457, 348] width 620 height 20
click at [367, 232] on div "Select status" at bounding box center [363, 226] width 55 height 14
click at [563, 225] on span "Send Bulk Activation" at bounding box center [563, 224] width 58 height 7
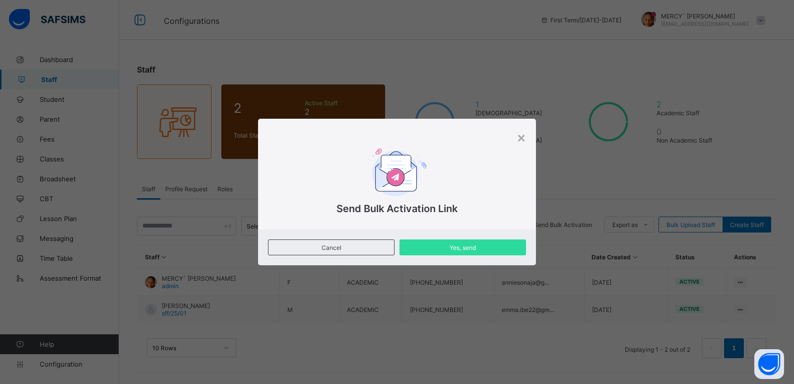
click at [640, 224] on div "× Send Bulk Activation Link Cancel Yes, send" at bounding box center [397, 192] width 794 height 384
click at [518, 139] on div "×" at bounding box center [521, 137] width 9 height 17
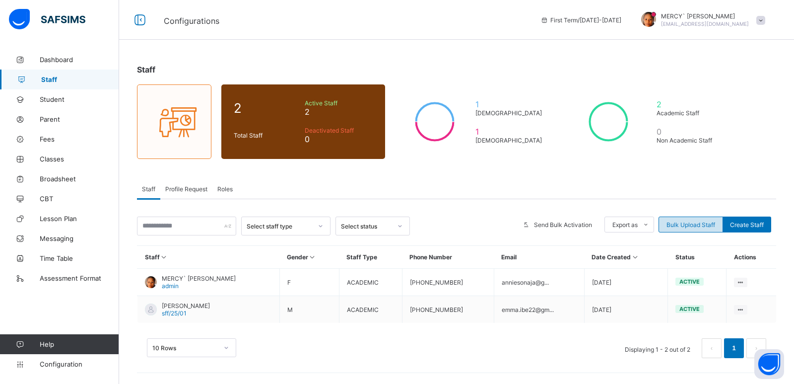
click at [685, 226] on span "Bulk Upload Staff" at bounding box center [691, 224] width 49 height 7
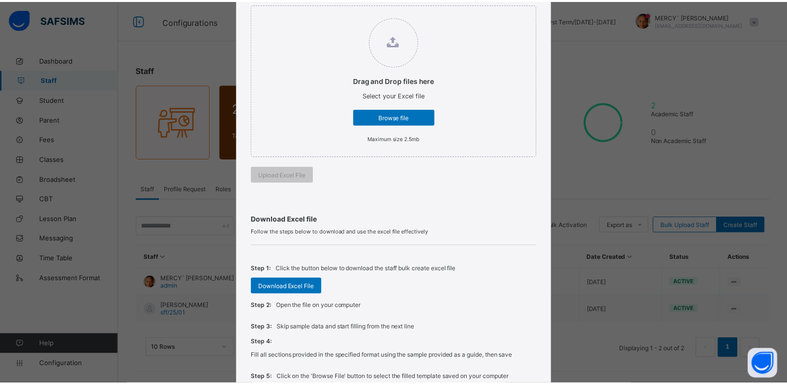
scroll to position [229, 0]
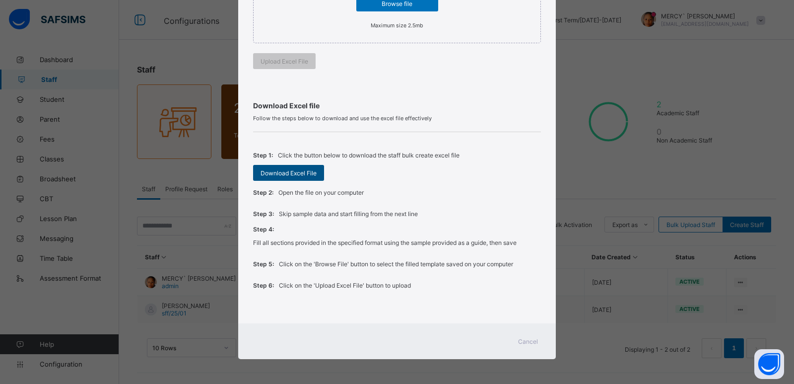
click at [277, 170] on span "Download Excel File" at bounding box center [289, 172] width 56 height 7
click at [529, 341] on span "Cancel" at bounding box center [528, 341] width 20 height 7
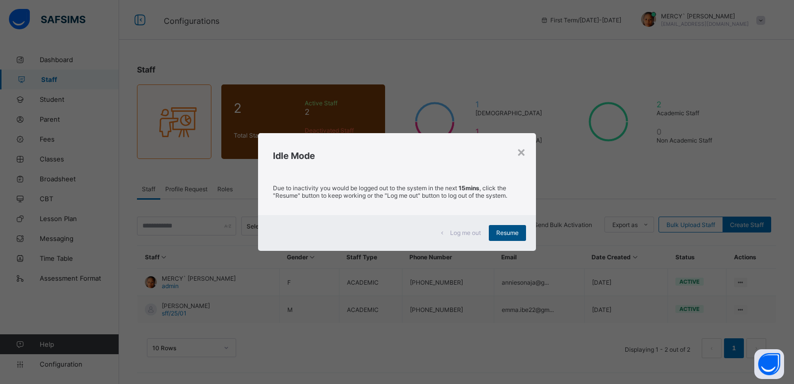
click at [504, 231] on span "Resume" at bounding box center [507, 232] width 22 height 7
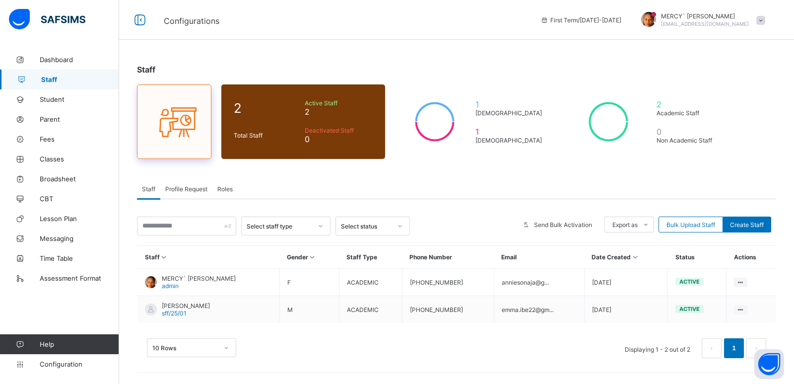
click at [169, 141] on div at bounding box center [174, 121] width 54 height 41
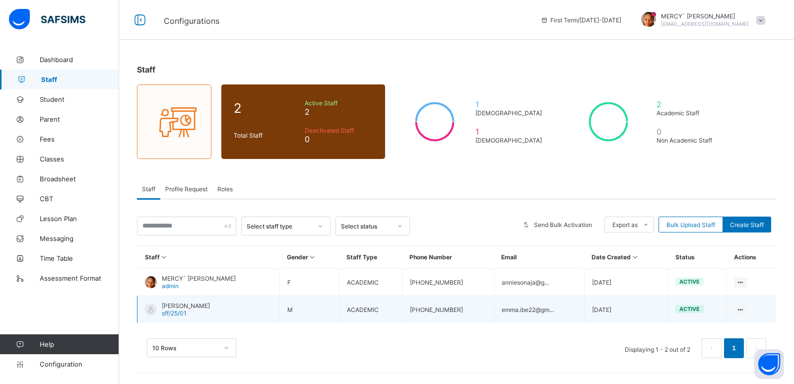
click at [359, 309] on td "ACADEMIC" at bounding box center [370, 309] width 63 height 27
click at [201, 308] on span "EMMANUEL UKPABI IBEKWE" at bounding box center [186, 305] width 48 height 7
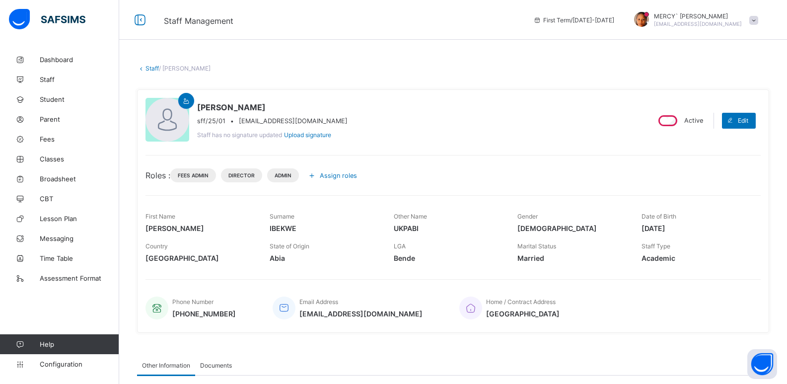
click at [144, 68] on icon at bounding box center [141, 68] width 8 height 7
click at [146, 69] on link "Staff" at bounding box center [151, 68] width 13 height 7
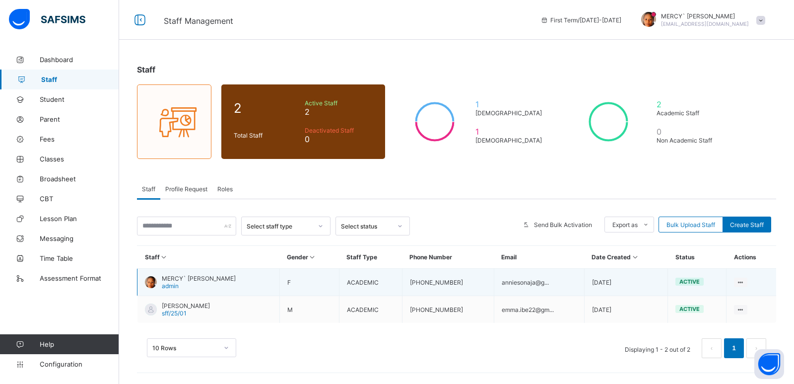
click at [214, 288] on div "MERCY` CHIZARAM KENNETH admin" at bounding box center [199, 282] width 74 height 15
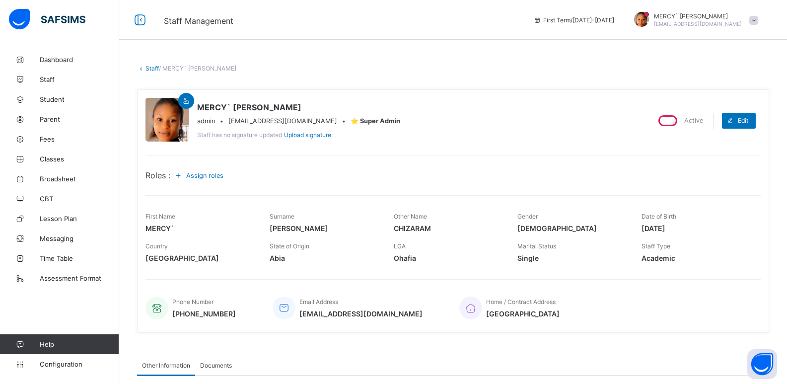
click at [202, 179] on div "Assign roles" at bounding box center [200, 175] width 61 height 16
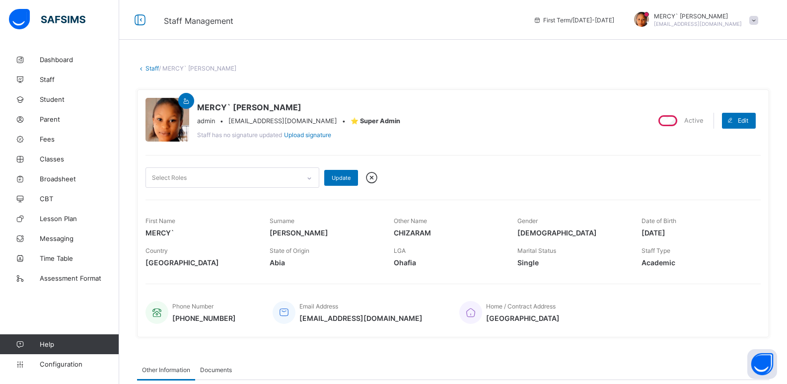
click at [297, 178] on div "Select Roles" at bounding box center [223, 177] width 154 height 19
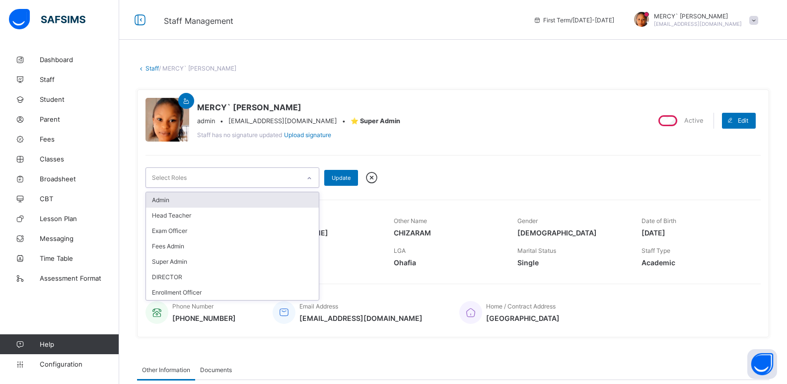
click at [286, 203] on div "Admin" at bounding box center [232, 199] width 173 height 15
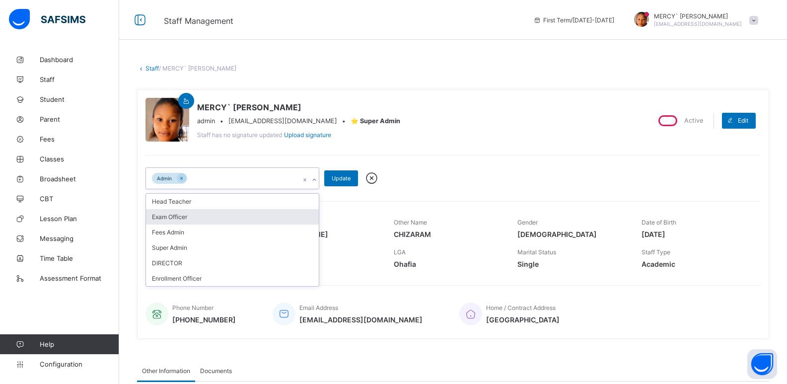
click at [271, 218] on div "Exam Officer" at bounding box center [232, 216] width 173 height 15
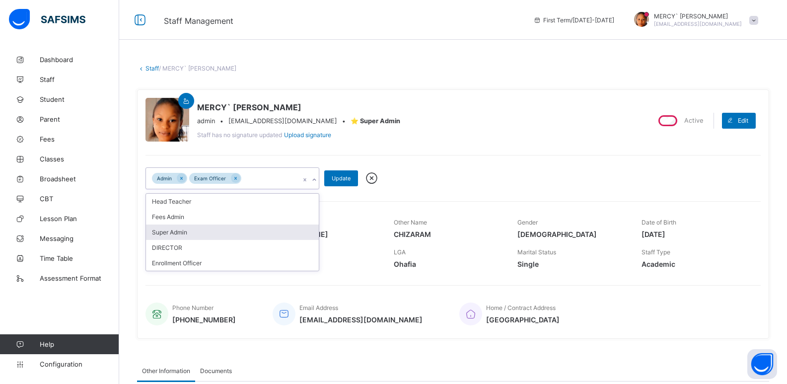
click at [260, 236] on div "Super Admin" at bounding box center [232, 231] width 173 height 15
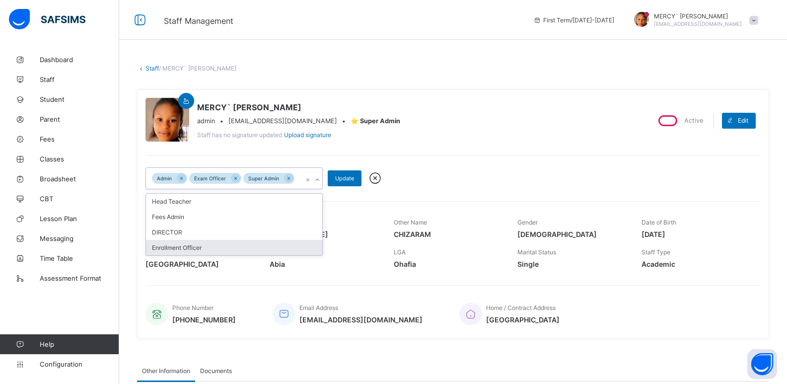
click at [251, 244] on div "Enrollment Officer" at bounding box center [234, 247] width 176 height 15
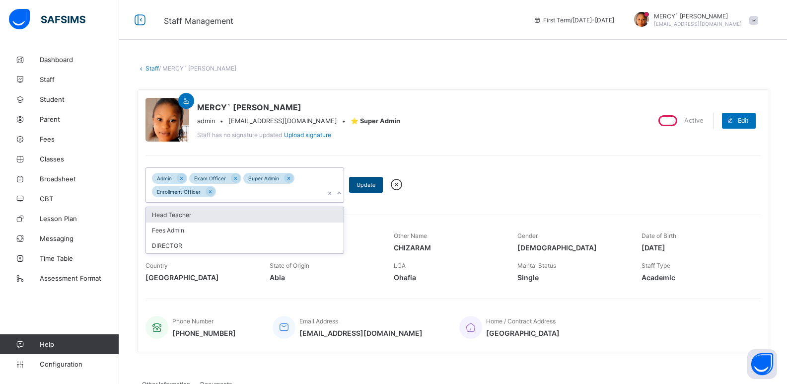
click at [368, 178] on div "Update" at bounding box center [366, 185] width 34 height 16
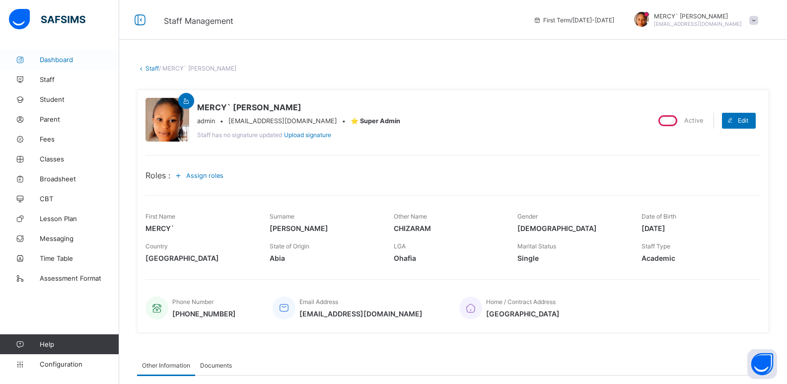
click at [80, 56] on span "Dashboard" at bounding box center [79, 60] width 79 height 8
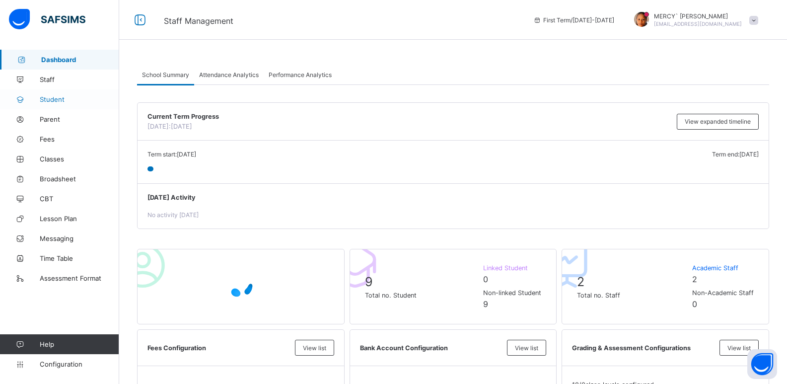
click at [78, 103] on span "Student" at bounding box center [79, 99] width 79 height 8
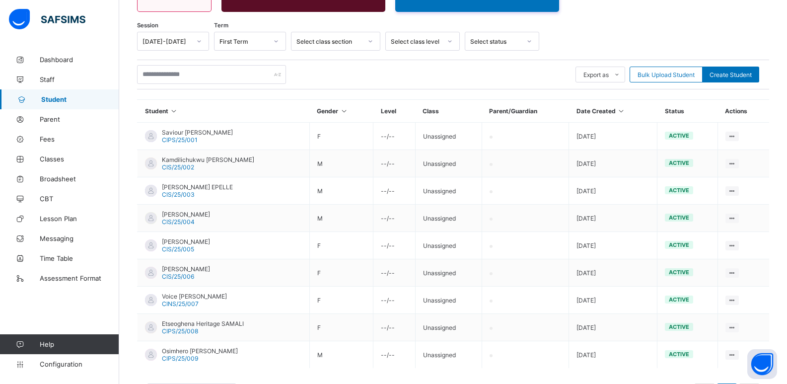
scroll to position [148, 0]
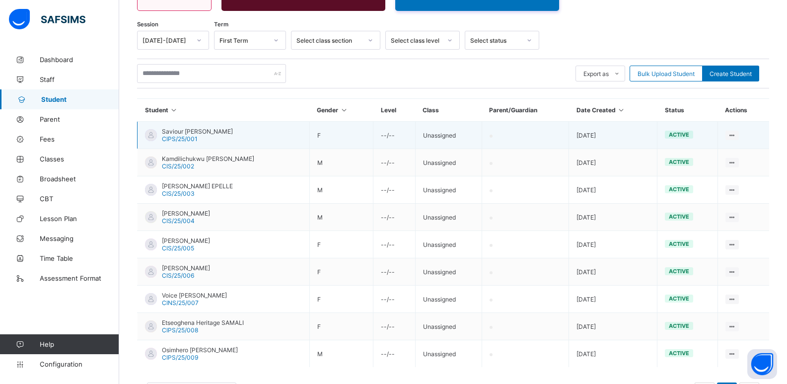
click at [431, 142] on td "Unassigned" at bounding box center [448, 135] width 67 height 27
click at [383, 130] on td "--/--" at bounding box center [394, 135] width 42 height 27
click at [182, 132] on span "Saviour [PERSON_NAME]" at bounding box center [197, 131] width 71 height 7
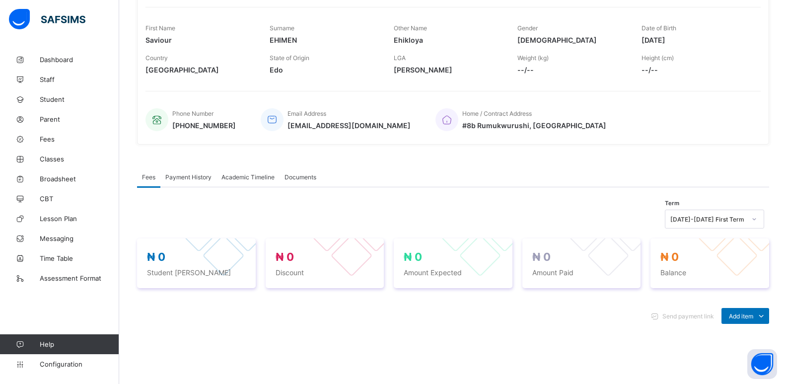
click at [261, 178] on span "Academic Timeline" at bounding box center [247, 176] width 53 height 7
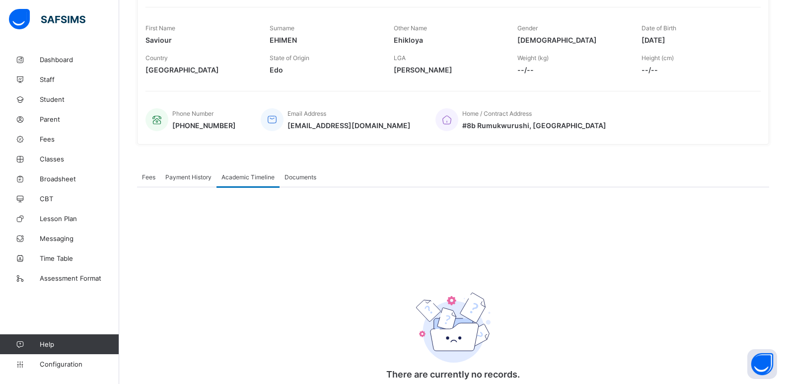
click at [303, 172] on div "Documents" at bounding box center [301, 177] width 42 height 20
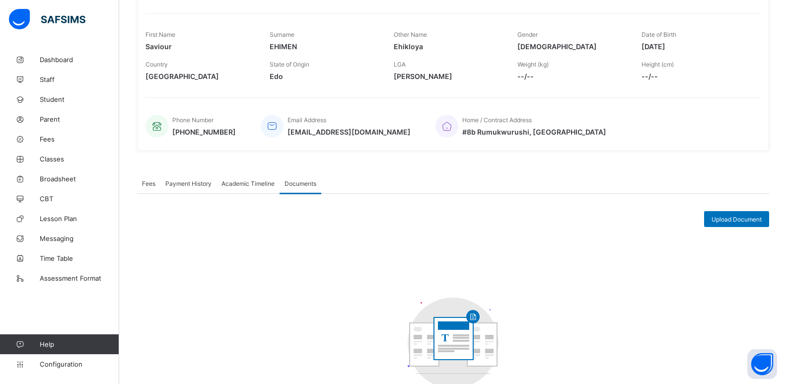
scroll to position [11, 0]
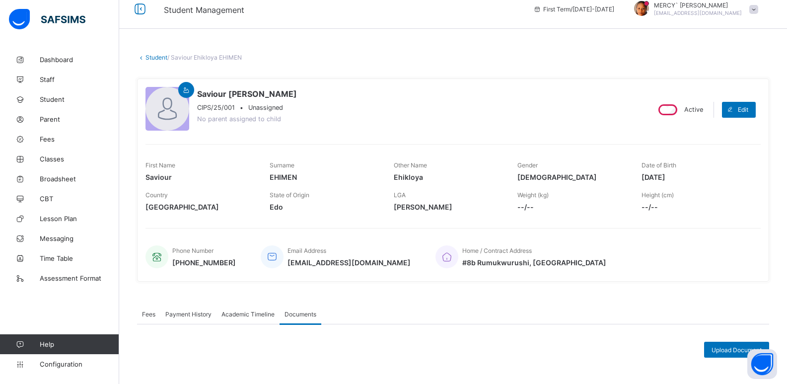
click at [270, 106] on span "Unassigned" at bounding box center [265, 107] width 35 height 7
click at [63, 165] on link "Classes" at bounding box center [59, 159] width 119 height 20
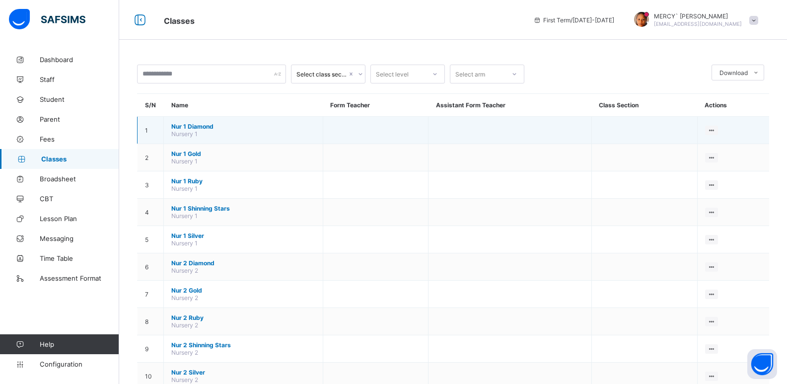
click at [206, 135] on td "Nur 1 Diamond Nursery 1" at bounding box center [243, 130] width 159 height 27
click at [719, 136] on td "View Class Assign form Teacher" at bounding box center [733, 130] width 72 height 27
click at [699, 147] on div "View Class" at bounding box center [685, 149] width 57 height 10
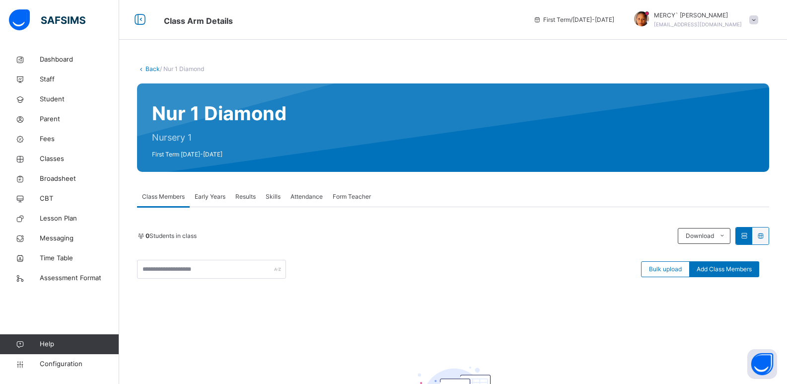
click at [178, 68] on span "/ Nur 1 Diamond" at bounding box center [182, 68] width 44 height 7
click at [145, 70] on link "Back" at bounding box center [152, 68] width 14 height 7
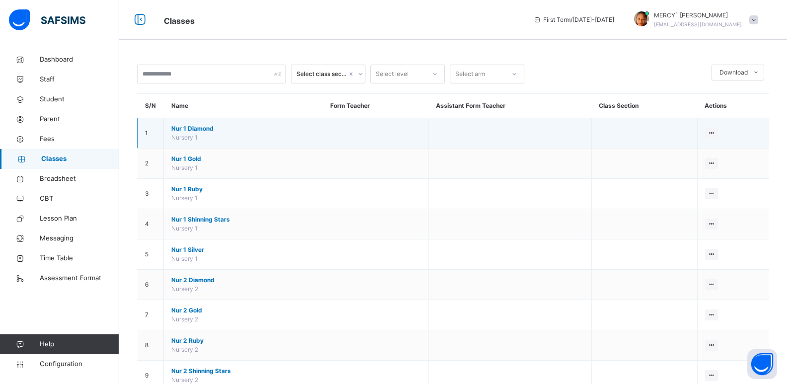
click at [467, 127] on td at bounding box center [509, 133] width 163 height 30
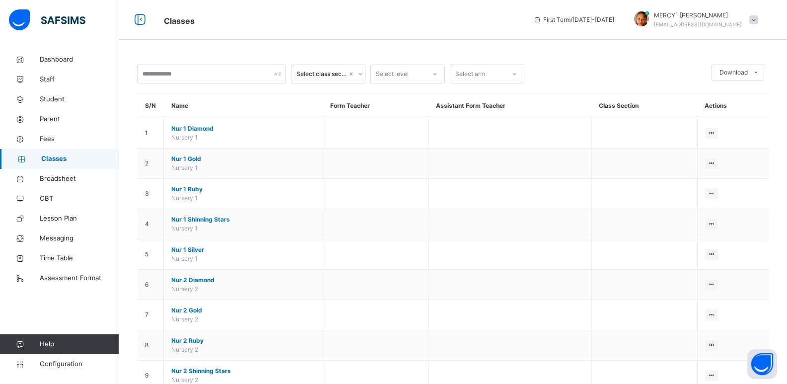
click at [487, 78] on div "Select arm" at bounding box center [477, 74] width 55 height 15
click at [473, 115] on div "Shinning Stars" at bounding box center [486, 113] width 73 height 17
click at [330, 70] on div "Select class section" at bounding box center [321, 74] width 51 height 9
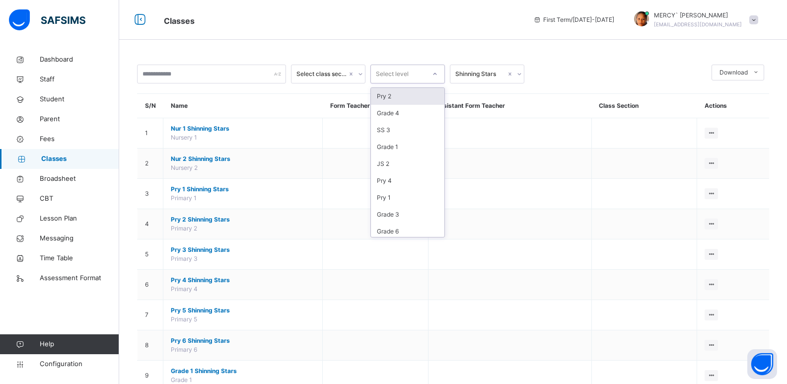
click at [404, 71] on div "Select level" at bounding box center [392, 74] width 33 height 19
click at [60, 367] on span "Configuration" at bounding box center [79, 364] width 79 height 10
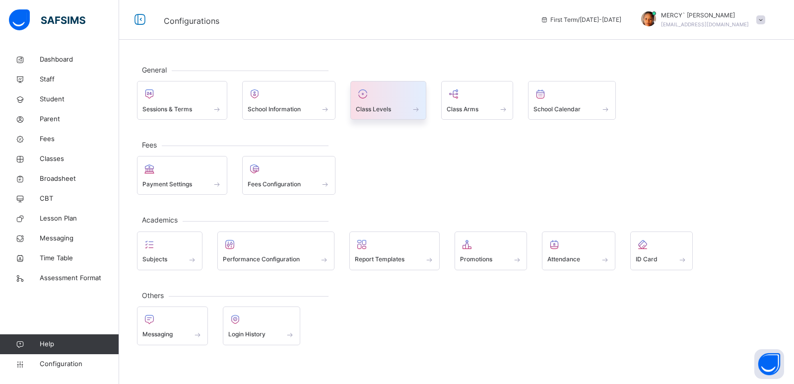
click at [378, 116] on div "Class Levels" at bounding box center [389, 100] width 76 height 39
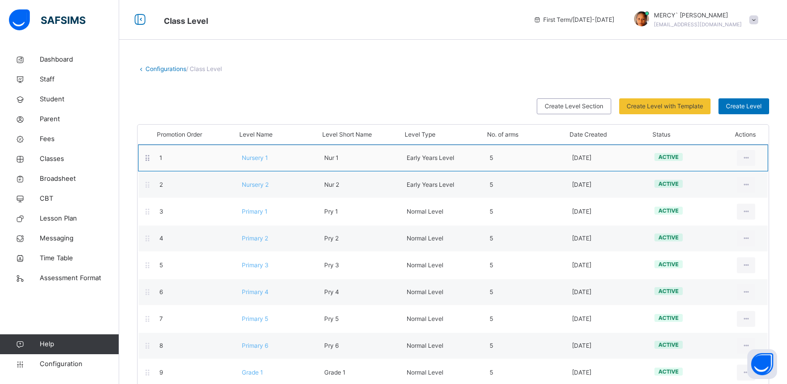
click at [544, 157] on div "5" at bounding box center [523, 157] width 82 height 9
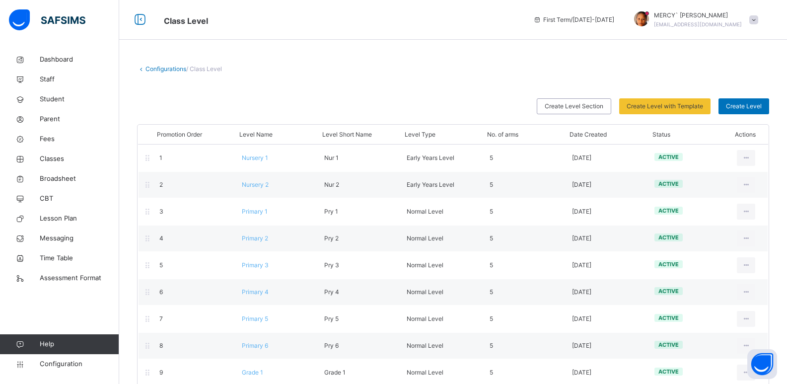
click at [146, 71] on link "Configurations" at bounding box center [165, 68] width 41 height 7
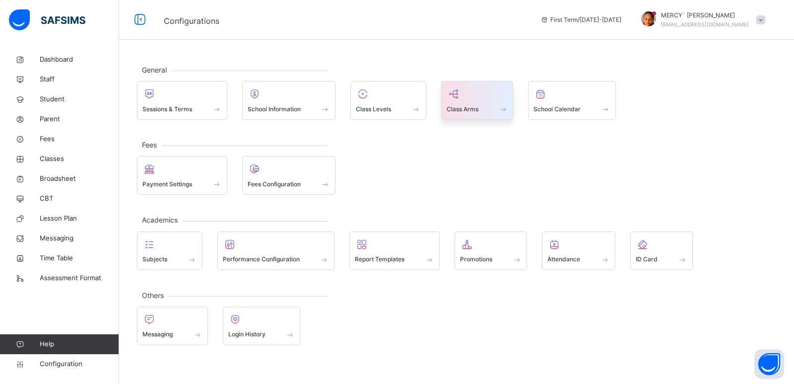
click at [468, 117] on div "Class Arms" at bounding box center [477, 100] width 72 height 39
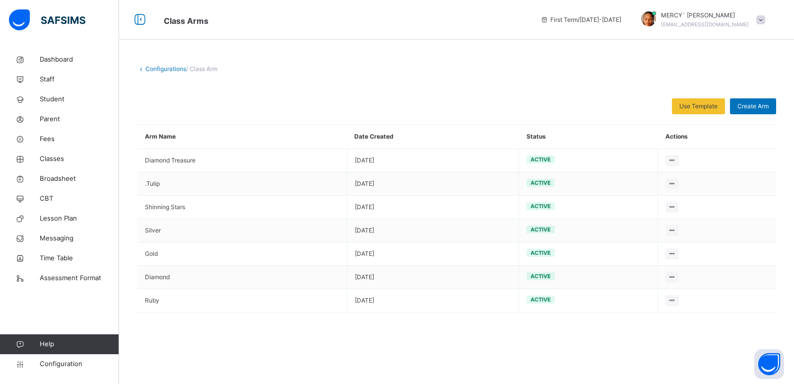
click at [157, 70] on link "Configurations" at bounding box center [165, 68] width 41 height 7
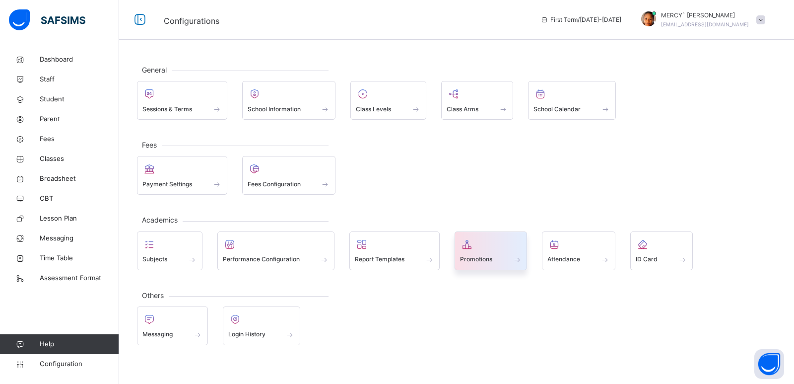
click at [491, 260] on span "Promotions" at bounding box center [476, 259] width 32 height 9
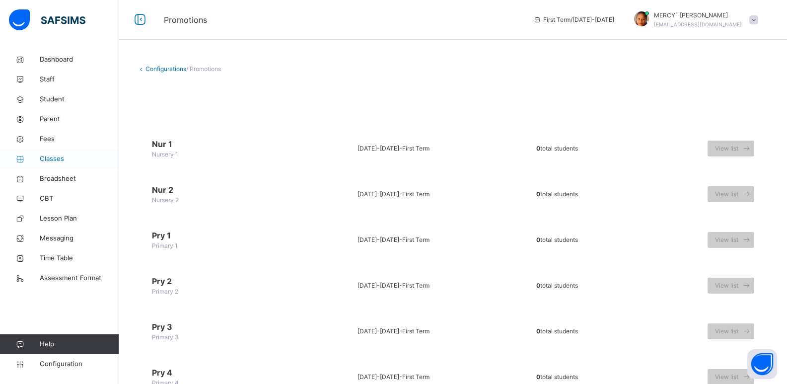
click at [58, 162] on span "Classes" at bounding box center [79, 159] width 79 height 10
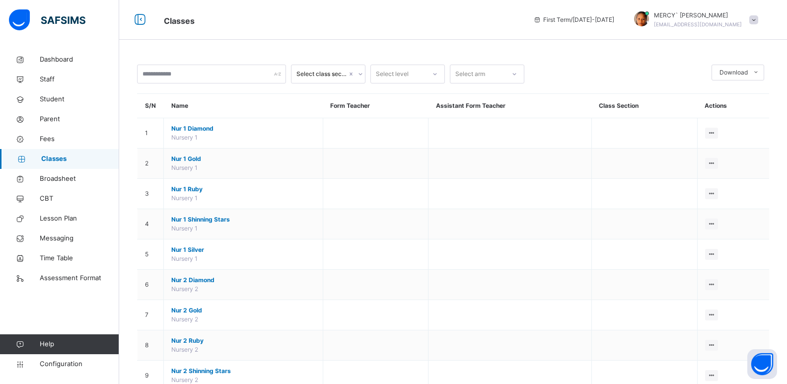
click at [450, 140] on td at bounding box center [509, 133] width 163 height 30
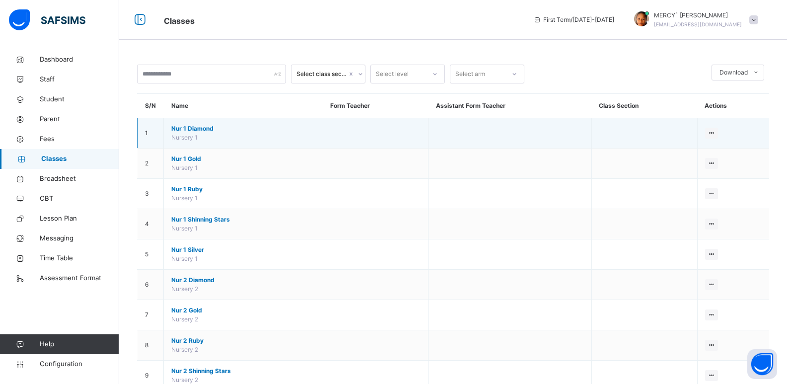
click at [409, 130] on td at bounding box center [376, 133] width 106 height 30
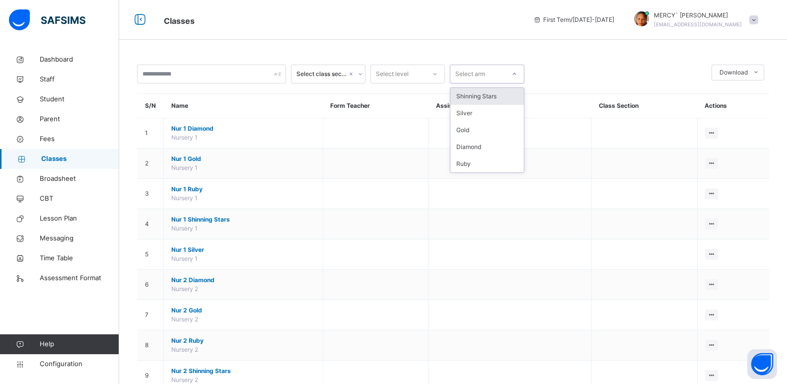
click at [475, 75] on div "Select arm" at bounding box center [470, 74] width 30 height 19
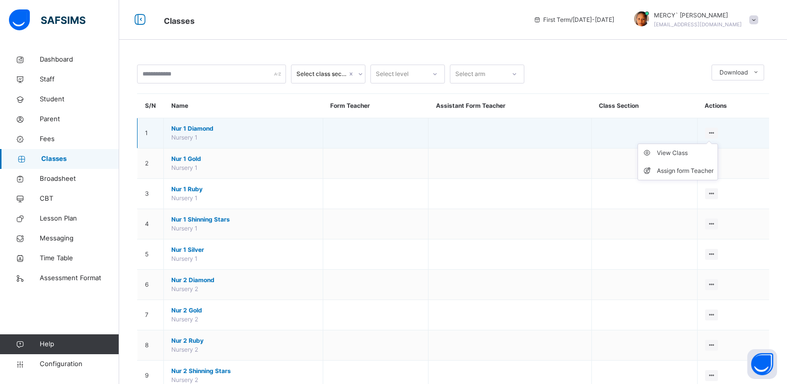
click at [716, 143] on ul "View Class Assign form Teacher" at bounding box center [677, 161] width 80 height 37
click at [681, 158] on li "View Class" at bounding box center [677, 153] width 79 height 18
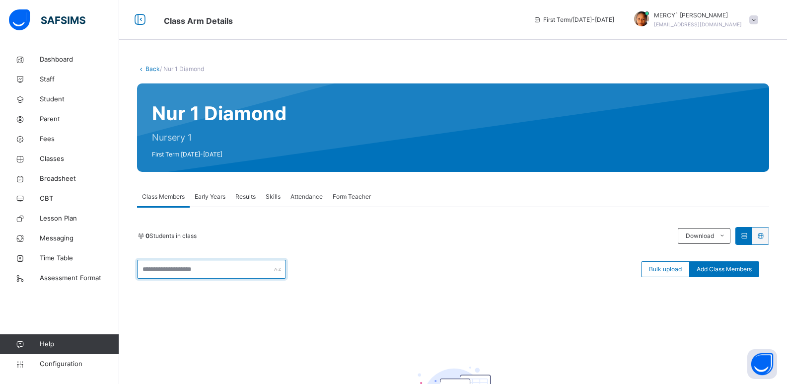
click at [204, 271] on input "text" at bounding box center [211, 269] width 149 height 19
click at [364, 232] on div "0 Students in class" at bounding box center [405, 235] width 536 height 9
click at [70, 106] on link "Student" at bounding box center [59, 99] width 119 height 20
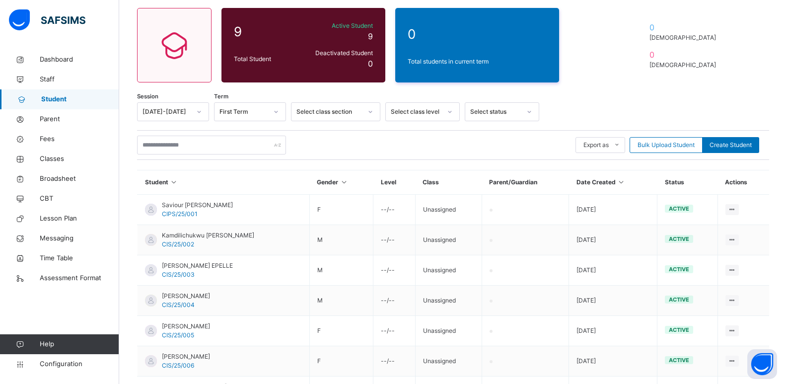
scroll to position [79, 0]
click at [315, 109] on div "Select class section" at bounding box center [329, 111] width 66 height 9
click at [614, 88] on div "Student 9 Total Student Active Student 9 Deactivated Student 0 0 Total students…" at bounding box center [453, 249] width 668 height 556
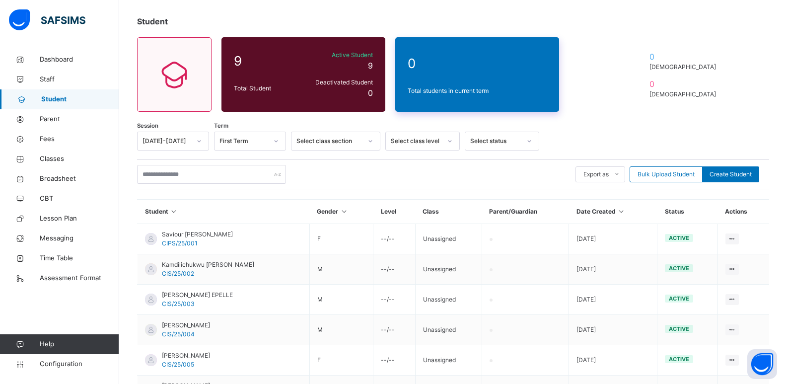
scroll to position [0, 0]
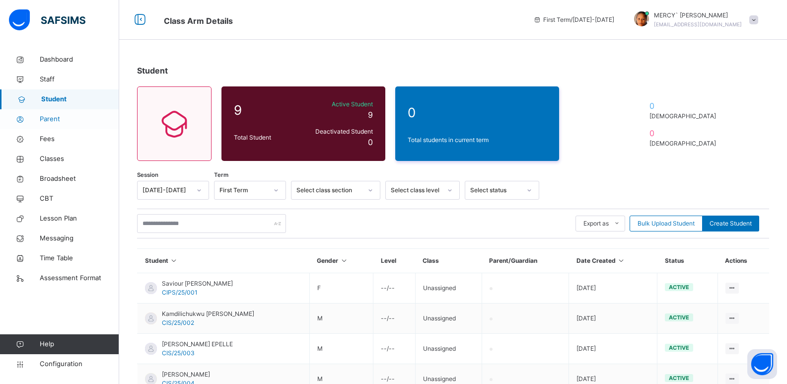
click at [98, 124] on span "Parent" at bounding box center [79, 119] width 79 height 10
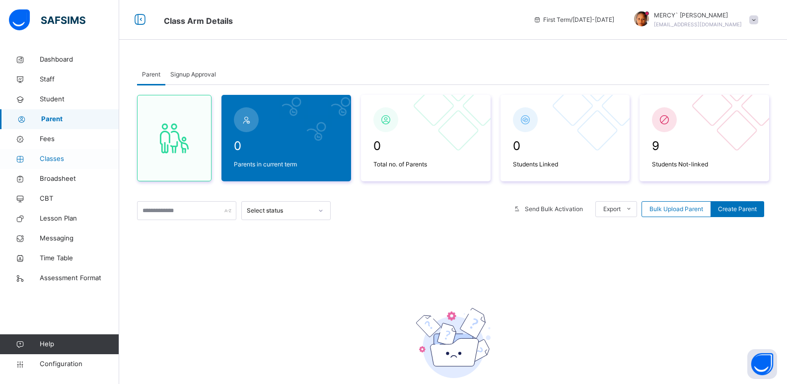
click at [71, 156] on span "Classes" at bounding box center [79, 159] width 79 height 10
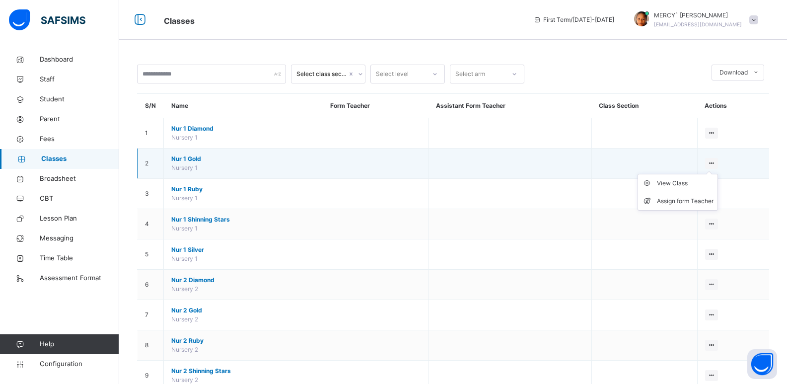
click at [716, 164] on icon at bounding box center [712, 162] width 8 height 7
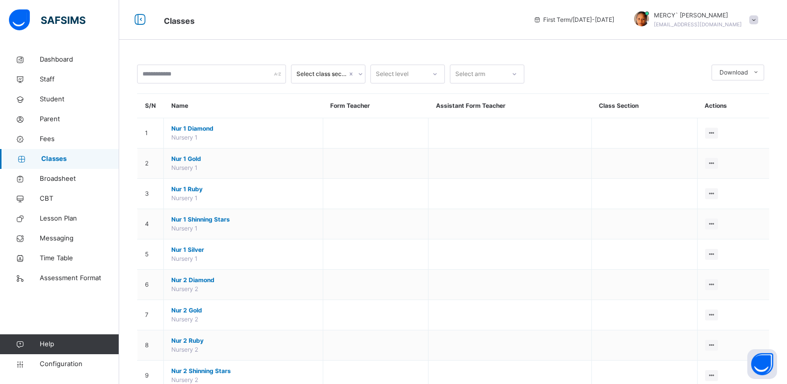
click at [521, 76] on div at bounding box center [514, 74] width 17 height 16
click at [496, 113] on div "Silver" at bounding box center [486, 113] width 73 height 17
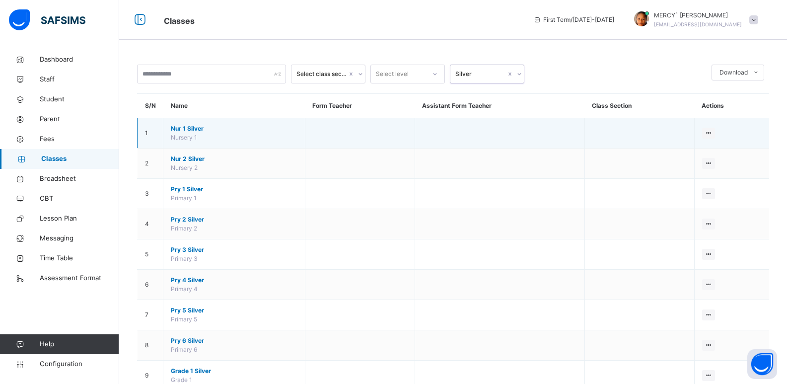
click at [342, 134] on td at bounding box center [360, 133] width 110 height 30
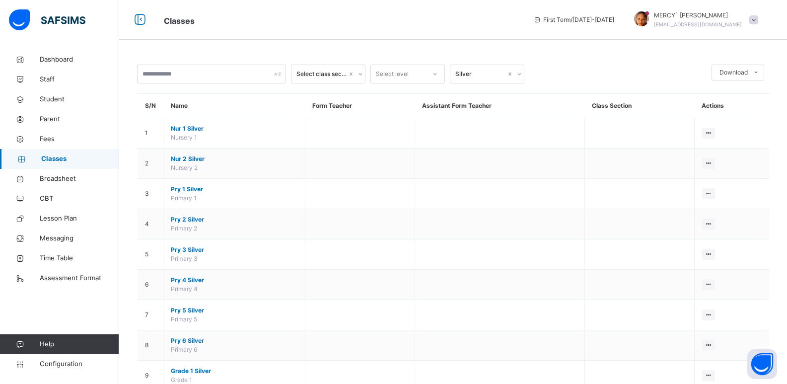
click at [317, 78] on div "Select class section" at bounding box center [321, 74] width 51 height 9
click at [394, 74] on div "Select level" at bounding box center [392, 74] width 33 height 19
click at [374, 118] on div "SS 3" at bounding box center [407, 113] width 73 height 17
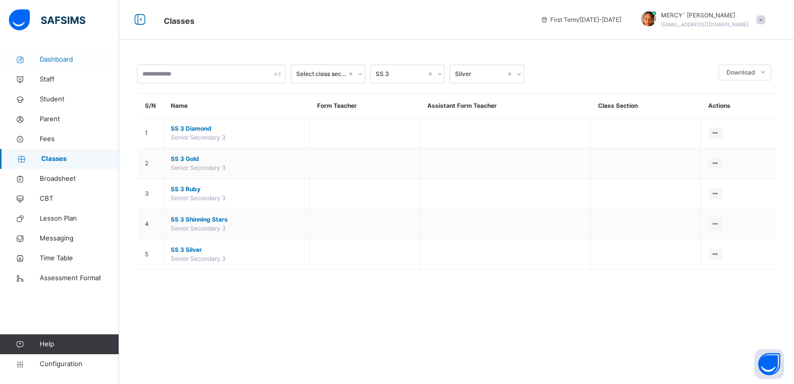
click at [96, 62] on span "Dashboard" at bounding box center [79, 60] width 79 height 10
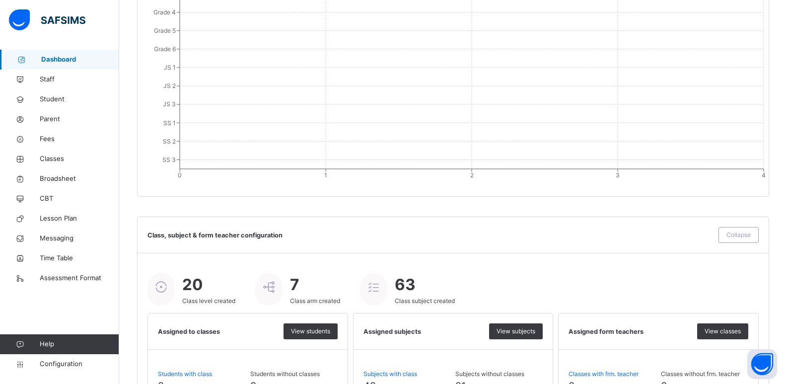
scroll to position [1065, 0]
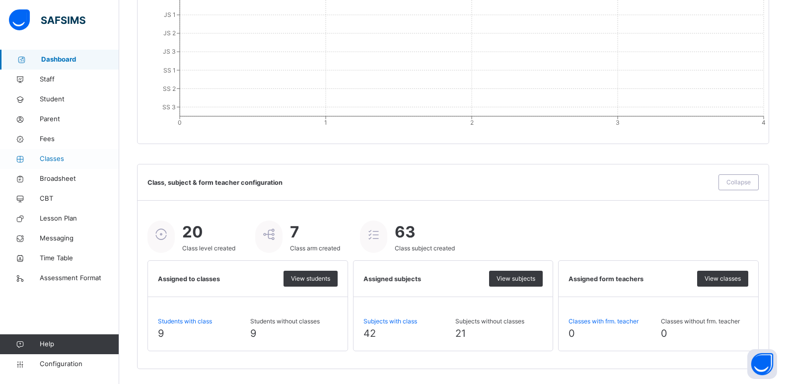
click at [54, 162] on span "Classes" at bounding box center [79, 159] width 79 height 10
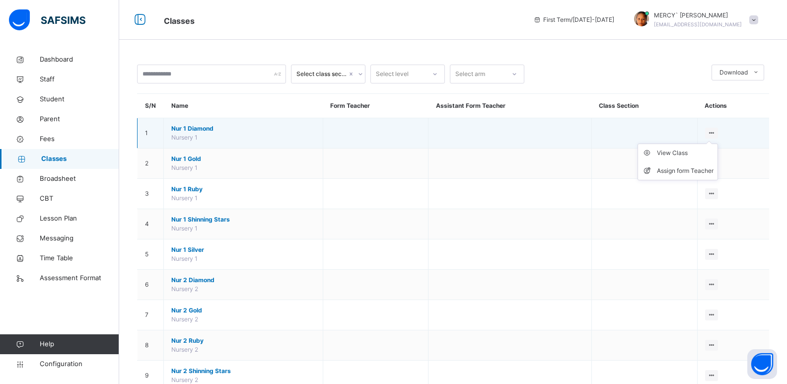
click at [713, 132] on icon at bounding box center [712, 132] width 8 height 7
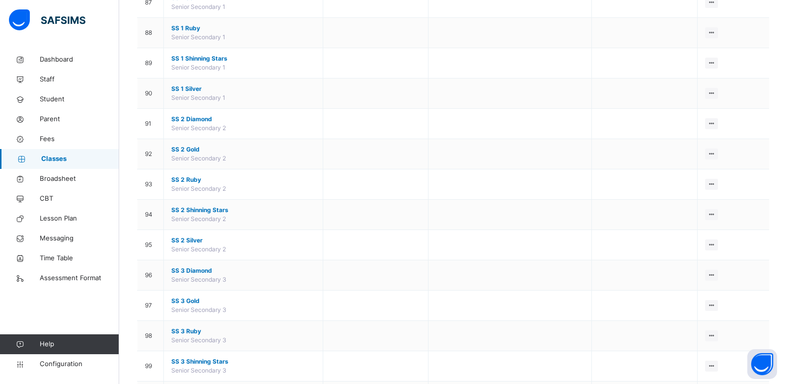
scroll to position [2788, 0]
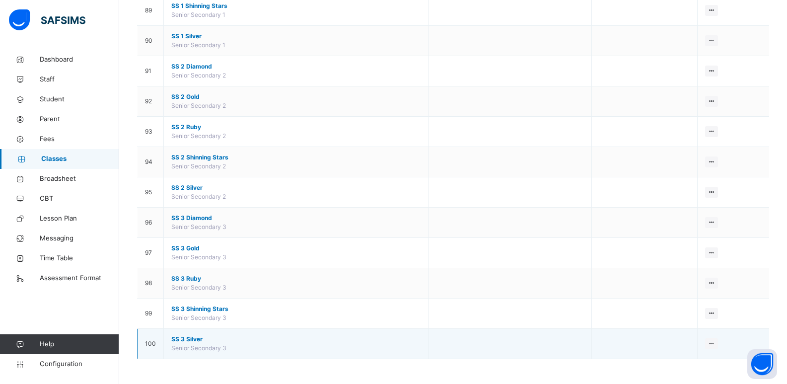
click at [204, 349] on span "Senior Secondary 3" at bounding box center [198, 347] width 55 height 7
click at [216, 337] on span "SS 3 Silver" at bounding box center [243, 339] width 144 height 9
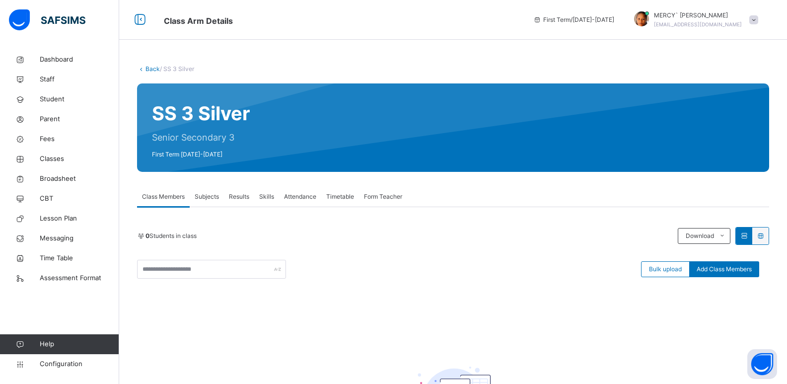
click at [211, 197] on span "Subjects" at bounding box center [207, 196] width 24 height 9
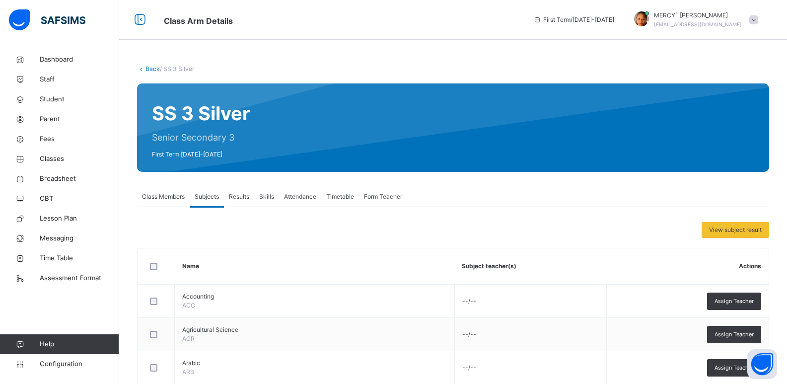
click at [243, 195] on span "Results" at bounding box center [239, 196] width 20 height 9
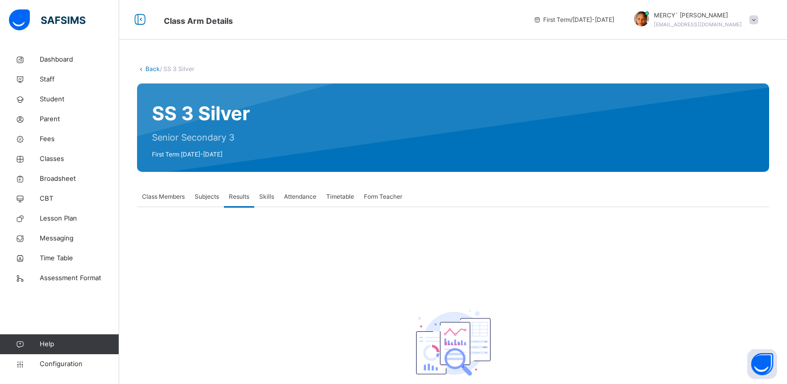
click at [266, 197] on span "Skills" at bounding box center [266, 196] width 15 height 9
click at [298, 196] on span "Attendance" at bounding box center [300, 196] width 32 height 9
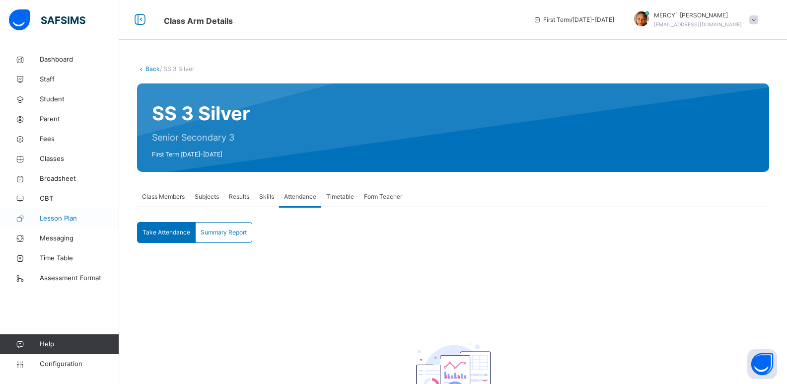
click at [78, 222] on span "Lesson Plan" at bounding box center [79, 218] width 79 height 10
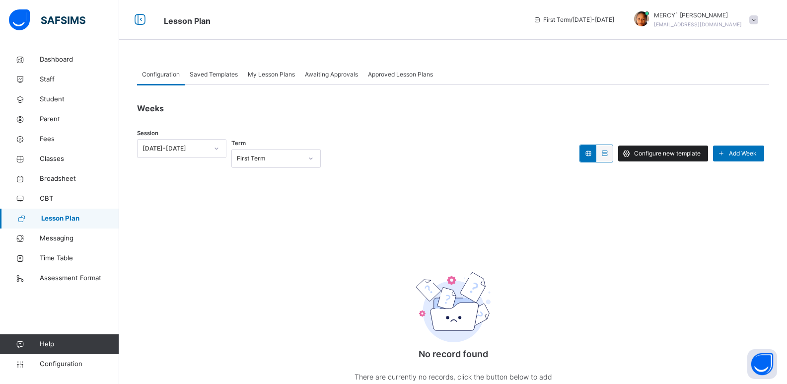
click at [692, 152] on span "Configure new template" at bounding box center [667, 153] width 67 height 9
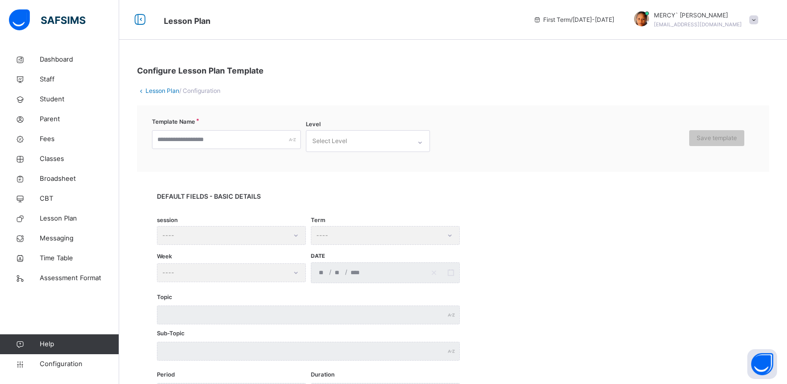
click at [231, 233] on div "session ----" at bounding box center [231, 235] width 149 height 19
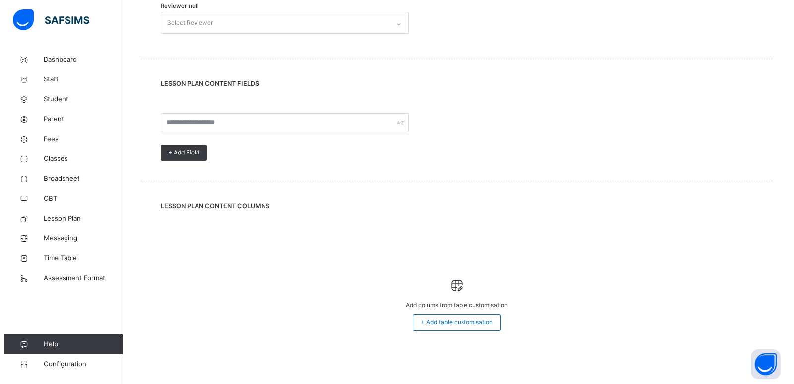
scroll to position [471, 0]
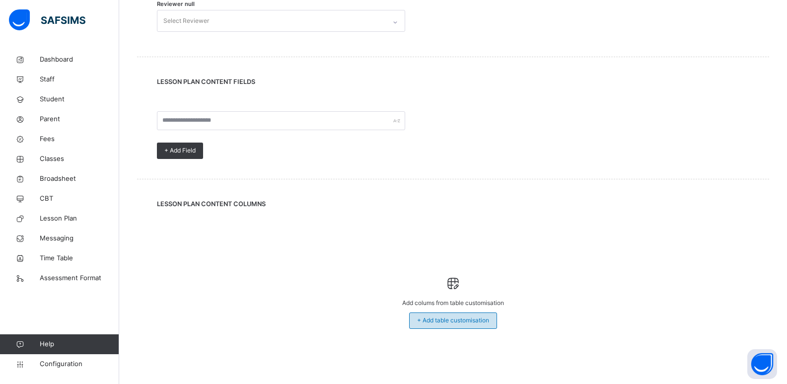
click at [430, 316] on span "+ Add table customisation" at bounding box center [453, 320] width 72 height 9
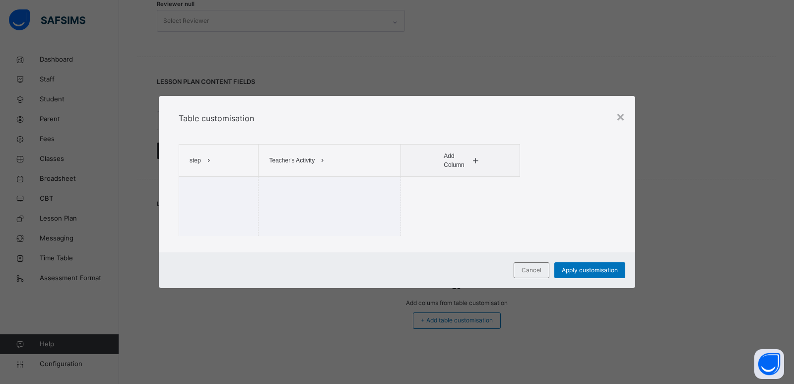
click at [488, 158] on th "Add Column" at bounding box center [460, 160] width 119 height 32
click at [579, 276] on div "Apply customisation" at bounding box center [590, 270] width 71 height 16
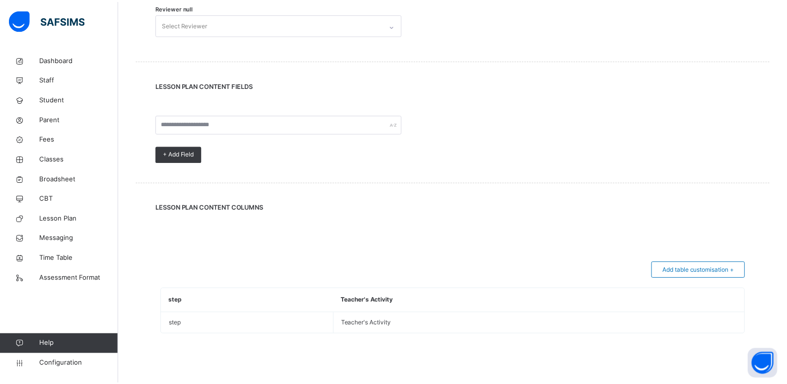
scroll to position [467, 0]
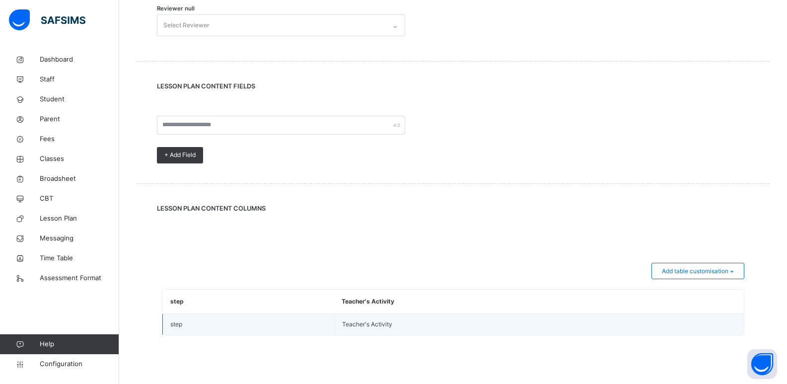
click at [458, 316] on td "Teacher's Activity" at bounding box center [539, 324] width 410 height 21
click at [432, 320] on td "Teacher's Activity" at bounding box center [539, 324] width 410 height 21
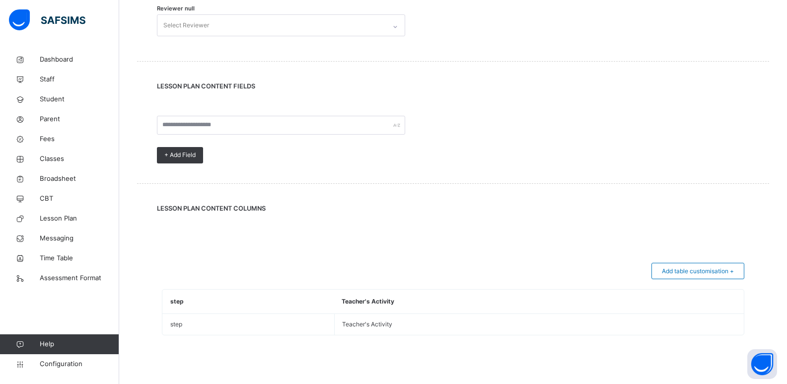
click at [466, 234] on span at bounding box center [453, 225] width 592 height 25
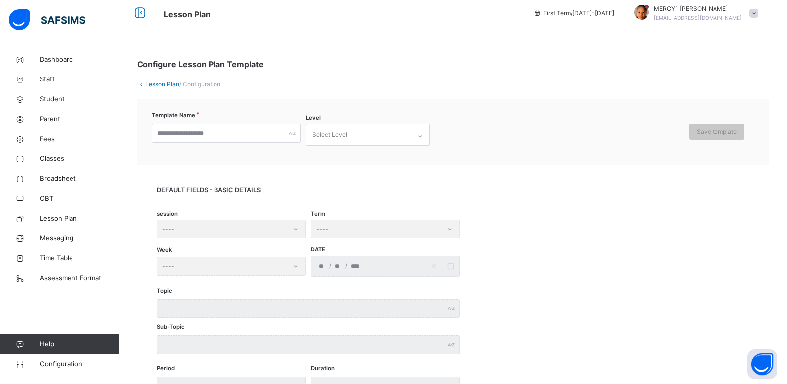
scroll to position [0, 0]
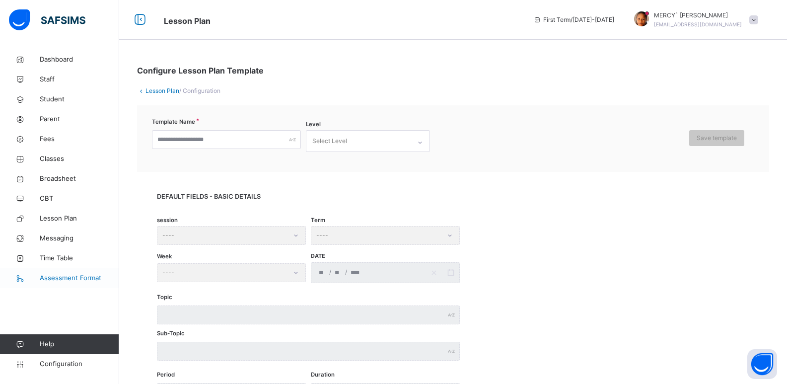
click at [94, 283] on link "Assessment Format" at bounding box center [59, 278] width 119 height 20
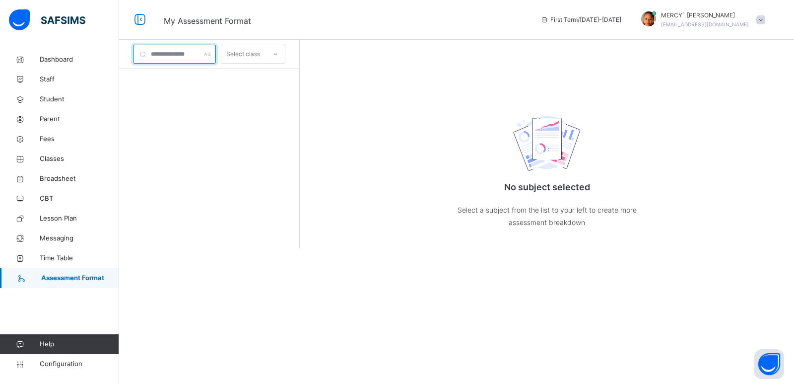
click at [203, 48] on input "text" at bounding box center [174, 54] width 83 height 19
click at [284, 53] on div at bounding box center [275, 54] width 17 height 16
click at [51, 254] on span "Time Table" at bounding box center [79, 258] width 79 height 10
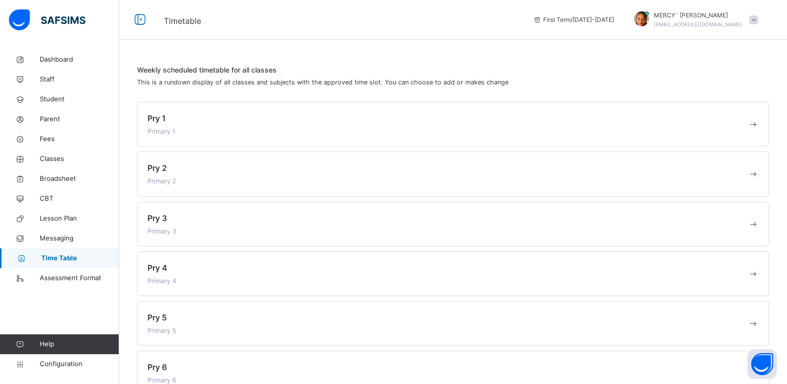
click at [238, 109] on div "Pry 1 Primary 1" at bounding box center [453, 124] width 632 height 45
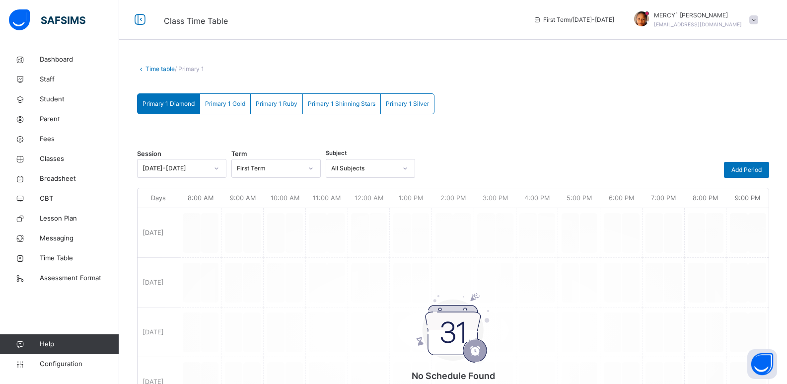
click at [217, 99] on div "Primary 1 Gold" at bounding box center [225, 104] width 51 height 20
click at [200, 221] on div "No Schedule Found You have not created any schedule yet for your classes, click…" at bounding box center [453, 330] width 631 height 275
click at [280, 107] on span "Primary 1 Ruby" at bounding box center [277, 103] width 42 height 9
click at [323, 106] on span "Primary 1 Shinning Stars" at bounding box center [342, 103] width 68 height 9
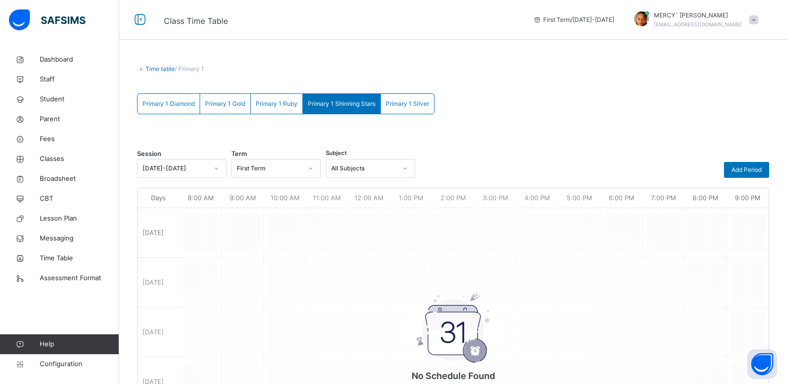
click at [396, 104] on span "Primary 1 Silver" at bounding box center [407, 103] width 43 height 9
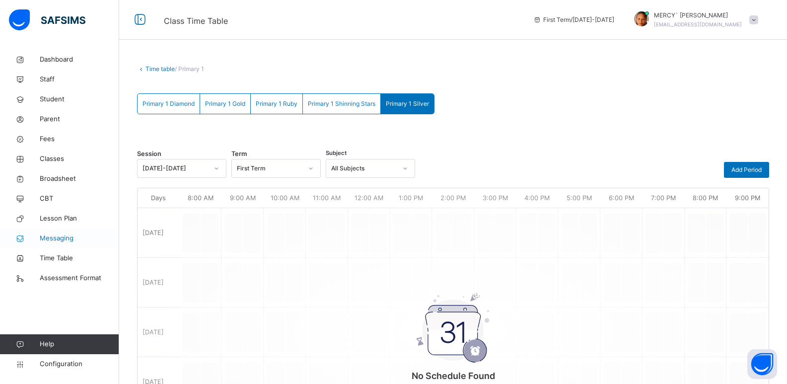
click at [56, 240] on span "Messaging" at bounding box center [79, 238] width 79 height 10
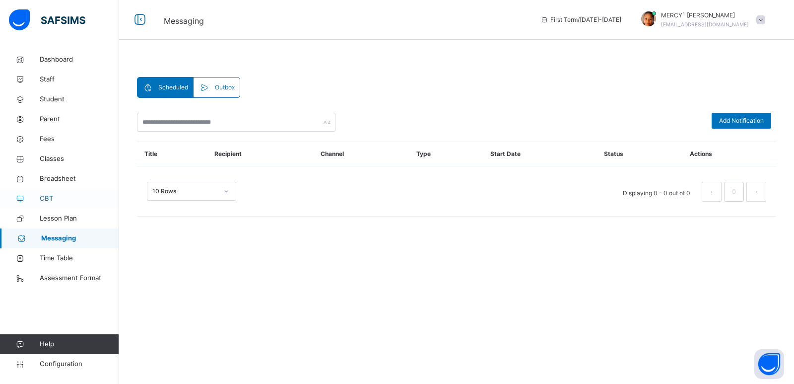
click at [63, 199] on span "CBT" at bounding box center [79, 199] width 79 height 10
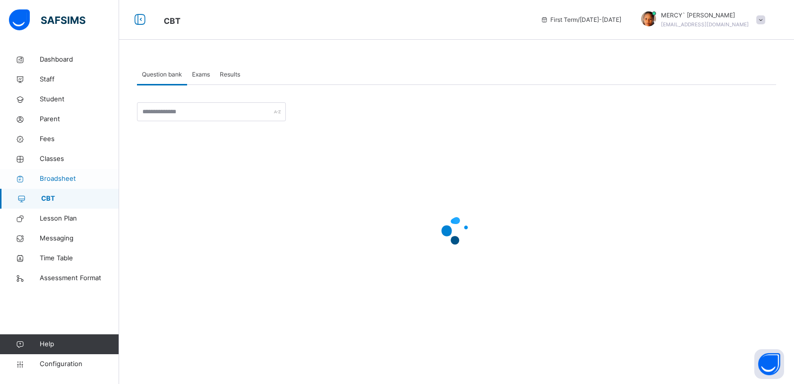
click at [80, 172] on link "Broadsheet" at bounding box center [59, 179] width 119 height 20
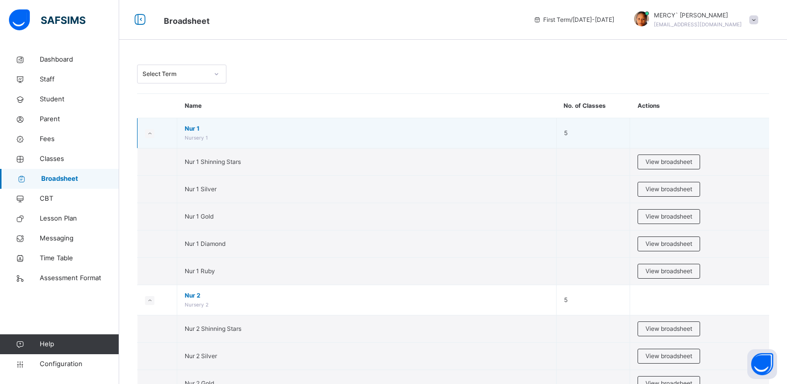
click at [149, 134] on icon at bounding box center [149, 133] width 5 height 5
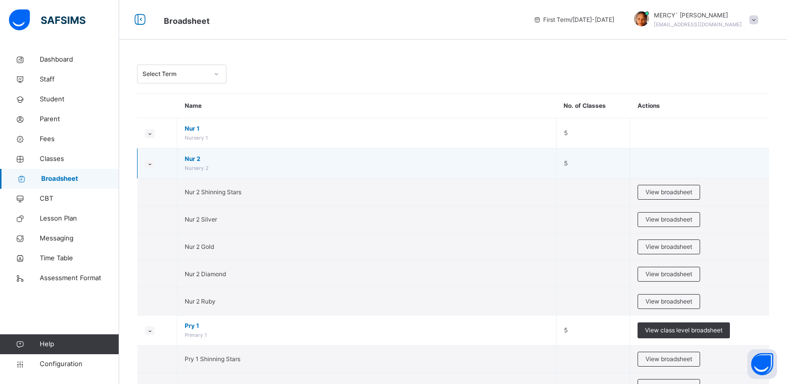
click at [152, 153] on td at bounding box center [158, 163] width 40 height 30
click at [153, 159] on small at bounding box center [149, 163] width 9 height 9
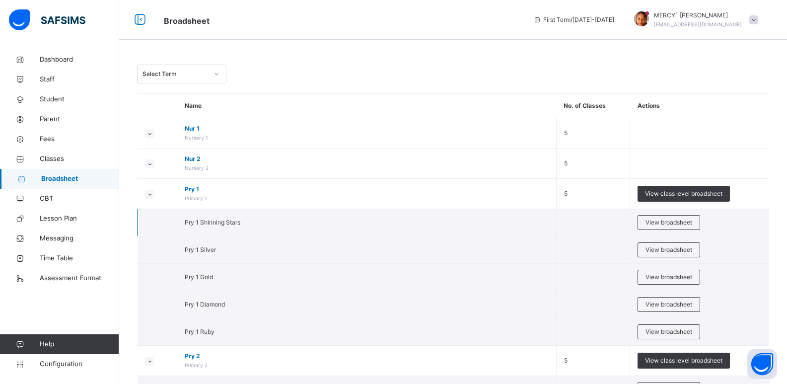
click at [148, 212] on td at bounding box center [158, 222] width 40 height 27
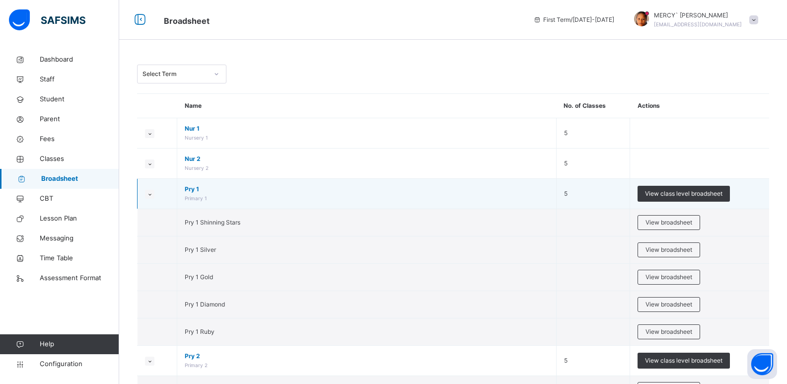
click at [150, 192] on icon at bounding box center [149, 194] width 5 height 5
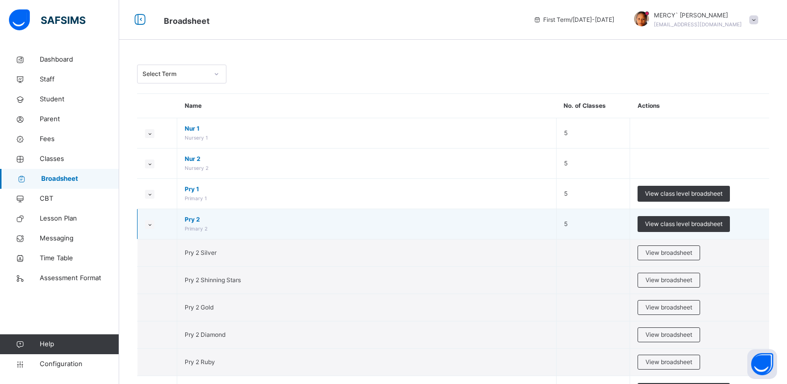
click at [145, 226] on small at bounding box center [149, 224] width 9 height 9
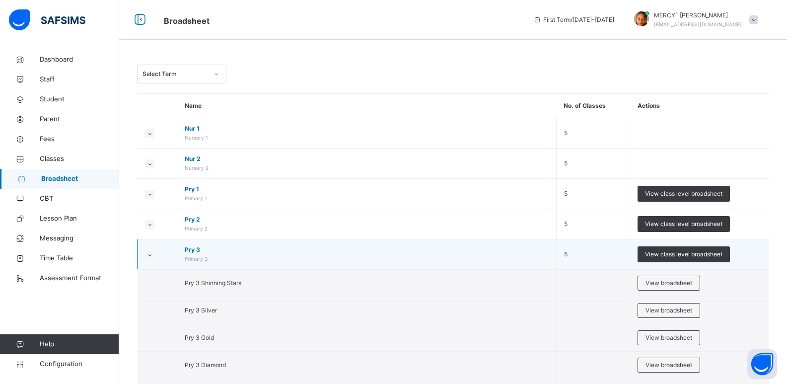
click at [147, 251] on small at bounding box center [149, 254] width 9 height 9
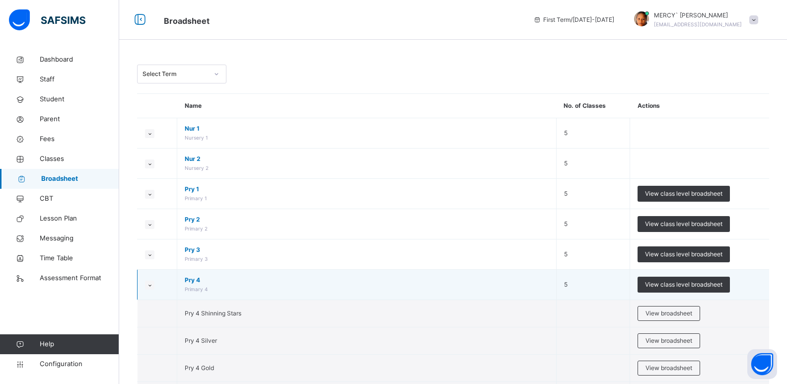
click at [149, 289] on small at bounding box center [149, 285] width 9 height 9
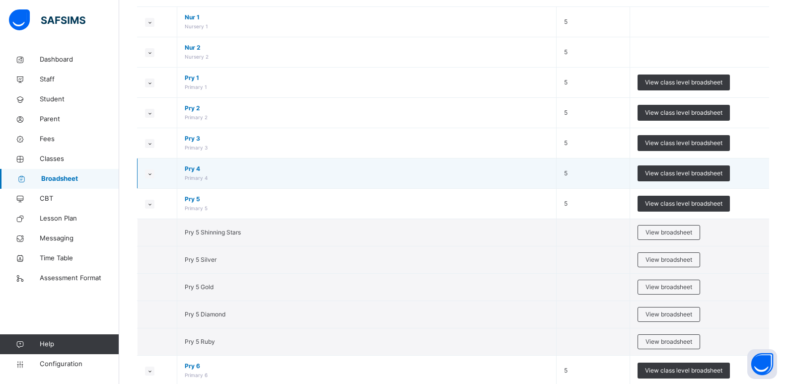
scroll to position [119, 0]
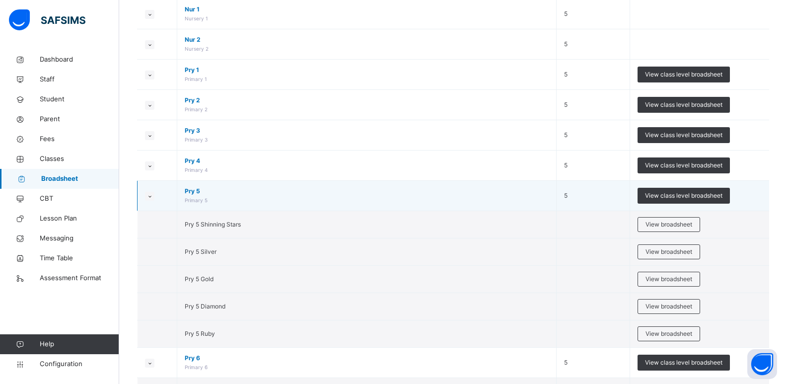
click at [150, 200] on small at bounding box center [149, 196] width 9 height 9
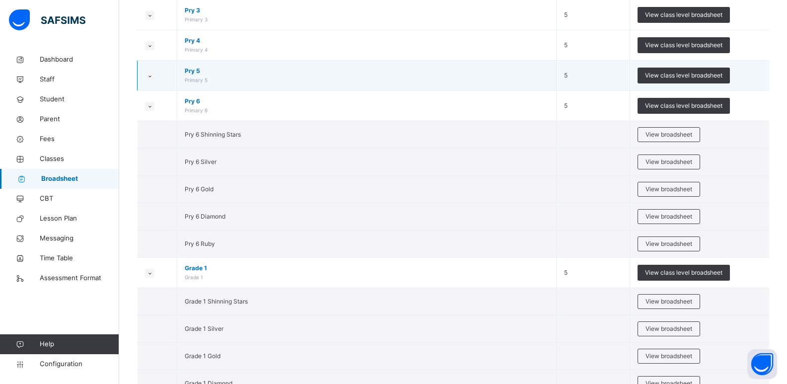
scroll to position [228, 0]
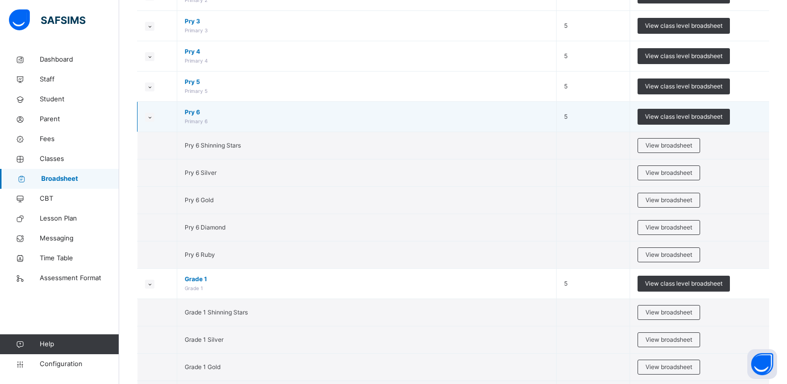
click at [152, 120] on small at bounding box center [149, 117] width 9 height 9
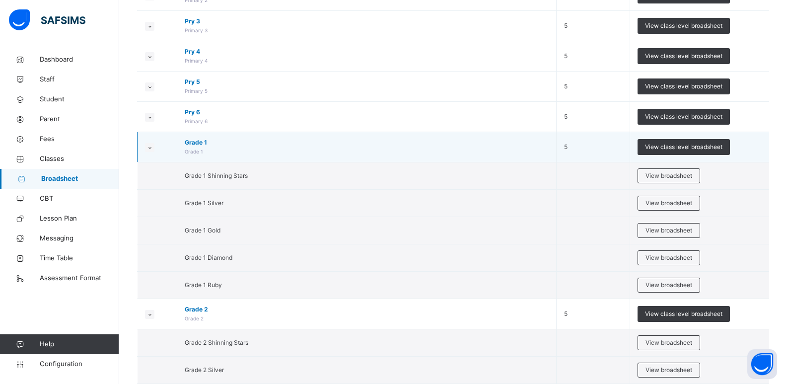
click at [151, 146] on icon at bounding box center [149, 147] width 5 height 5
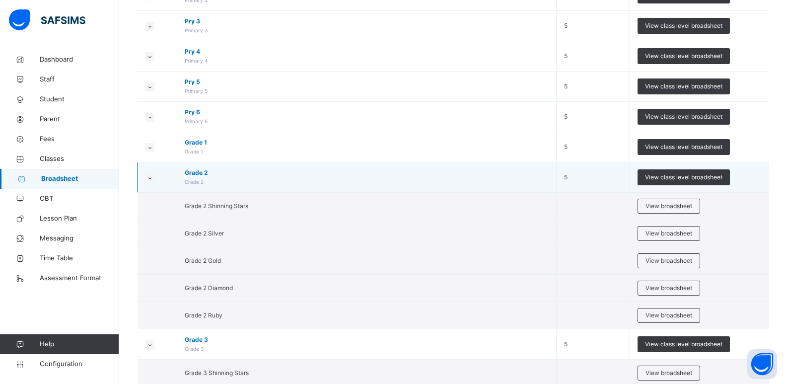
click at [152, 178] on small at bounding box center [149, 177] width 9 height 9
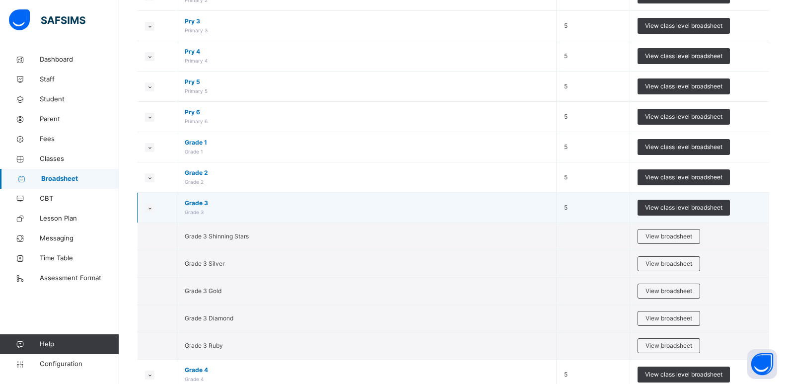
click at [152, 202] on td at bounding box center [158, 208] width 40 height 30
click at [152, 206] on small at bounding box center [149, 208] width 9 height 9
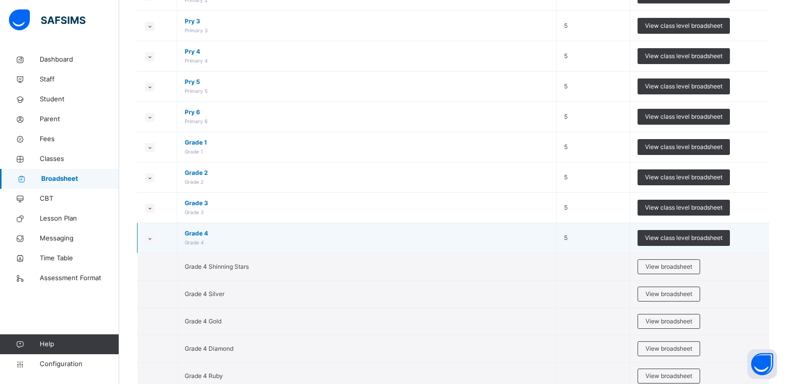
click at [152, 232] on td at bounding box center [158, 238] width 40 height 30
click at [152, 237] on icon at bounding box center [149, 238] width 5 height 5
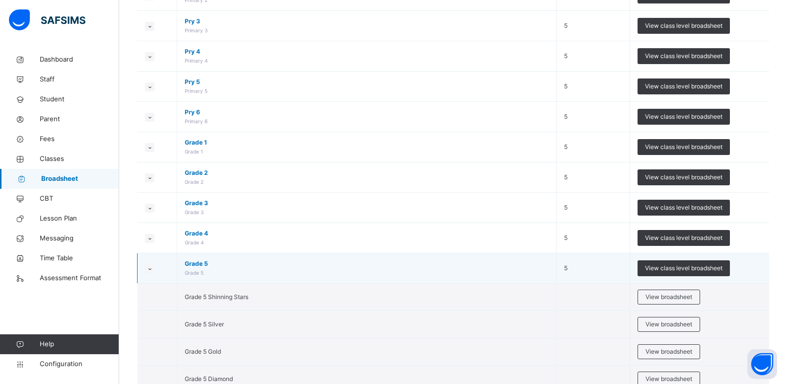
click at [149, 266] on icon at bounding box center [149, 268] width 5 height 5
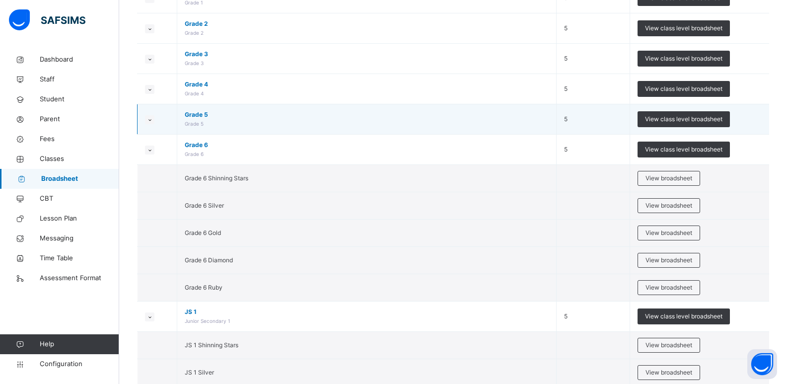
scroll to position [384, 0]
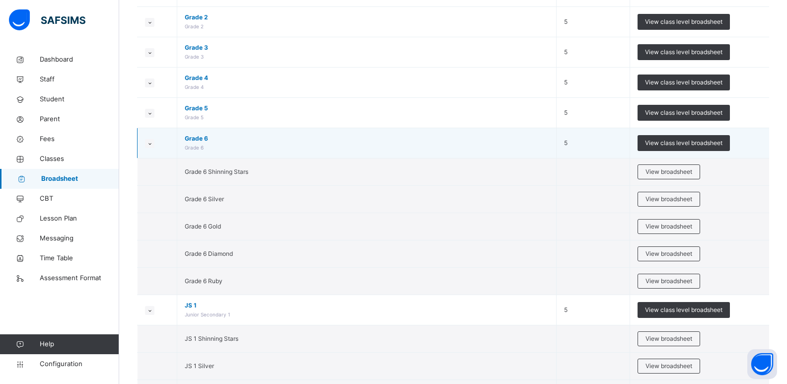
click at [150, 144] on icon at bounding box center [149, 143] width 5 height 5
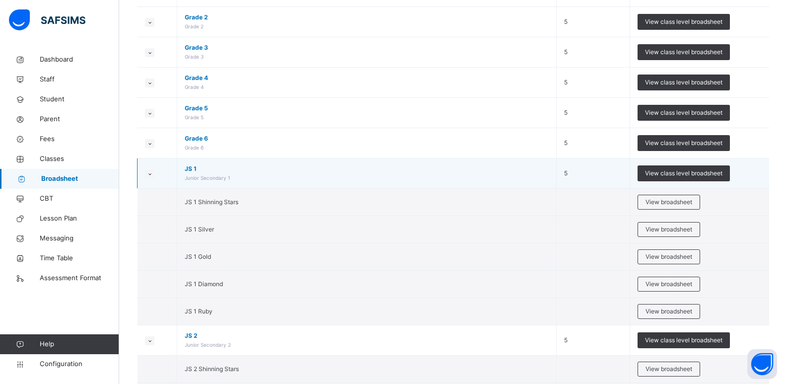
click at [152, 174] on small at bounding box center [149, 173] width 9 height 9
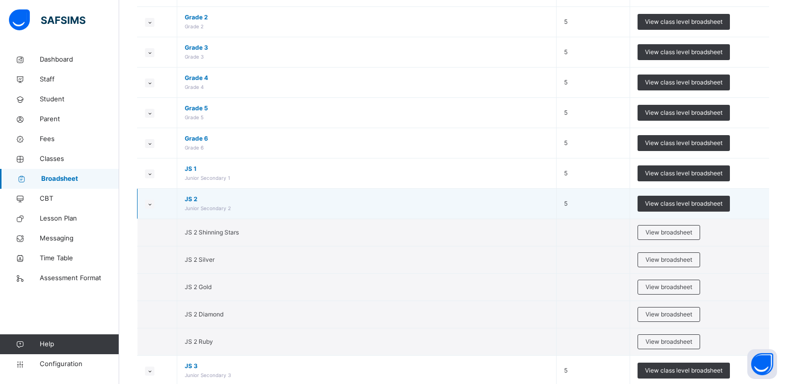
click at [149, 201] on small at bounding box center [149, 204] width 9 height 9
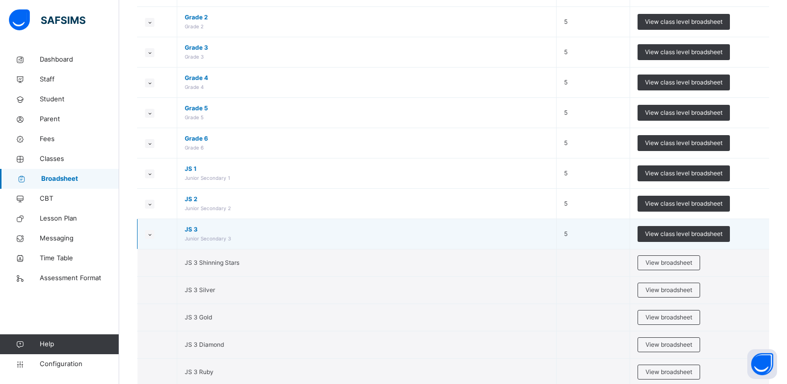
click at [149, 233] on icon at bounding box center [149, 234] width 5 height 5
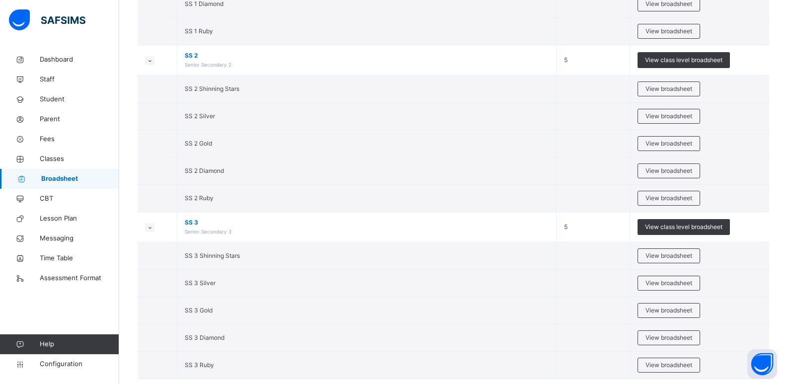
scroll to position [775, 0]
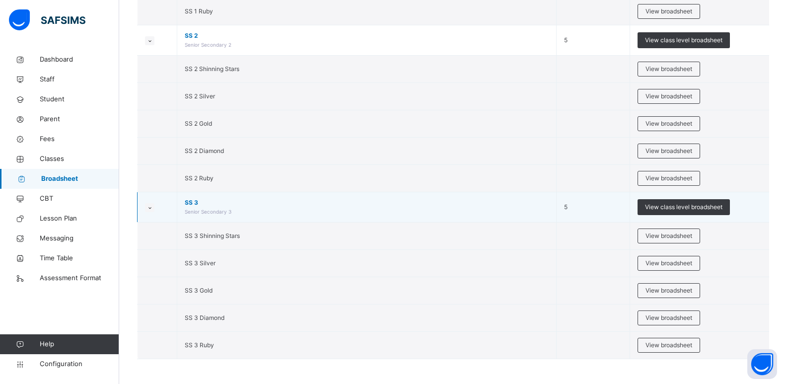
click at [150, 208] on icon at bounding box center [149, 207] width 5 height 5
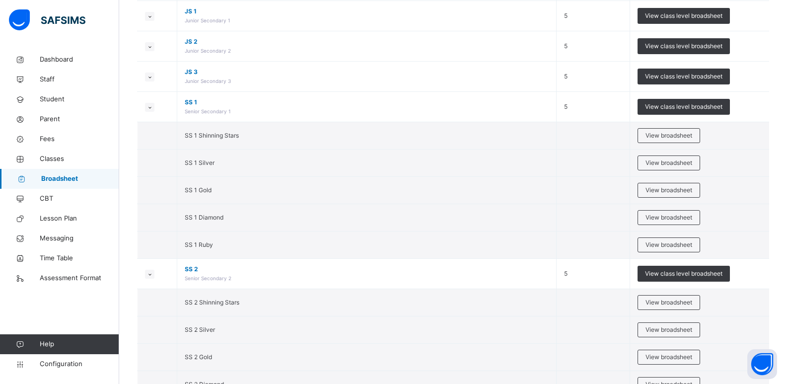
scroll to position [529, 0]
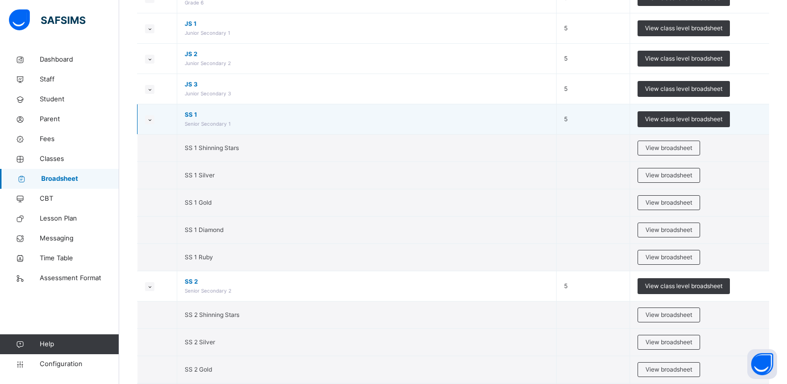
click at [155, 123] on td at bounding box center [158, 119] width 40 height 30
click at [153, 118] on small at bounding box center [149, 119] width 9 height 9
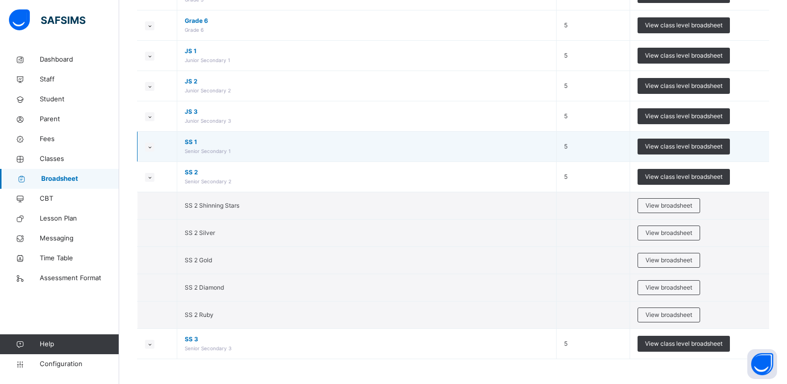
scroll to position [501, 0]
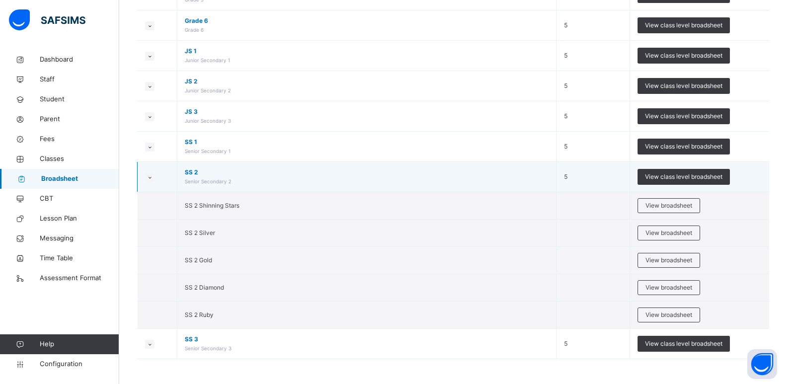
click at [148, 180] on small at bounding box center [149, 177] width 9 height 9
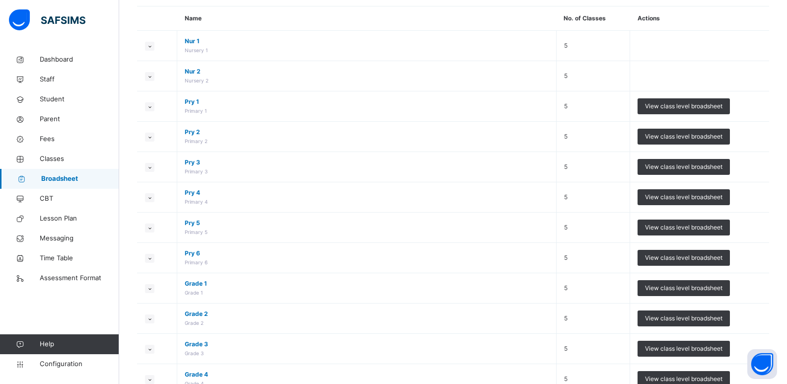
scroll to position [0, 0]
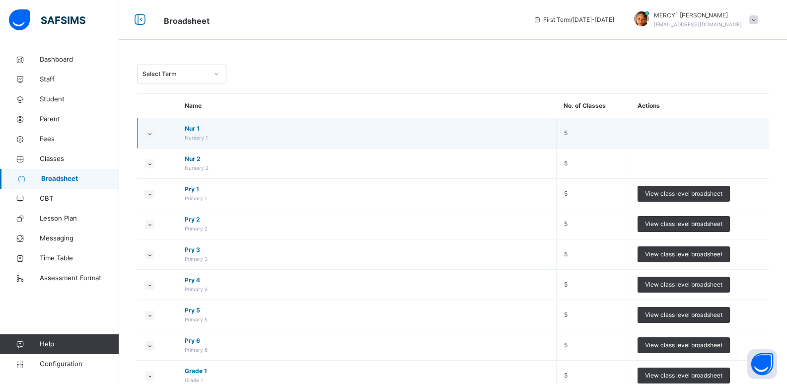
click at [679, 142] on td at bounding box center [699, 133] width 139 height 30
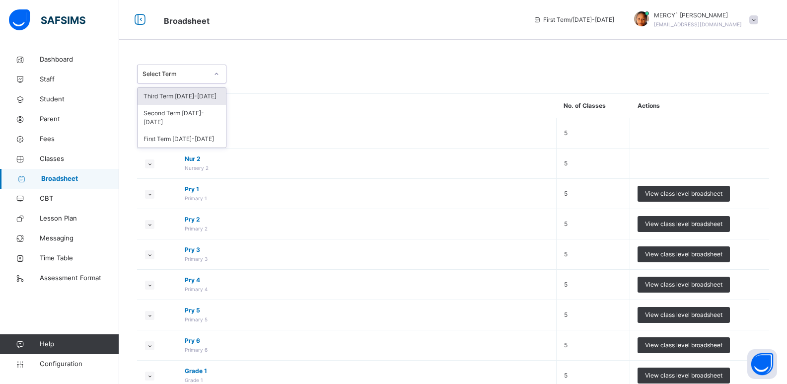
click at [188, 76] on div "Select Term" at bounding box center [175, 74] width 66 height 9
click at [174, 131] on div "First Term 2025-2026" at bounding box center [182, 139] width 88 height 17
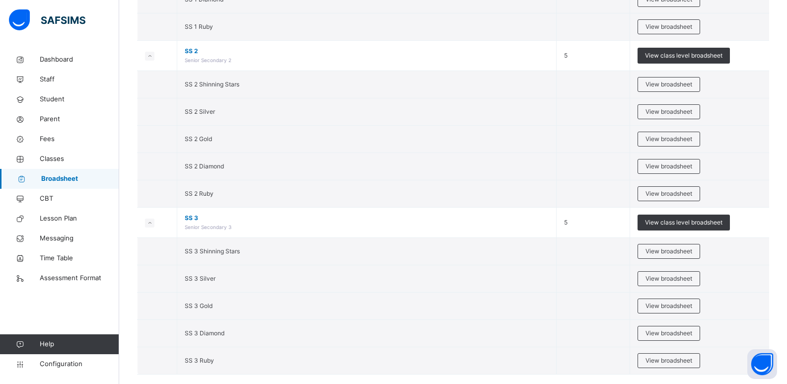
scroll to position [3130, 0]
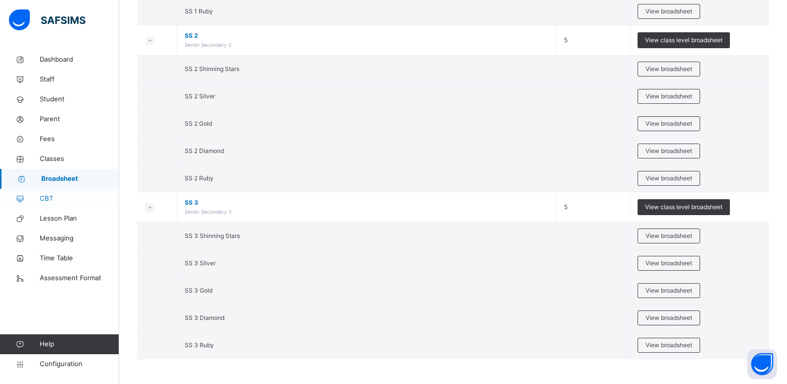
click at [62, 196] on span "CBT" at bounding box center [79, 199] width 79 height 10
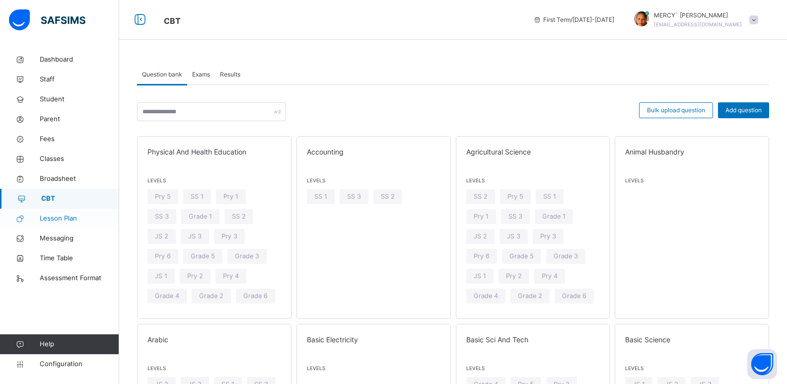
click at [71, 218] on span "Lesson Plan" at bounding box center [79, 218] width 79 height 10
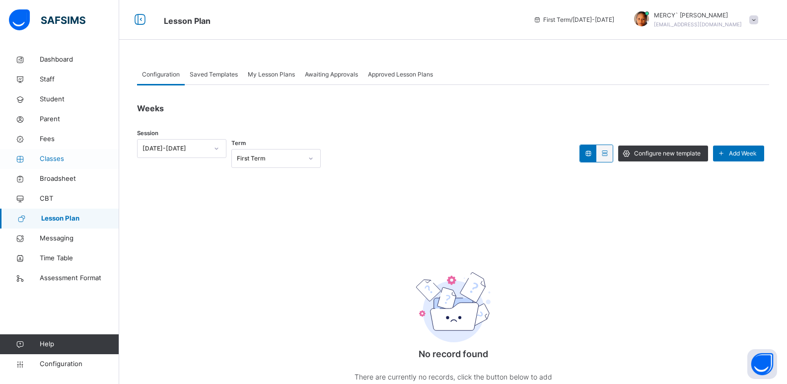
click at [59, 166] on link "Classes" at bounding box center [59, 159] width 119 height 20
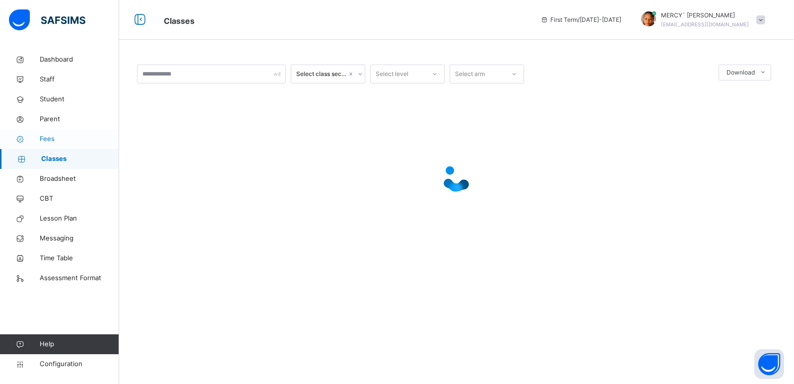
click at [71, 141] on span "Fees" at bounding box center [79, 139] width 79 height 10
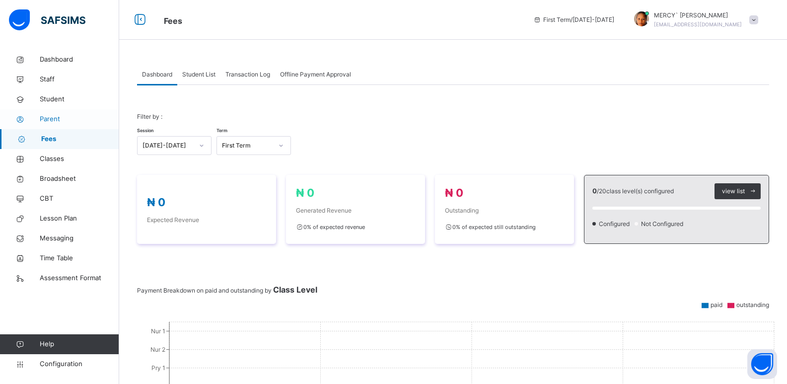
click at [71, 119] on span "Parent" at bounding box center [79, 119] width 79 height 10
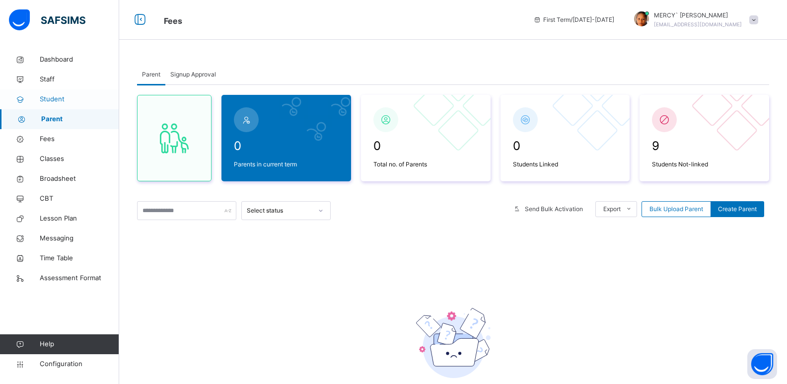
click at [81, 106] on link "Student" at bounding box center [59, 99] width 119 height 20
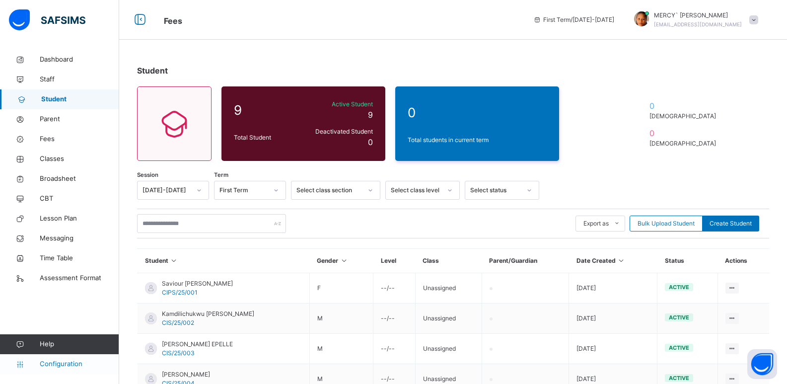
click at [45, 363] on span "Configuration" at bounding box center [79, 364] width 79 height 10
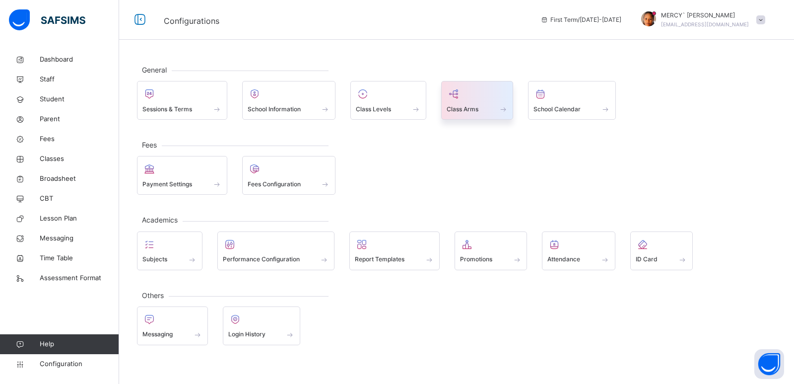
click at [474, 120] on div "Class Arms" at bounding box center [477, 100] width 72 height 39
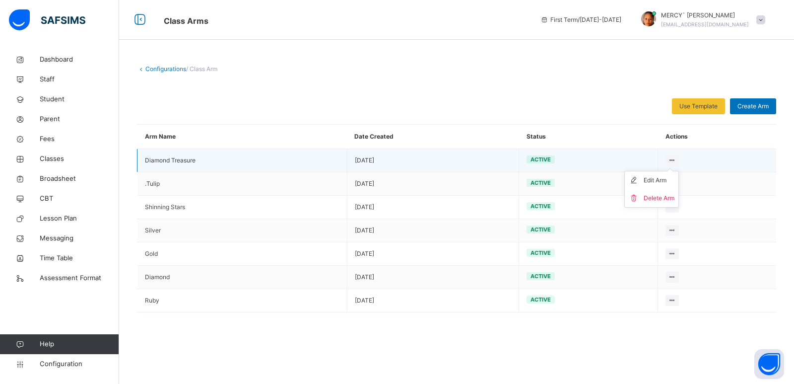
click at [674, 158] on icon at bounding box center [672, 159] width 8 height 7
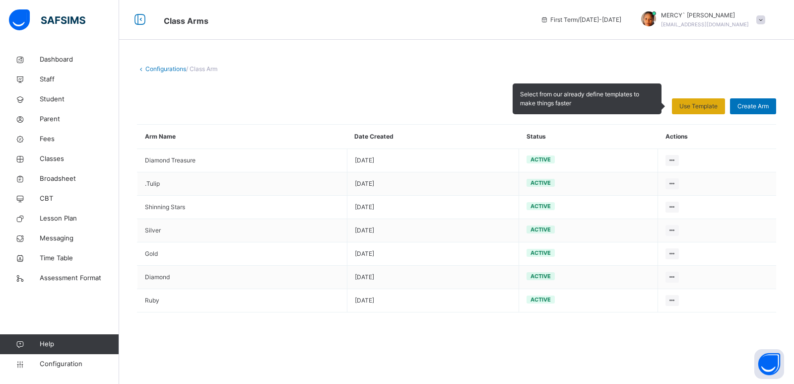
click at [711, 109] on span "Use Template" at bounding box center [699, 106] width 38 height 9
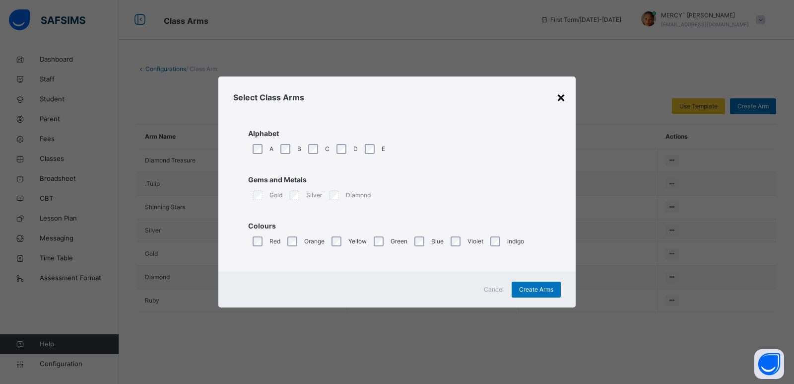
click at [557, 99] on div "×" at bounding box center [561, 96] width 9 height 21
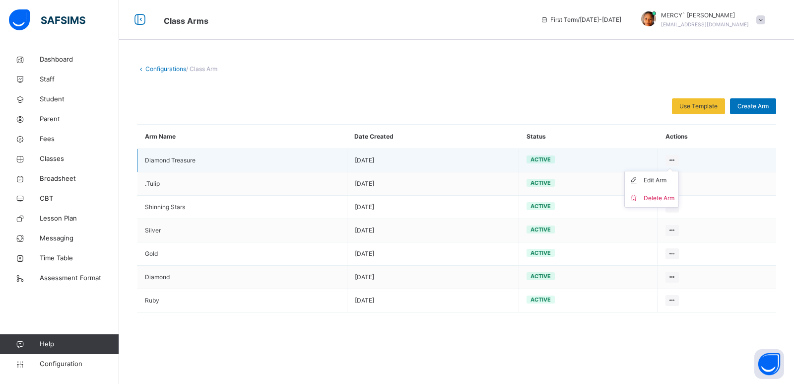
click at [672, 171] on ul "Edit Arm Delete Arm" at bounding box center [652, 189] width 55 height 37
click at [653, 202] on div "Delete Arm" at bounding box center [659, 198] width 31 height 10
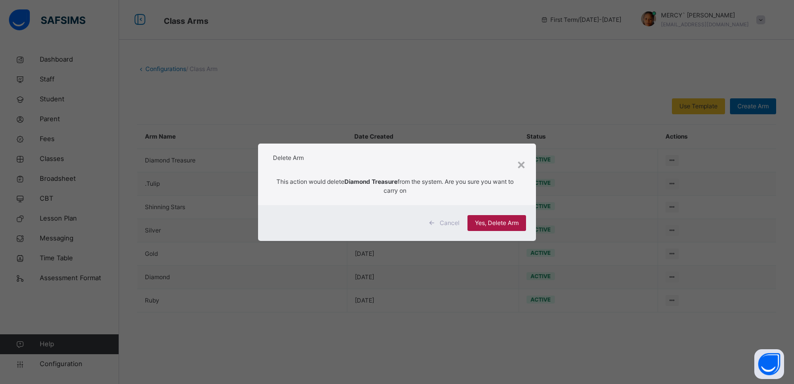
click at [510, 221] on span "Yes, Delete Arm" at bounding box center [497, 222] width 44 height 9
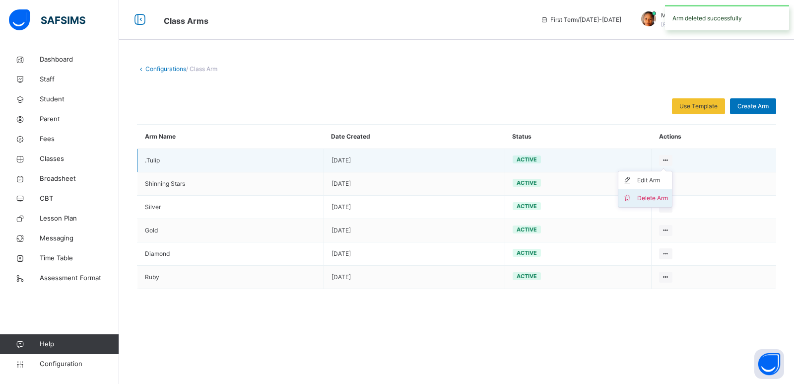
click at [651, 198] on div "Delete Arm" at bounding box center [652, 198] width 31 height 10
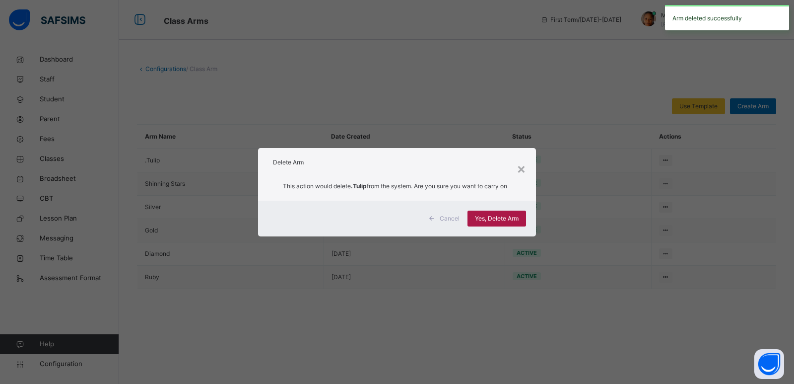
click at [517, 215] on span "Yes, Delete Arm" at bounding box center [497, 218] width 44 height 9
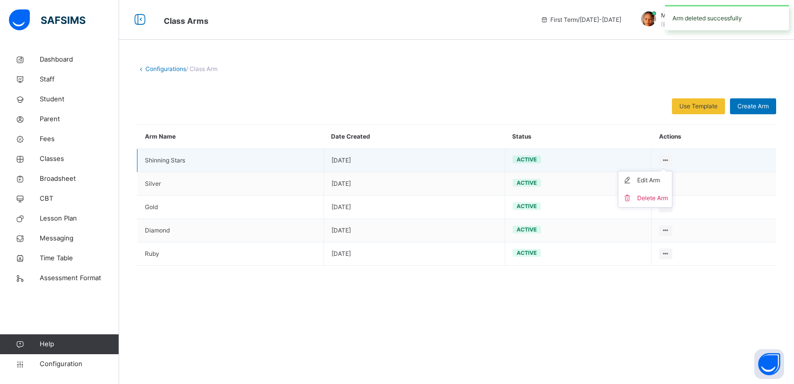
click at [669, 157] on icon at bounding box center [666, 159] width 8 height 7
click at [641, 200] on div "Delete Arm" at bounding box center [652, 198] width 31 height 10
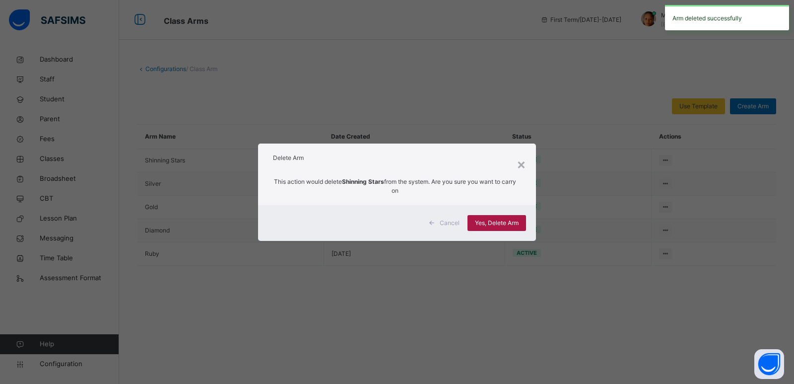
click at [516, 220] on span "Yes, Delete Arm" at bounding box center [497, 222] width 44 height 9
click at [498, 217] on div "Yes, Delete Arm" at bounding box center [497, 223] width 59 height 16
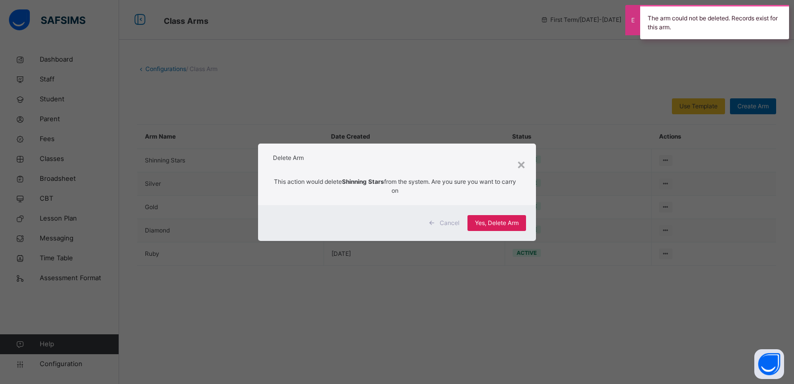
click at [527, 162] on div "Delete Arm" at bounding box center [397, 155] width 278 height 24
click at [523, 163] on div "×" at bounding box center [521, 163] width 9 height 21
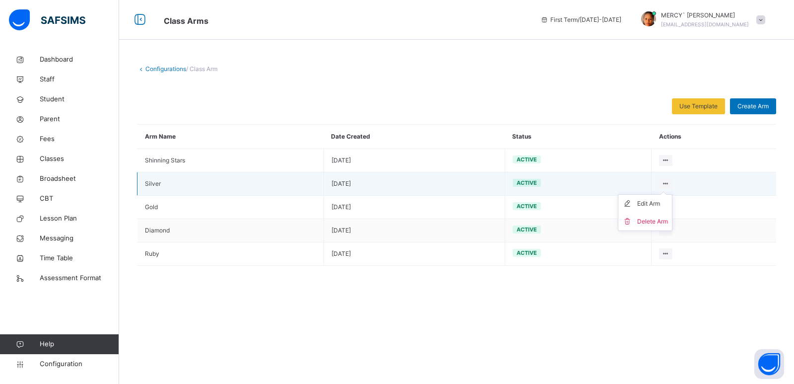
click at [663, 181] on icon at bounding box center [666, 183] width 8 height 7
click at [643, 220] on div "Delete Arm" at bounding box center [652, 221] width 31 height 10
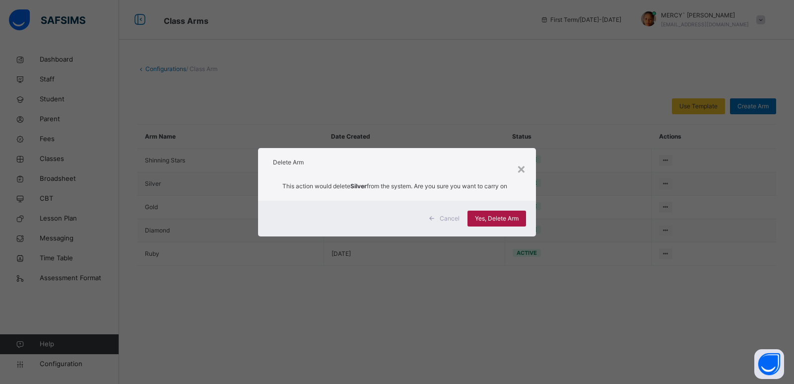
click at [492, 212] on div "Yes, Delete Arm" at bounding box center [497, 219] width 59 height 16
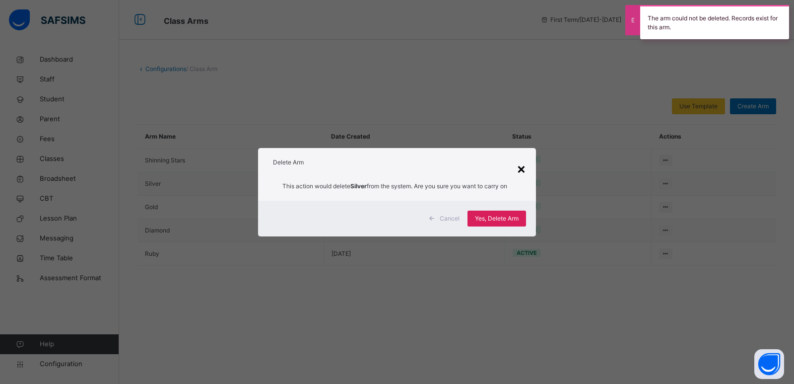
click at [521, 170] on div "×" at bounding box center [521, 168] width 9 height 21
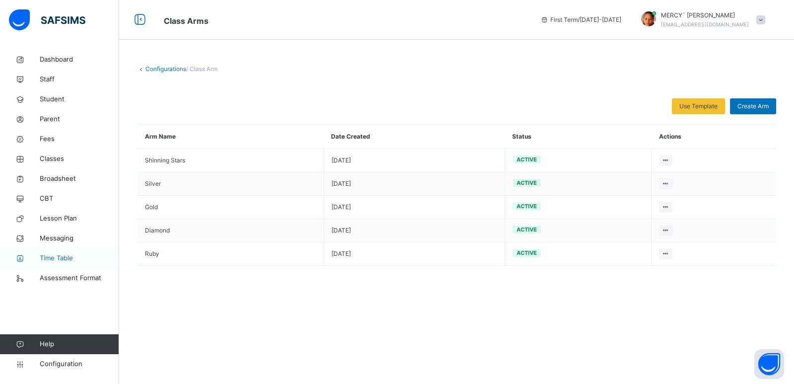
click at [59, 249] on link "Time Table" at bounding box center [59, 258] width 119 height 20
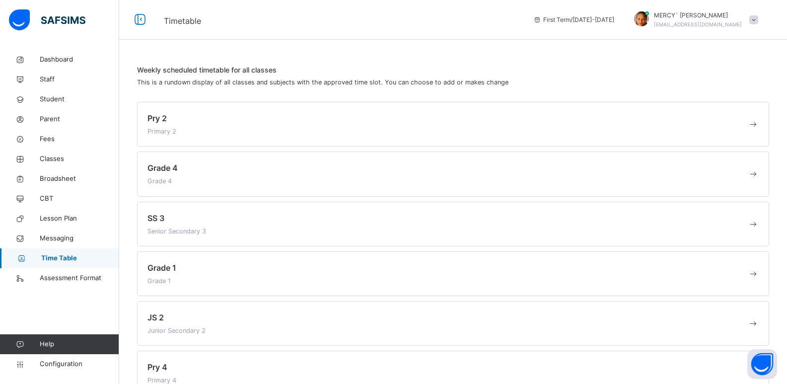
click at [184, 128] on div "Pry 2 Primary 2" at bounding box center [447, 124] width 600 height 24
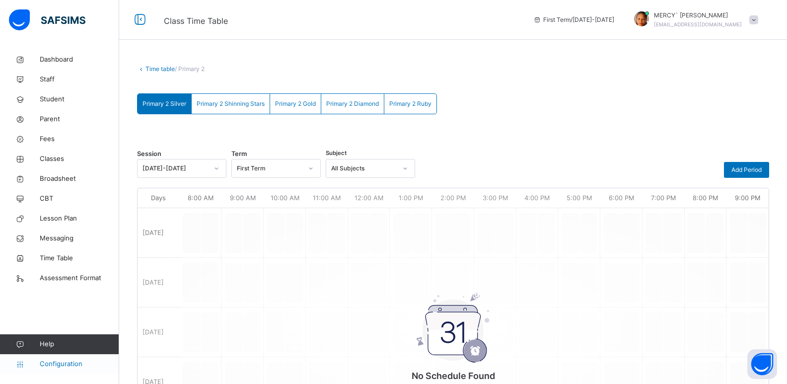
click at [63, 367] on span "Configuration" at bounding box center [79, 364] width 79 height 10
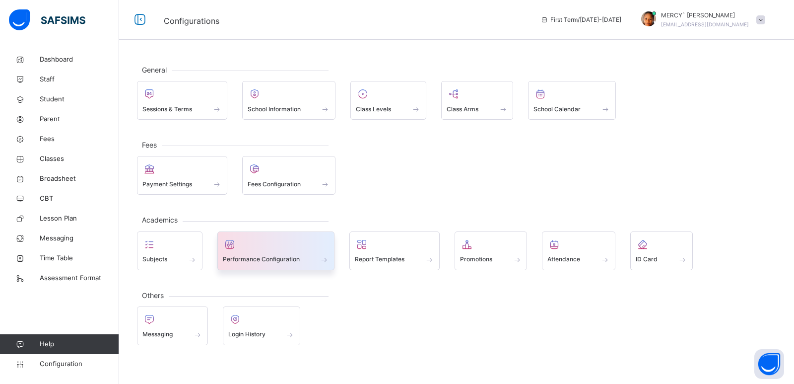
click at [290, 266] on div "Performance Configuration" at bounding box center [276, 250] width 118 height 39
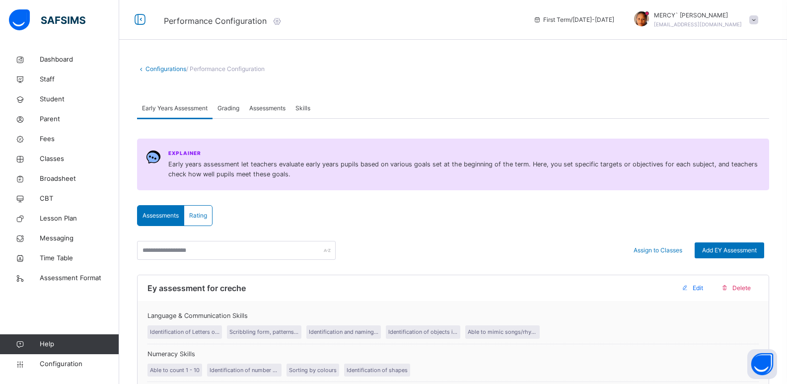
click at [225, 105] on span "Grading" at bounding box center [228, 108] width 22 height 9
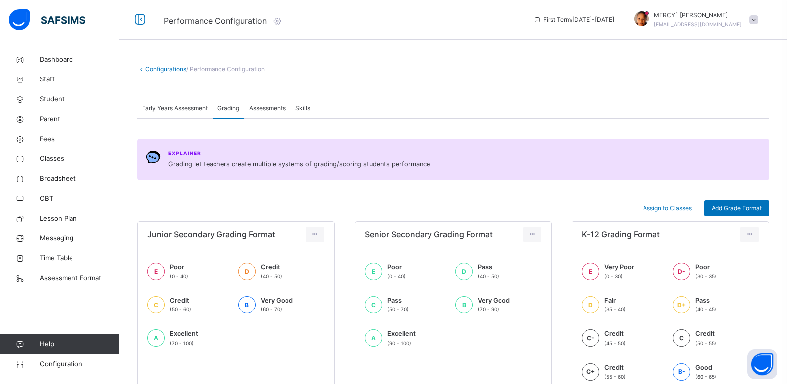
click at [250, 107] on div "Assessments" at bounding box center [267, 108] width 46 height 20
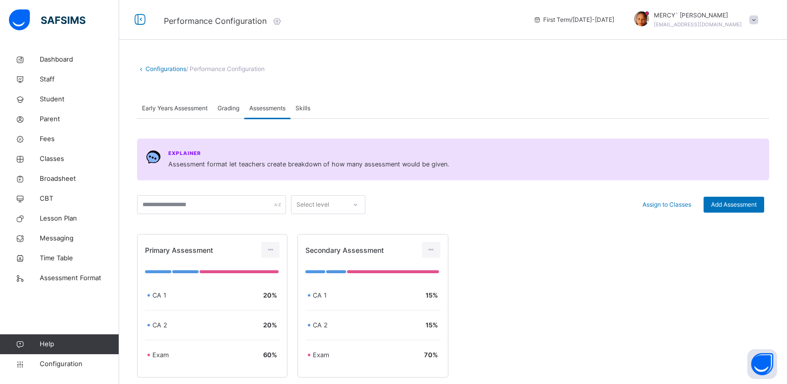
click at [301, 109] on span "Skills" at bounding box center [302, 108] width 15 height 9
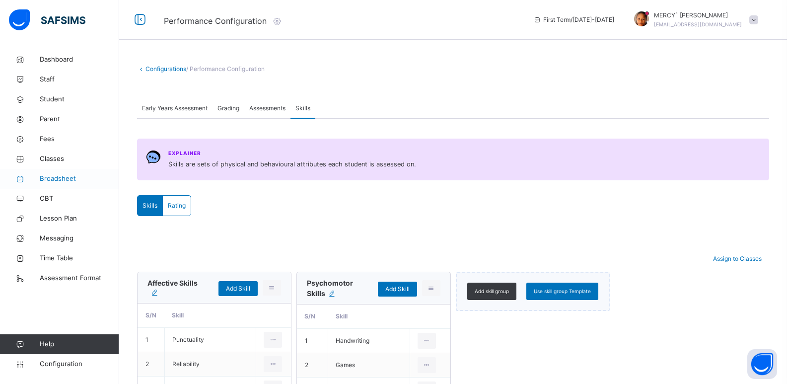
click at [74, 179] on span "Broadsheet" at bounding box center [79, 179] width 79 height 10
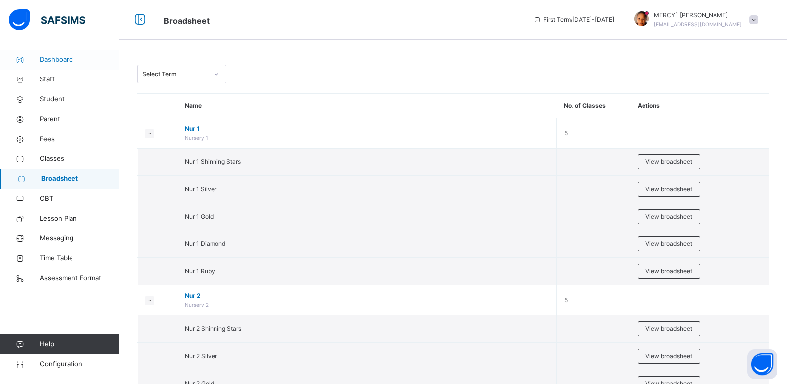
click at [69, 65] on link "Dashboard" at bounding box center [59, 60] width 119 height 20
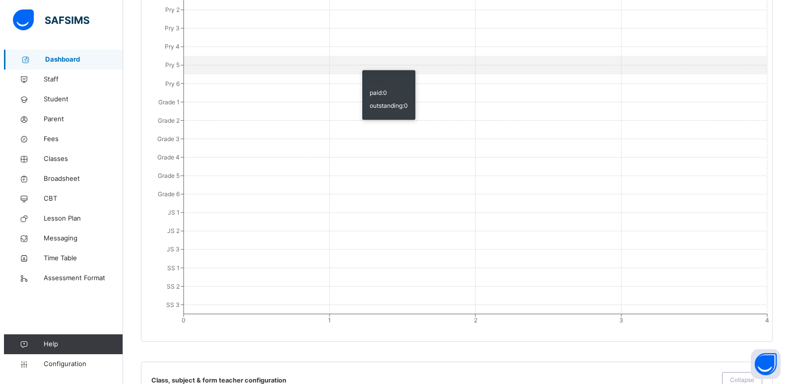
scroll to position [1065, 0]
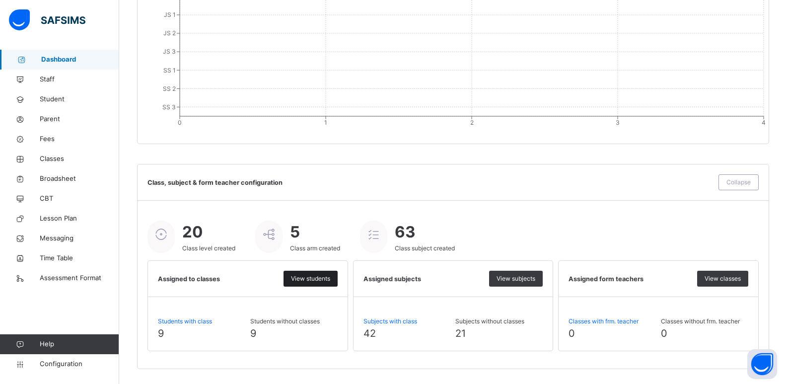
click at [317, 282] on span "View students" at bounding box center [310, 278] width 39 height 9
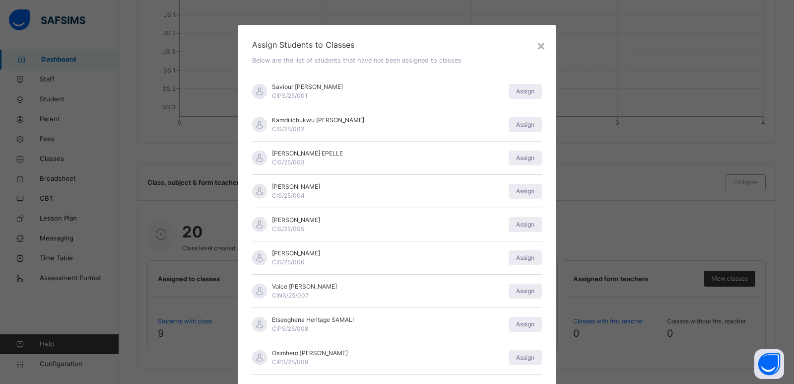
click at [314, 174] on div "Joshua Gladday EPELLE CIS/25/003 Assign" at bounding box center [397, 158] width 290 height 33
click at [317, 152] on span "[PERSON_NAME] EPELLE" at bounding box center [307, 153] width 71 height 9
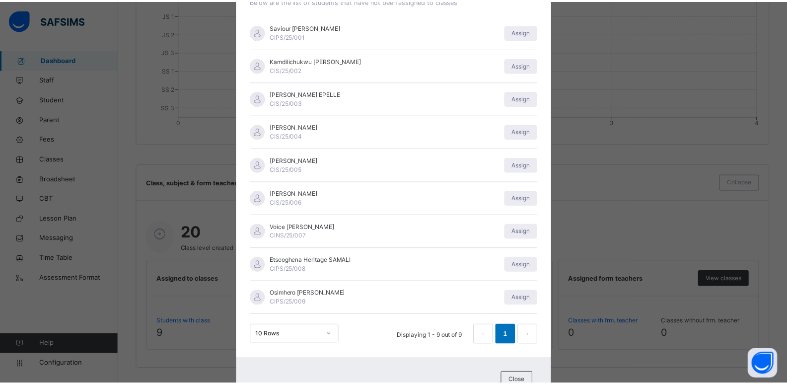
scroll to position [103, 0]
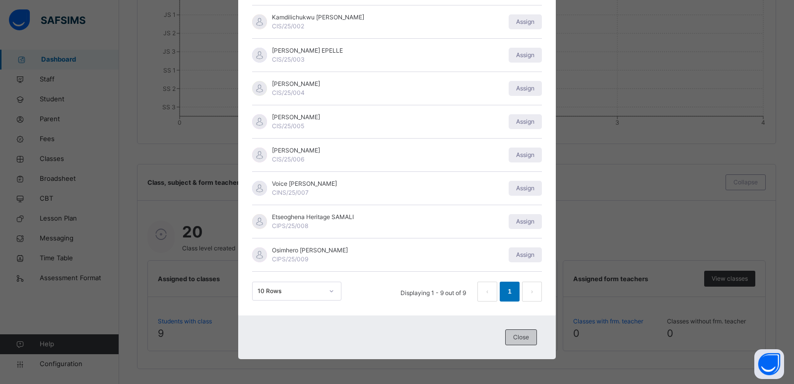
click at [521, 339] on span "Close" at bounding box center [521, 337] width 16 height 9
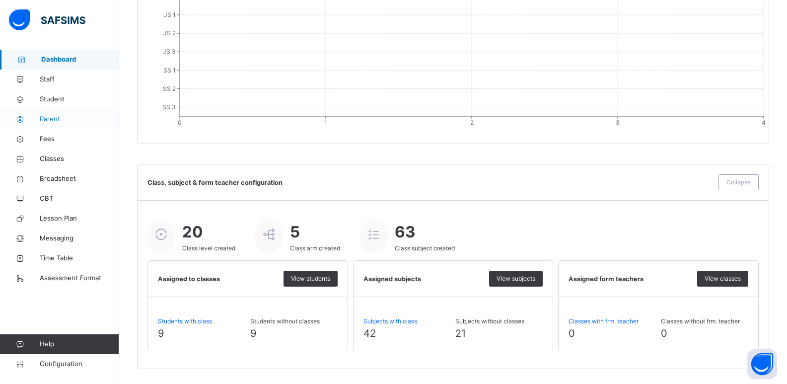
click at [69, 117] on span "Parent" at bounding box center [79, 119] width 79 height 10
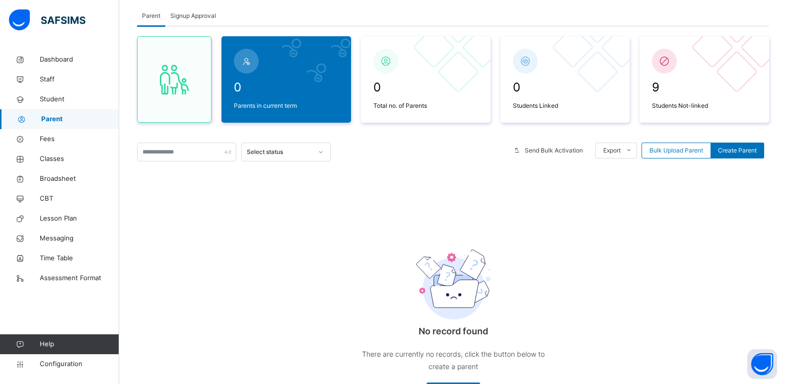
scroll to position [109, 0]
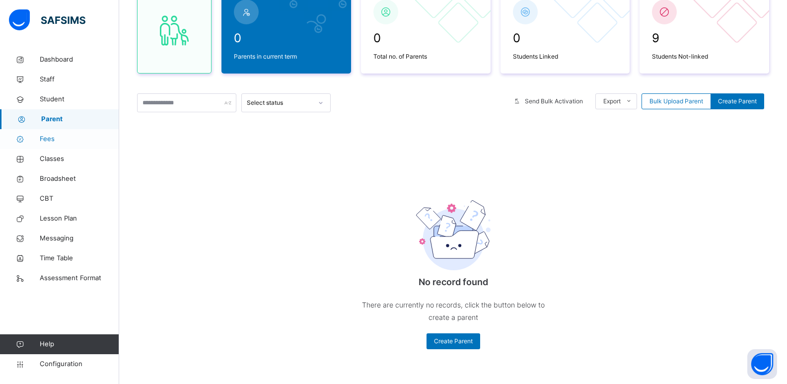
click at [63, 134] on span "Fees" at bounding box center [79, 139] width 79 height 10
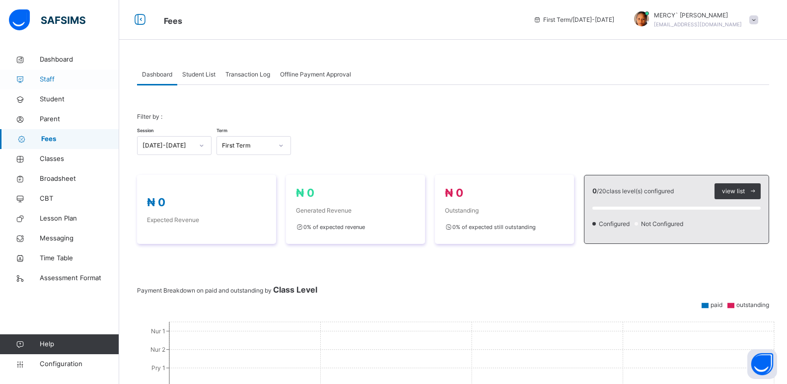
click at [59, 85] on link "Staff" at bounding box center [59, 80] width 119 height 20
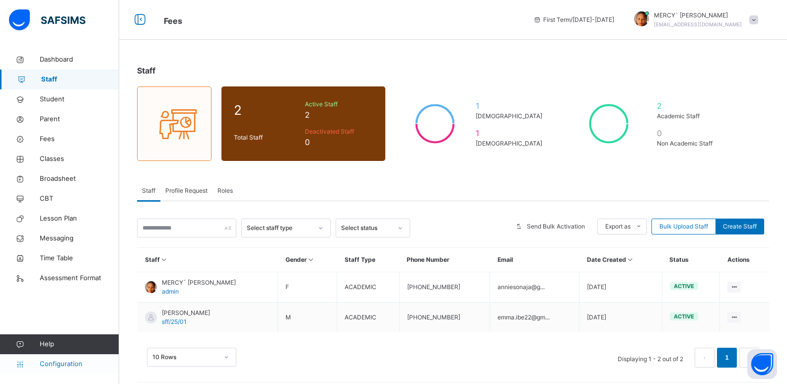
click at [58, 358] on link "Configuration" at bounding box center [59, 364] width 119 height 20
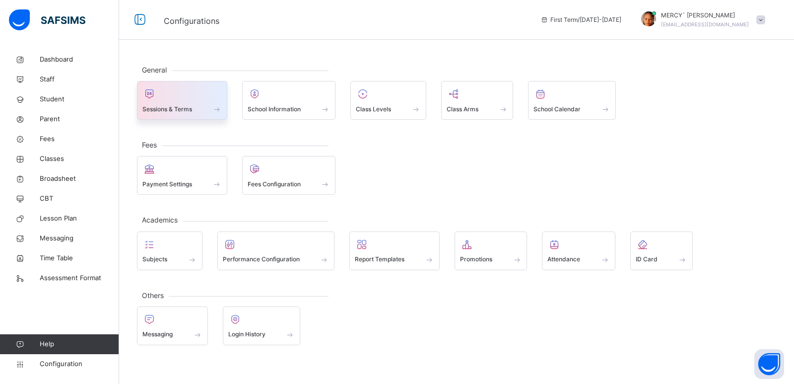
click at [206, 99] on div at bounding box center [181, 93] width 79 height 15
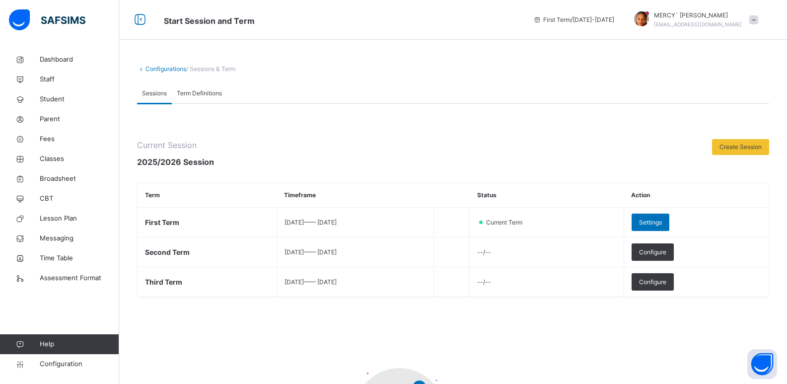
click at [206, 99] on div "Term Definitions" at bounding box center [199, 93] width 55 height 20
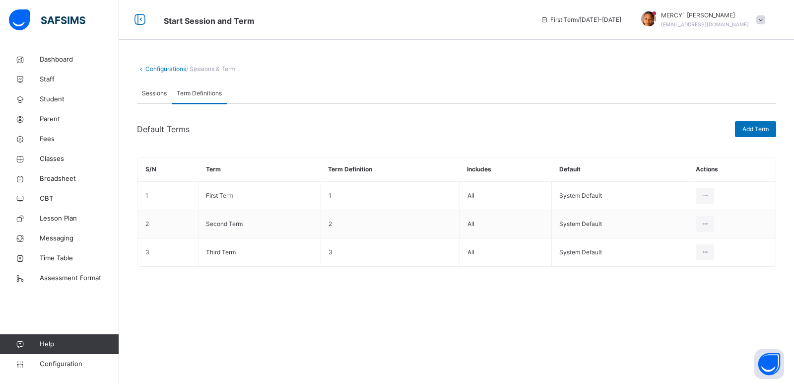
click at [151, 91] on span "Sessions" at bounding box center [154, 93] width 25 height 9
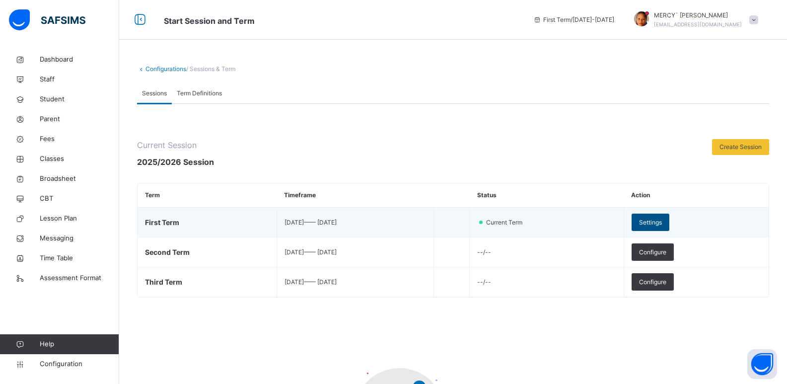
click at [664, 228] on div "Settings" at bounding box center [651, 221] width 38 height 17
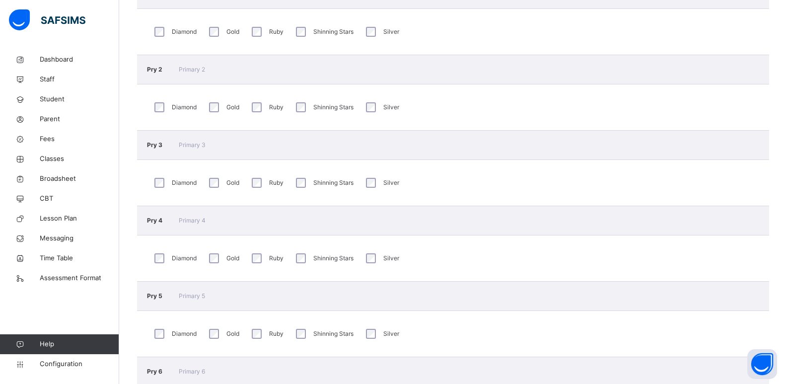
scroll to position [433, 0]
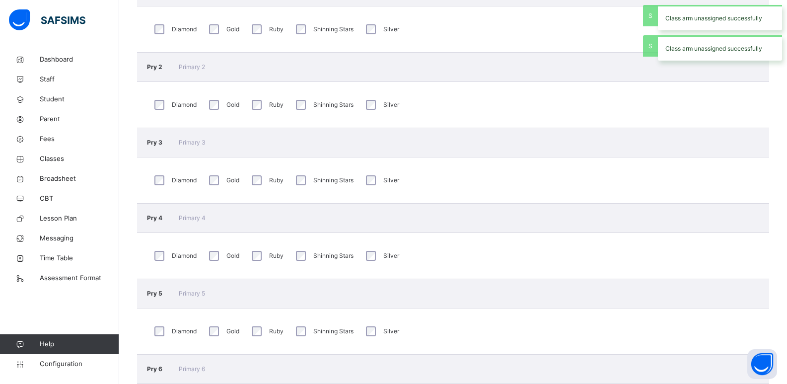
click at [166, 256] on div "Diamond" at bounding box center [174, 255] width 45 height 15
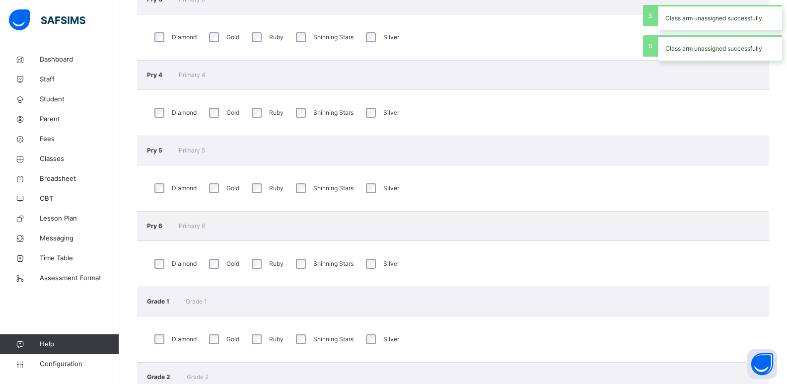
scroll to position [589, 0]
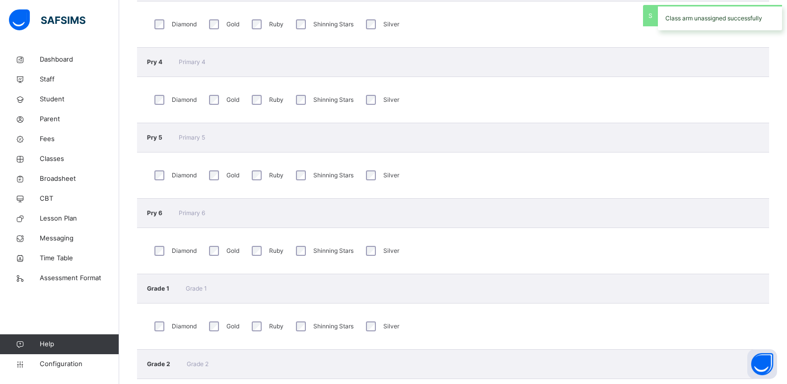
click at [307, 247] on div "Shinning Stars" at bounding box center [323, 250] width 60 height 15
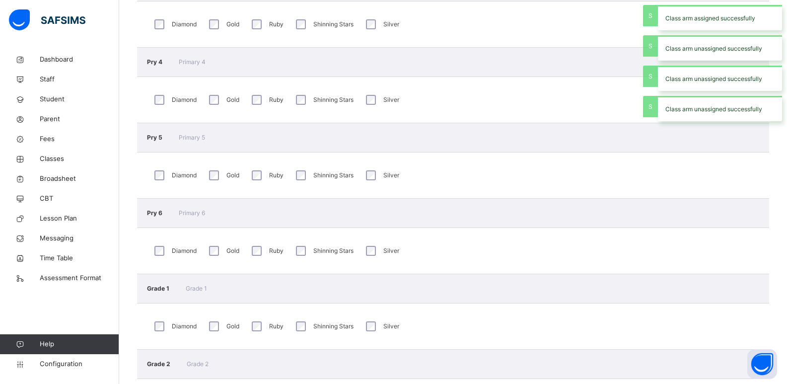
click at [219, 252] on div "Gold" at bounding box center [223, 250] width 33 height 15
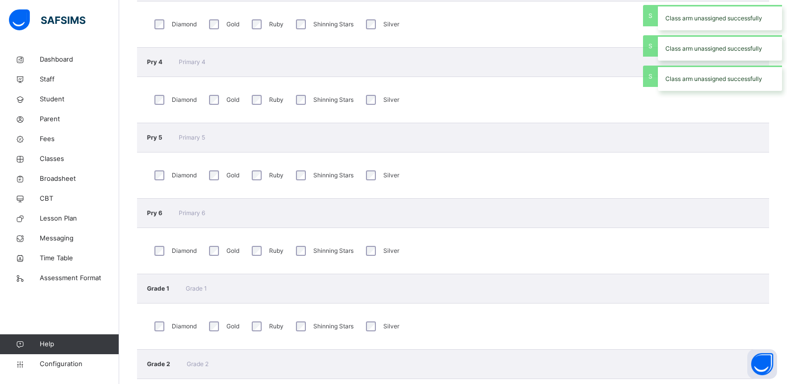
click at [166, 252] on div "Diamond" at bounding box center [174, 250] width 45 height 15
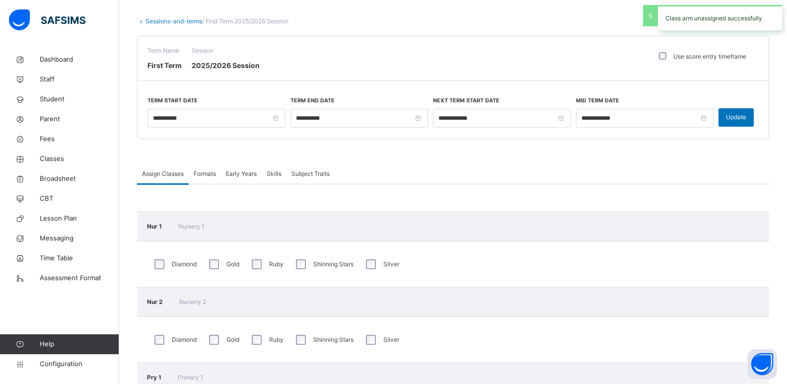
scroll to position [46, 0]
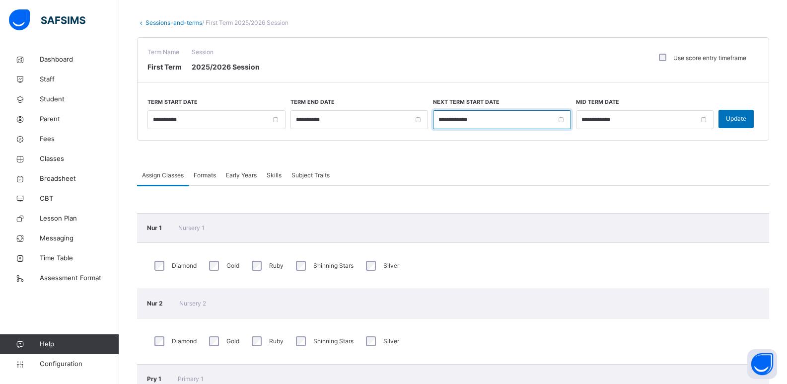
click at [497, 122] on input "**********" at bounding box center [502, 119] width 138 height 19
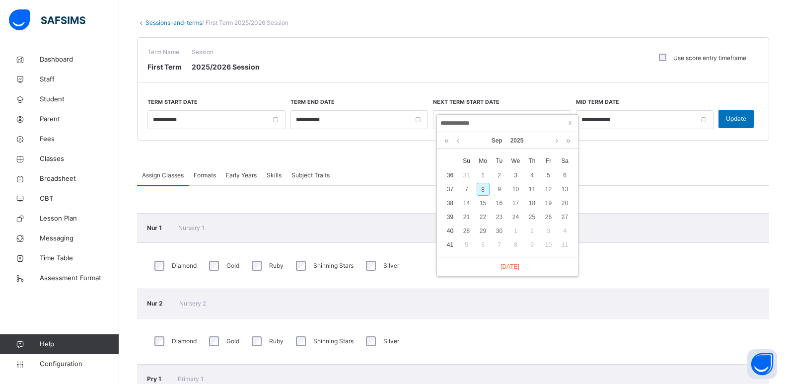
click at [497, 122] on input "**********" at bounding box center [507, 123] width 135 height 11
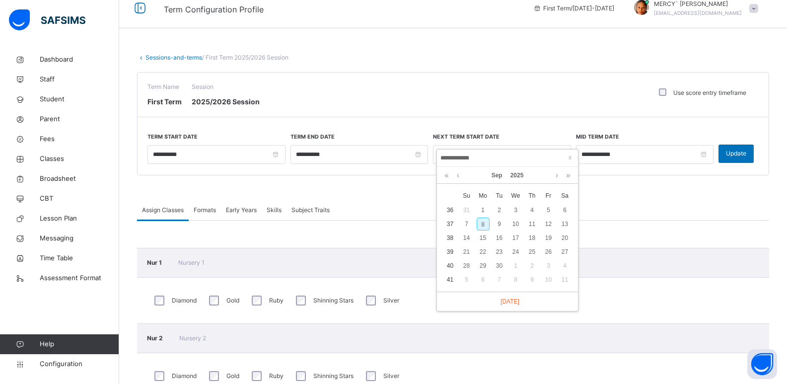
scroll to position [0, 0]
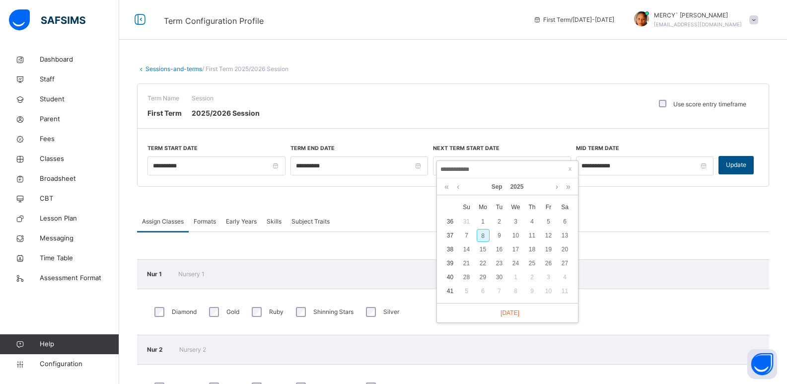
click at [737, 168] on span "Update" at bounding box center [736, 164] width 20 height 9
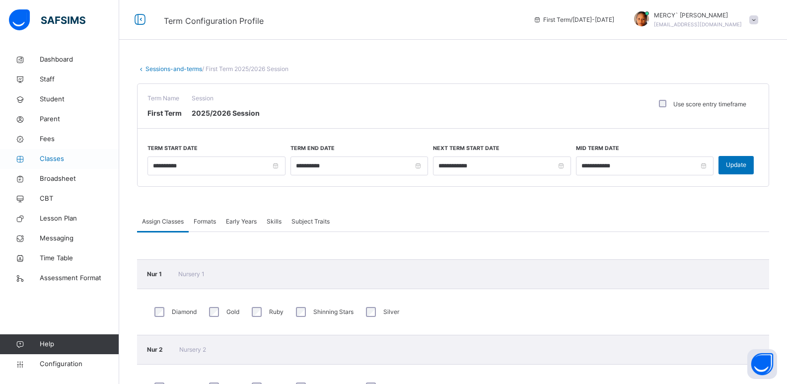
click at [55, 160] on span "Classes" at bounding box center [79, 159] width 79 height 10
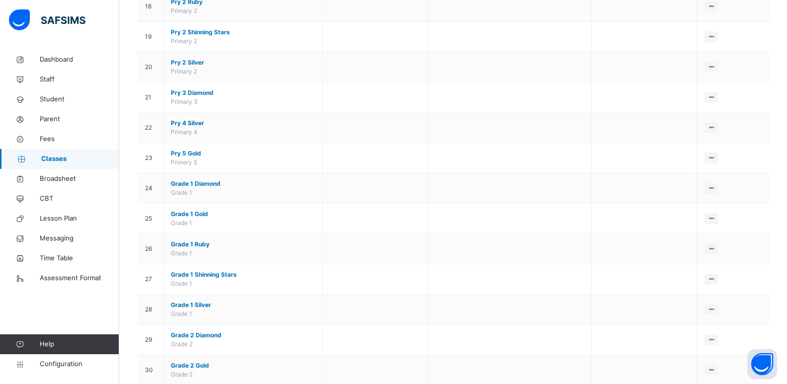
scroll to position [639, 0]
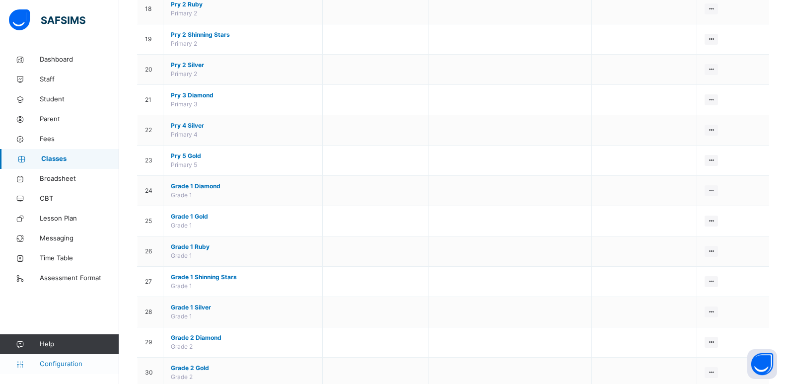
click at [54, 365] on span "Configuration" at bounding box center [79, 364] width 79 height 10
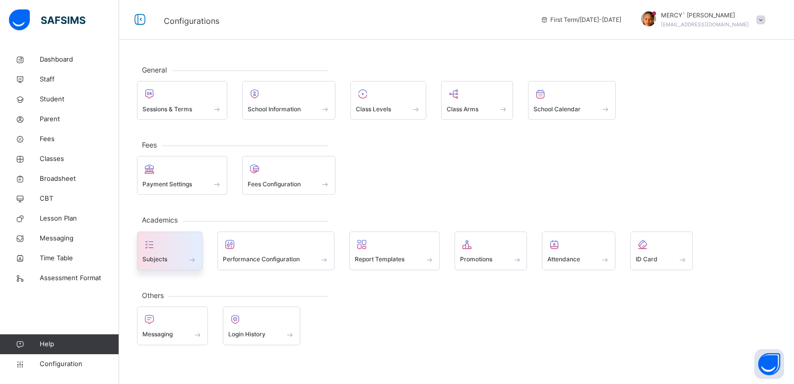
click at [187, 240] on div at bounding box center [169, 244] width 55 height 15
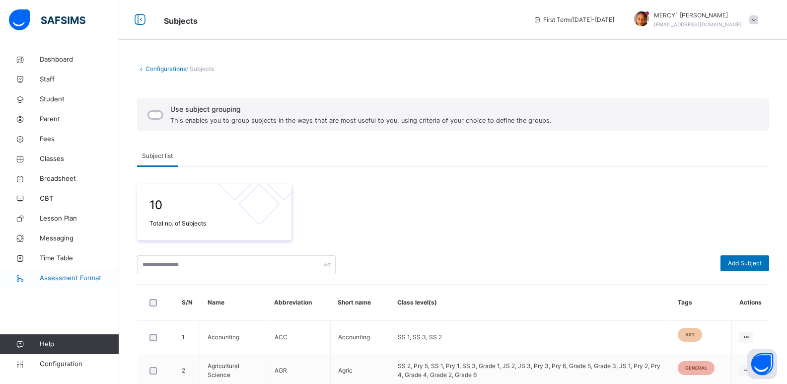
click at [83, 283] on link "Assessment Format" at bounding box center [59, 278] width 119 height 20
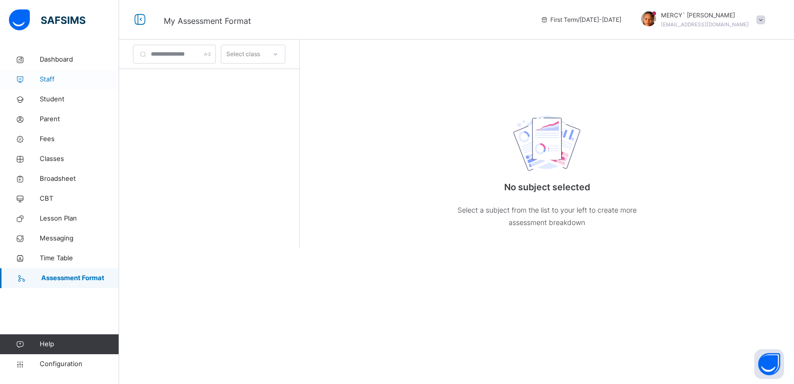
click at [75, 81] on span "Staff" at bounding box center [79, 79] width 79 height 10
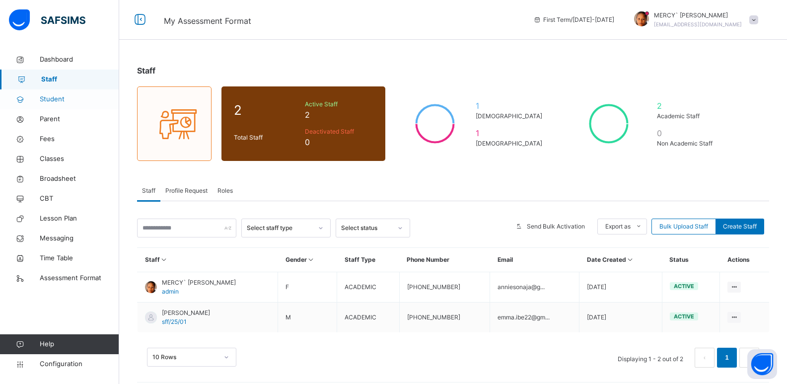
click at [72, 95] on span "Student" at bounding box center [79, 99] width 79 height 10
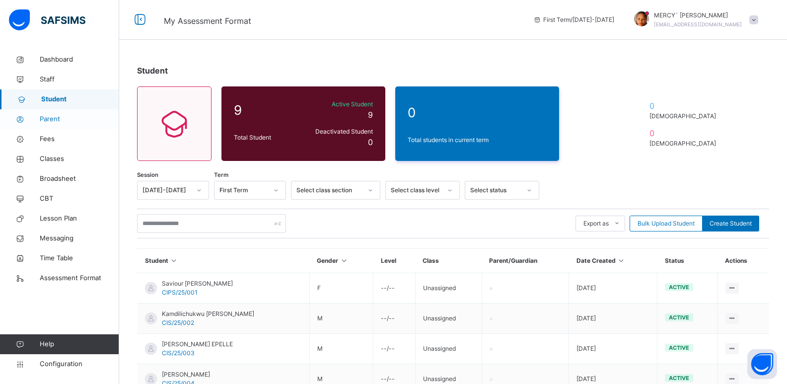
click at [64, 119] on span "Parent" at bounding box center [79, 119] width 79 height 10
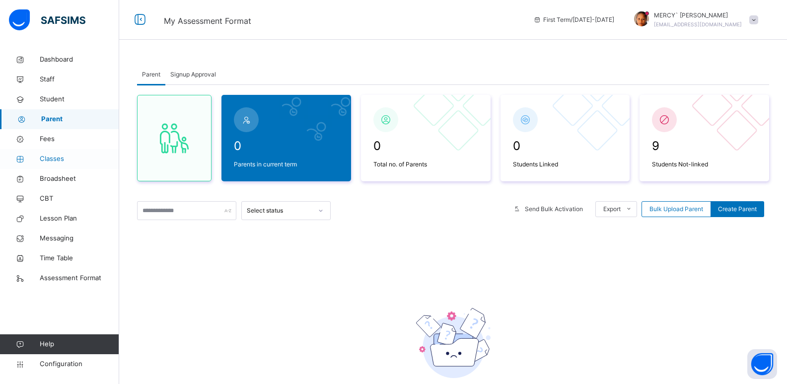
click at [67, 164] on link "Classes" at bounding box center [59, 159] width 119 height 20
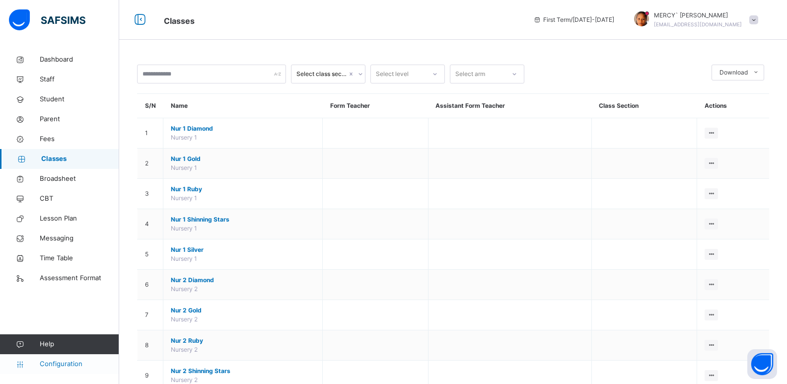
click at [58, 368] on span "Configuration" at bounding box center [79, 364] width 79 height 10
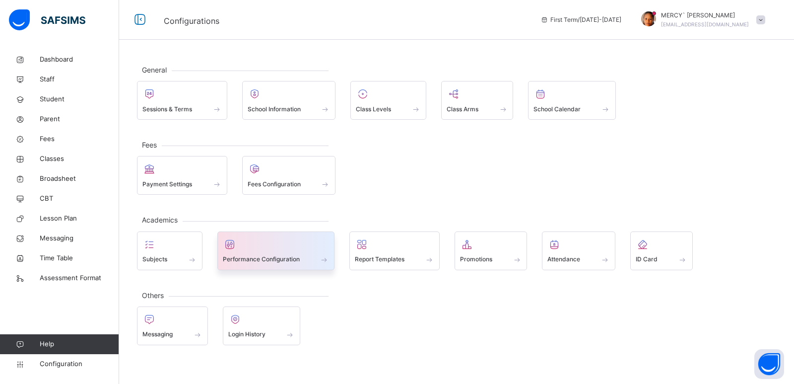
click at [257, 255] on span "Performance Configuration" at bounding box center [261, 259] width 77 height 9
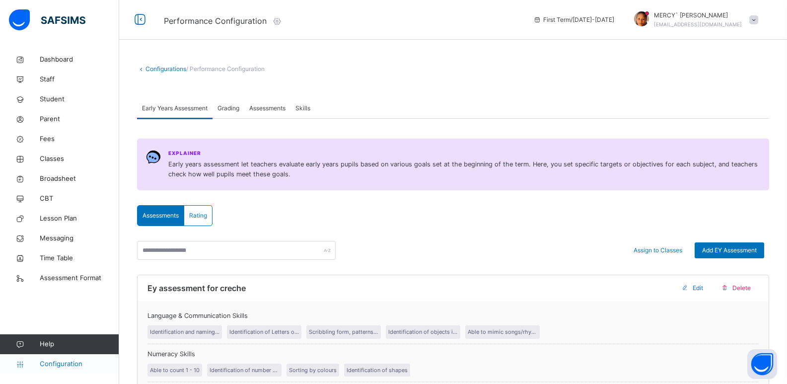
click at [68, 362] on span "Configuration" at bounding box center [79, 364] width 79 height 10
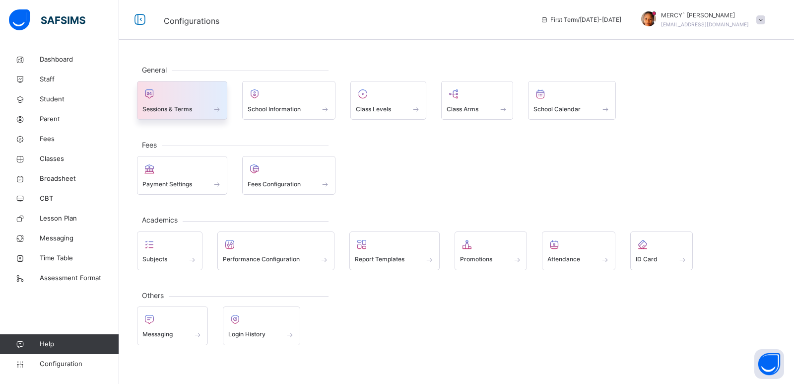
click at [185, 100] on div at bounding box center [181, 93] width 79 height 15
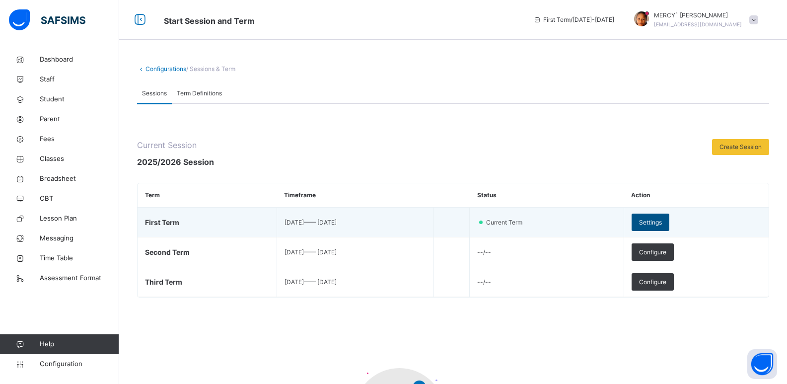
click at [659, 222] on div "Settings" at bounding box center [651, 221] width 38 height 17
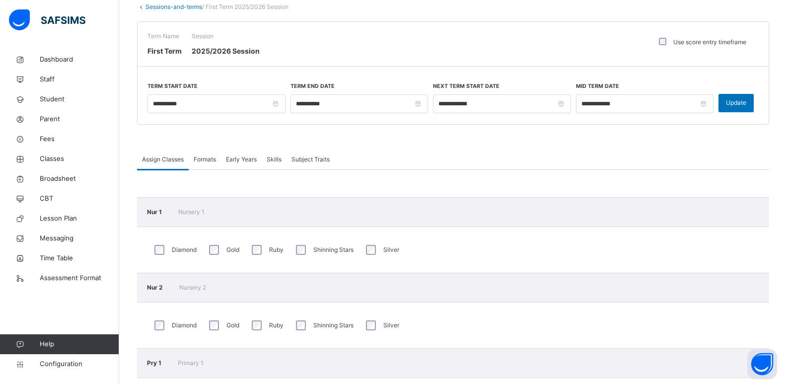
scroll to position [63, 0]
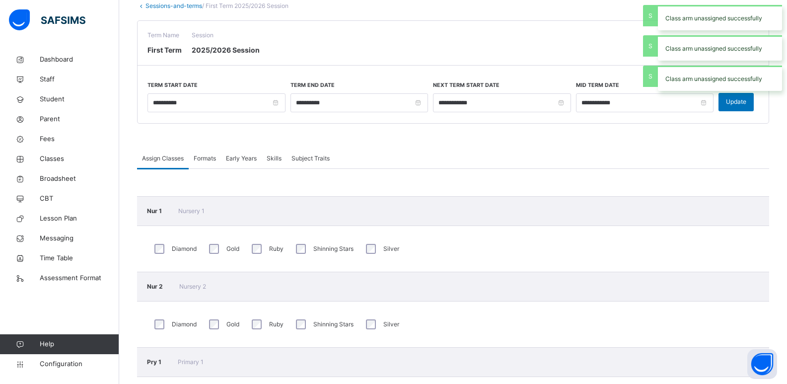
click at [204, 249] on div "Gold" at bounding box center [223, 248] width 38 height 21
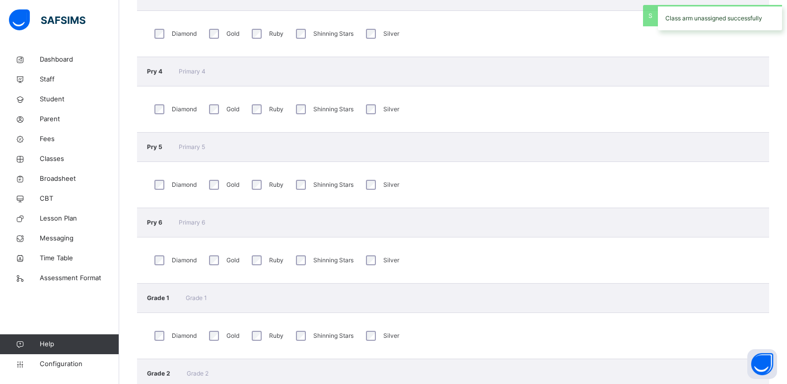
scroll to position [599, 0]
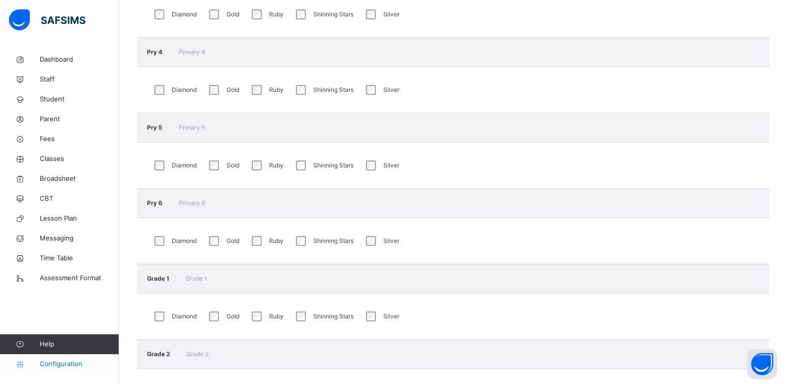
click at [77, 363] on span "Configuration" at bounding box center [79, 364] width 79 height 10
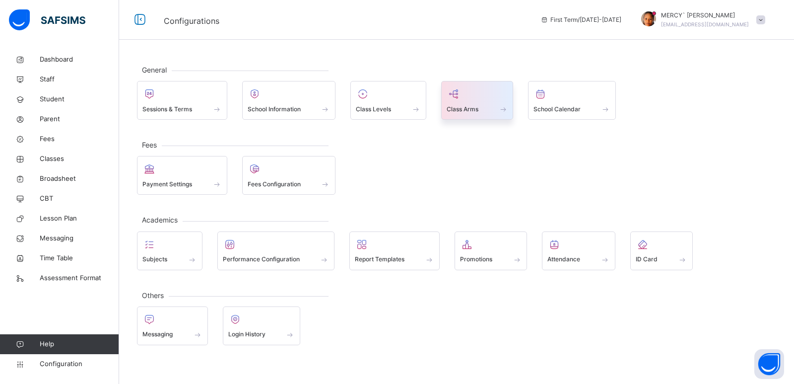
click at [491, 108] on div "Class Arms" at bounding box center [478, 109] width 62 height 10
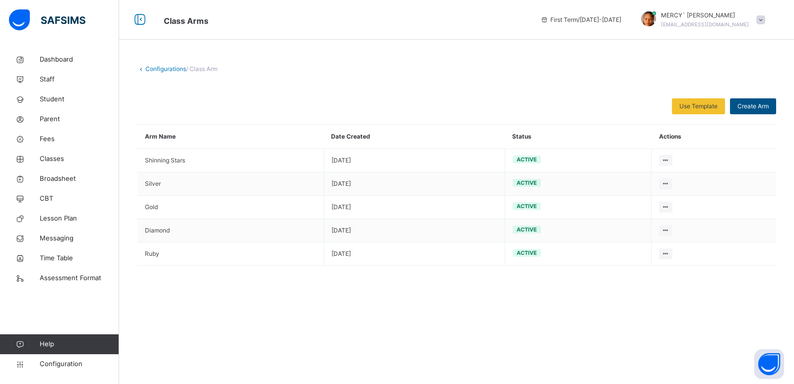
click at [740, 104] on span "Create Arm" at bounding box center [753, 106] width 31 height 9
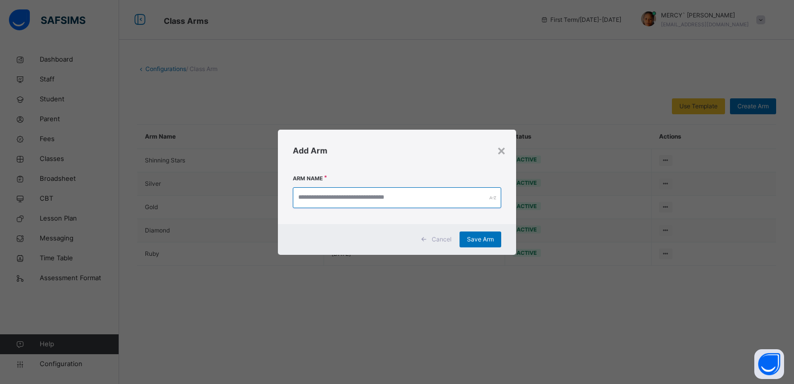
click at [442, 196] on input "text" at bounding box center [397, 197] width 209 height 21
click at [441, 197] on input "text" at bounding box center [397, 197] width 209 height 21
type input "*****"
click at [481, 238] on span "Save Arm" at bounding box center [480, 239] width 27 height 9
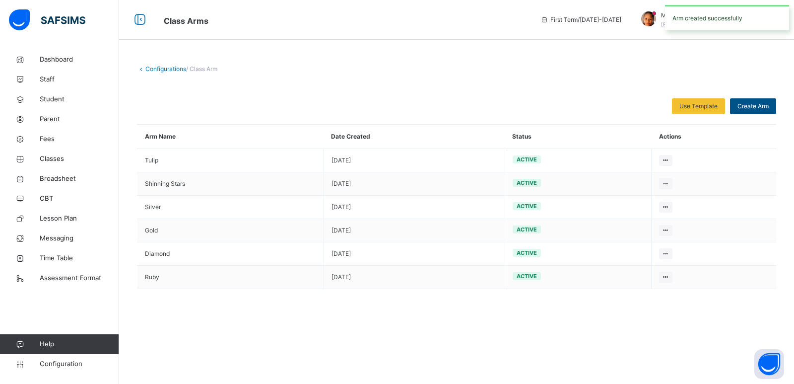
click at [755, 113] on div "Create Arm" at bounding box center [753, 106] width 46 height 16
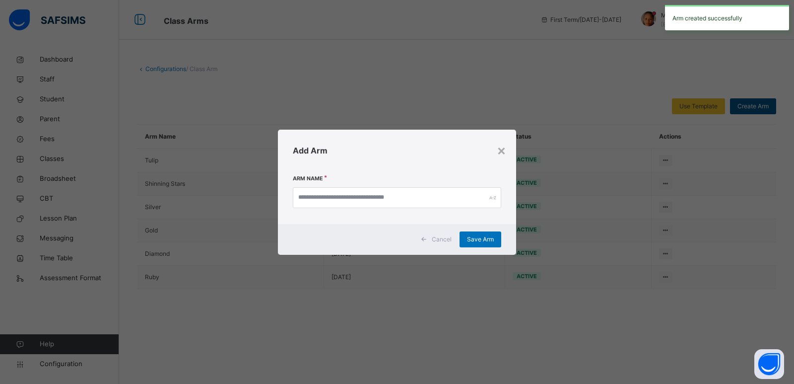
click at [755, 113] on div "× Add Arm Arm Name Cancel Save Arm" at bounding box center [397, 192] width 794 height 384
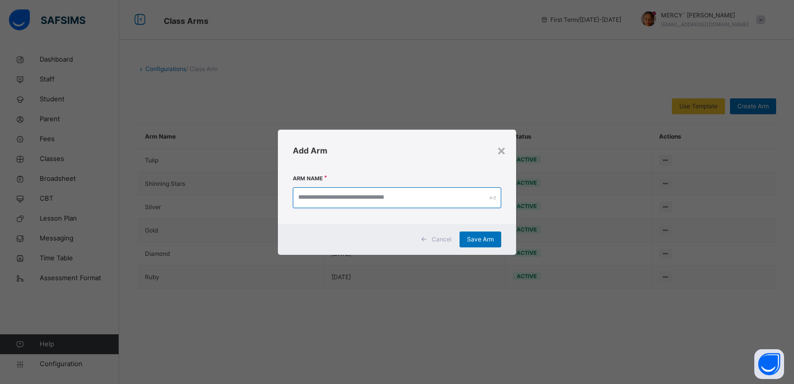
click at [459, 201] on input "text" at bounding box center [397, 197] width 209 height 21
type input "**********"
click at [462, 234] on div "Save Arm" at bounding box center [481, 239] width 42 height 16
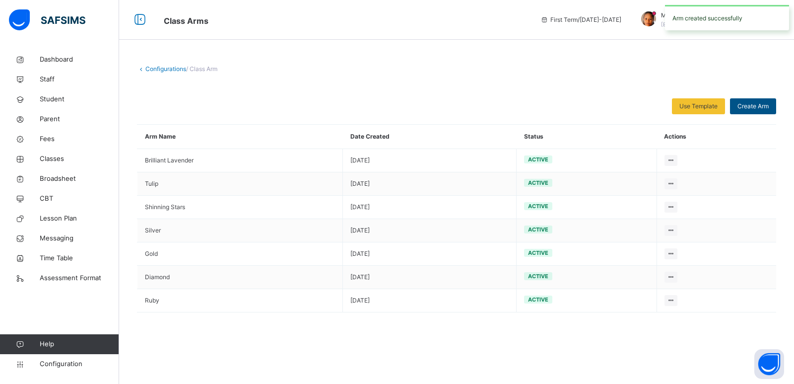
click at [751, 110] on span "Create Arm" at bounding box center [753, 106] width 31 height 9
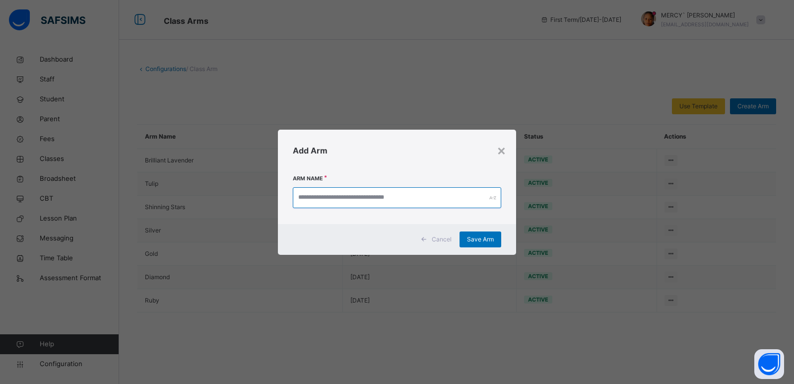
click at [455, 204] on input "text" at bounding box center [397, 197] width 209 height 21
type input "*****"
click at [473, 235] on span "Save Arm" at bounding box center [480, 239] width 27 height 9
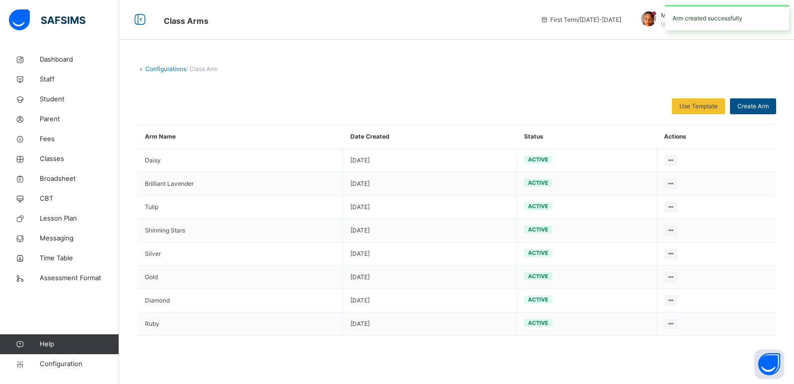
click at [749, 109] on span "Create Arm" at bounding box center [753, 106] width 31 height 9
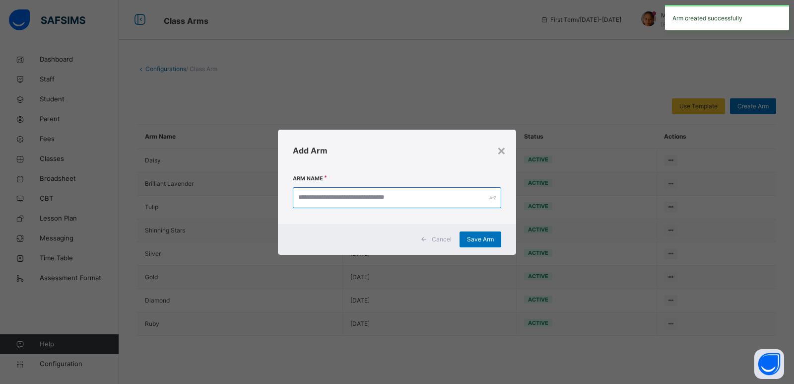
click at [457, 200] on input "text" at bounding box center [397, 197] width 209 height 21
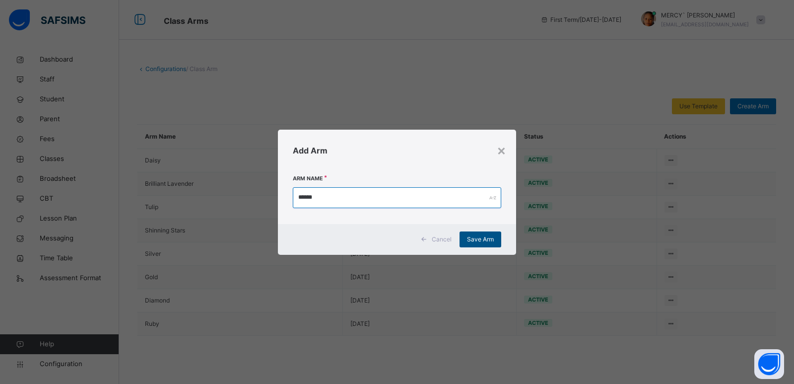
type input "******"
click at [487, 236] on span "Save Arm" at bounding box center [480, 239] width 27 height 9
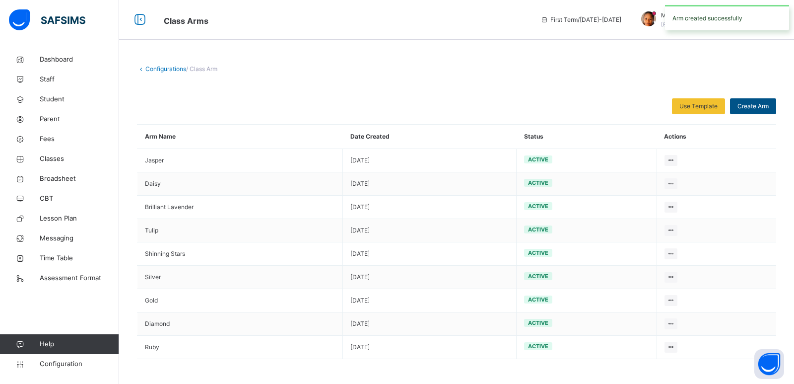
click at [744, 113] on div "Create Arm" at bounding box center [753, 106] width 46 height 16
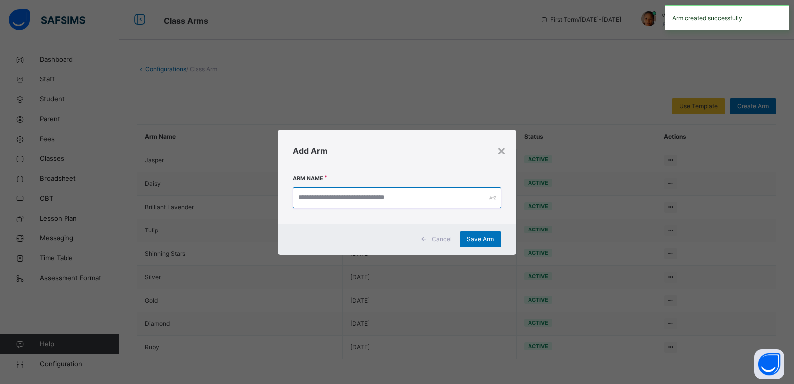
click at [453, 205] on input "text" at bounding box center [397, 197] width 209 height 21
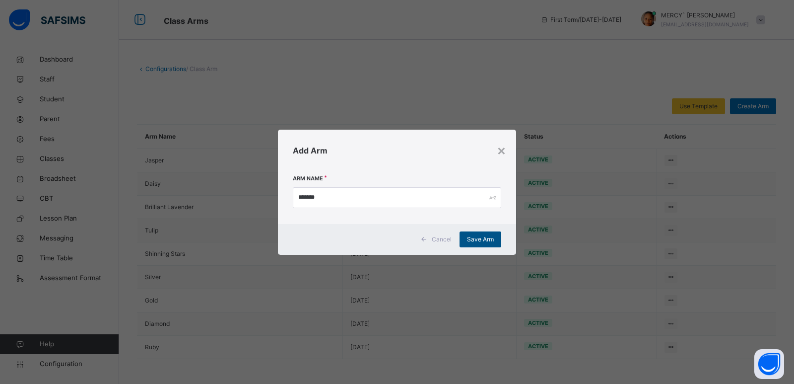
click at [487, 240] on span "Save Arm" at bounding box center [480, 239] width 27 height 9
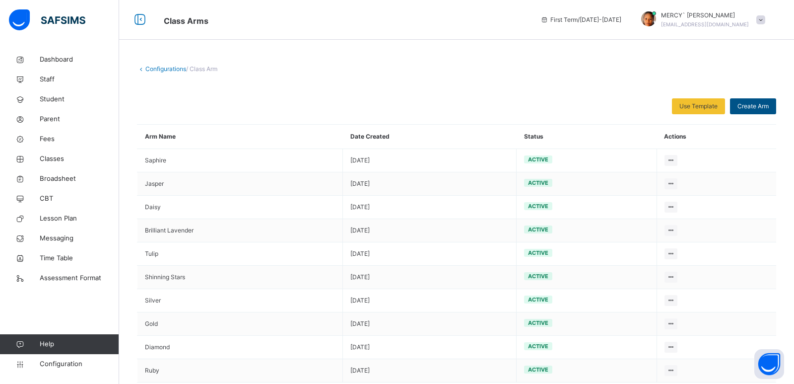
click at [760, 107] on span "Create Arm" at bounding box center [753, 106] width 31 height 9
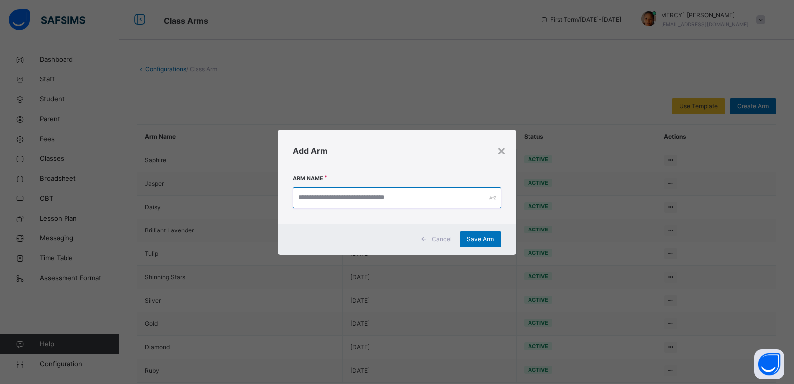
click at [382, 202] on input "text" at bounding box center [397, 197] width 209 height 21
type input "*"
click at [482, 234] on div "Save Arm" at bounding box center [481, 239] width 42 height 16
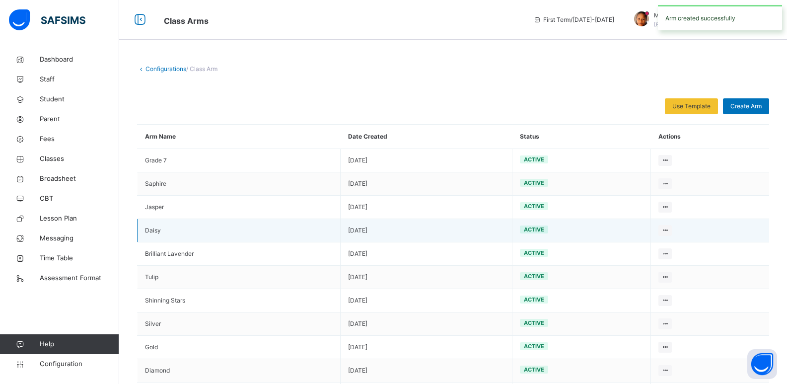
scroll to position [22, 0]
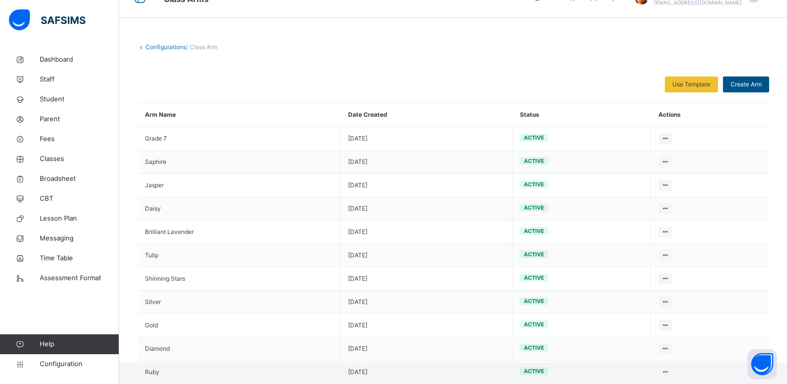
click at [765, 89] on div "Create Arm" at bounding box center [746, 84] width 46 height 16
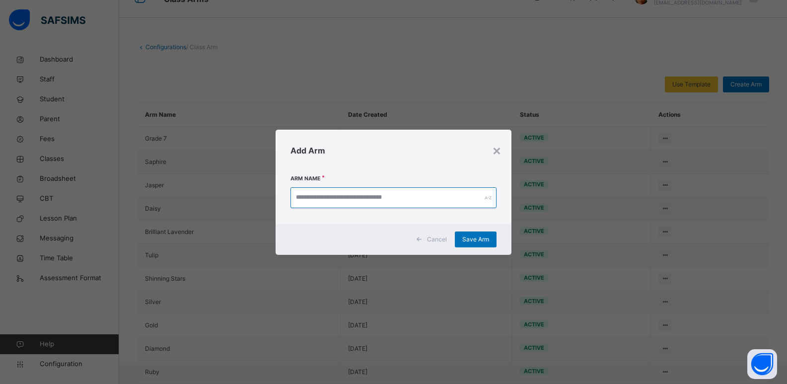
click at [443, 203] on input "text" at bounding box center [393, 197] width 207 height 21
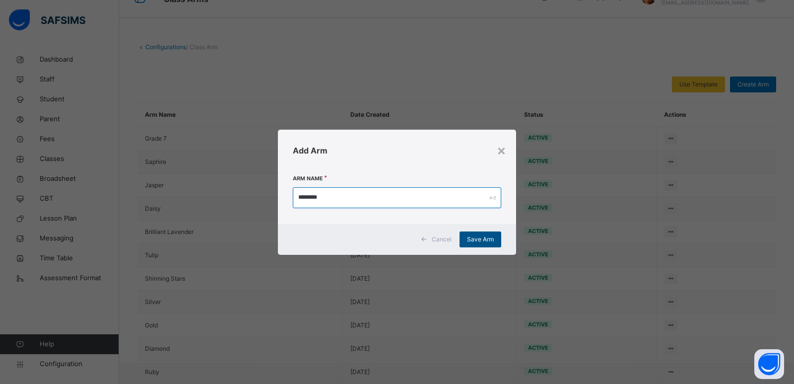
type input "********"
click at [498, 244] on div "Save Arm" at bounding box center [481, 239] width 42 height 16
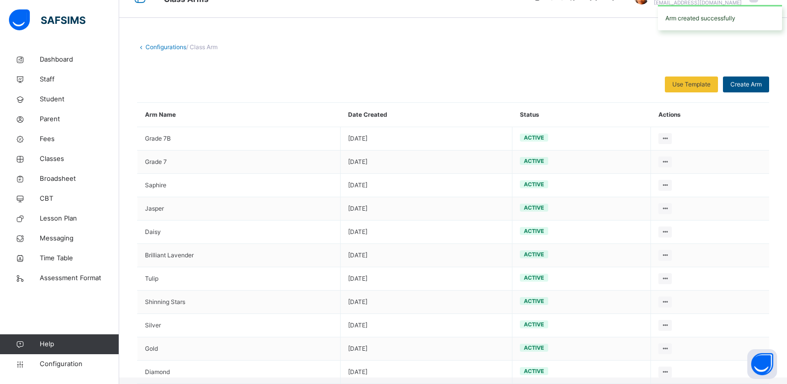
click at [736, 86] on div "Create Arm" at bounding box center [746, 84] width 46 height 16
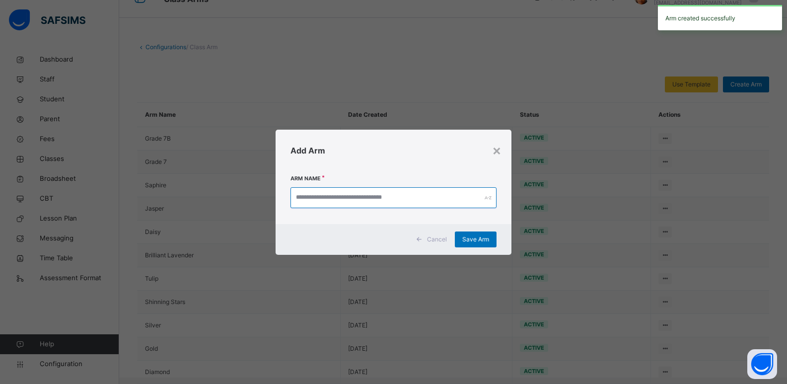
click at [434, 201] on input "text" at bounding box center [393, 197] width 207 height 21
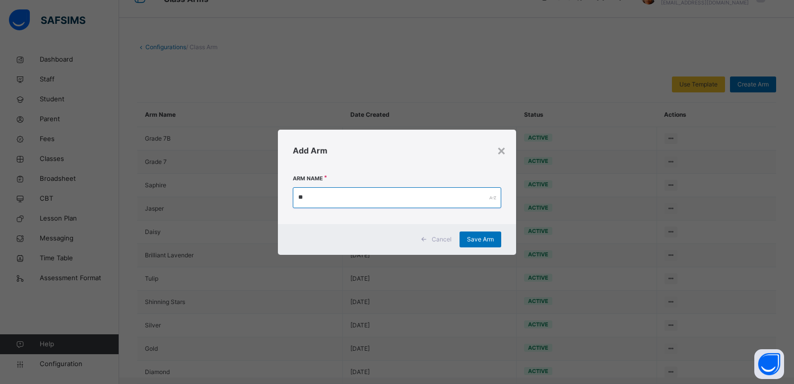
type input "*"
click at [487, 245] on div "Save Arm" at bounding box center [481, 239] width 42 height 16
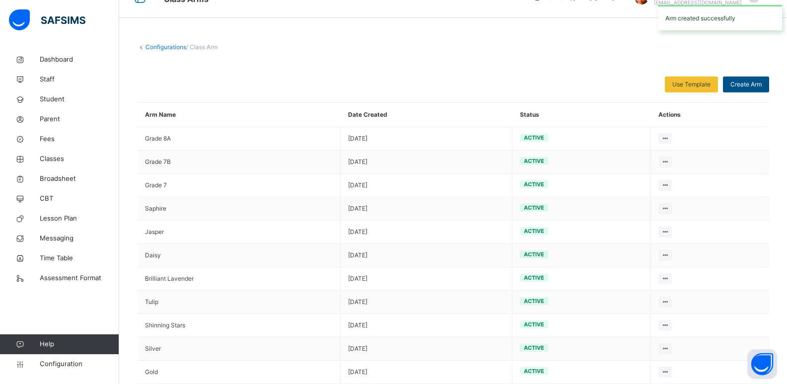
click at [749, 84] on span "Create Arm" at bounding box center [745, 84] width 31 height 9
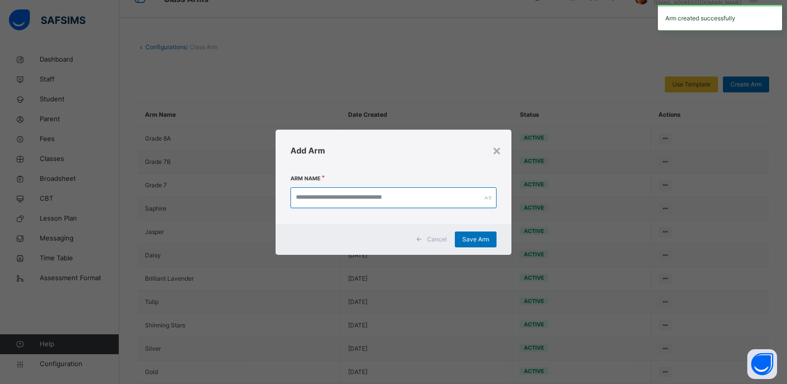
click at [440, 195] on input "text" at bounding box center [393, 197] width 207 height 21
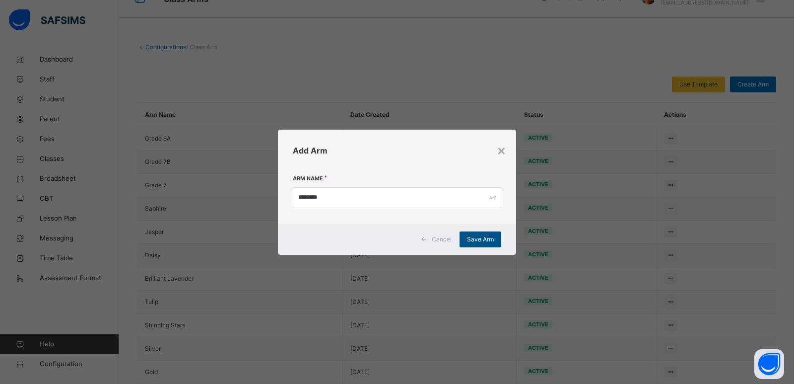
click at [475, 241] on span "Save Arm" at bounding box center [480, 239] width 27 height 9
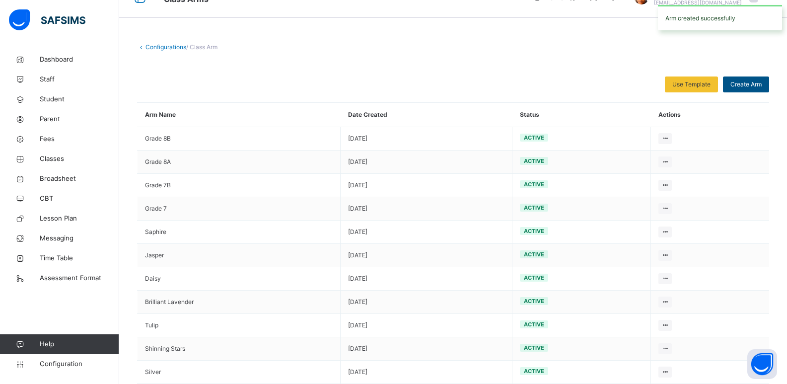
click at [744, 85] on span "Create Arm" at bounding box center [745, 84] width 31 height 9
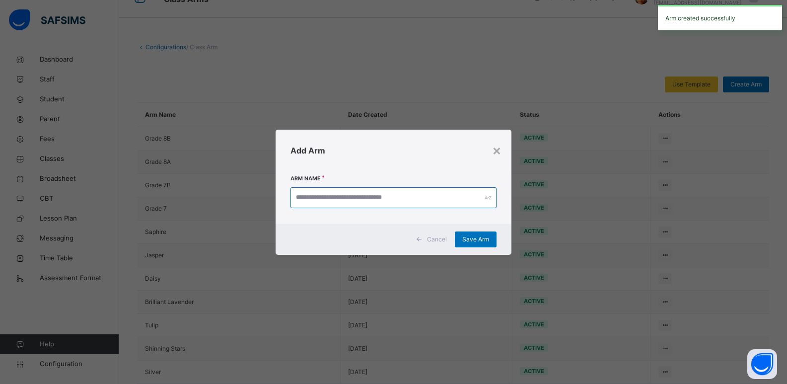
click at [442, 193] on input "text" at bounding box center [393, 197] width 207 height 21
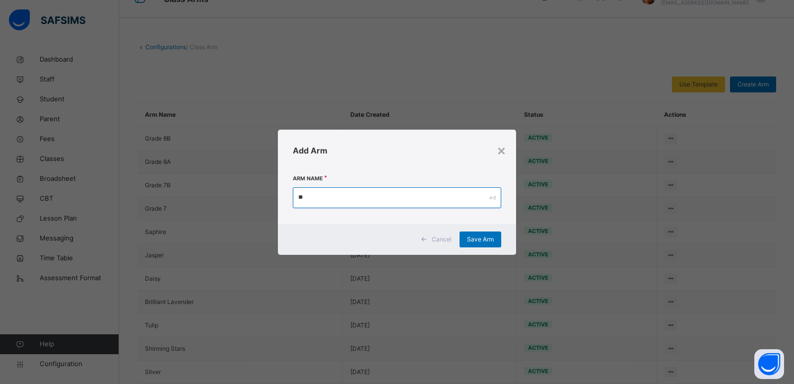
type input "*"
click at [475, 233] on div "Save Arm" at bounding box center [481, 239] width 42 height 16
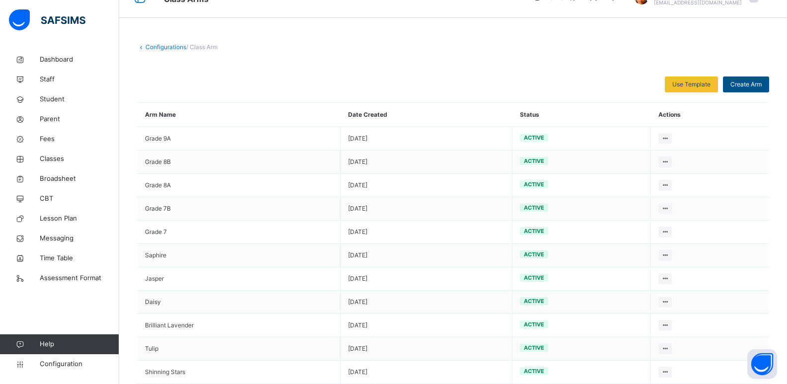
click at [745, 86] on span "Create Arm" at bounding box center [745, 84] width 31 height 9
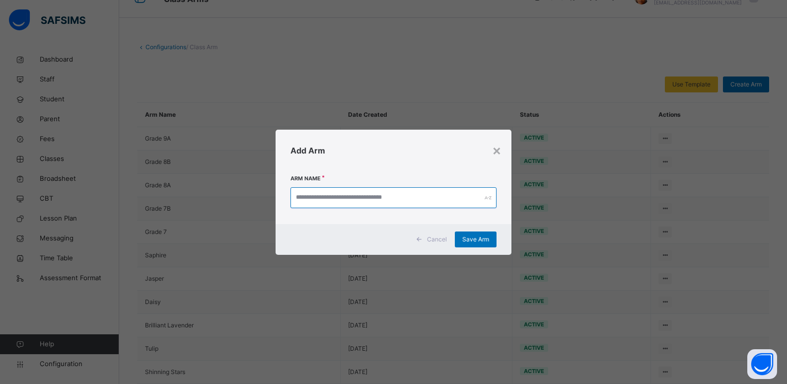
click at [456, 198] on input "text" at bounding box center [393, 197] width 207 height 21
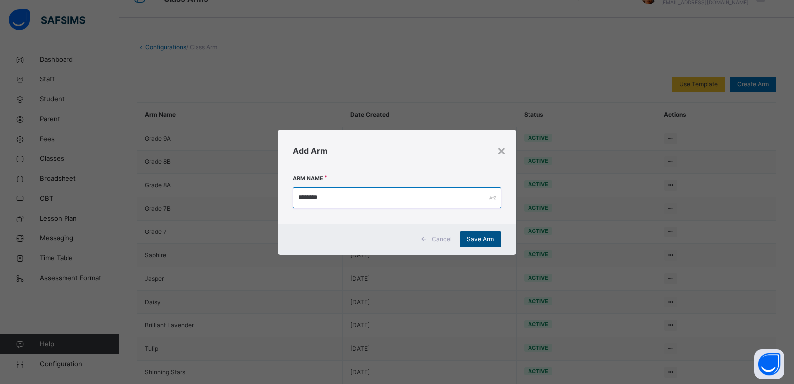
type input "********"
click at [491, 242] on span "Save Arm" at bounding box center [480, 239] width 27 height 9
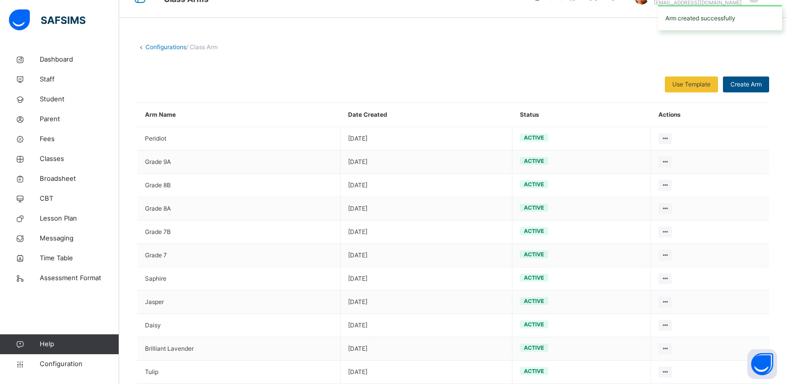
click at [752, 82] on span "Create Arm" at bounding box center [745, 84] width 31 height 9
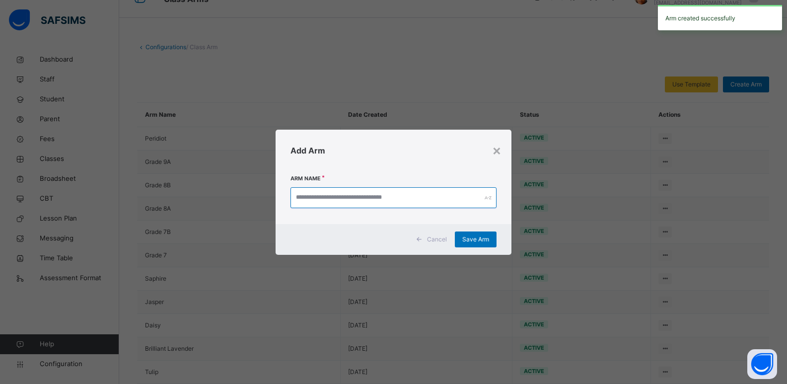
click at [461, 193] on input "text" at bounding box center [393, 197] width 207 height 21
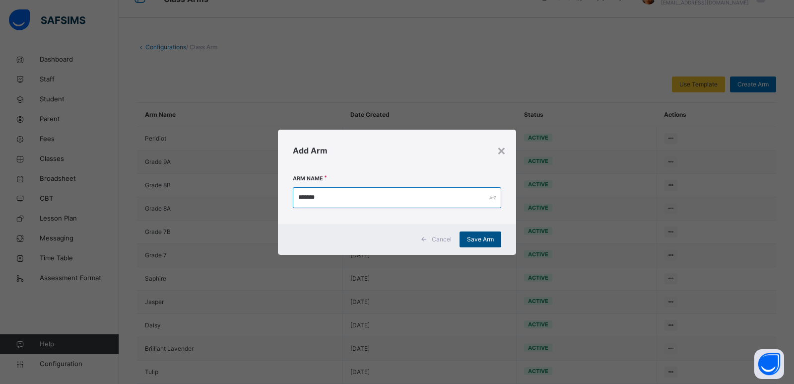
type input "*******"
click at [479, 244] on div "Save Arm" at bounding box center [481, 239] width 42 height 16
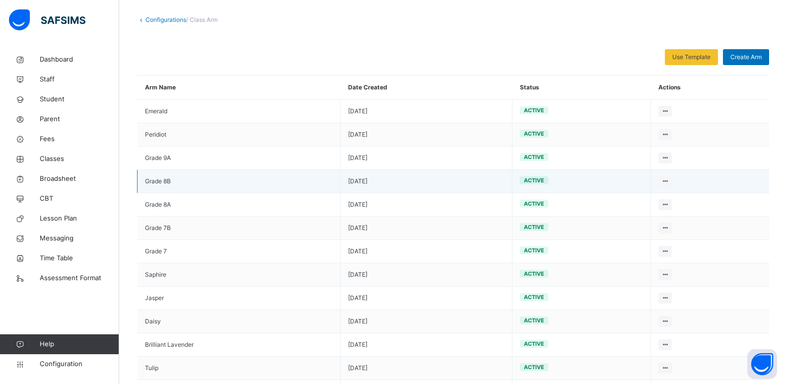
scroll to position [0, 0]
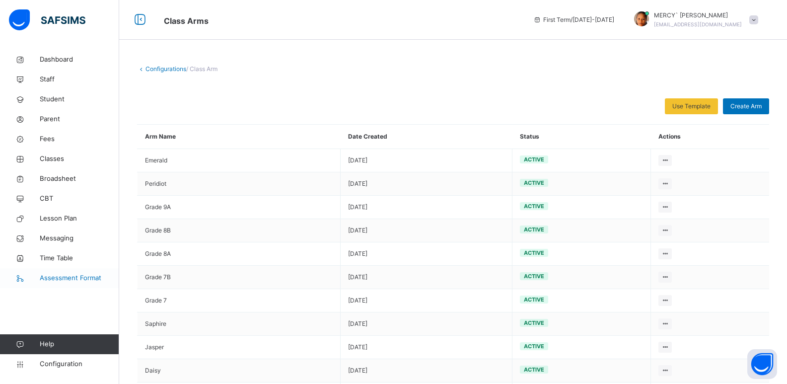
click at [58, 280] on span "Assessment Format" at bounding box center [79, 278] width 79 height 10
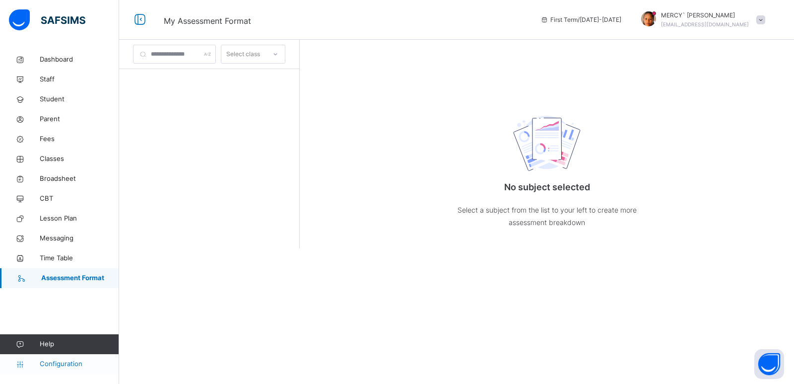
click at [43, 359] on span "Configuration" at bounding box center [79, 364] width 79 height 10
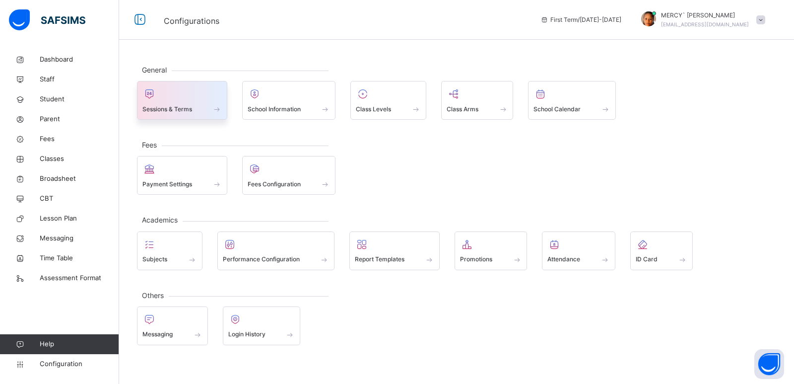
click at [189, 95] on div at bounding box center [181, 93] width 79 height 15
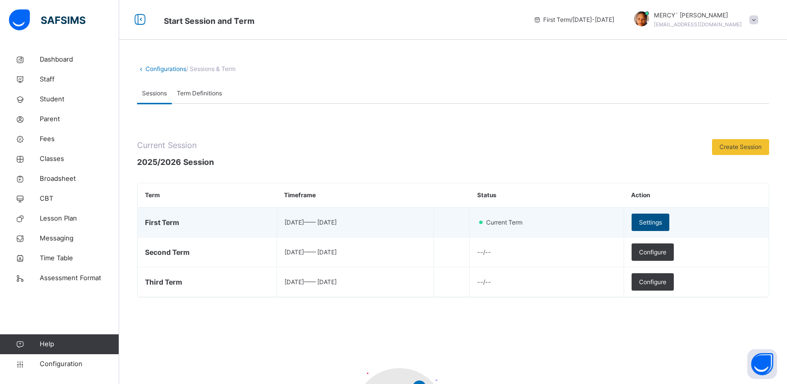
click at [662, 225] on span "Settings" at bounding box center [650, 222] width 23 height 9
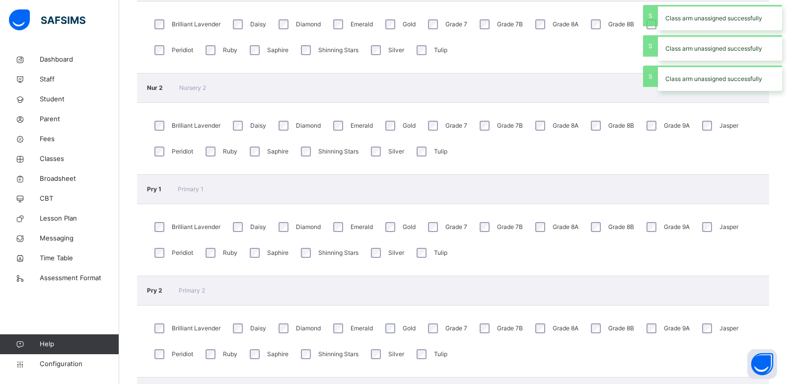
scroll to position [289, 0]
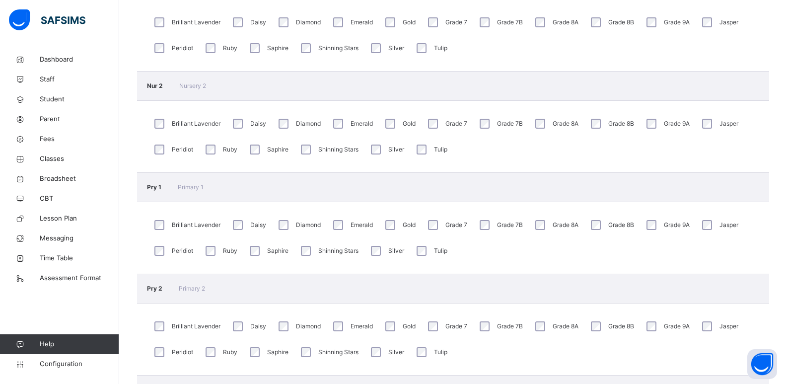
click at [385, 254] on div "Silver" at bounding box center [386, 250] width 36 height 15
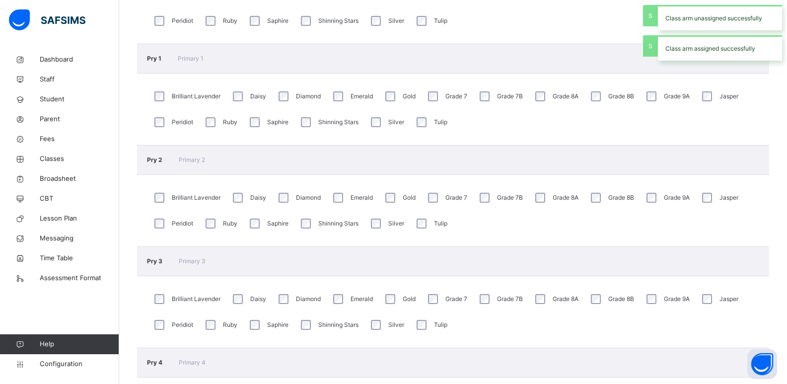
scroll to position [419, 0]
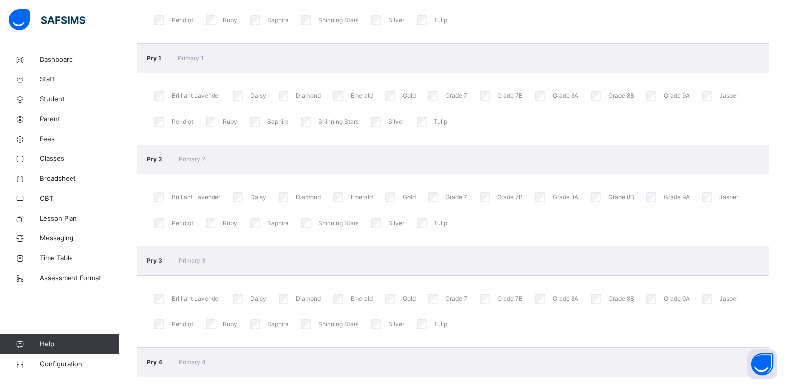
click at [290, 198] on div "Diamond" at bounding box center [298, 197] width 45 height 15
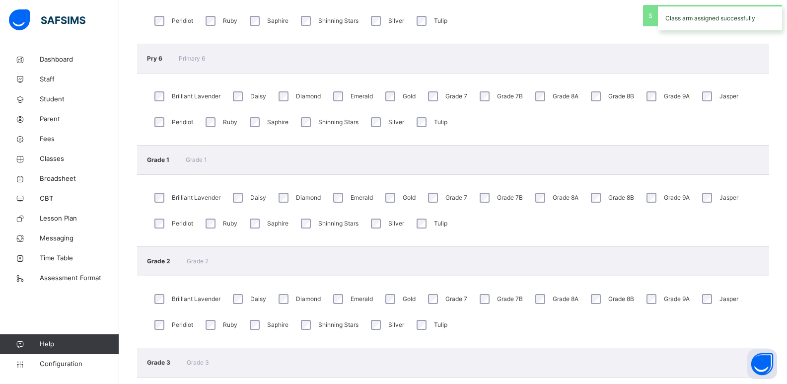
scroll to position [925, 0]
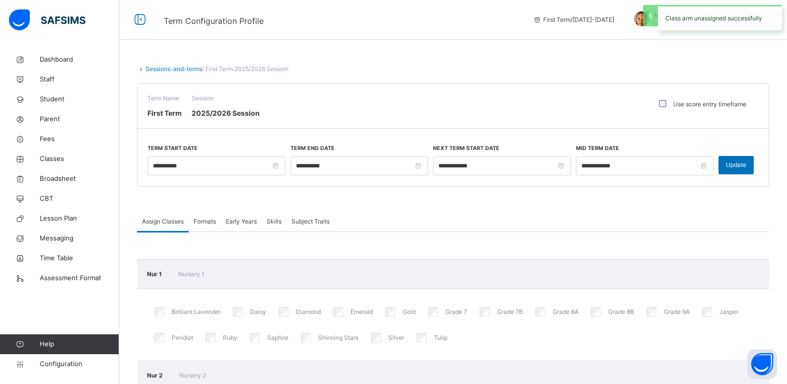
scroll to position [925, 0]
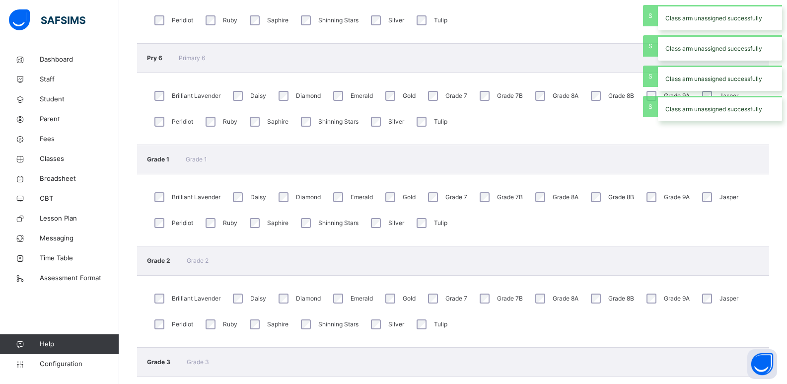
click at [382, 326] on div "Silver" at bounding box center [386, 324] width 36 height 15
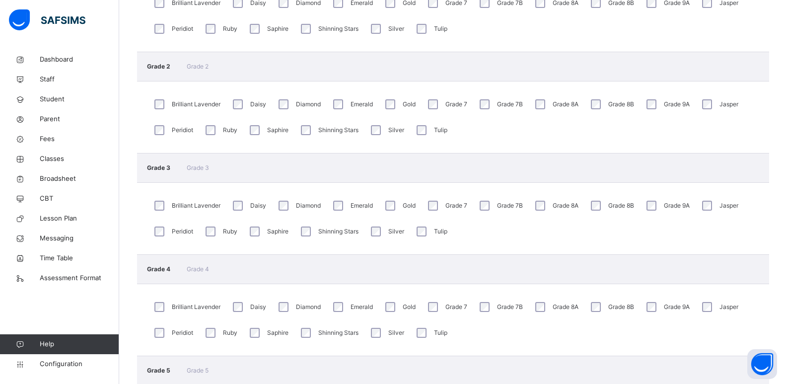
scroll to position [1120, 0]
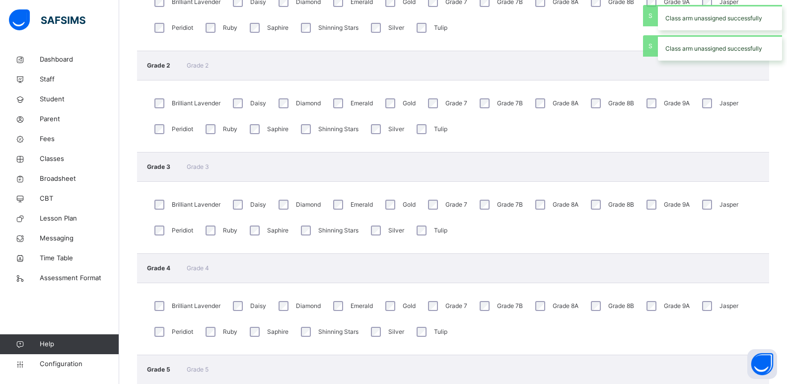
click at [218, 230] on div "Ruby" at bounding box center [220, 230] width 34 height 15
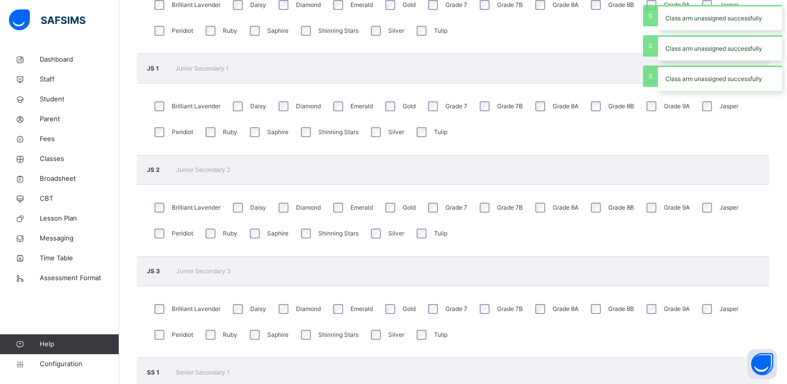
scroll to position [1622, 0]
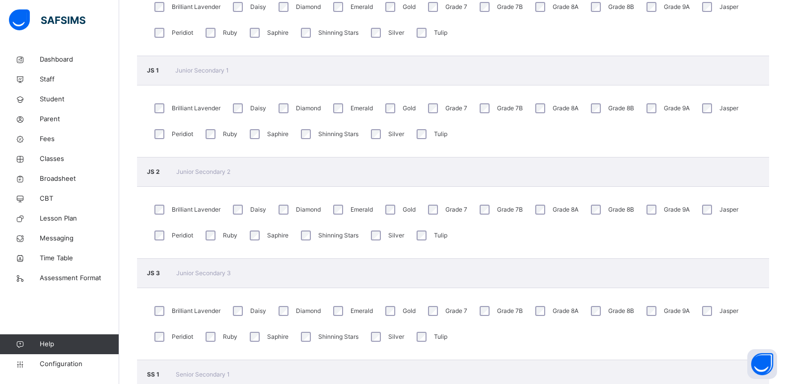
click at [442, 209] on div "Grade 7" at bounding box center [446, 209] width 42 height 15
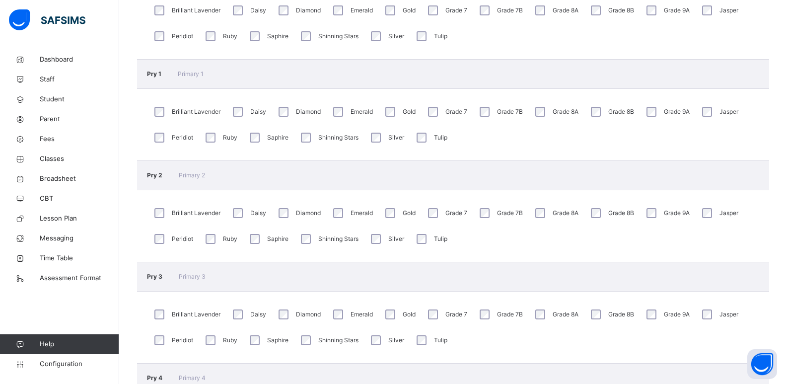
scroll to position [327, 0]
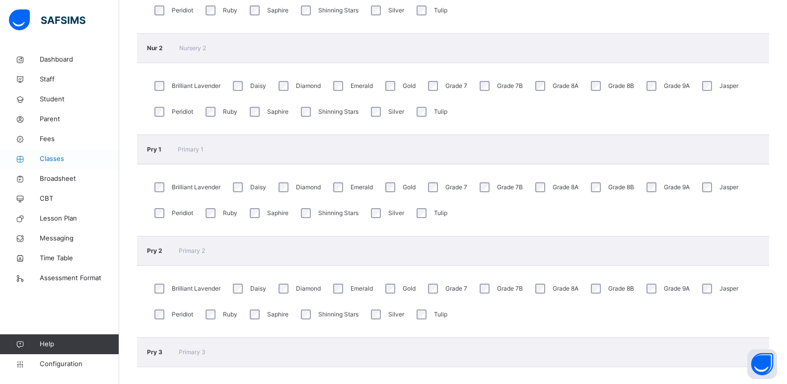
click at [55, 155] on span "Classes" at bounding box center [79, 159] width 79 height 10
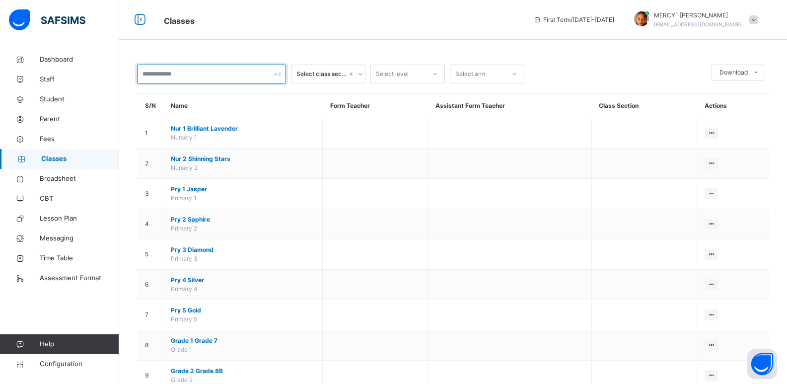
click at [257, 75] on input "text" at bounding box center [211, 74] width 149 height 19
click at [314, 70] on div "Select class section" at bounding box center [321, 74] width 51 height 9
click at [240, 73] on input "text" at bounding box center [211, 74] width 149 height 19
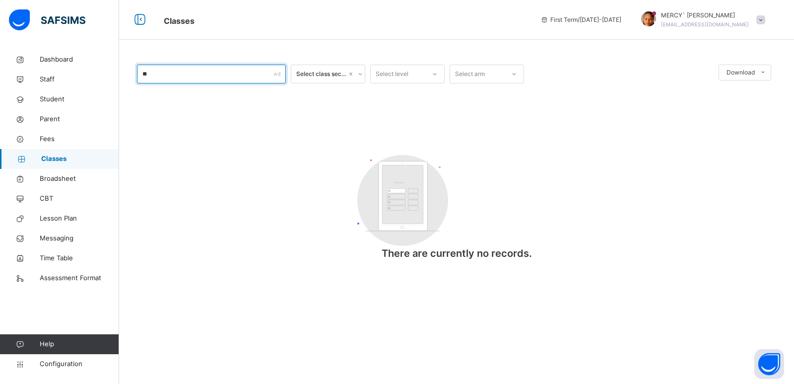
type input "*"
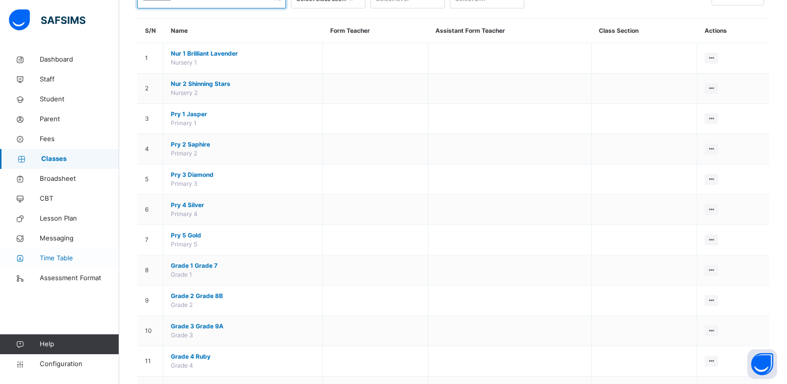
scroll to position [79, 0]
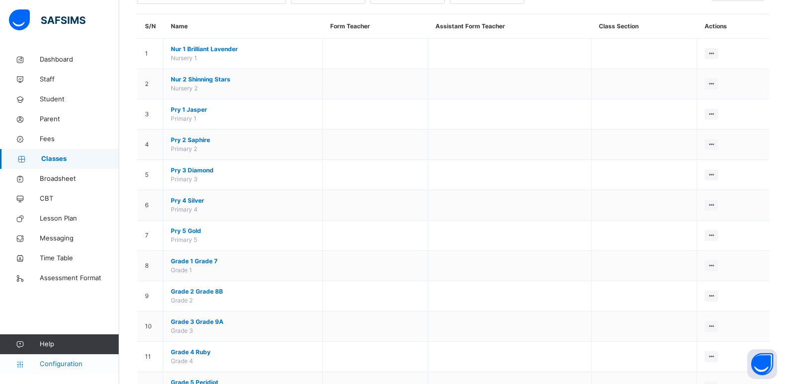
click at [59, 364] on span "Configuration" at bounding box center [79, 364] width 79 height 10
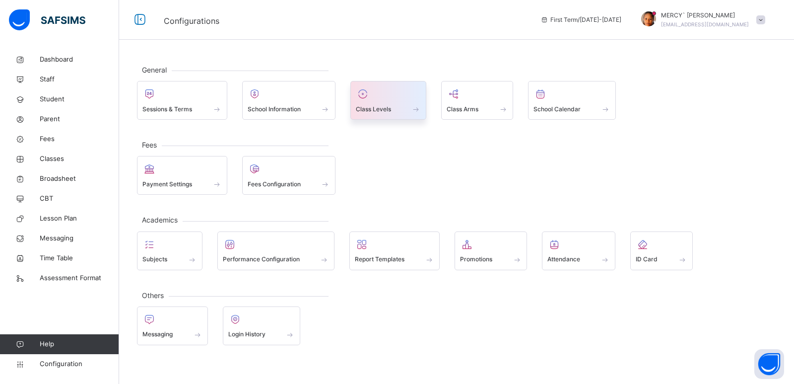
click at [386, 104] on div "Class Levels" at bounding box center [388, 109] width 65 height 10
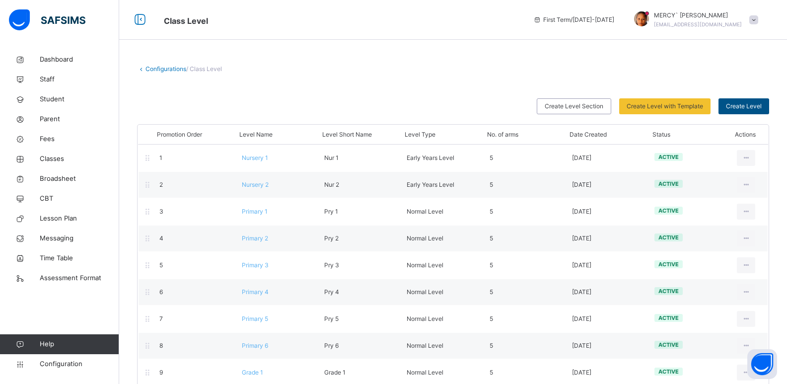
click at [741, 109] on span "Create Level" at bounding box center [744, 106] width 36 height 9
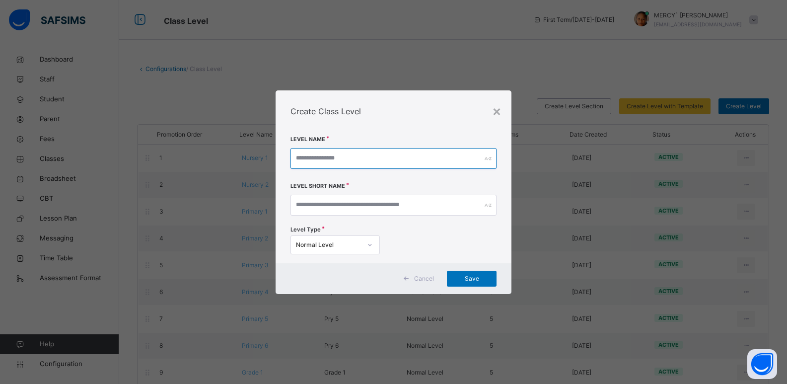
click at [454, 160] on input "text" at bounding box center [393, 158] width 207 height 21
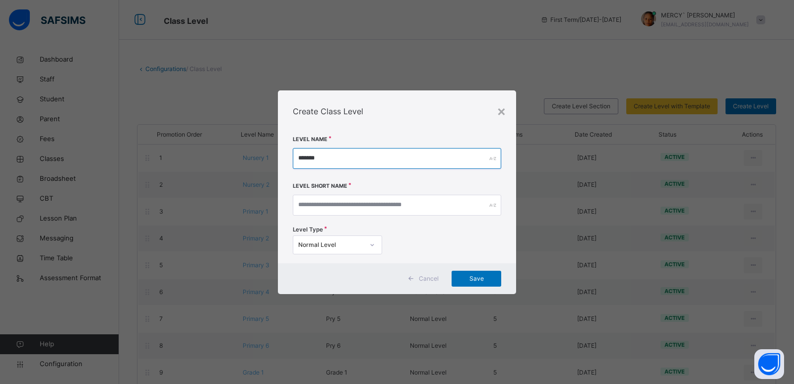
type input "*******"
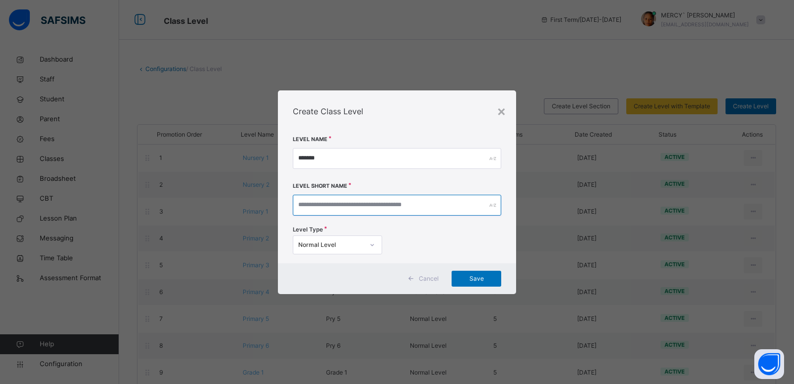
click at [427, 212] on input "text" at bounding box center [397, 205] width 209 height 21
type input "****"
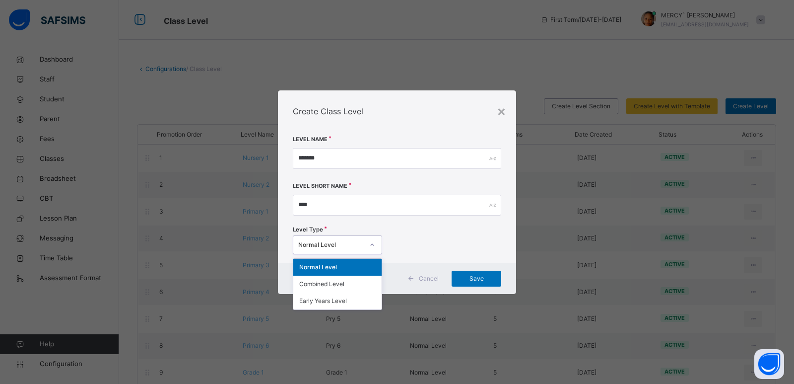
click at [352, 245] on div "Normal Level" at bounding box center [331, 244] width 66 height 9
click at [328, 304] on div "Early Years Level" at bounding box center [337, 300] width 88 height 17
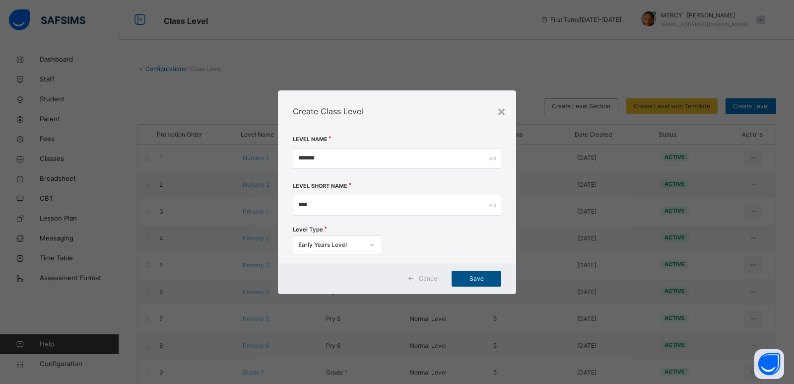
click at [484, 275] on span "Save" at bounding box center [476, 278] width 35 height 9
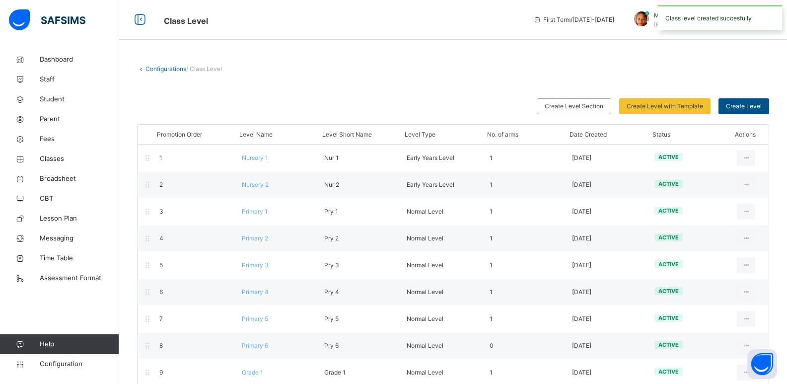
click at [739, 109] on span "Create Level" at bounding box center [744, 106] width 36 height 9
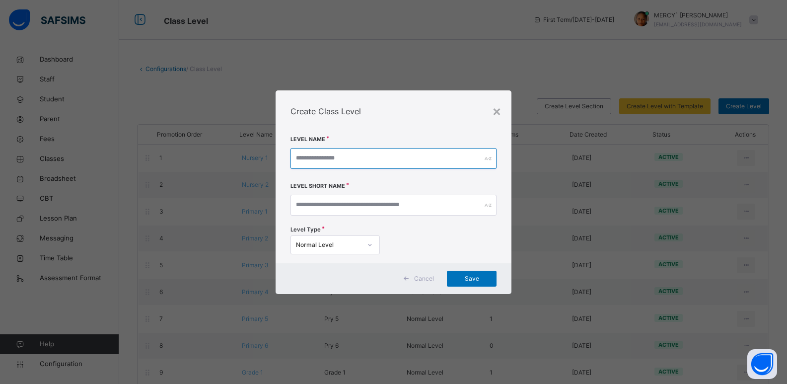
click at [404, 164] on input "text" at bounding box center [393, 158] width 207 height 21
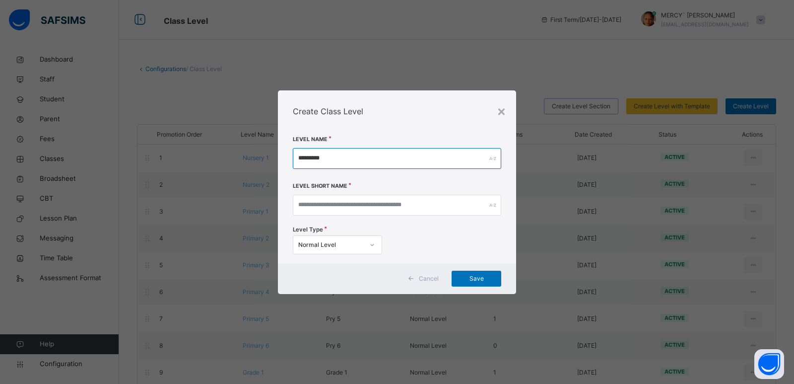
type input "*********"
click at [370, 215] on div "Level Short Name" at bounding box center [397, 204] width 209 height 41
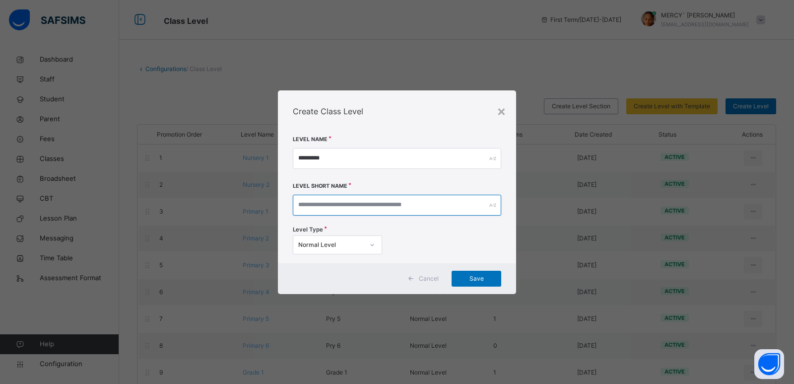
click at [377, 208] on input "text" at bounding box center [397, 205] width 209 height 21
type input "*****"
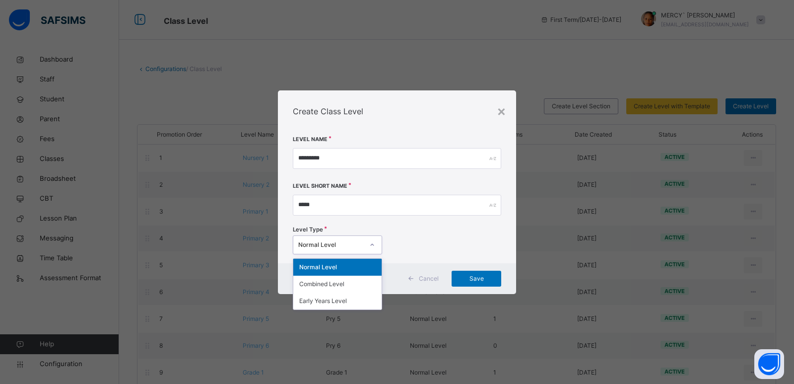
click at [352, 245] on div "Normal Level" at bounding box center [331, 244] width 66 height 9
click at [342, 271] on div "Normal Level" at bounding box center [337, 267] width 88 height 17
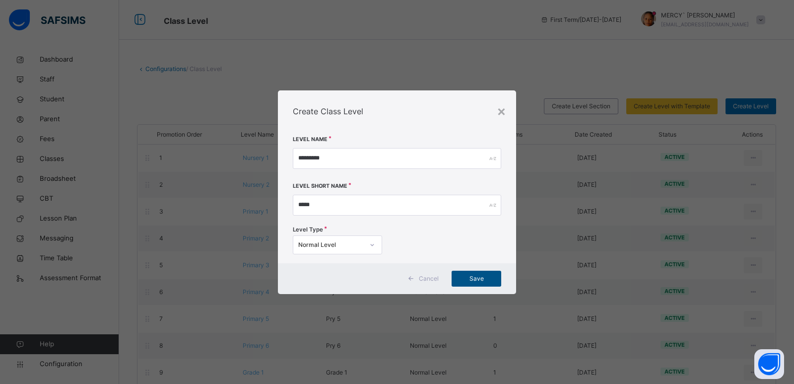
click at [485, 276] on span "Save" at bounding box center [476, 278] width 35 height 9
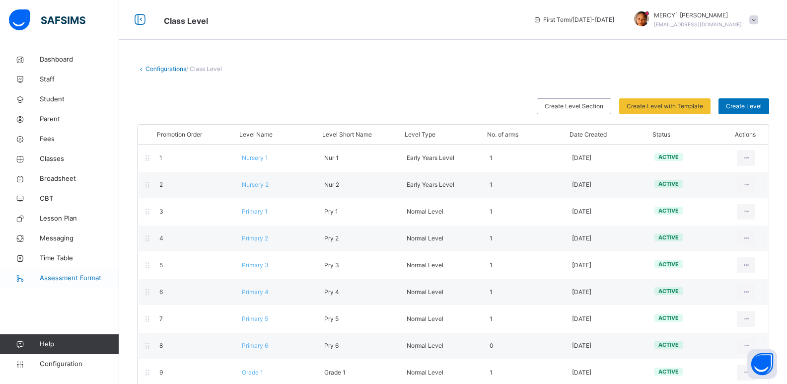
click at [59, 276] on span "Assessment Format" at bounding box center [79, 278] width 79 height 10
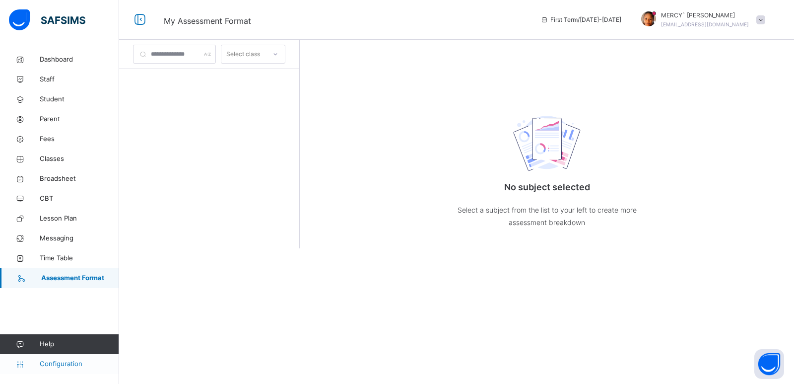
click at [60, 361] on span "Configuration" at bounding box center [79, 364] width 79 height 10
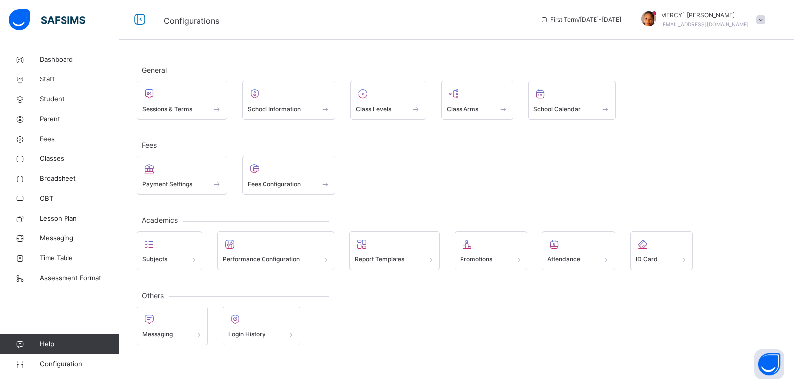
click at [189, 109] on span "Sessions & Terms" at bounding box center [167, 109] width 50 height 9
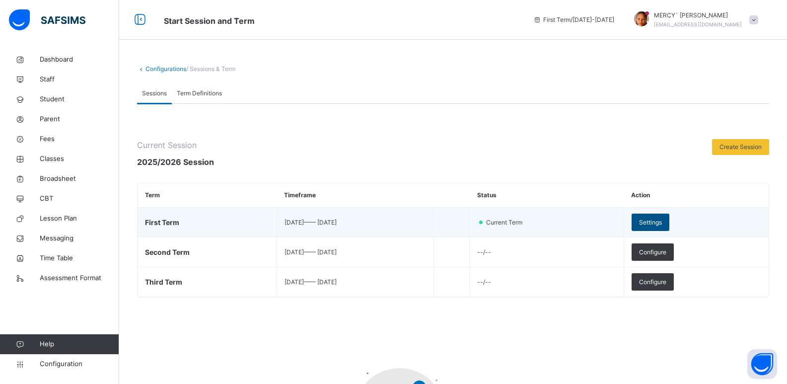
click at [662, 222] on span "Settings" at bounding box center [650, 222] width 23 height 9
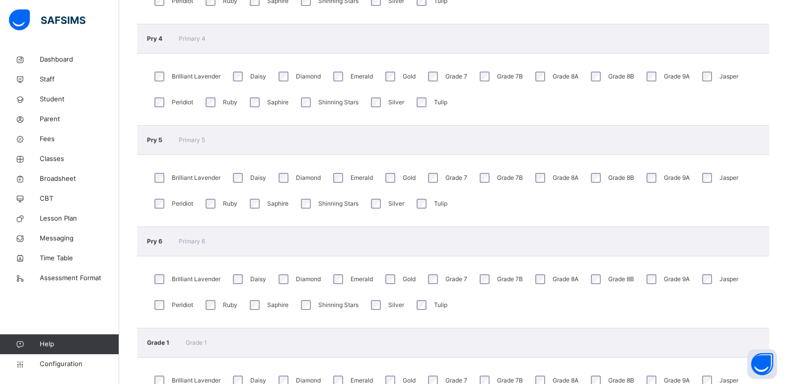
scroll to position [731, 0]
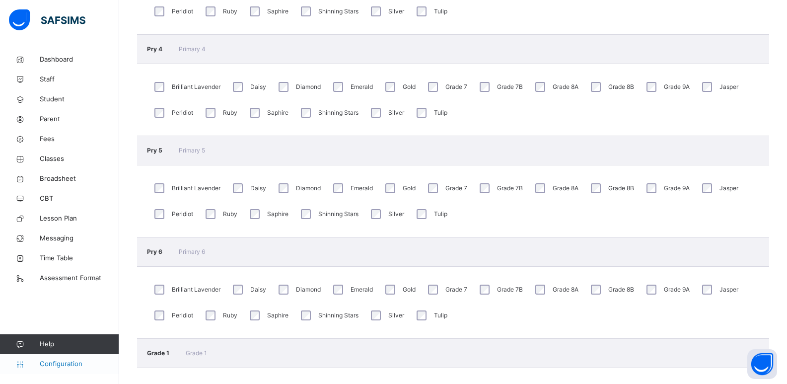
click at [57, 358] on link "Configuration" at bounding box center [59, 364] width 119 height 20
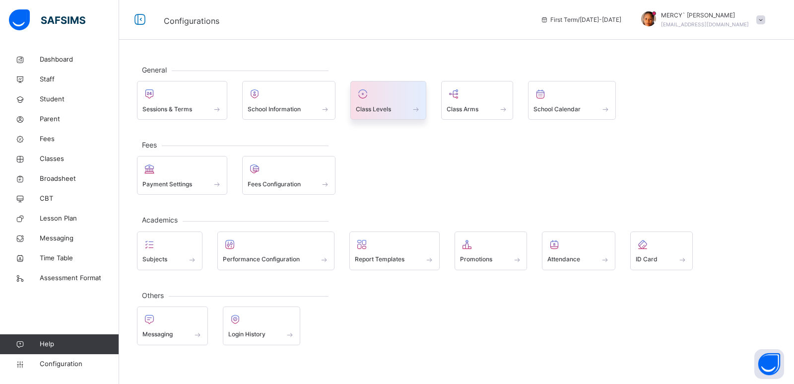
click at [370, 115] on div "Class Levels" at bounding box center [389, 100] width 76 height 39
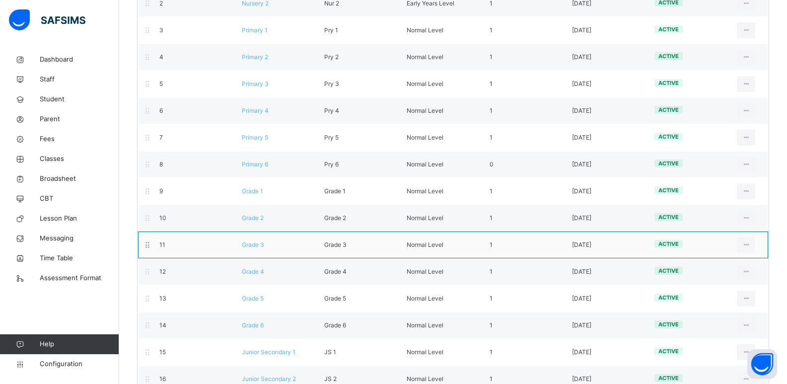
scroll to position [182, 0]
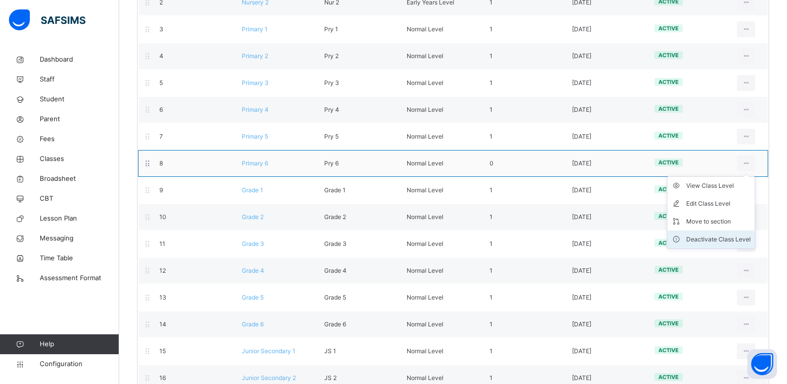
click at [724, 239] on div "Deactivate Class Level" at bounding box center [718, 239] width 65 height 10
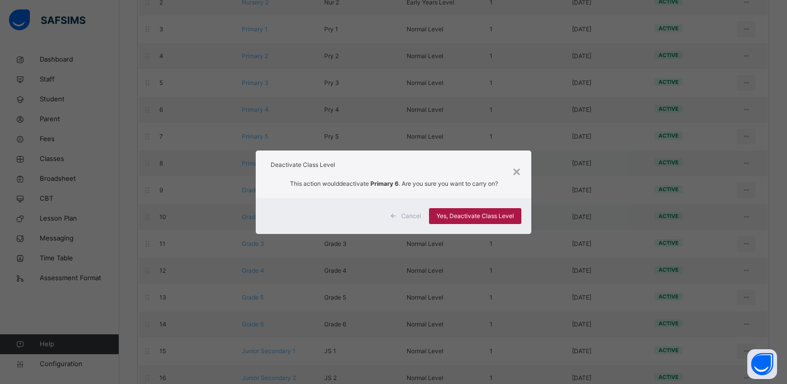
click at [485, 214] on span "Yes, Deactivate Class Level" at bounding box center [474, 216] width 77 height 9
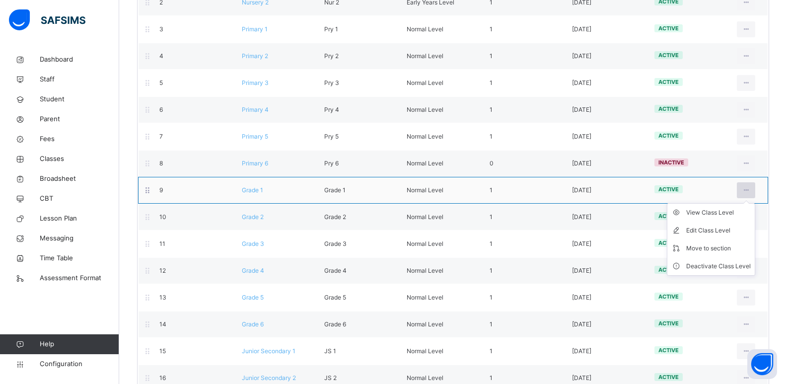
click at [755, 193] on div at bounding box center [746, 190] width 18 height 16
click at [721, 264] on div "Deactivate Class Level" at bounding box center [718, 266] width 65 height 10
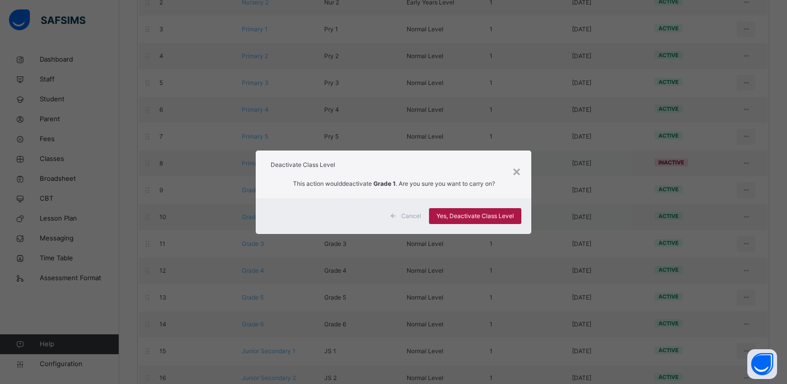
click at [489, 215] on span "Yes, Deactivate Class Level" at bounding box center [474, 216] width 77 height 9
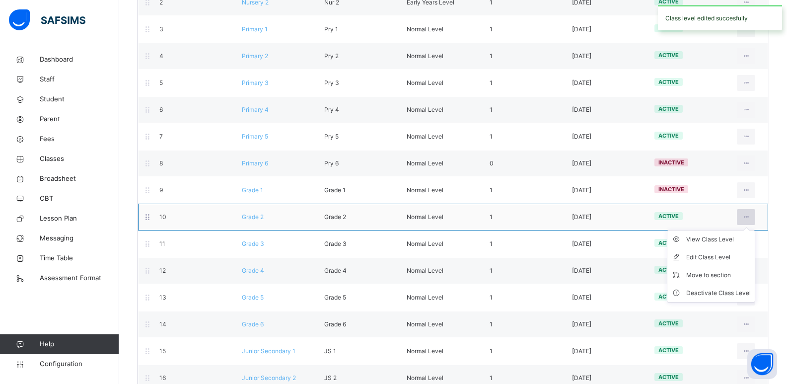
click at [750, 217] on icon at bounding box center [746, 216] width 8 height 9
click at [714, 288] on div "Deactivate Class Level" at bounding box center [718, 293] width 65 height 10
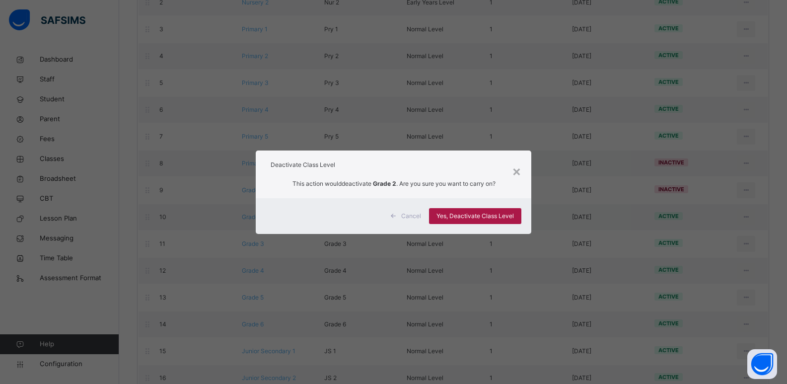
click at [503, 220] on div "Yes, Deactivate Class Level" at bounding box center [475, 216] width 92 height 16
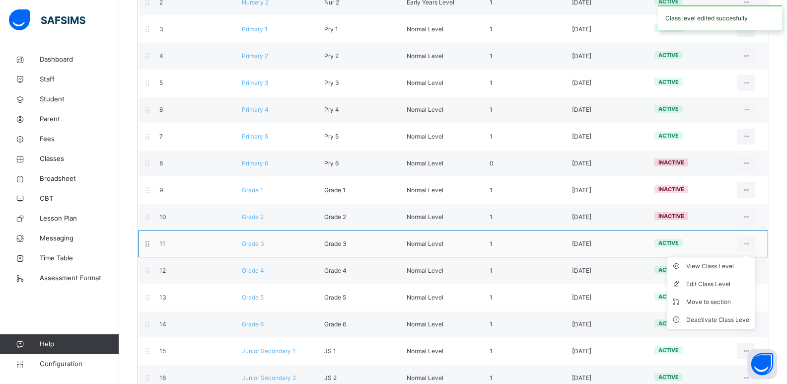
click at [755, 257] on ul "View Class Level Edit Class Level Move to section Deactivate Class Level" at bounding box center [711, 293] width 88 height 72
click at [726, 326] on li "Deactivate Class Level" at bounding box center [710, 320] width 87 height 18
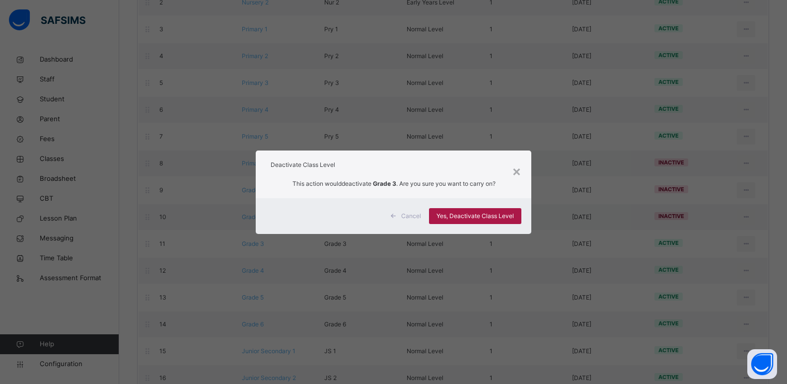
click at [500, 223] on div "Yes, Deactivate Class Level" at bounding box center [475, 216] width 92 height 16
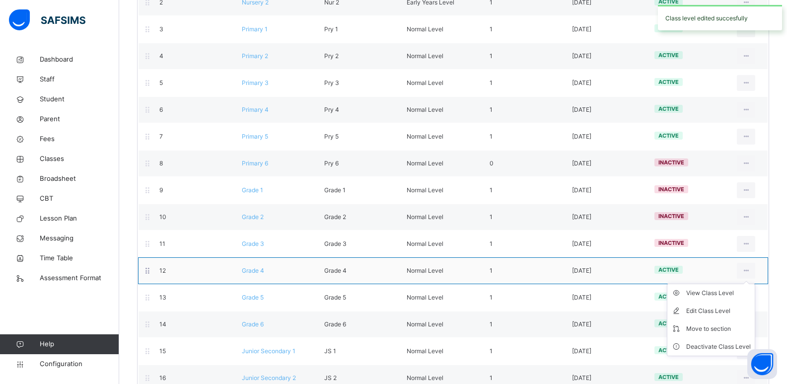
click at [753, 283] on ul "View Class Level Edit Class Level Move to section Deactivate Class Level" at bounding box center [711, 319] width 88 height 72
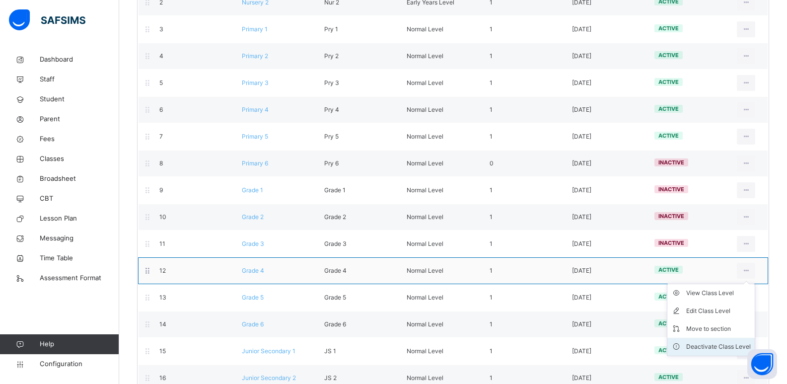
click at [719, 339] on li "Deactivate Class Level" at bounding box center [710, 347] width 87 height 18
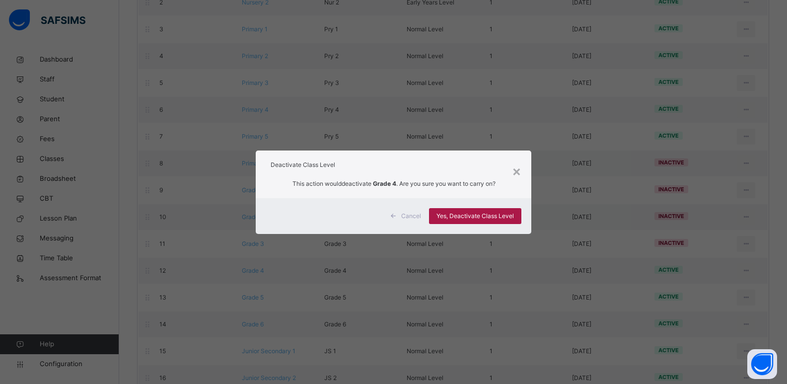
click at [506, 215] on span "Yes, Deactivate Class Level" at bounding box center [474, 216] width 77 height 9
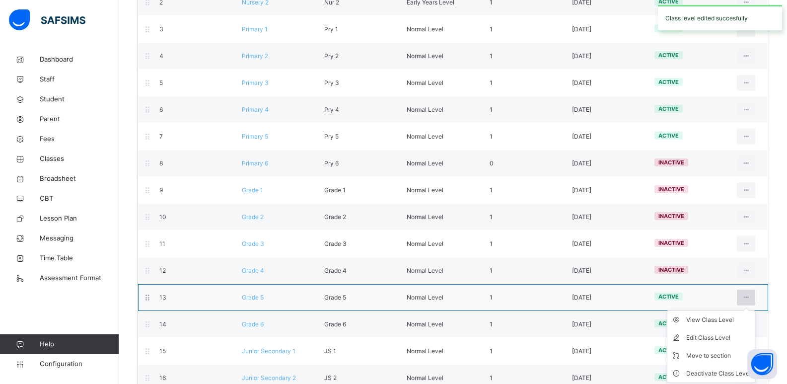
click at [750, 297] on icon at bounding box center [746, 297] width 8 height 9
click at [711, 372] on div "Deactivate Class Level" at bounding box center [718, 373] width 65 height 10
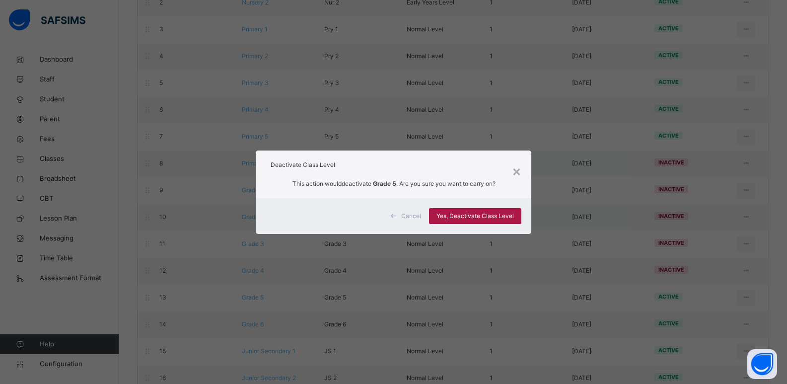
click at [479, 213] on span "Yes, Deactivate Class Level" at bounding box center [474, 216] width 77 height 9
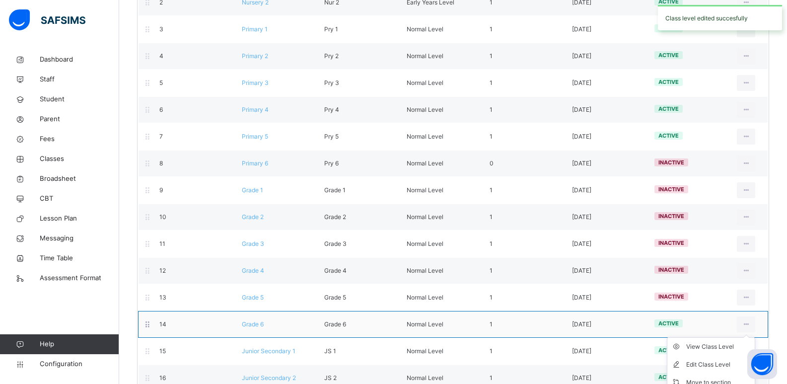
click at [753, 337] on ul "View Class Level Edit Class Level Move to section Deactivate Class Level" at bounding box center [711, 373] width 88 height 72
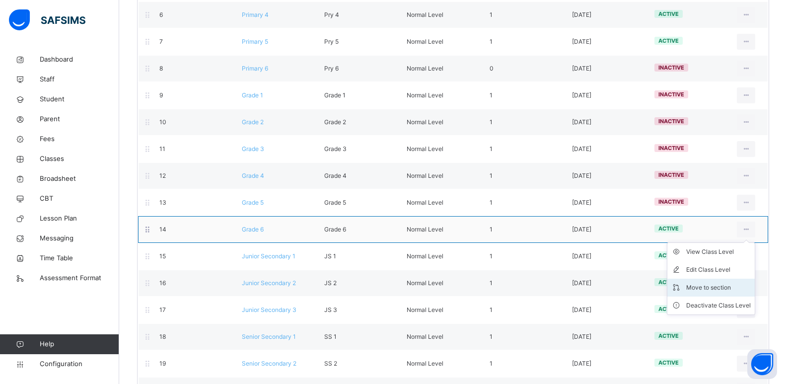
scroll to position [294, 0]
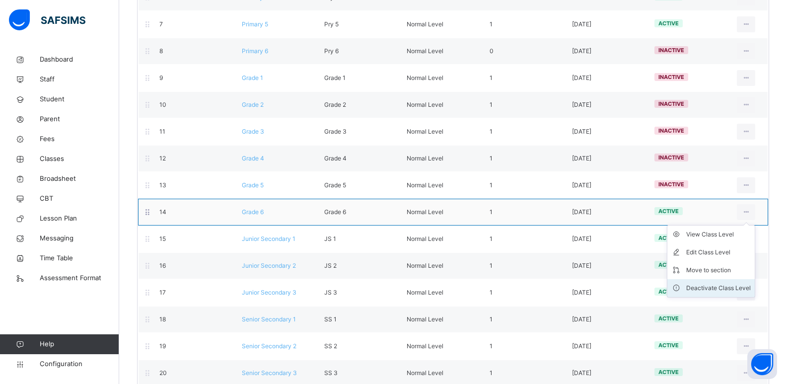
click at [716, 285] on div "Deactivate Class Level" at bounding box center [718, 288] width 65 height 10
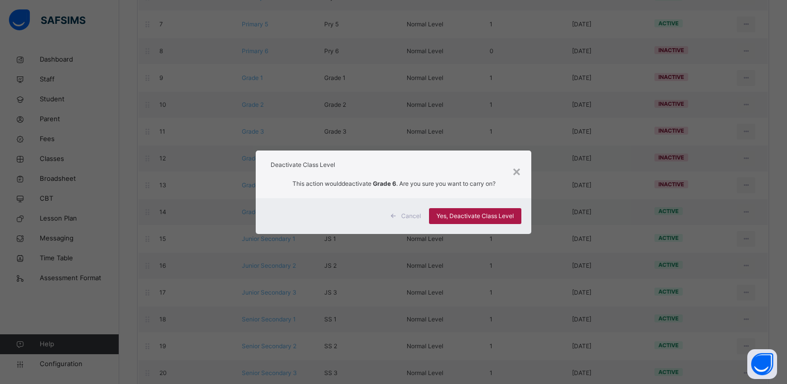
click at [504, 220] on span "Yes, Deactivate Class Level" at bounding box center [474, 216] width 77 height 9
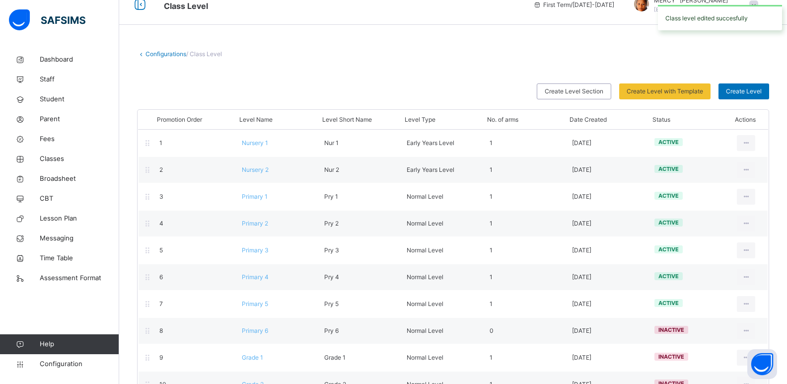
scroll to position [13, 0]
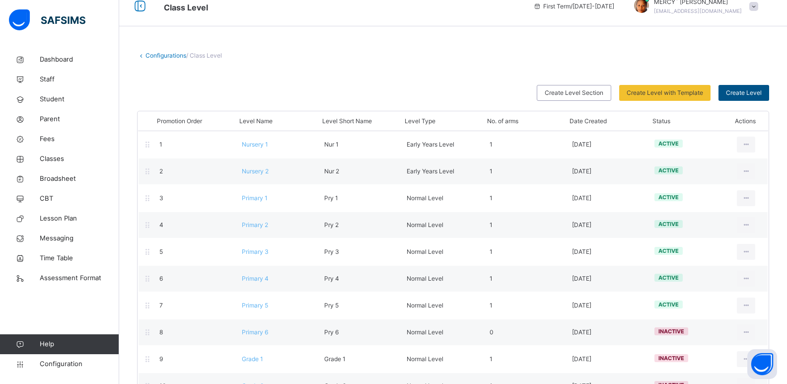
click at [742, 95] on span "Create Level" at bounding box center [744, 92] width 36 height 9
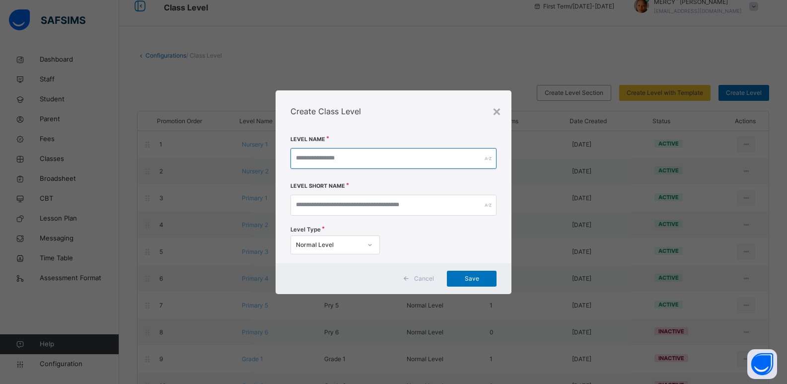
click at [426, 162] on input "text" at bounding box center [393, 158] width 207 height 21
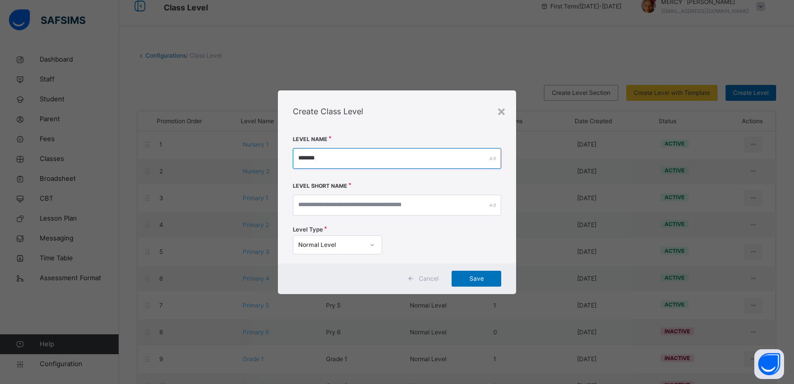
type input "*******"
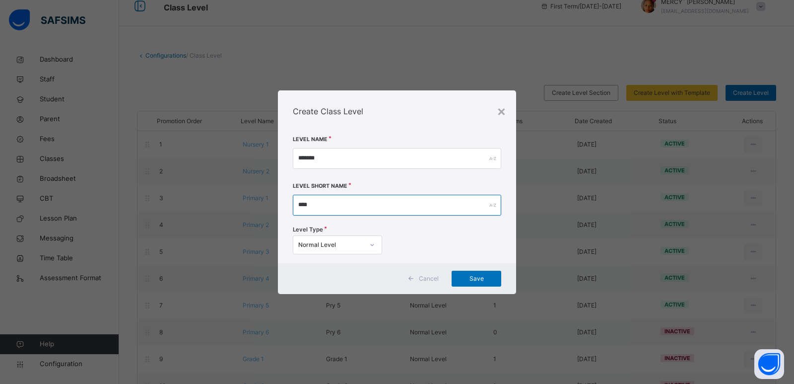
type input "****"
click at [470, 281] on span "Save" at bounding box center [476, 278] width 35 height 9
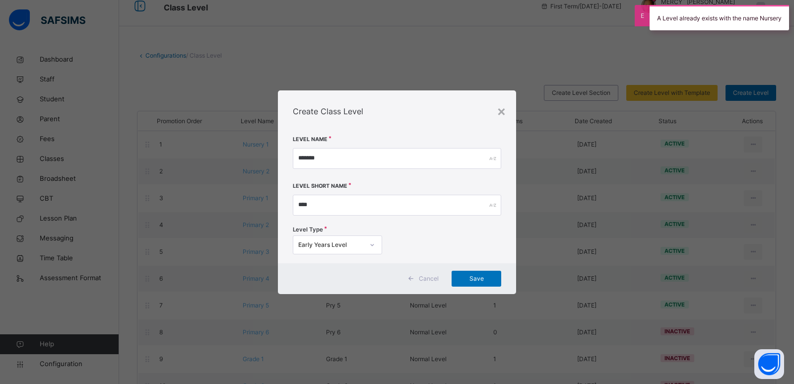
click at [611, 220] on div "× Create Class Level Level Name ******* Level Short Name **** Level Type Early …" at bounding box center [397, 192] width 794 height 384
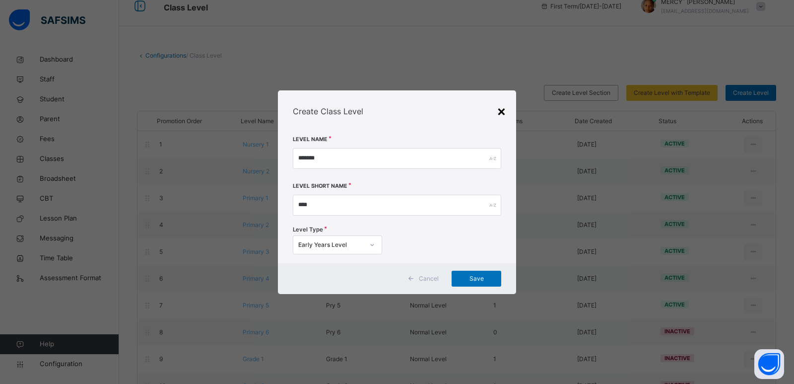
click at [502, 112] on div "×" at bounding box center [501, 110] width 9 height 21
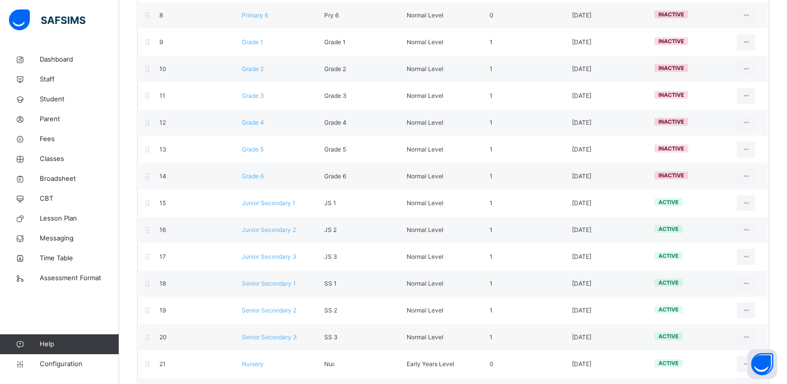
scroll to position [366, 0]
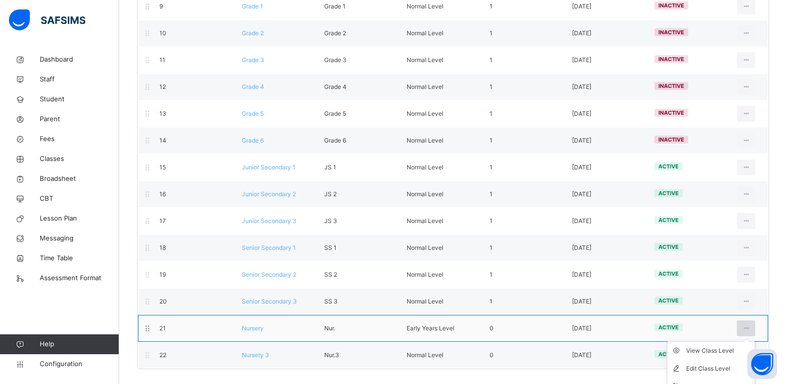
click at [750, 329] on icon at bounding box center [746, 328] width 8 height 9
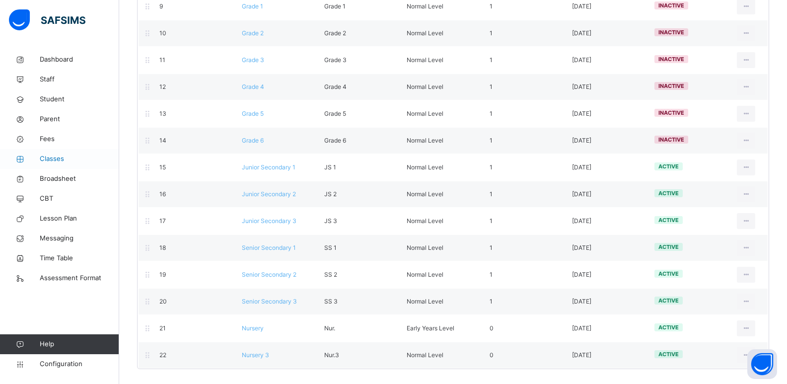
click at [78, 155] on span "Classes" at bounding box center [79, 159] width 79 height 10
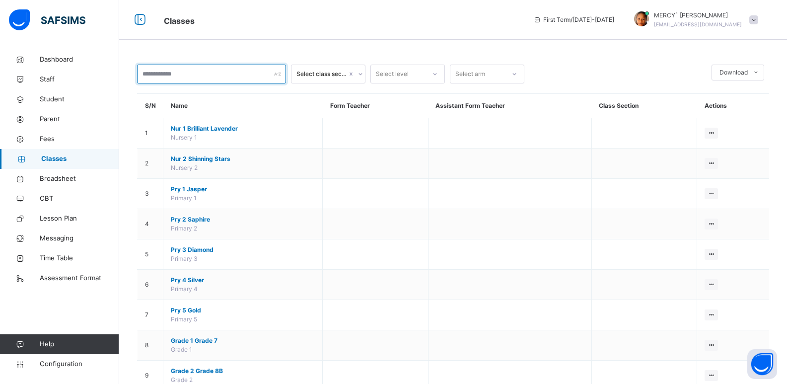
click at [269, 72] on input "text" at bounding box center [211, 74] width 149 height 19
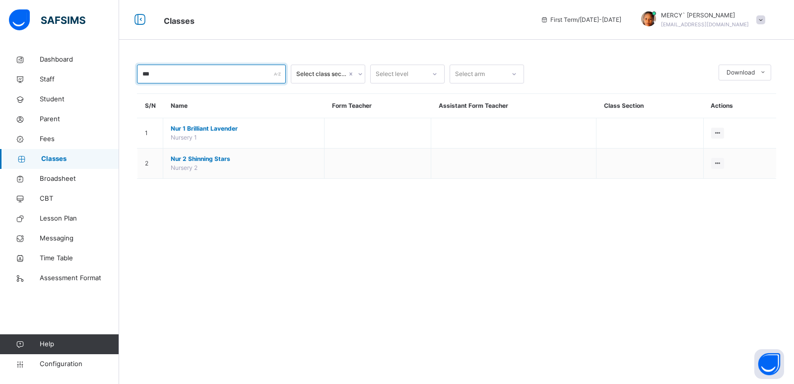
type input "***"
click at [327, 74] on div "Select class section" at bounding box center [320, 74] width 49 height 19
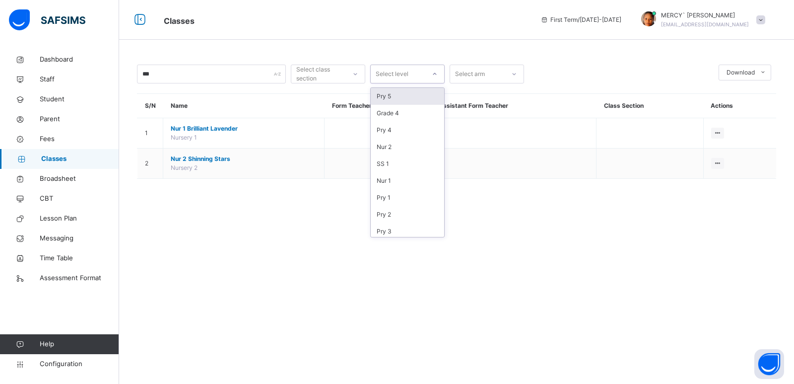
click at [400, 72] on div "Select level" at bounding box center [392, 74] width 33 height 19
click at [475, 72] on div "Select arm" at bounding box center [470, 74] width 30 height 19
click at [362, 263] on div "*** Select class section Select level Select arm Download Pdf Report Excel Repo…" at bounding box center [456, 192] width 675 height 384
click at [50, 358] on link "Configuration" at bounding box center [59, 364] width 119 height 20
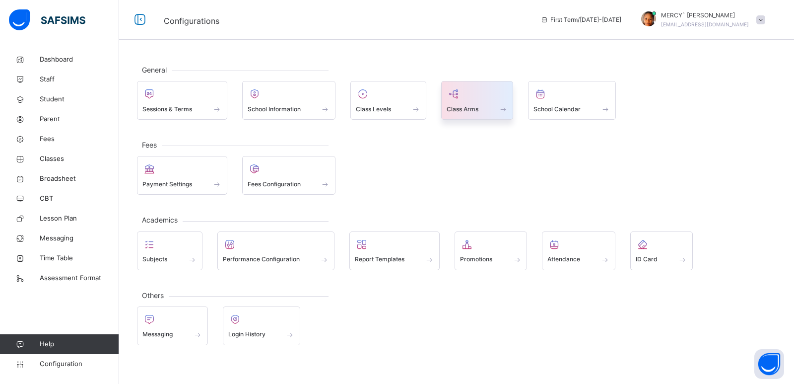
click at [467, 96] on div at bounding box center [478, 93] width 62 height 15
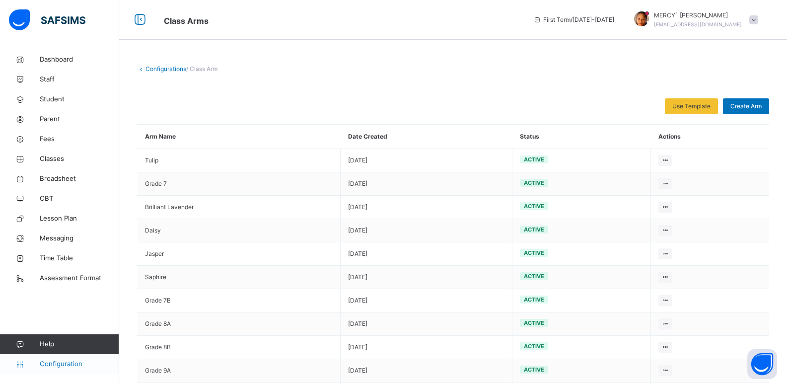
click at [62, 361] on span "Configuration" at bounding box center [79, 364] width 79 height 10
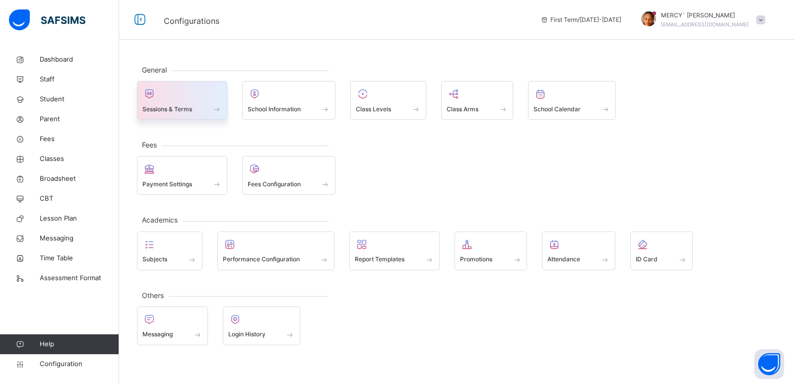
click at [180, 107] on span "Sessions & Terms" at bounding box center [167, 109] width 50 height 9
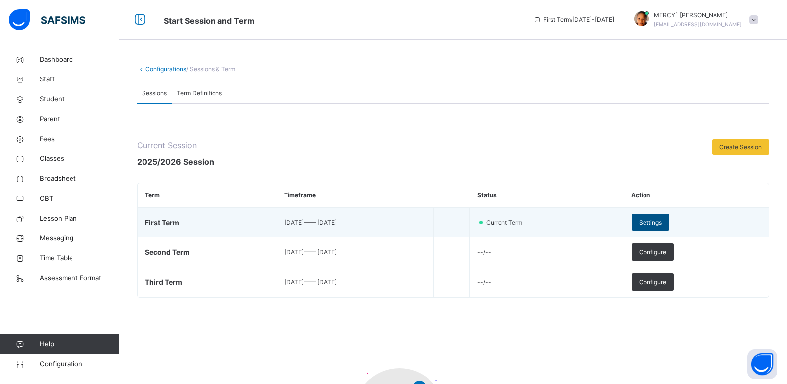
click at [658, 223] on div "Settings" at bounding box center [651, 221] width 38 height 17
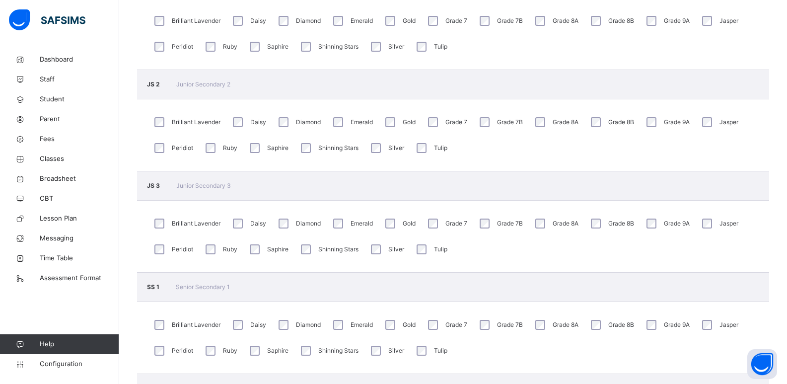
scroll to position [1708, 0]
click at [63, 160] on span "Classes" at bounding box center [79, 159] width 79 height 10
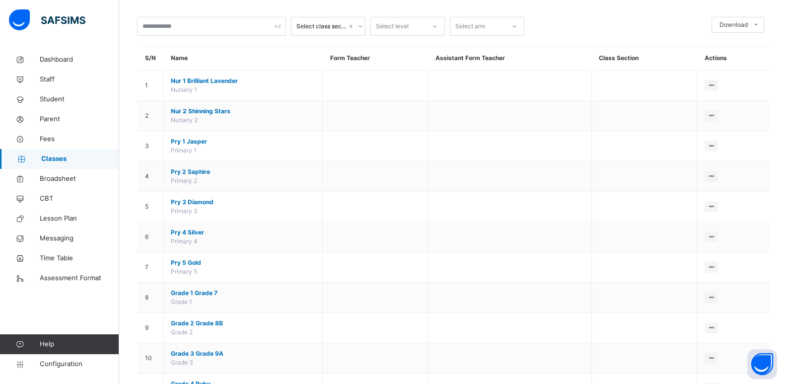
scroll to position [11, 0]
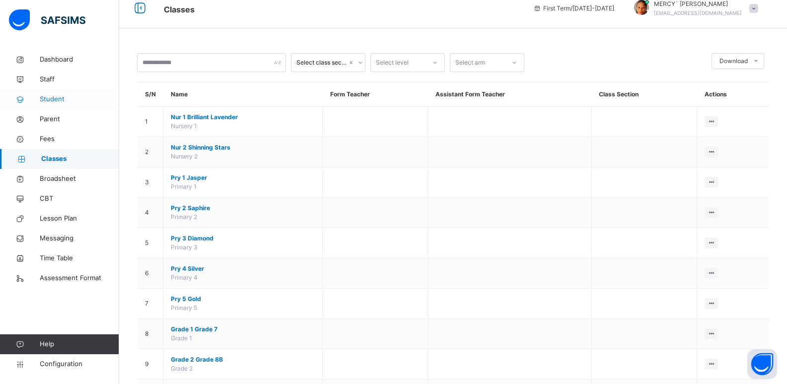
click at [71, 97] on span "Student" at bounding box center [79, 99] width 79 height 10
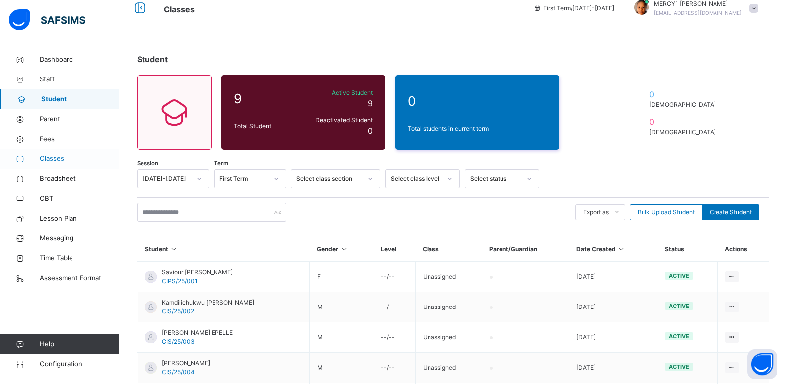
click at [74, 162] on span "Classes" at bounding box center [79, 159] width 79 height 10
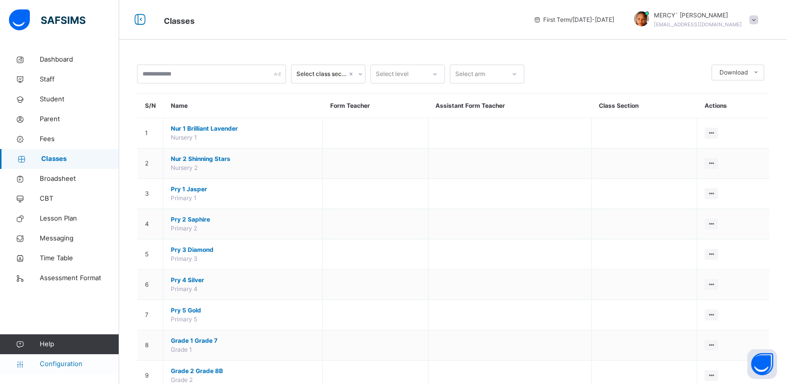
click at [59, 373] on link "Configuration" at bounding box center [59, 364] width 119 height 20
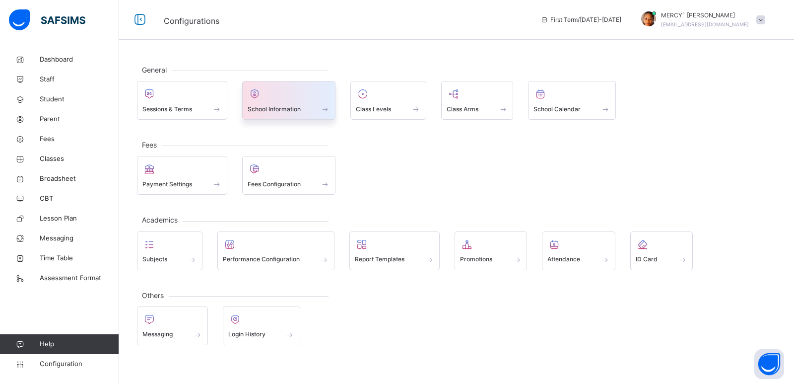
click at [281, 113] on span "School Information" at bounding box center [274, 109] width 53 height 9
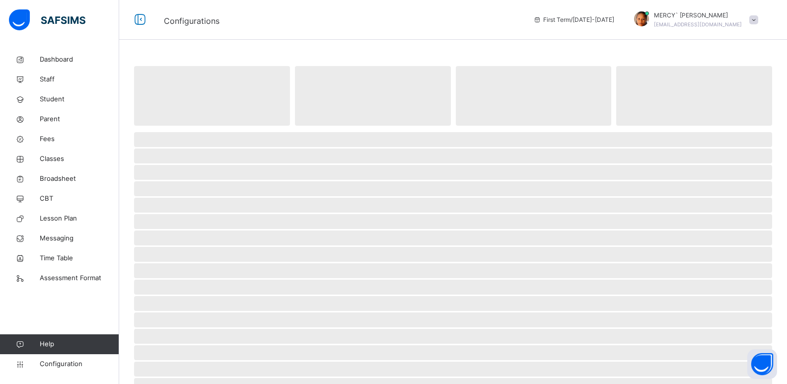
select select "**"
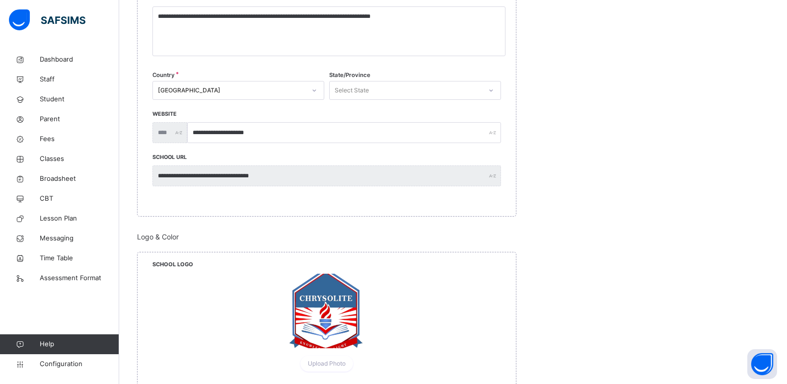
scroll to position [311, 0]
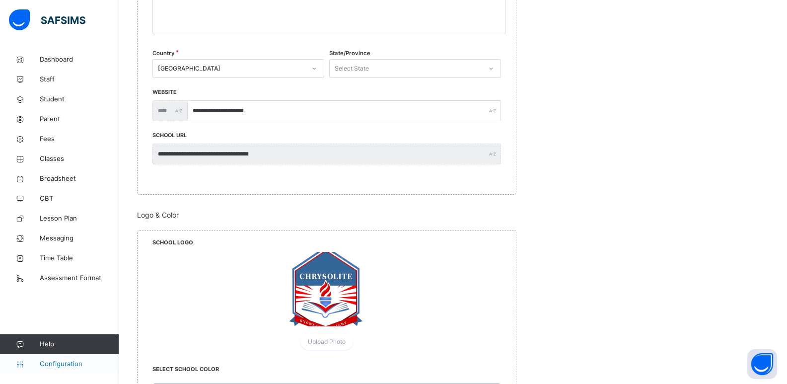
click at [75, 359] on span "Configuration" at bounding box center [79, 364] width 79 height 10
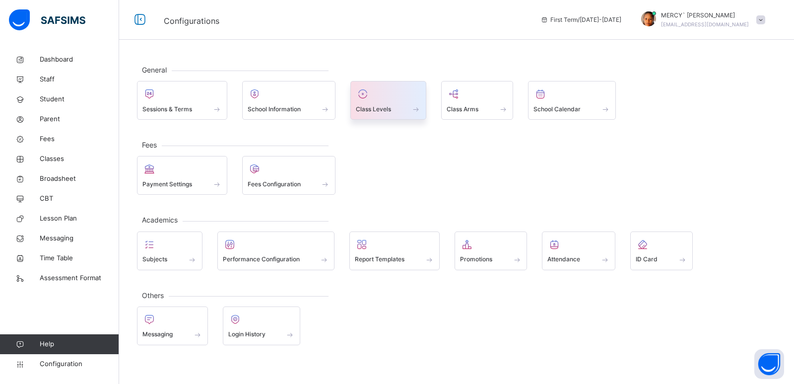
click at [403, 110] on div "Class Levels" at bounding box center [388, 109] width 65 height 10
